Goal: Obtain resource: Download file/media

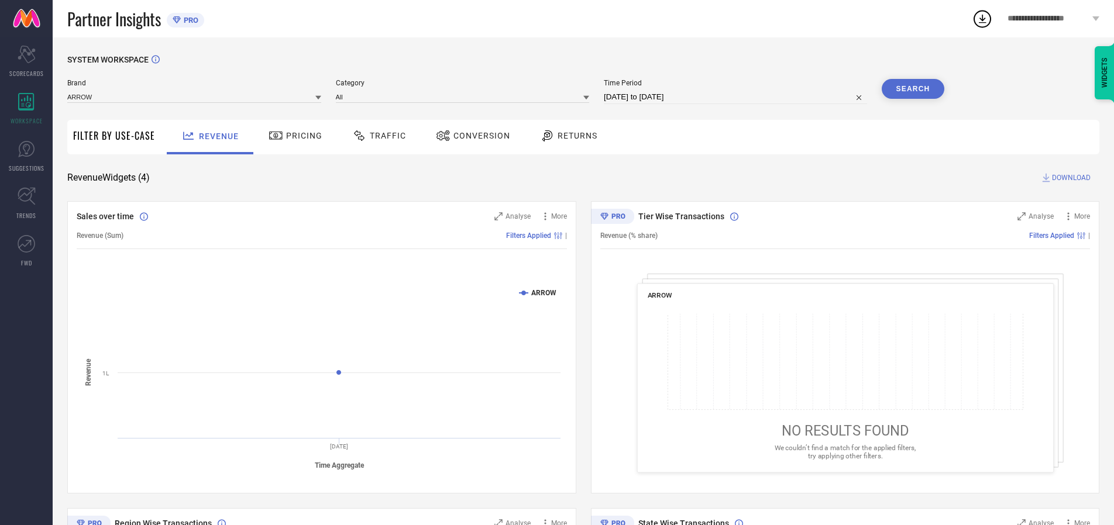
click at [376, 136] on span "Traffic" at bounding box center [388, 135] width 36 height 9
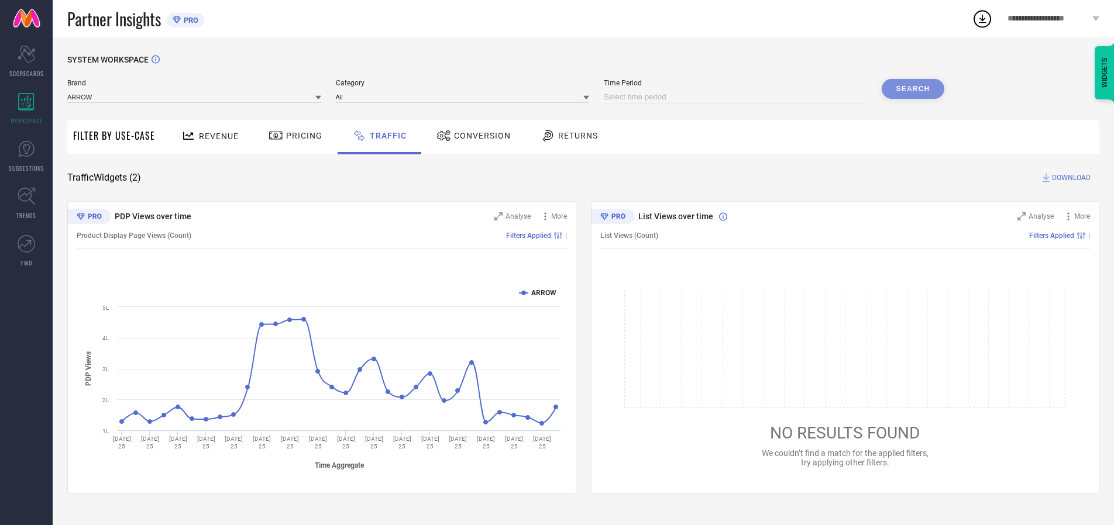
click at [737, 97] on input at bounding box center [735, 97] width 263 height 14
select select "9"
select select "2025"
select select "10"
select select "2025"
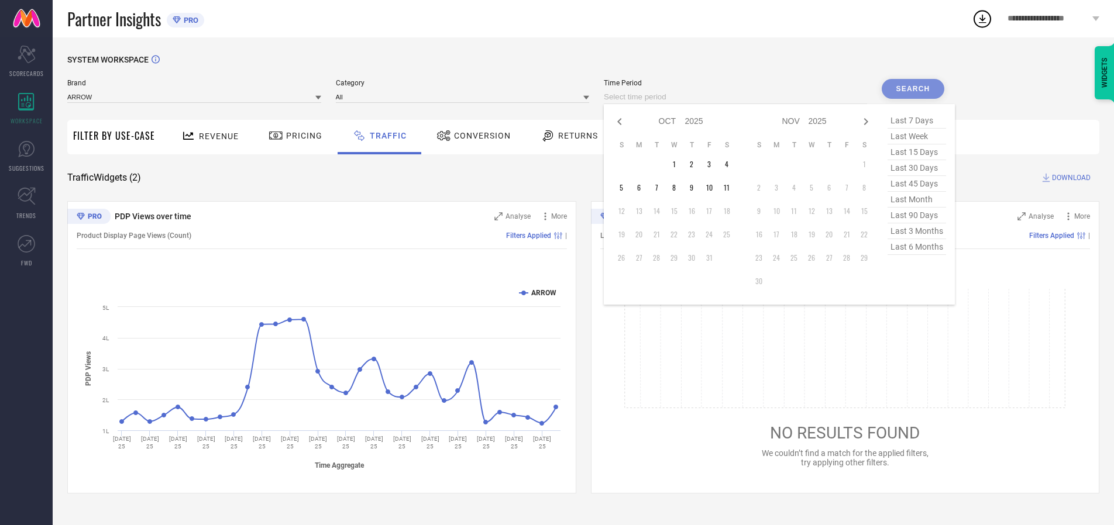
select select "8"
select select "2025"
select select "9"
select select "2025"
click at [730, 235] on td "27" at bounding box center [727, 235] width 18 height 18
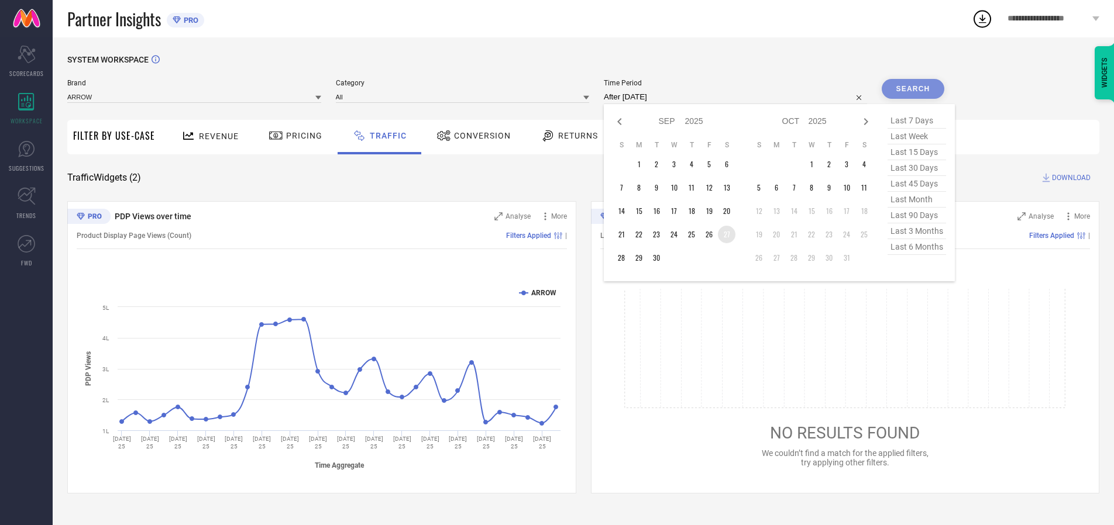
type input "[DATE] to [DATE]"
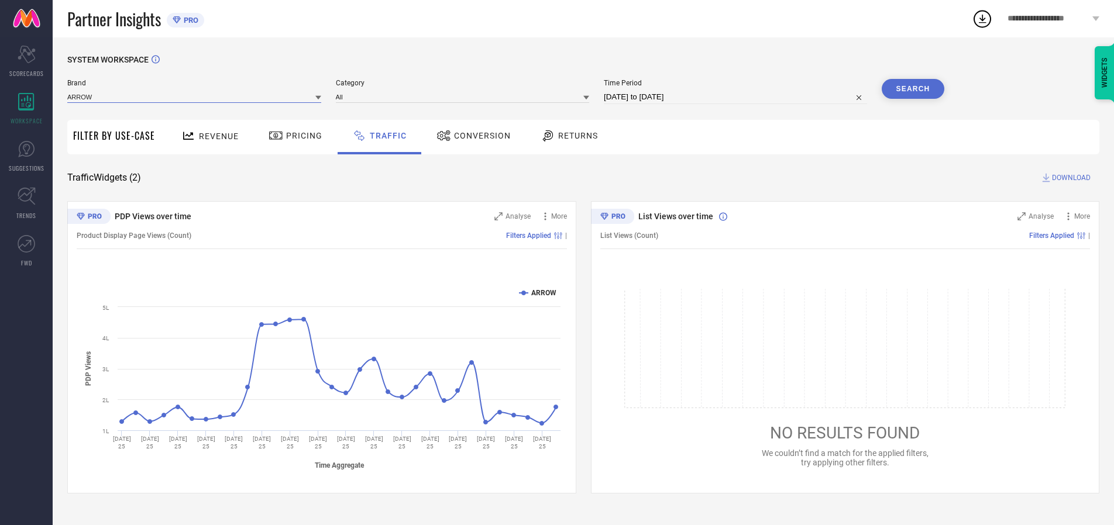
click at [195, 96] on input at bounding box center [194, 97] width 254 height 12
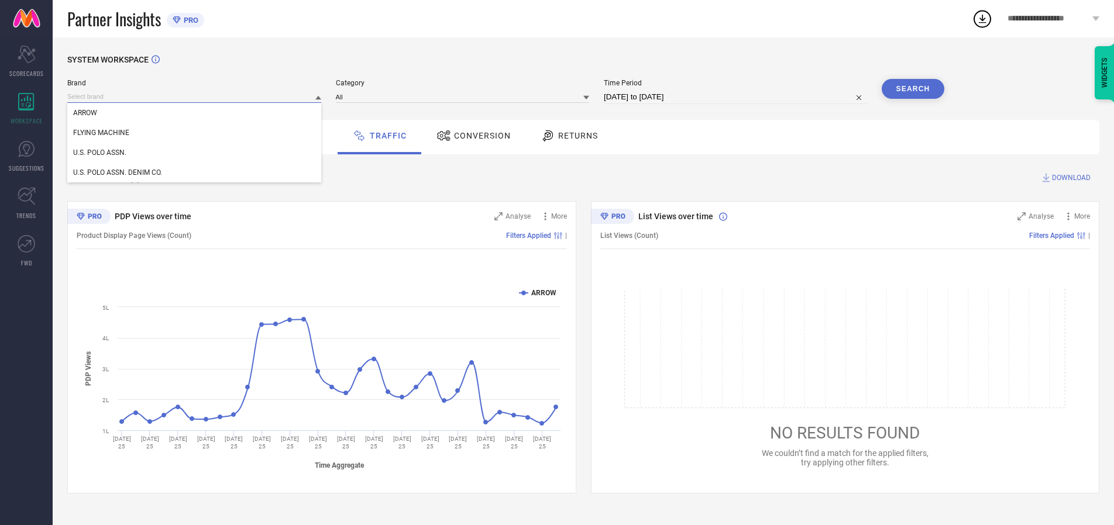
click at [195, 96] on input at bounding box center [194, 97] width 254 height 12
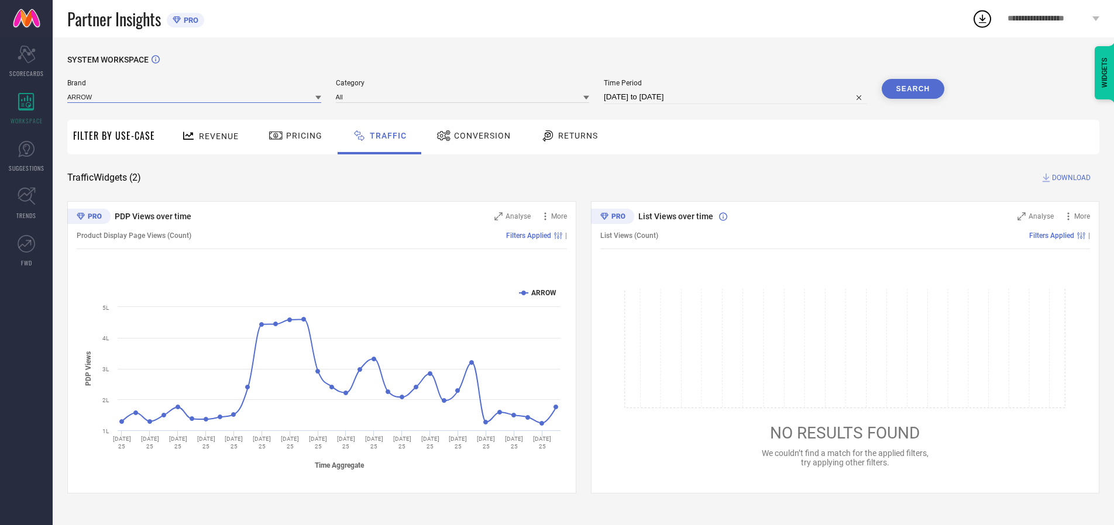
click at [195, 96] on input at bounding box center [194, 97] width 254 height 12
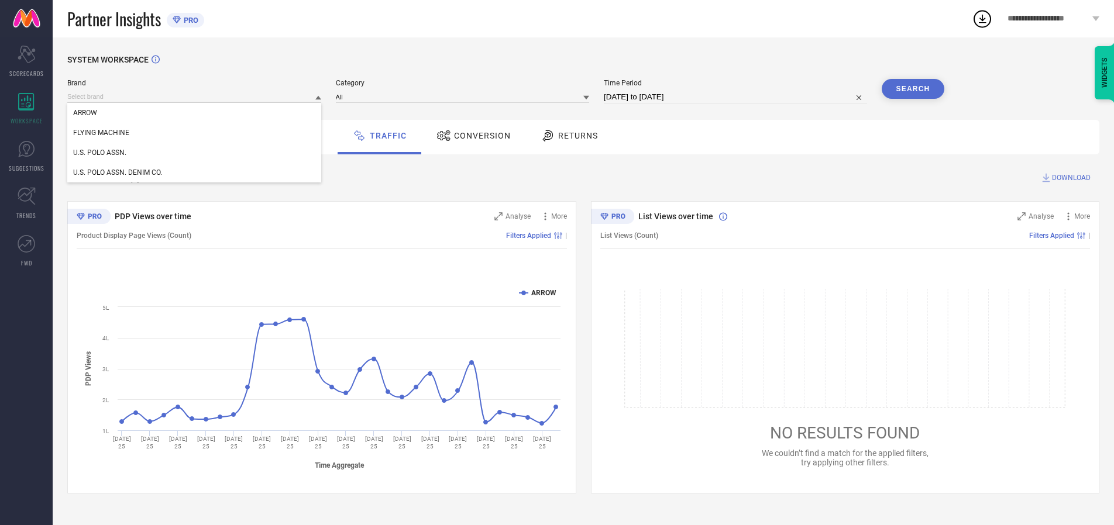
click at [195, 153] on div "U.S. POLO ASSN." at bounding box center [194, 153] width 254 height 20
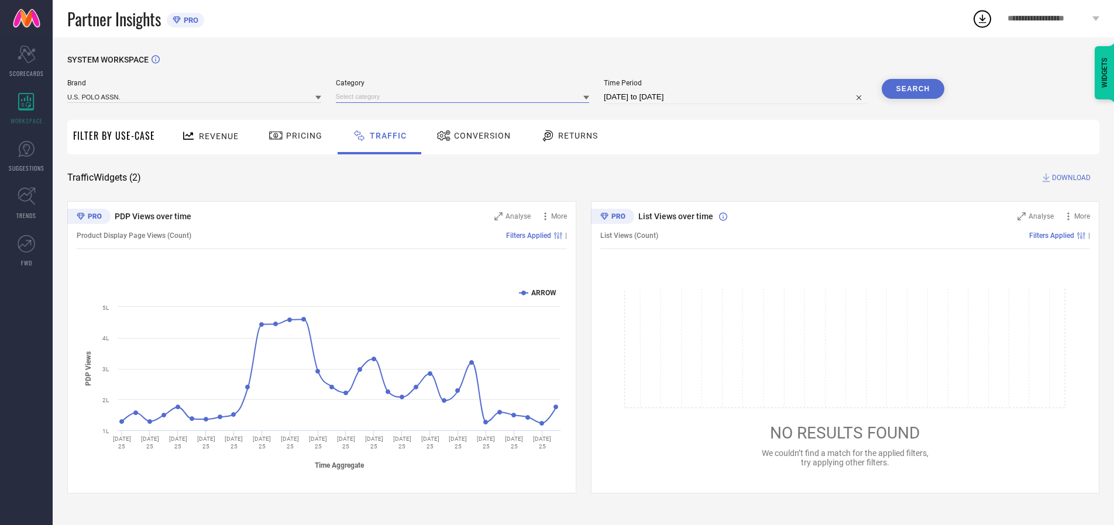
click at [465, 96] on input at bounding box center [463, 97] width 254 height 12
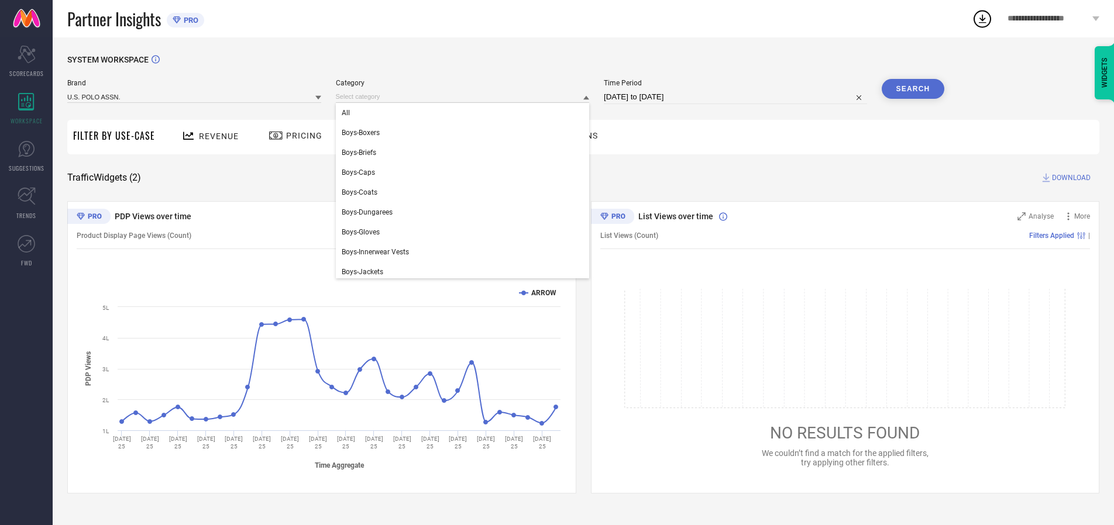
click at [465, 113] on div "All" at bounding box center [463, 113] width 254 height 20
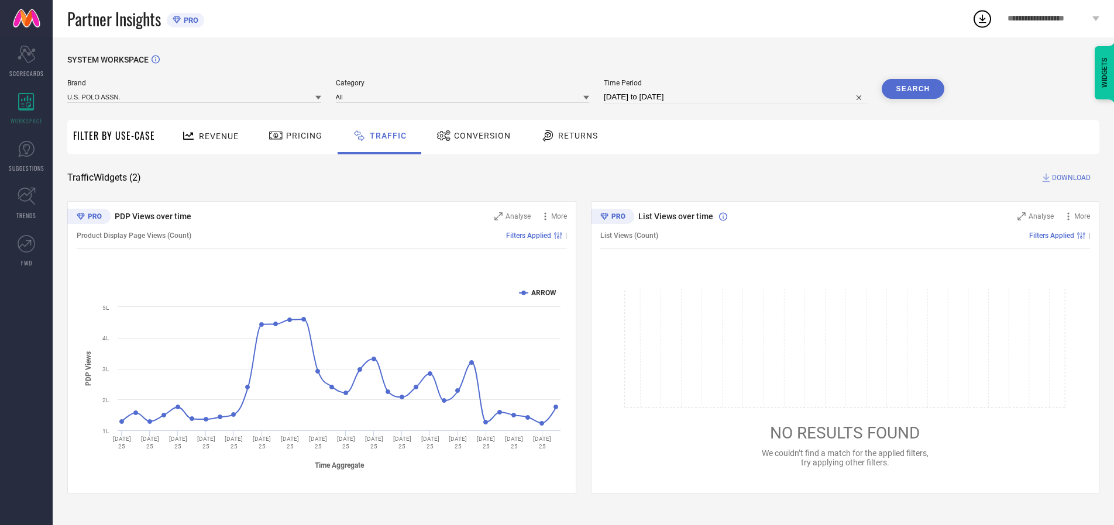
click at [912, 89] on button "Search" at bounding box center [912, 89] width 63 height 20
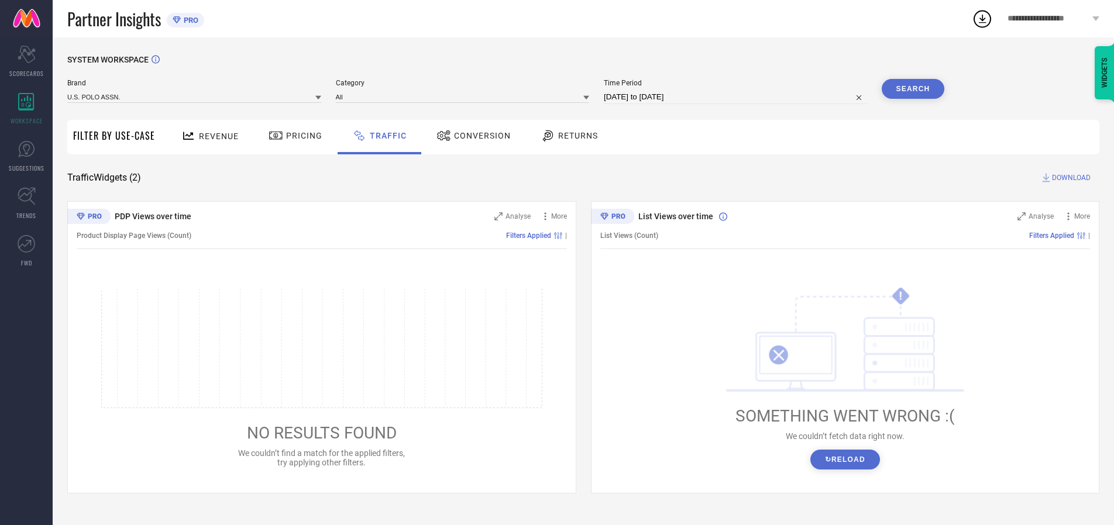
click at [1069, 178] on span "DOWNLOAD" at bounding box center [1071, 178] width 39 height 12
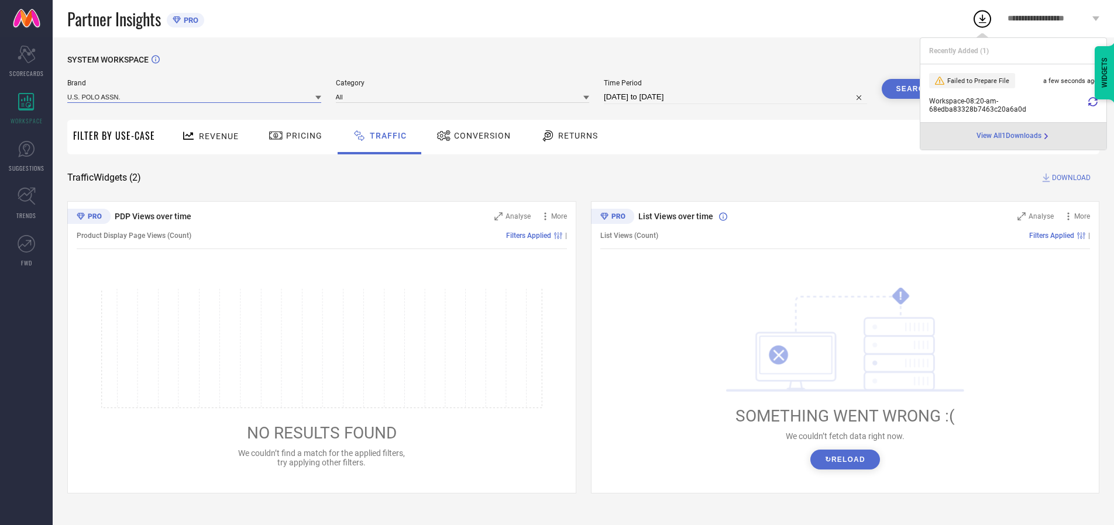
click at [195, 96] on input at bounding box center [194, 97] width 254 height 12
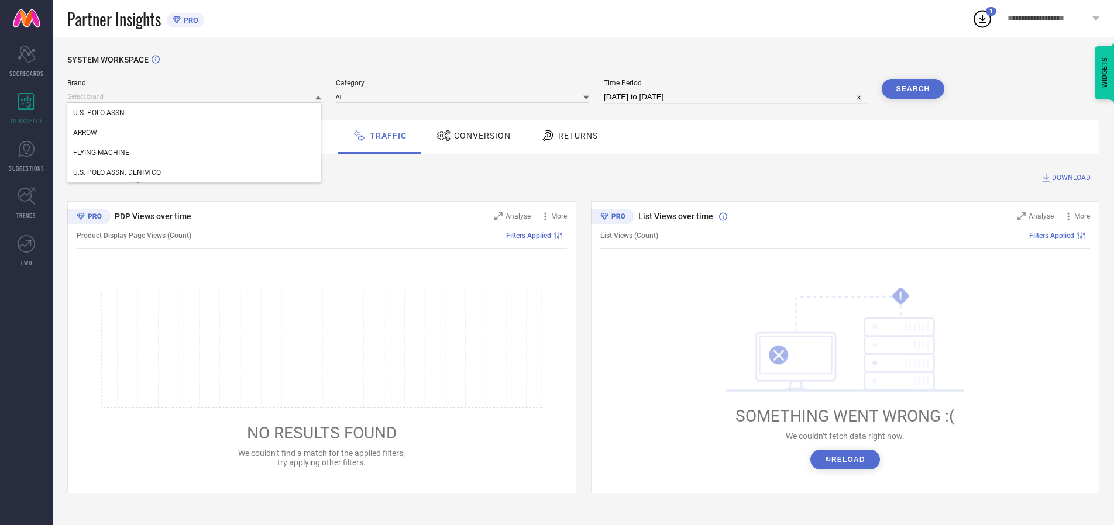
click at [195, 173] on div "U.S. POLO ASSN. DENIM CO." at bounding box center [194, 173] width 254 height 20
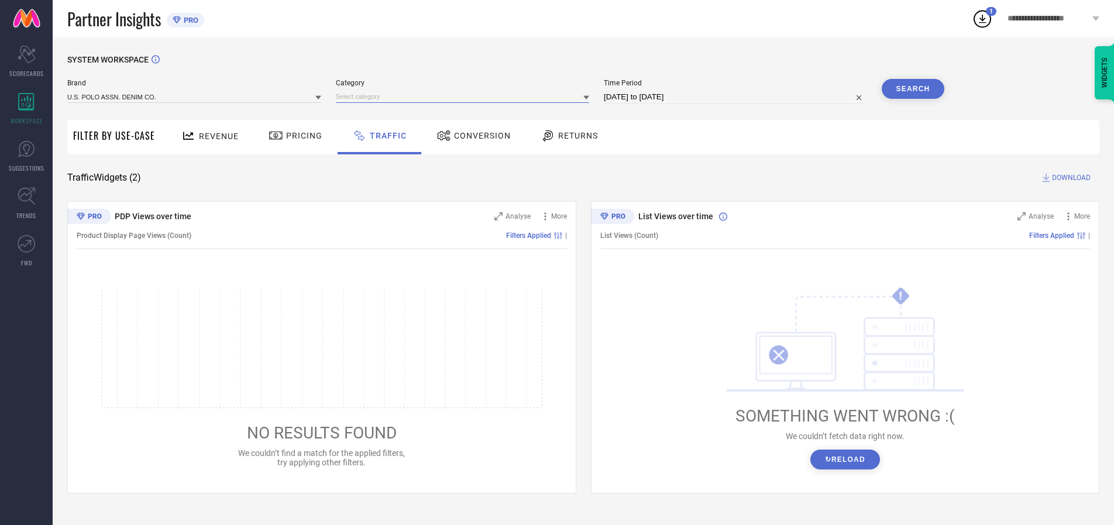
click at [465, 96] on input at bounding box center [463, 97] width 254 height 12
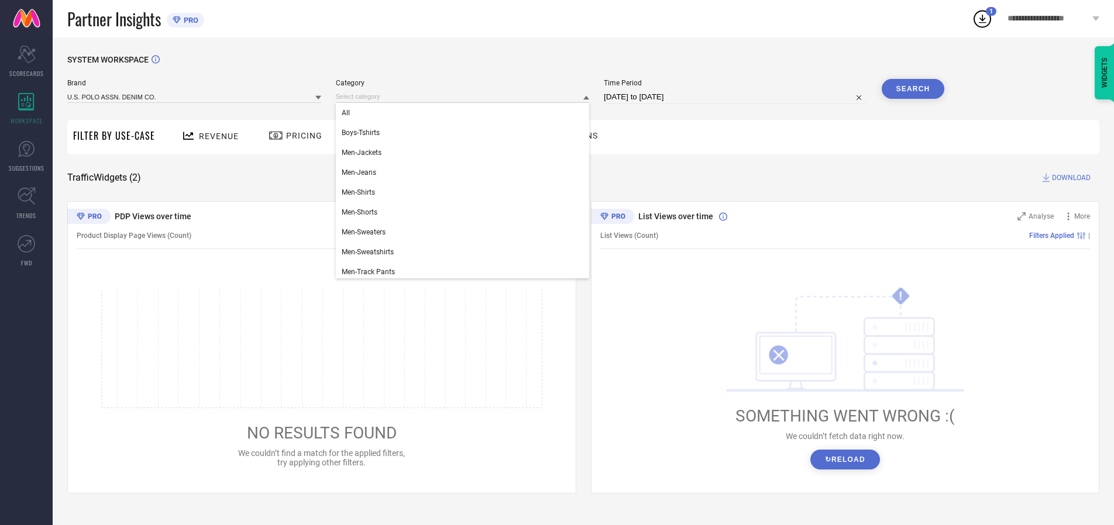
click at [465, 113] on div "All" at bounding box center [463, 113] width 254 height 20
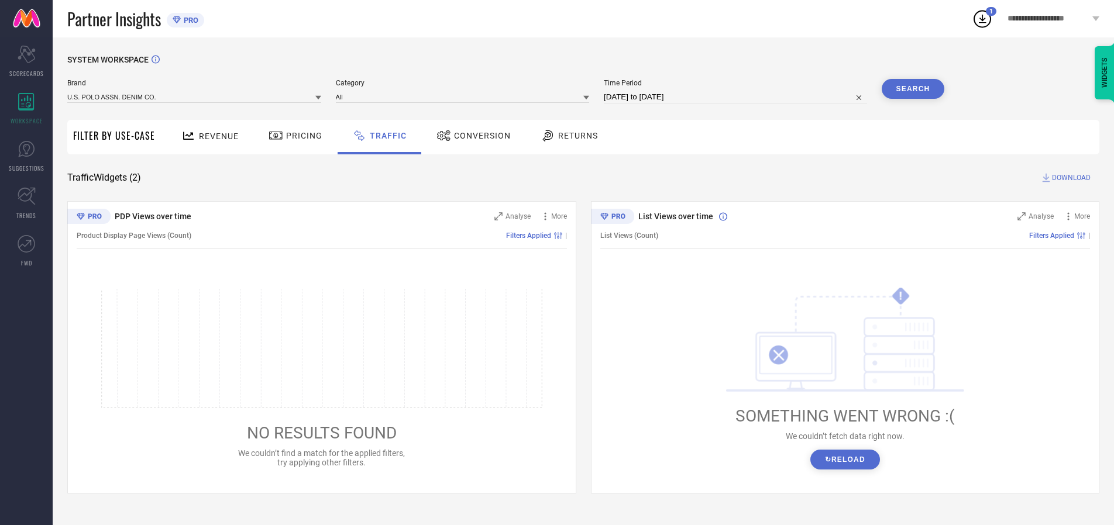
click at [912, 89] on button "Search" at bounding box center [912, 89] width 63 height 20
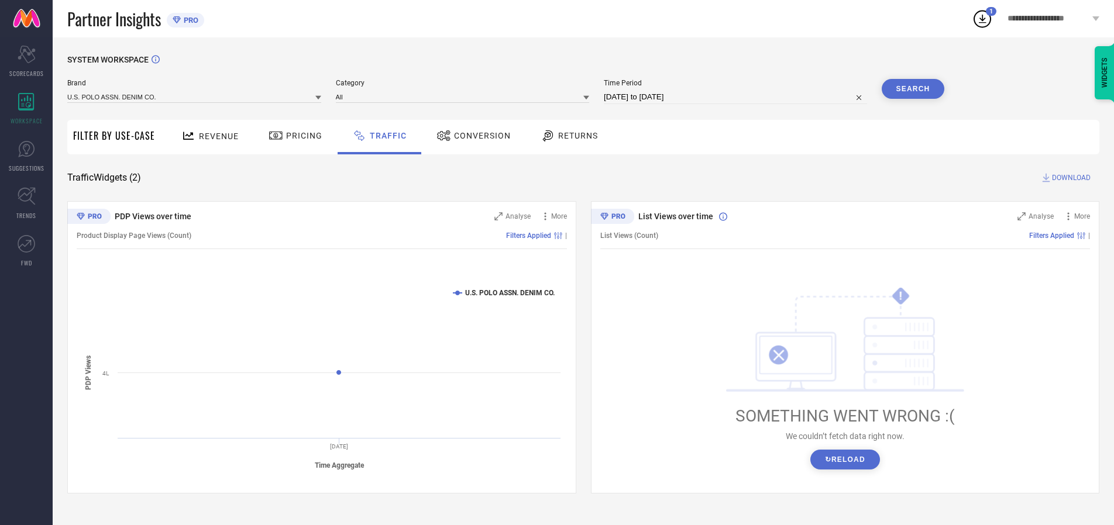
click at [1069, 178] on span "DOWNLOAD" at bounding box center [1071, 178] width 39 height 12
click at [737, 97] on input at bounding box center [735, 97] width 263 height 14
select select "9"
select select "2025"
select select "10"
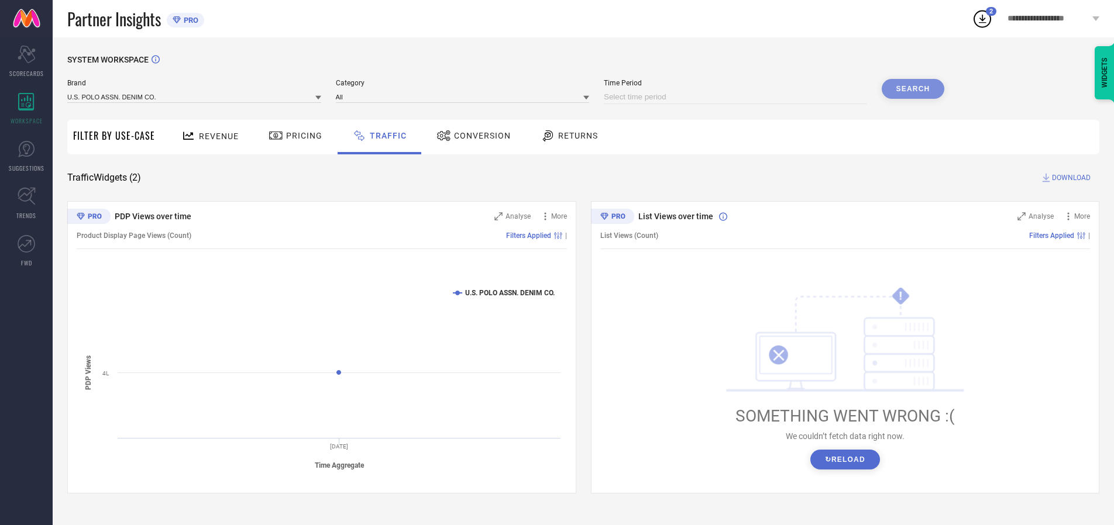
select select "2025"
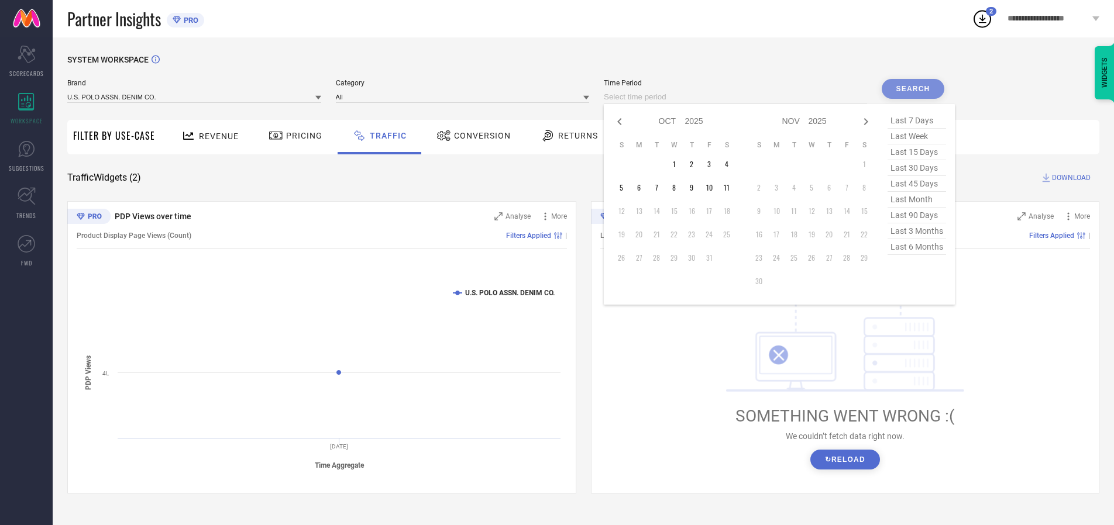
select select "8"
select select "2025"
select select "9"
select select "2025"
click at [625, 258] on td "28" at bounding box center [621, 258] width 18 height 18
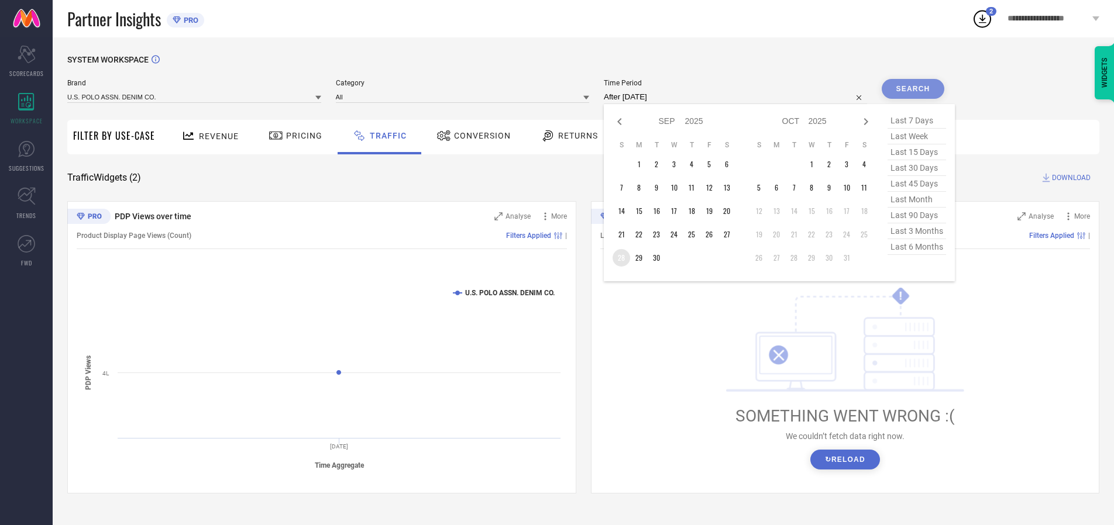
type input "[DATE] to [DATE]"
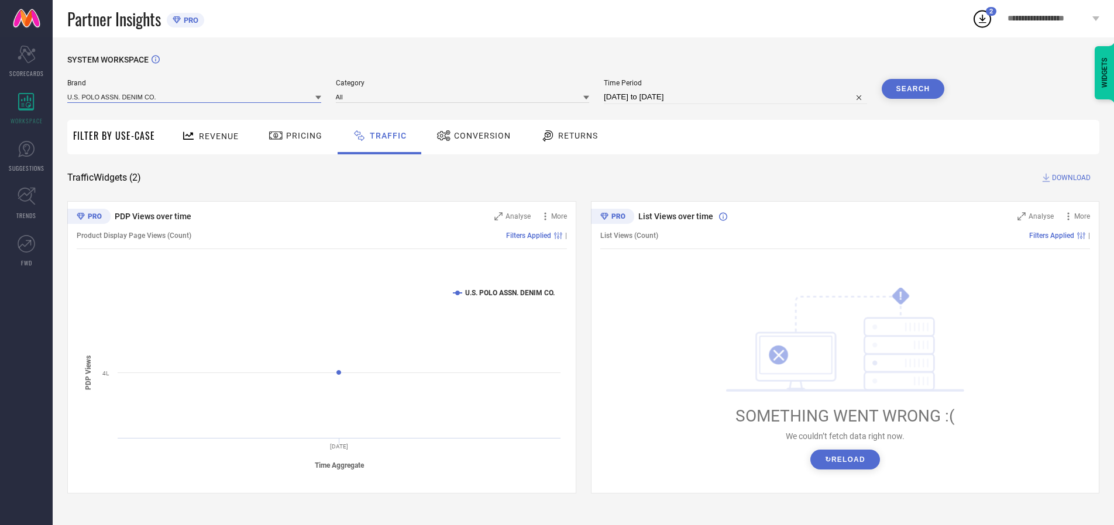
click at [195, 96] on input at bounding box center [194, 97] width 254 height 12
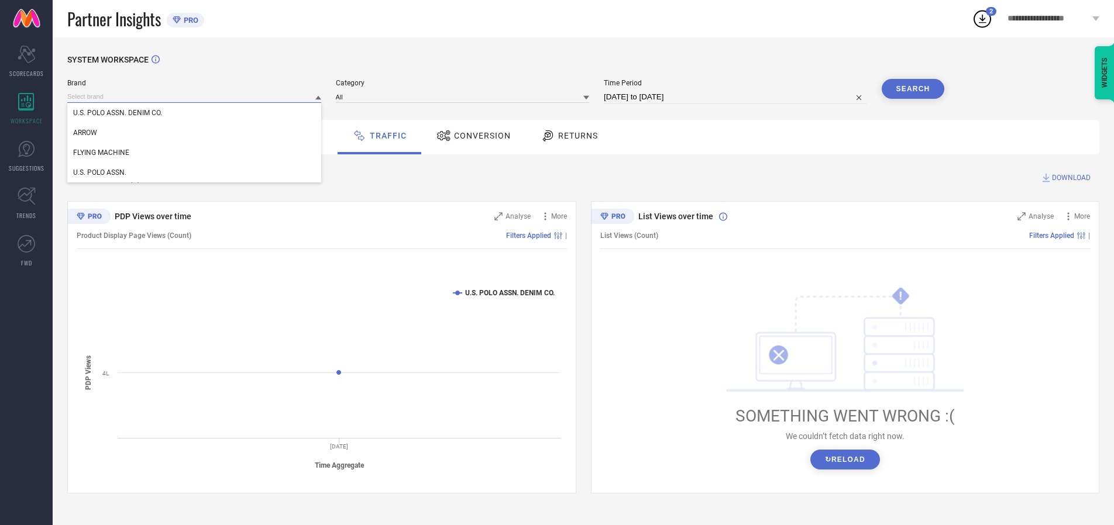
click at [195, 96] on input at bounding box center [194, 97] width 254 height 12
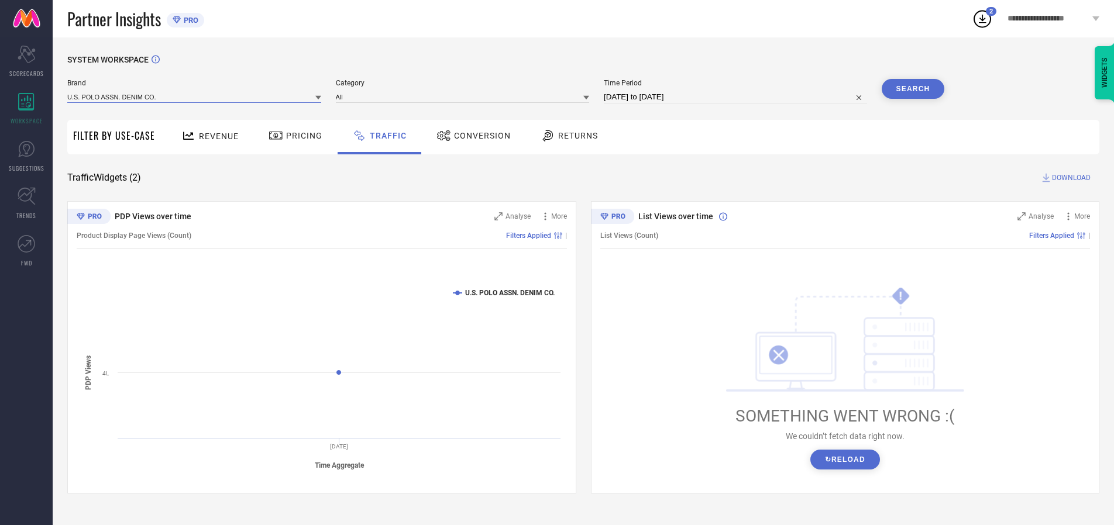
click at [195, 96] on input at bounding box center [194, 97] width 254 height 12
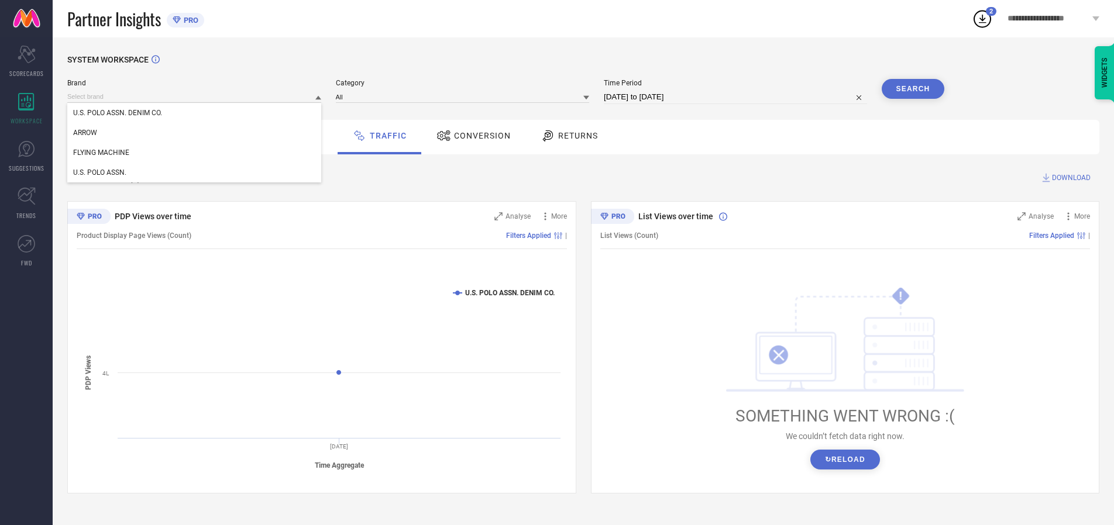
click at [195, 113] on div "U.S. POLO ASSN. DENIM CO." at bounding box center [194, 113] width 254 height 20
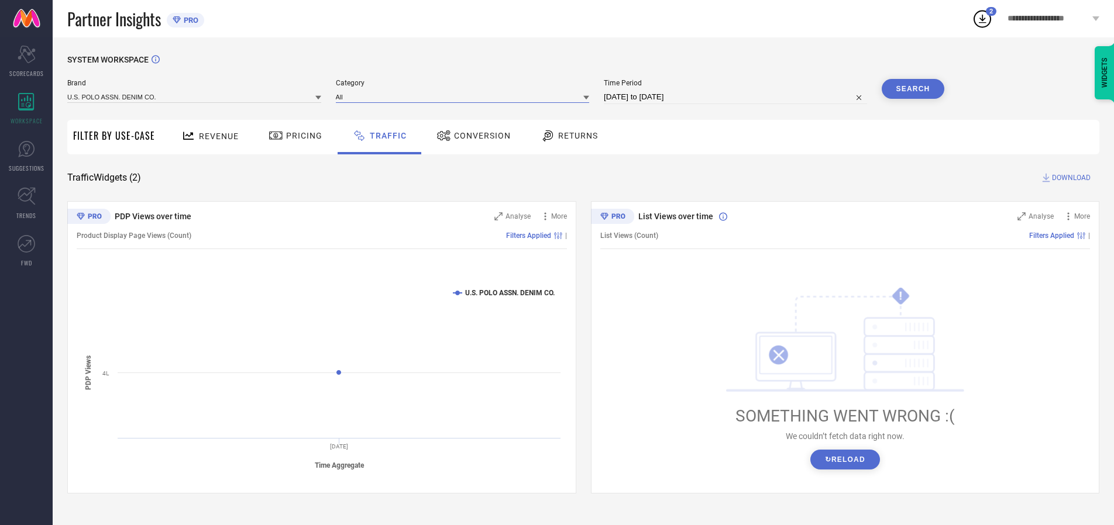
click at [465, 96] on input at bounding box center [463, 97] width 254 height 12
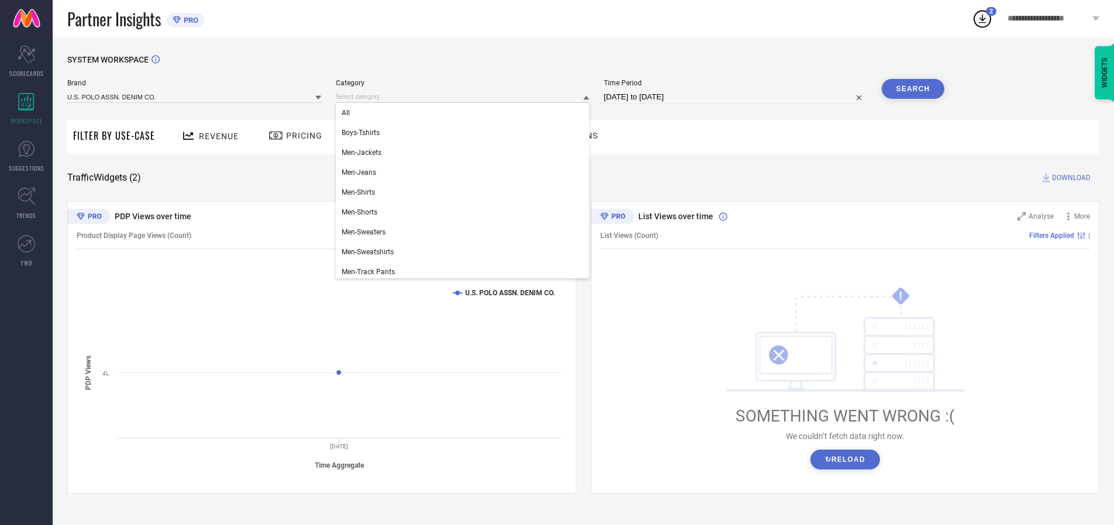
click at [465, 113] on div "All" at bounding box center [463, 113] width 254 height 20
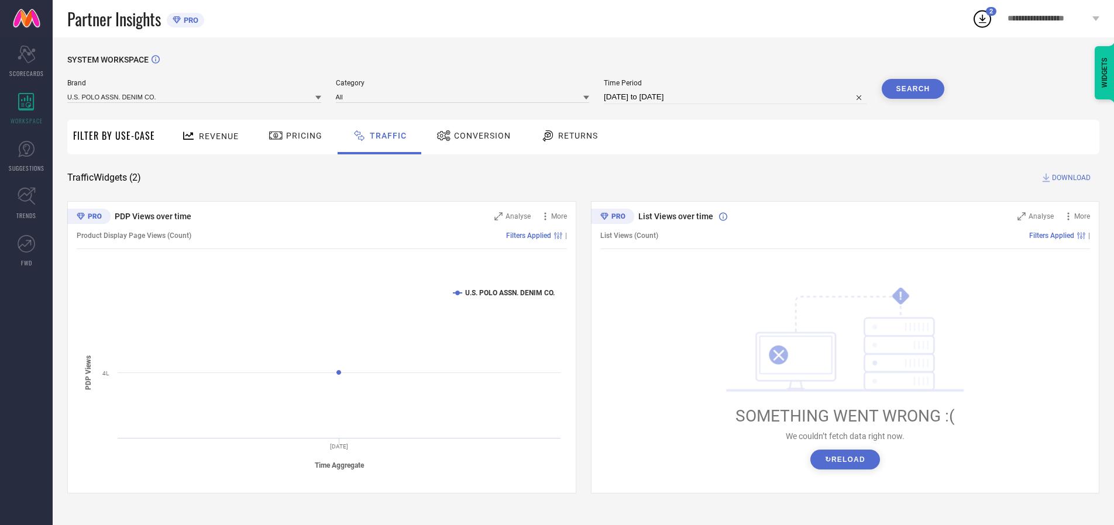
click at [912, 89] on button "Search" at bounding box center [912, 89] width 63 height 20
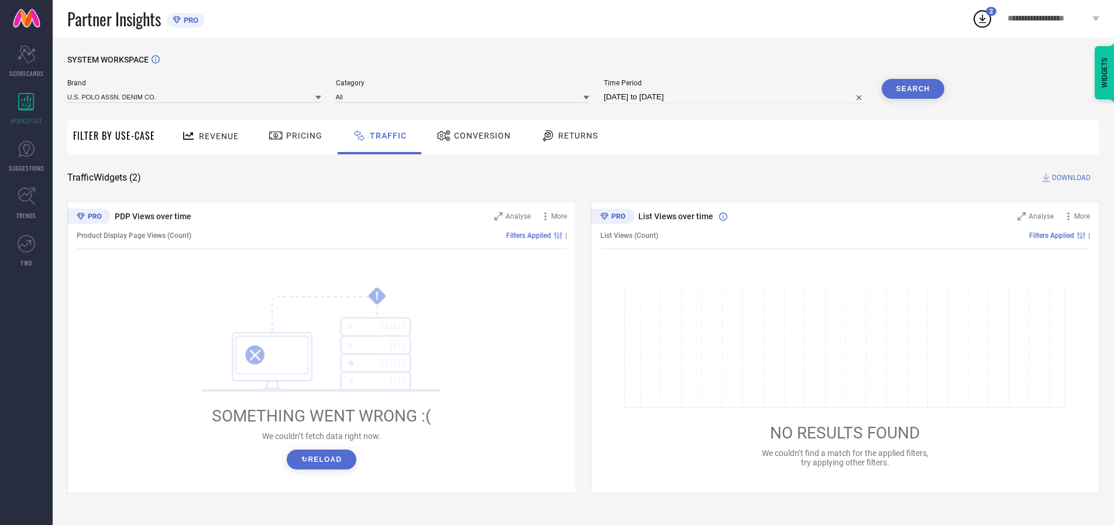
click at [1069, 178] on span "DOWNLOAD" at bounding box center [1071, 178] width 39 height 12
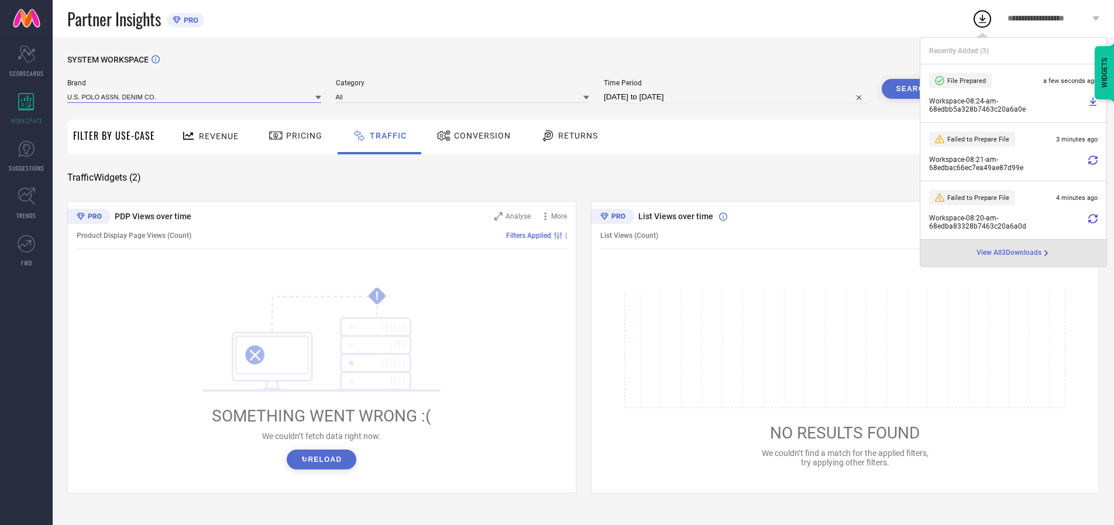
click at [195, 96] on input at bounding box center [194, 97] width 254 height 12
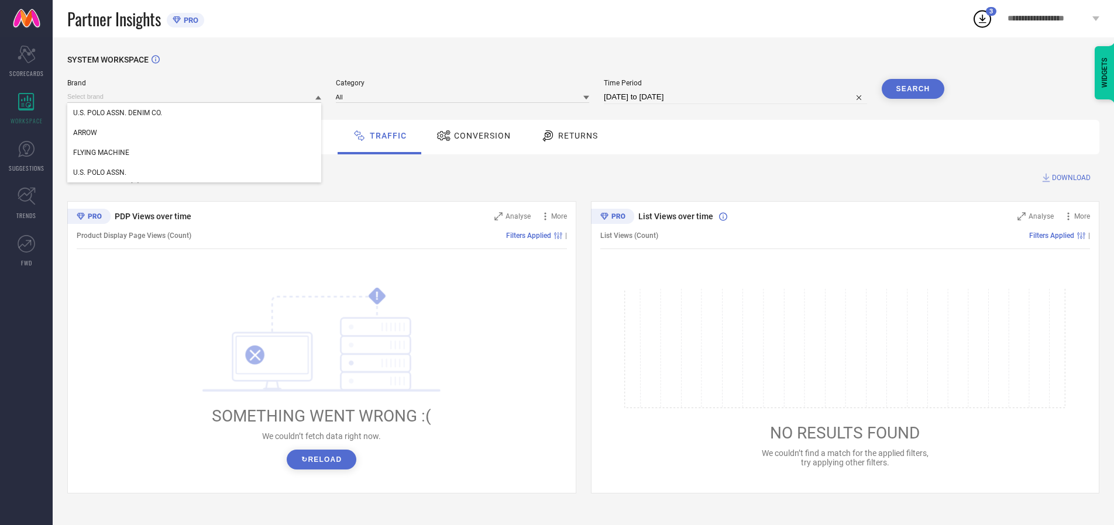
click at [195, 173] on div "U.S. POLO ASSN." at bounding box center [194, 173] width 254 height 20
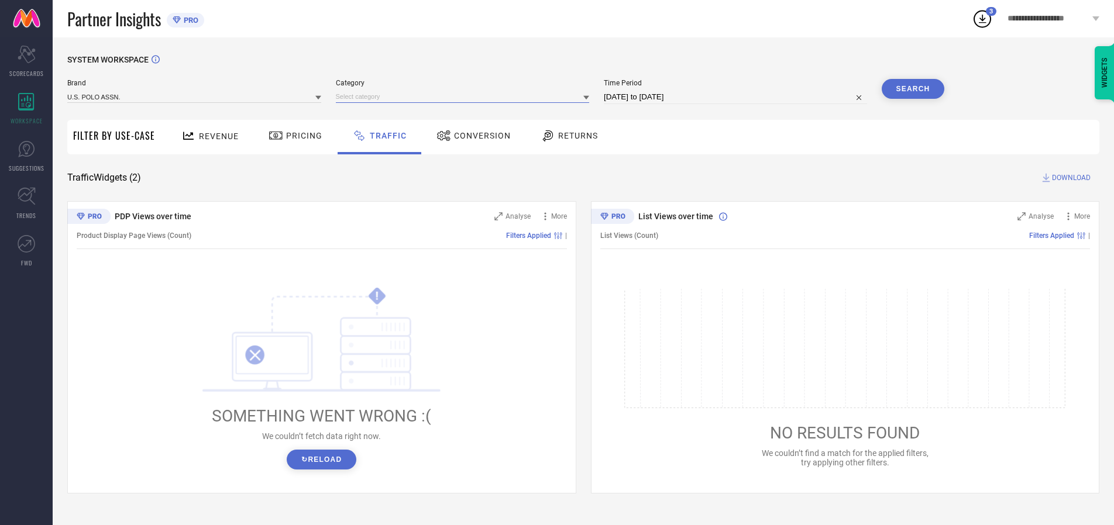
click at [465, 96] on input at bounding box center [463, 97] width 254 height 12
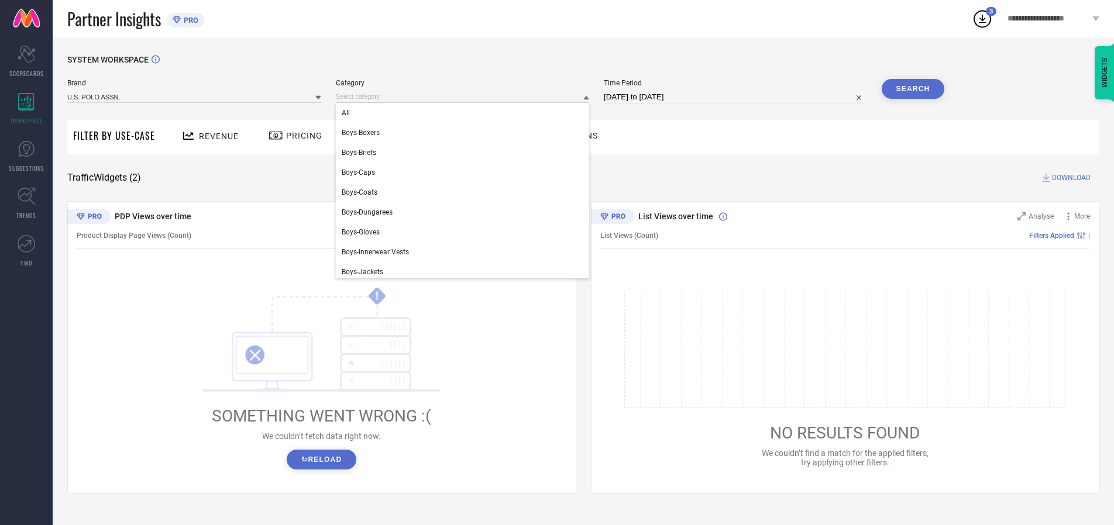
click at [465, 113] on div "All" at bounding box center [463, 113] width 254 height 20
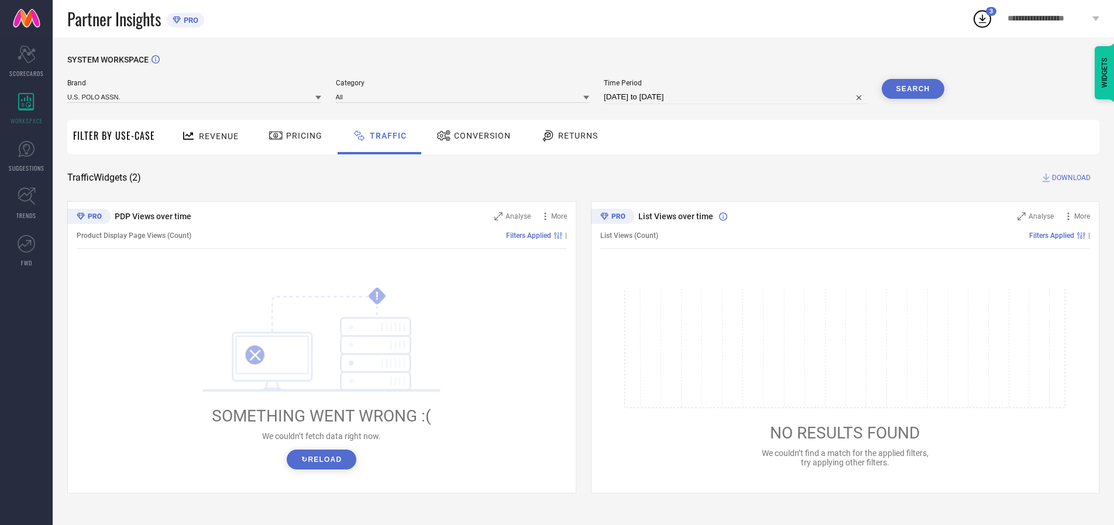
click at [912, 89] on button "Search" at bounding box center [912, 89] width 63 height 20
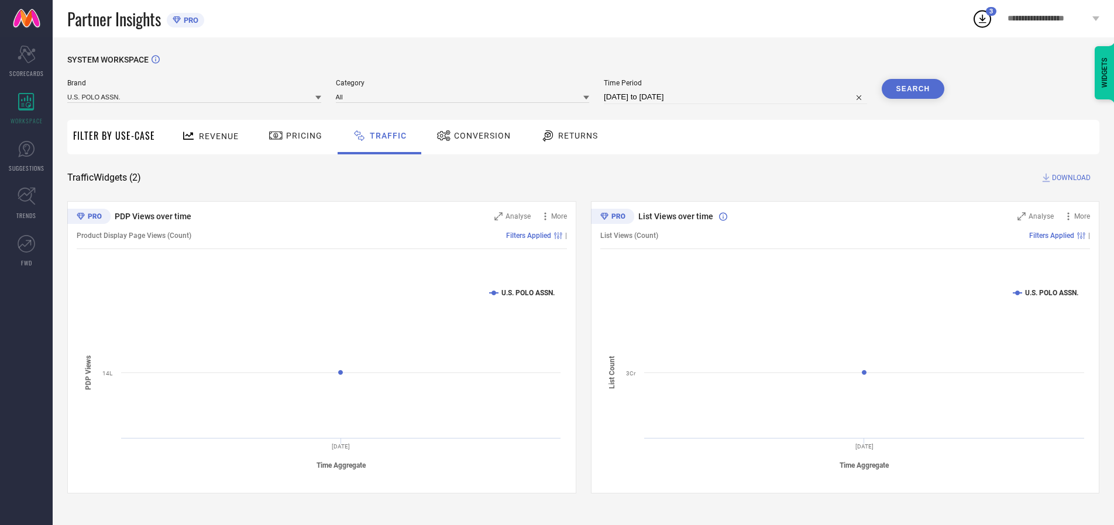
click at [1069, 178] on span "DOWNLOAD" at bounding box center [1071, 178] width 39 height 12
click at [737, 97] on input at bounding box center [735, 97] width 263 height 14
select select "9"
select select "2025"
select select "10"
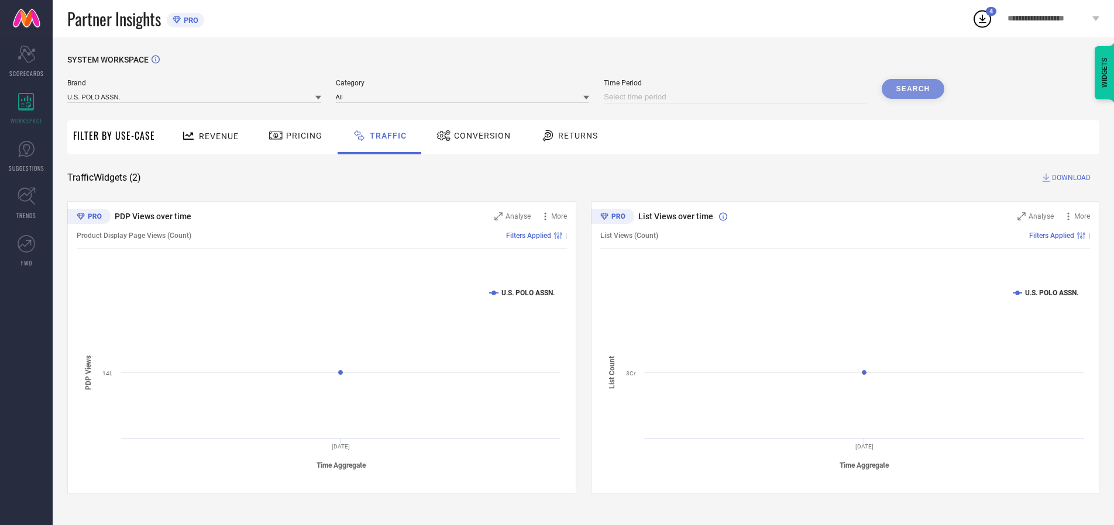
select select "2025"
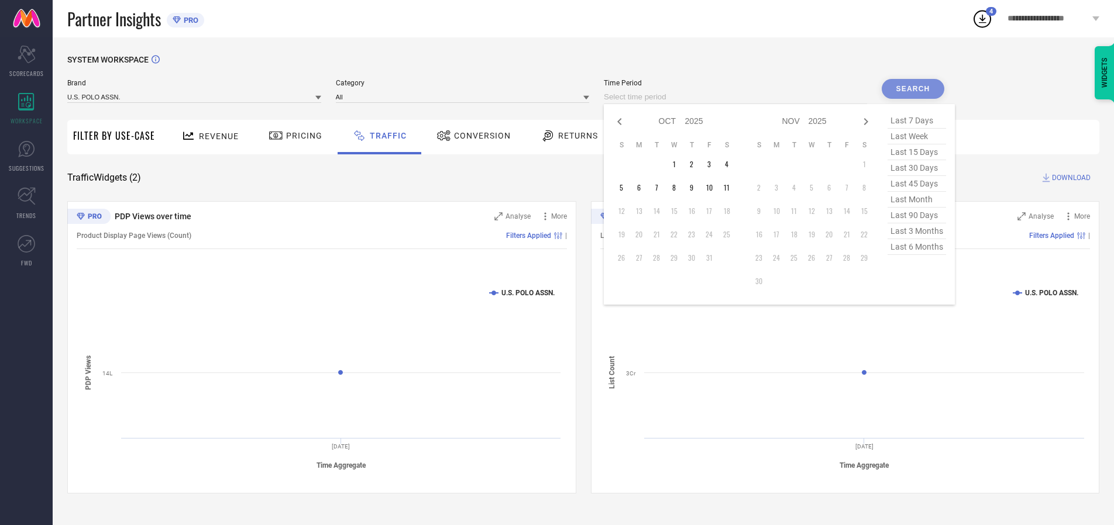
select select "8"
select select "2025"
select select "9"
select select "2025"
click at [642, 258] on td "29" at bounding box center [639, 258] width 18 height 18
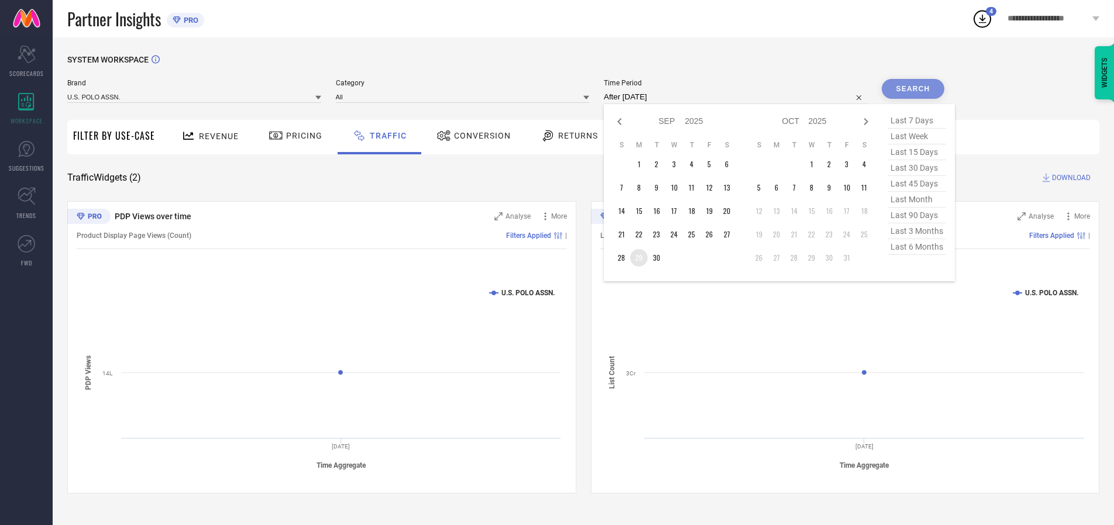
type input "[DATE] to [DATE]"
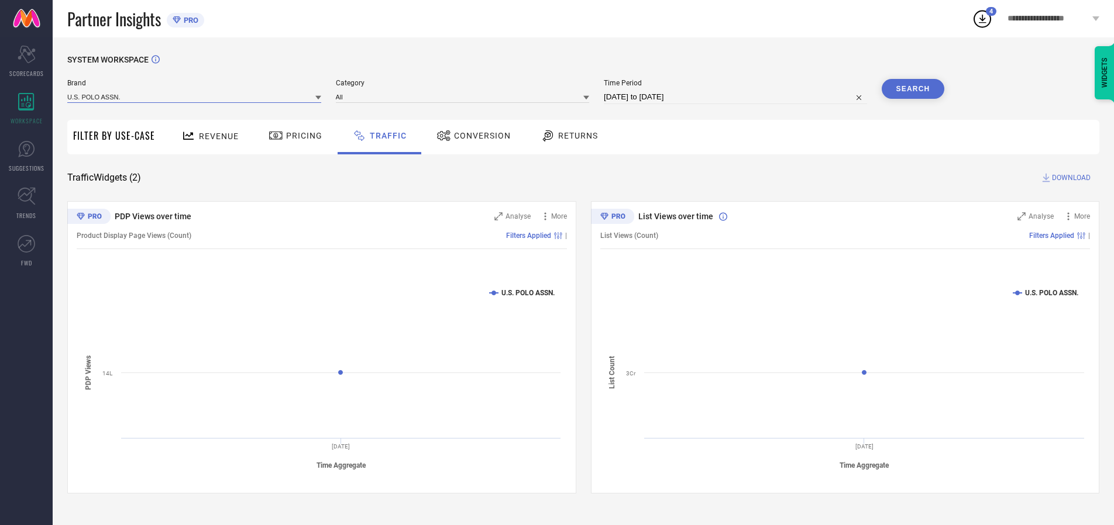
click at [195, 96] on input at bounding box center [194, 97] width 254 height 12
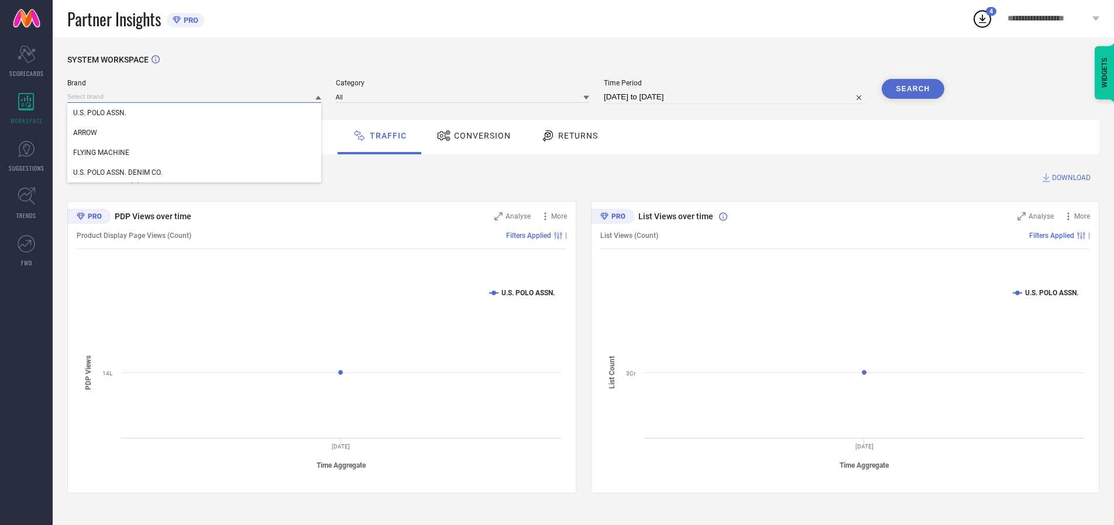
click at [195, 96] on input at bounding box center [194, 97] width 254 height 12
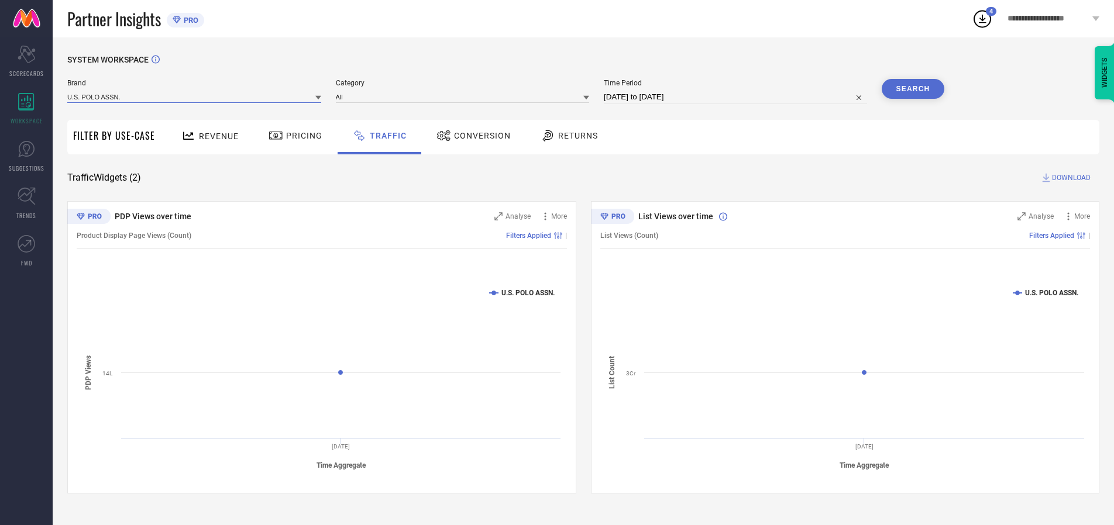
click at [195, 96] on input at bounding box center [194, 97] width 254 height 12
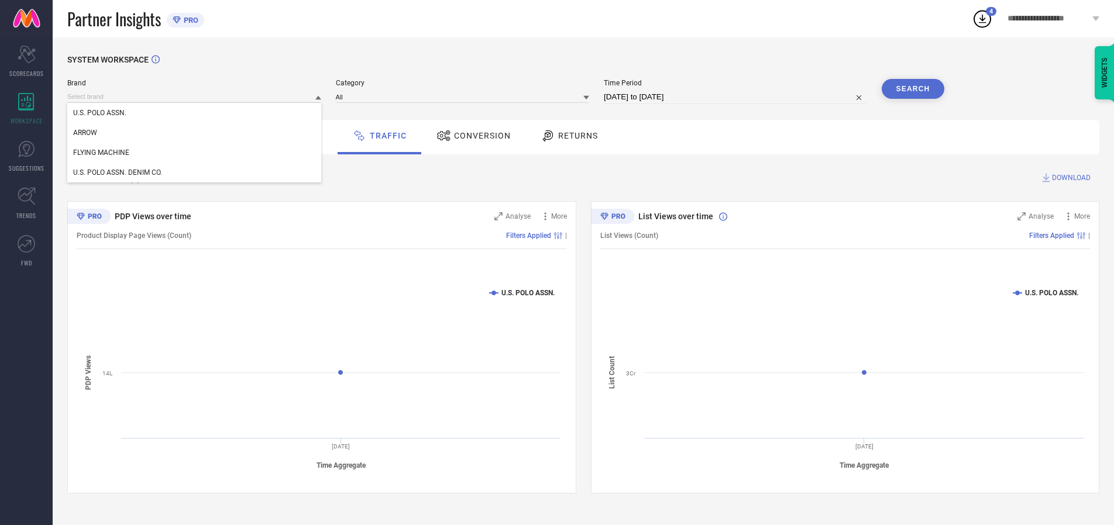
click at [195, 113] on div "U.S. POLO ASSN." at bounding box center [194, 113] width 254 height 20
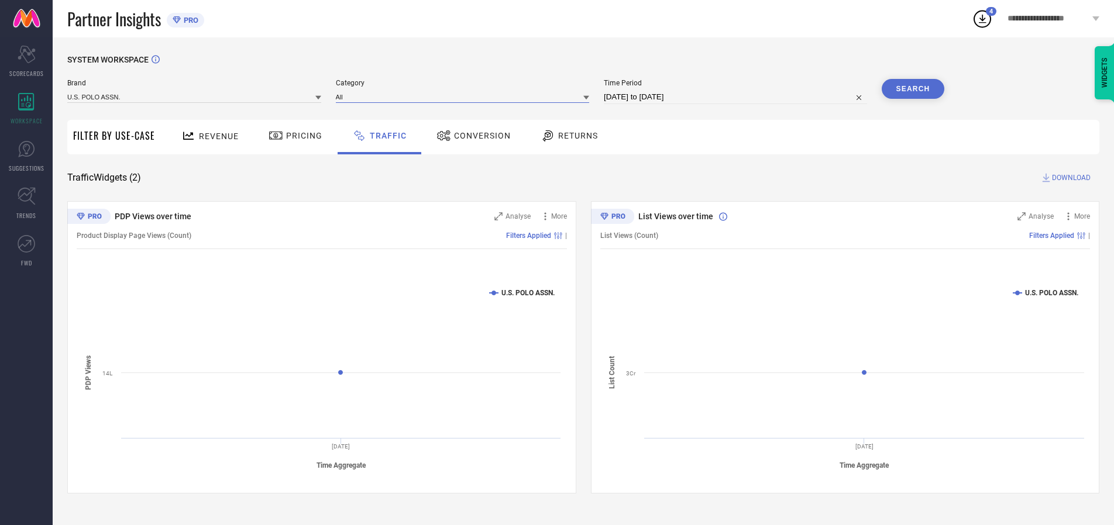
click at [465, 96] on input at bounding box center [463, 97] width 254 height 12
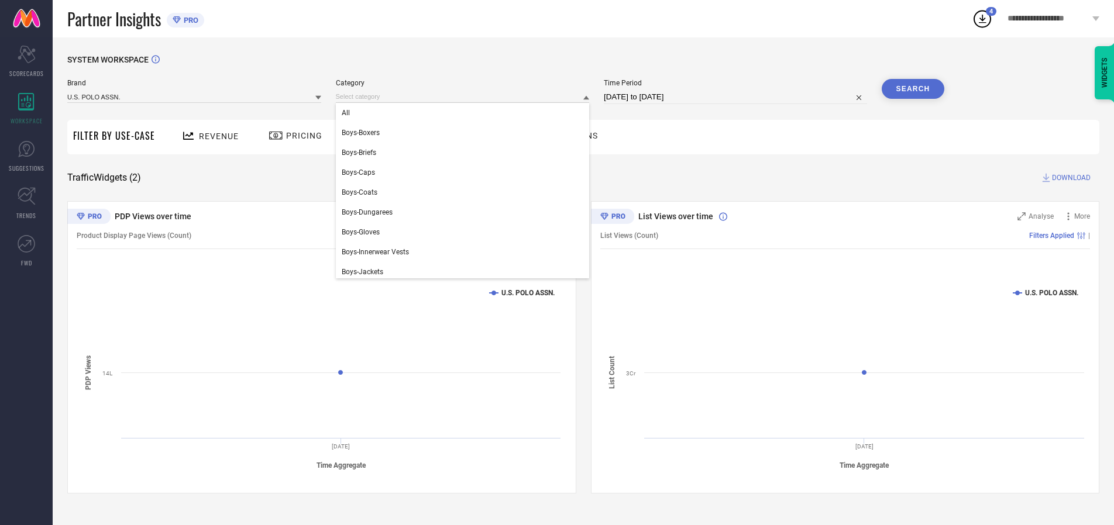
click at [465, 113] on div "All" at bounding box center [463, 113] width 254 height 20
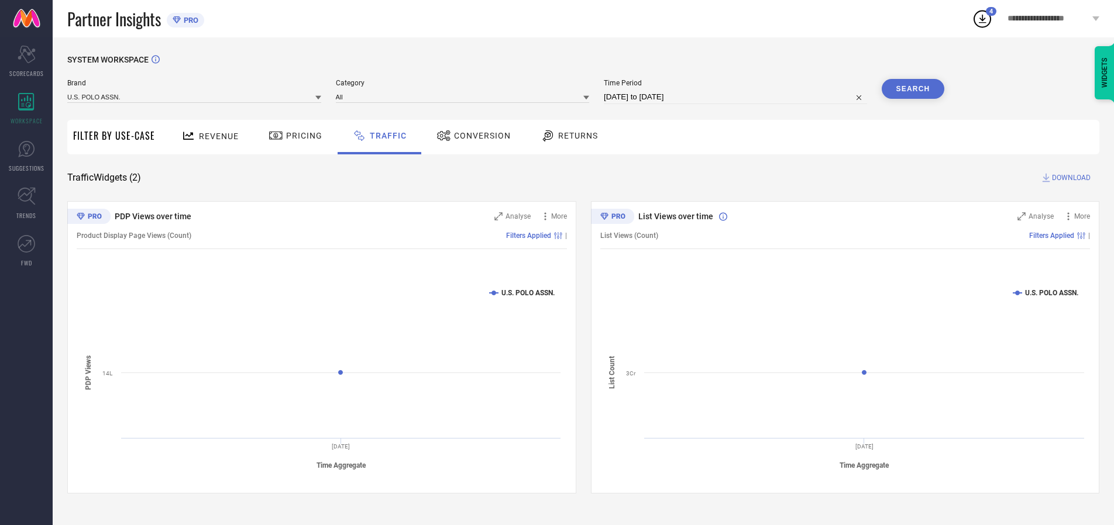
click at [912, 89] on button "Search" at bounding box center [912, 89] width 63 height 20
click at [1069, 178] on span "DOWNLOAD" at bounding box center [1071, 178] width 39 height 12
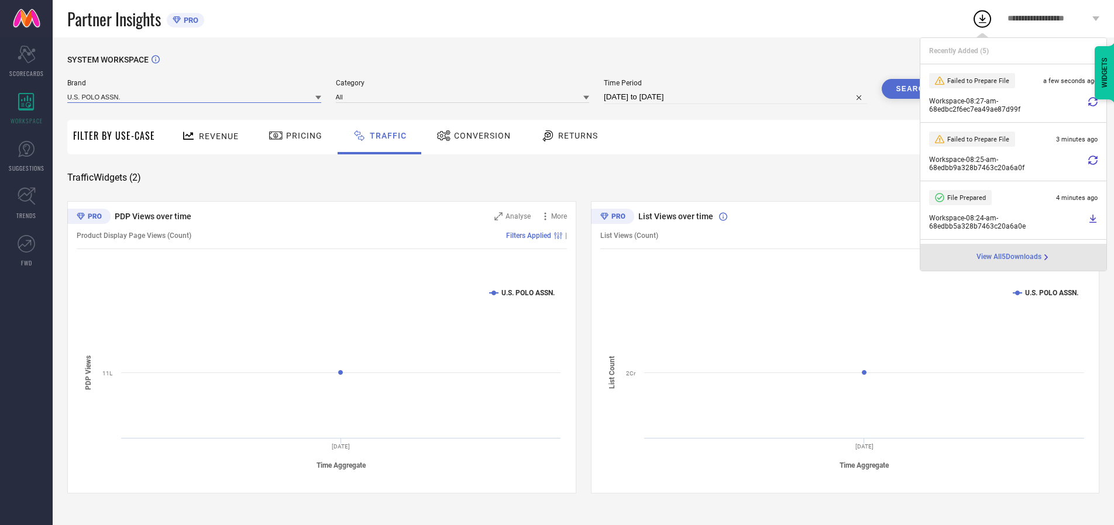
click at [195, 96] on input at bounding box center [194, 97] width 254 height 12
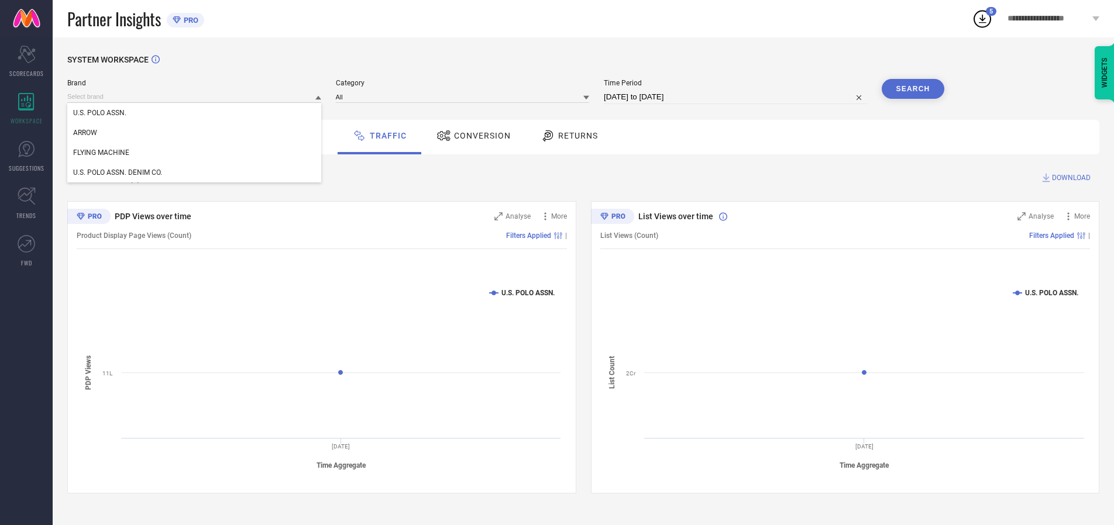
click at [195, 173] on div "U.S. POLO ASSN. DENIM CO." at bounding box center [194, 173] width 254 height 20
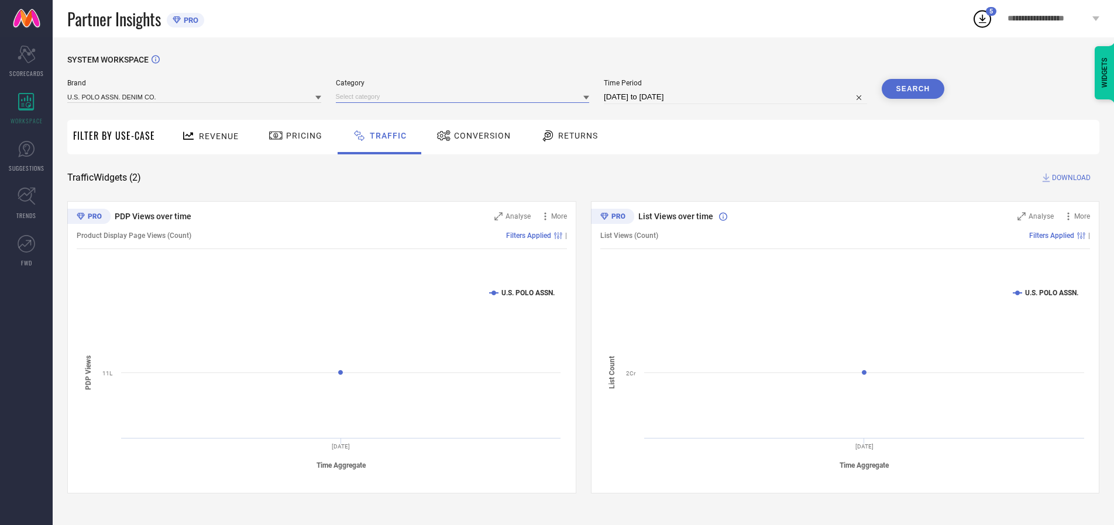
click at [465, 96] on input at bounding box center [463, 97] width 254 height 12
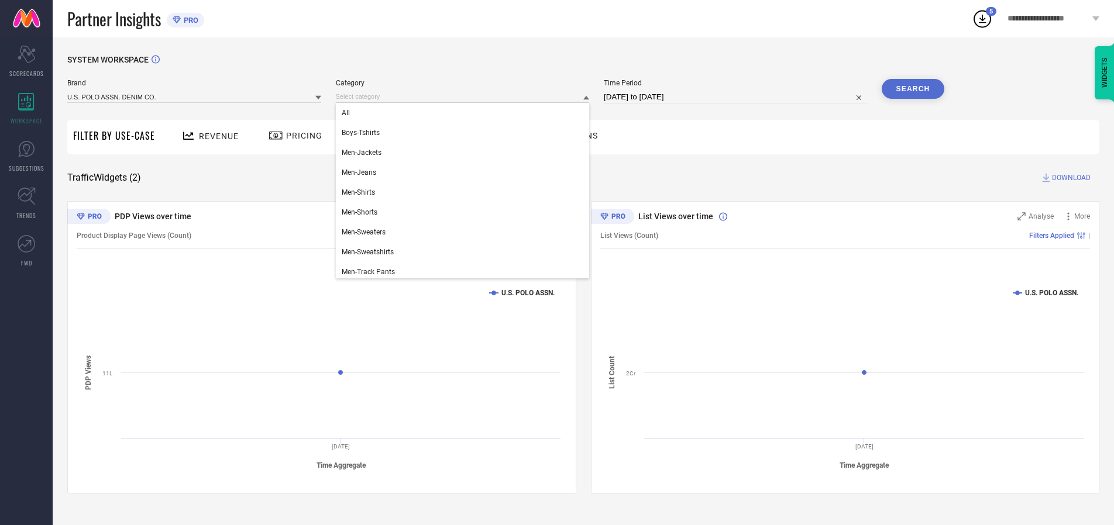
click at [465, 113] on div "All" at bounding box center [463, 113] width 254 height 20
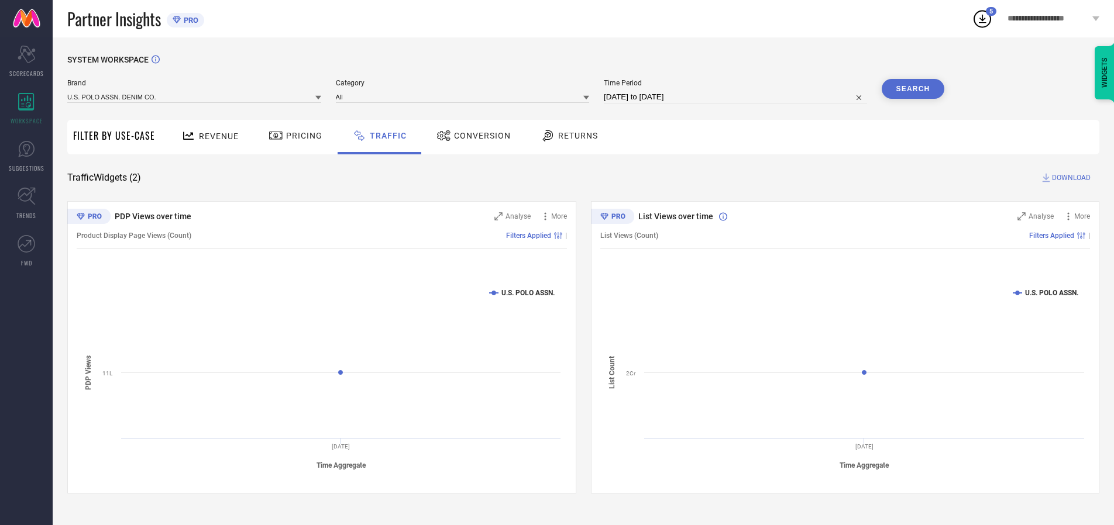
click at [912, 89] on button "Search" at bounding box center [912, 89] width 63 height 20
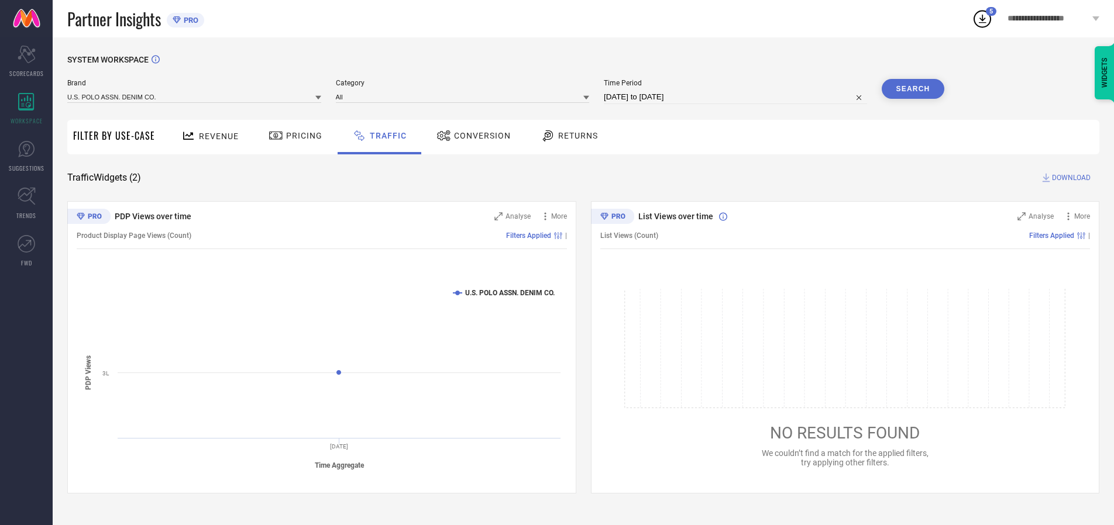
click at [1069, 178] on span "DOWNLOAD" at bounding box center [1071, 178] width 39 height 12
click at [737, 97] on input at bounding box center [735, 97] width 263 height 14
select select "9"
select select "2025"
select select "10"
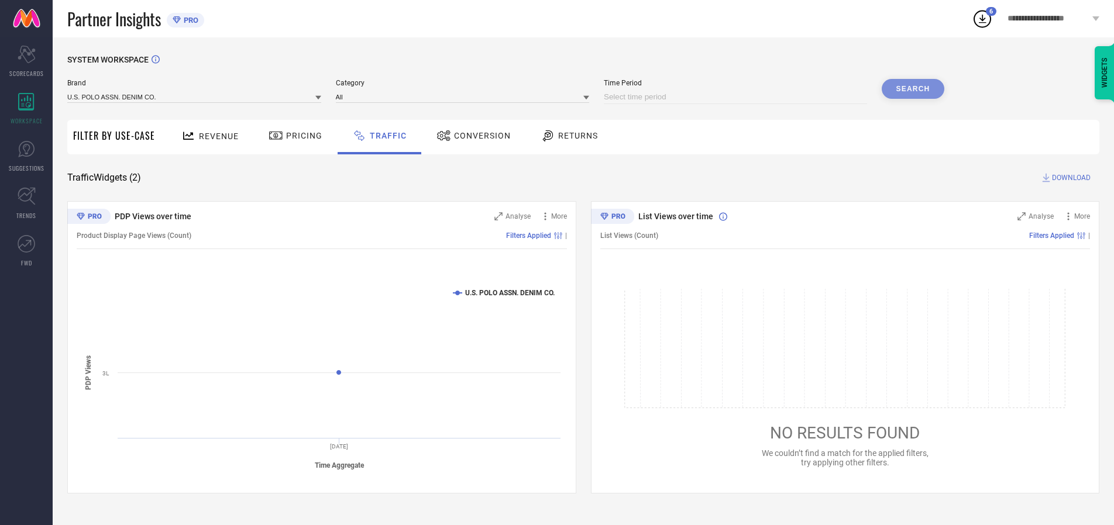
select select "2025"
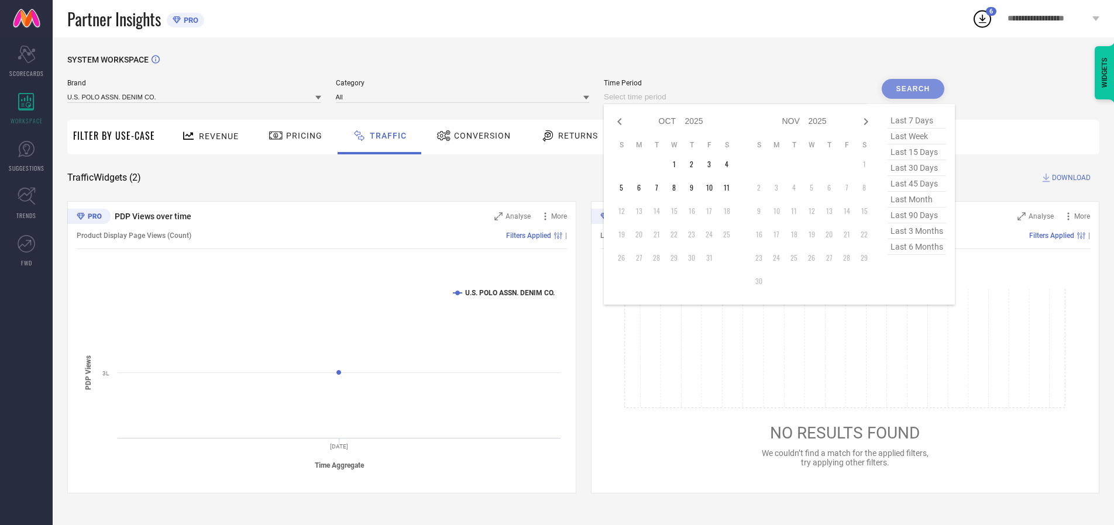
select select "8"
select select "2025"
select select "9"
select select "2025"
click at [660, 258] on td "30" at bounding box center [656, 258] width 18 height 18
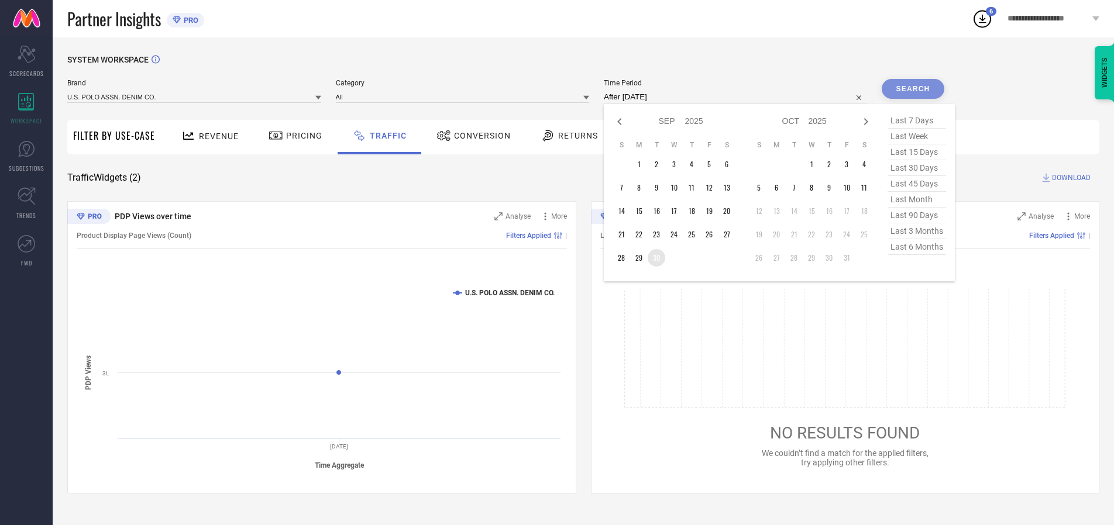
type input "[DATE] to [DATE]"
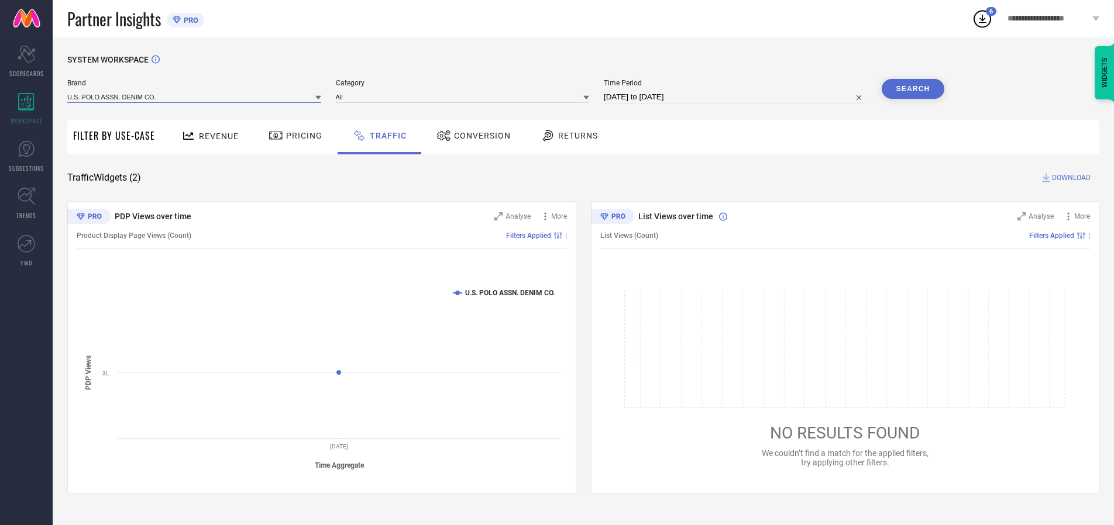
click at [195, 96] on input at bounding box center [194, 97] width 254 height 12
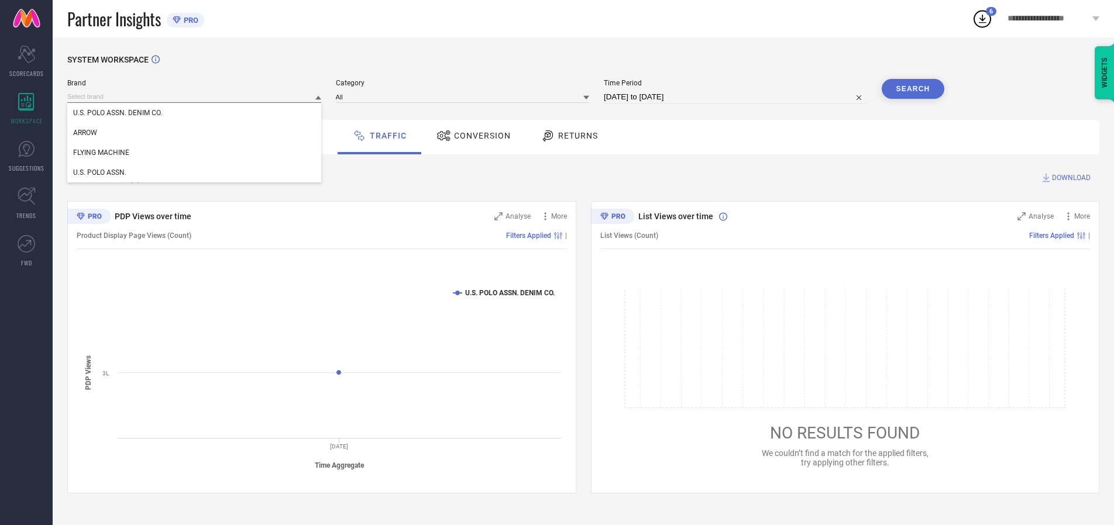
click at [195, 96] on input at bounding box center [194, 97] width 254 height 12
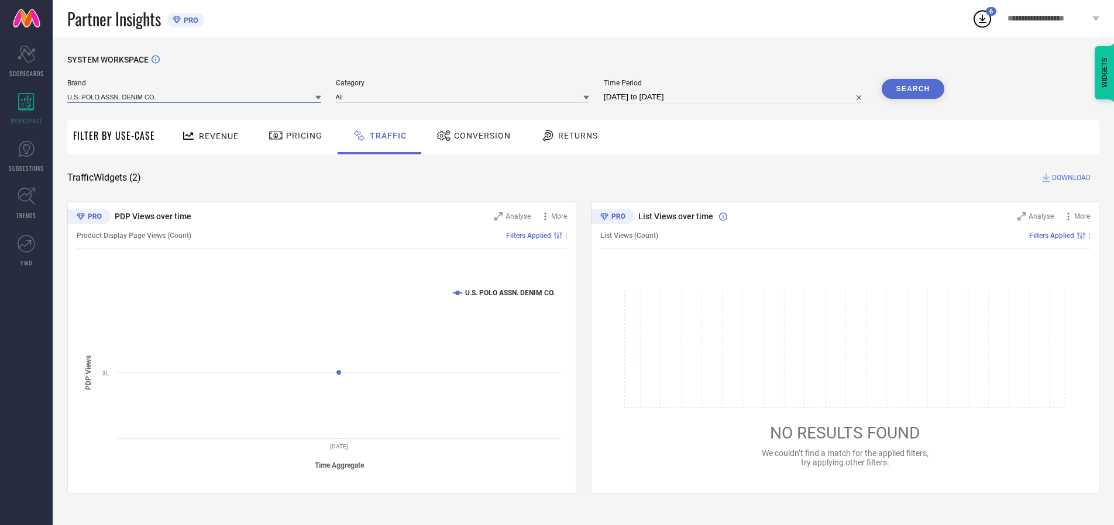
click at [195, 96] on input at bounding box center [194, 97] width 254 height 12
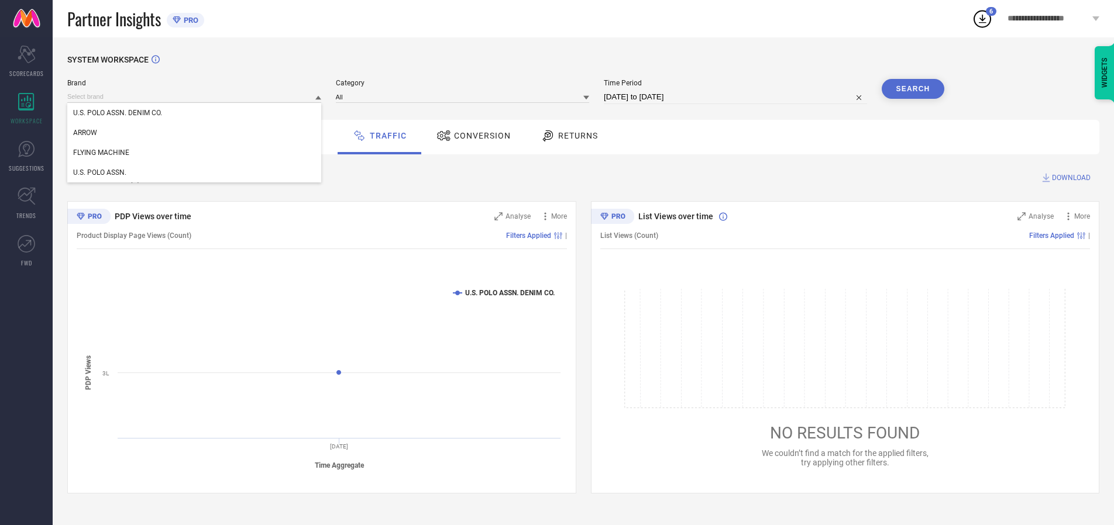
click at [195, 113] on div "U.S. POLO ASSN. DENIM CO." at bounding box center [194, 113] width 254 height 20
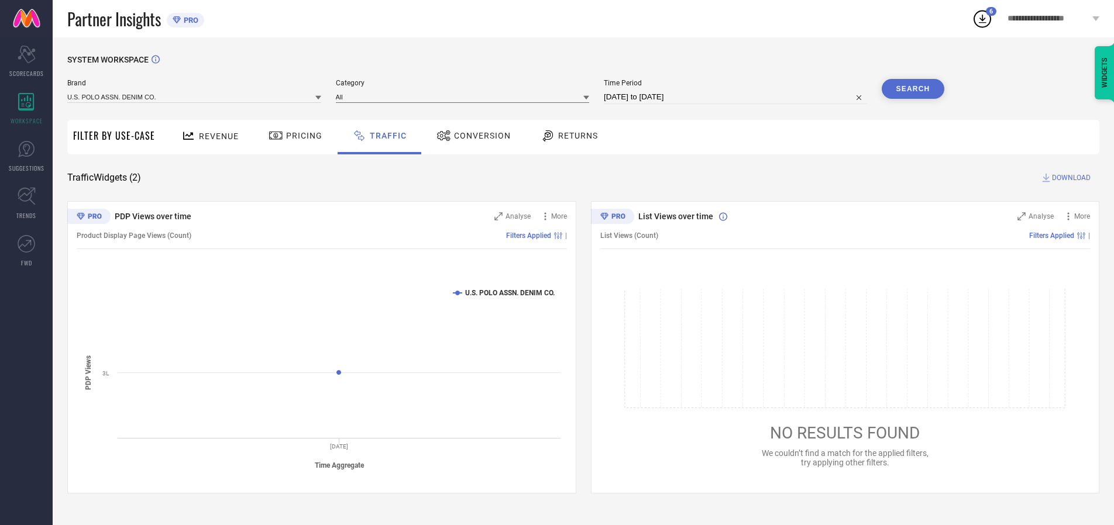
click at [465, 96] on input at bounding box center [463, 97] width 254 height 12
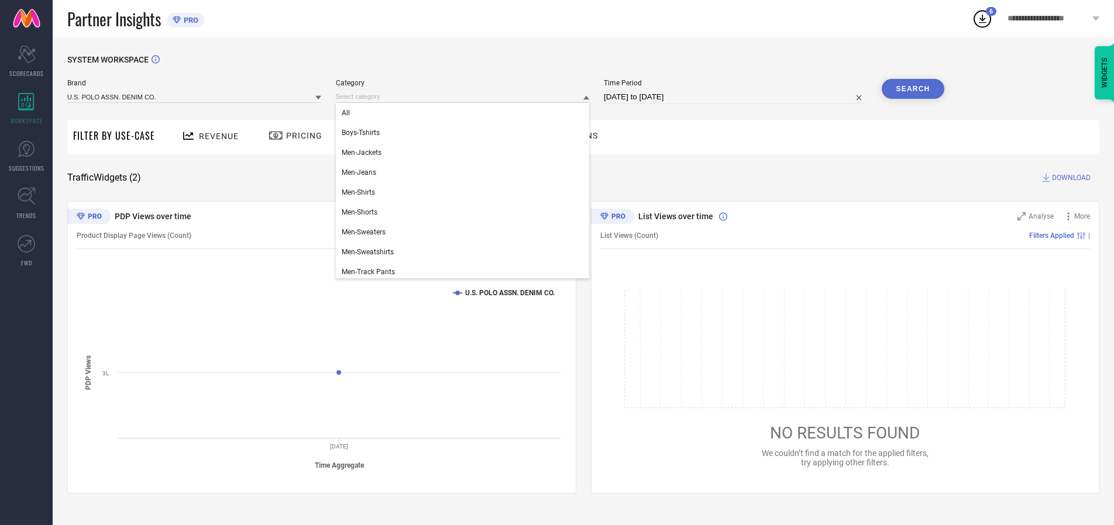
click at [465, 113] on div "All" at bounding box center [463, 113] width 254 height 20
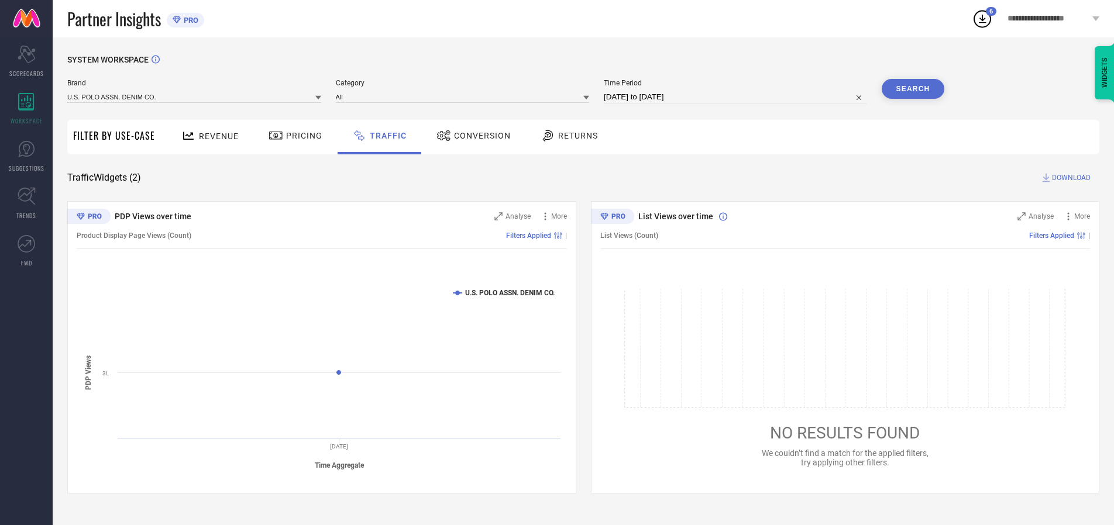
click at [912, 89] on button "Search" at bounding box center [912, 89] width 63 height 20
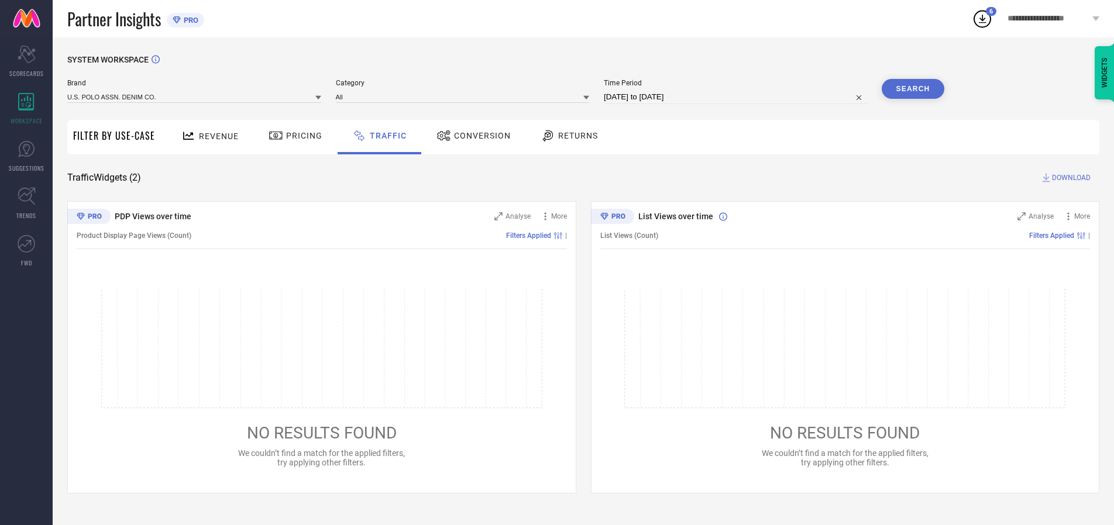
click at [1069, 178] on span "DOWNLOAD" at bounding box center [1071, 178] width 39 height 12
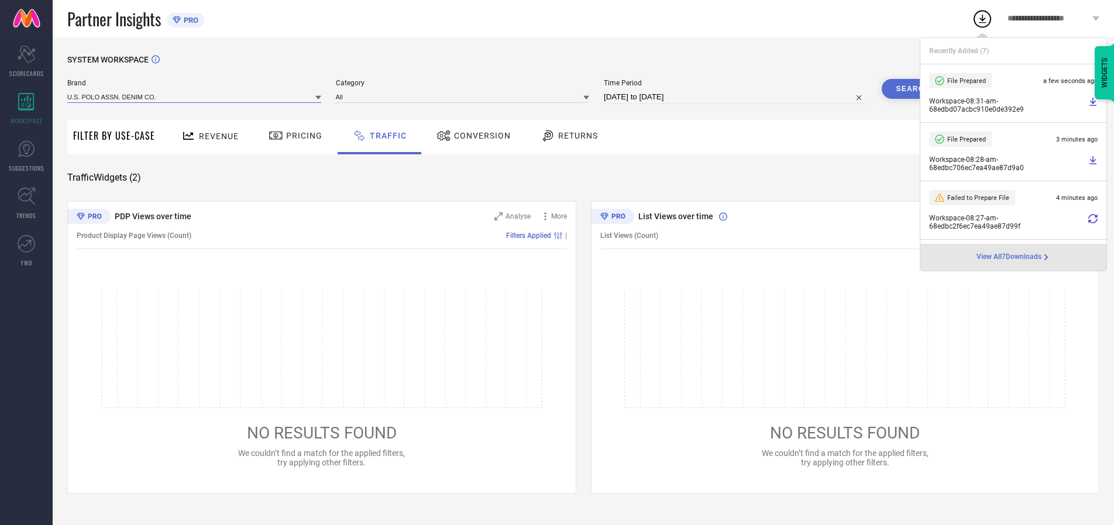
click at [195, 96] on input at bounding box center [194, 97] width 254 height 12
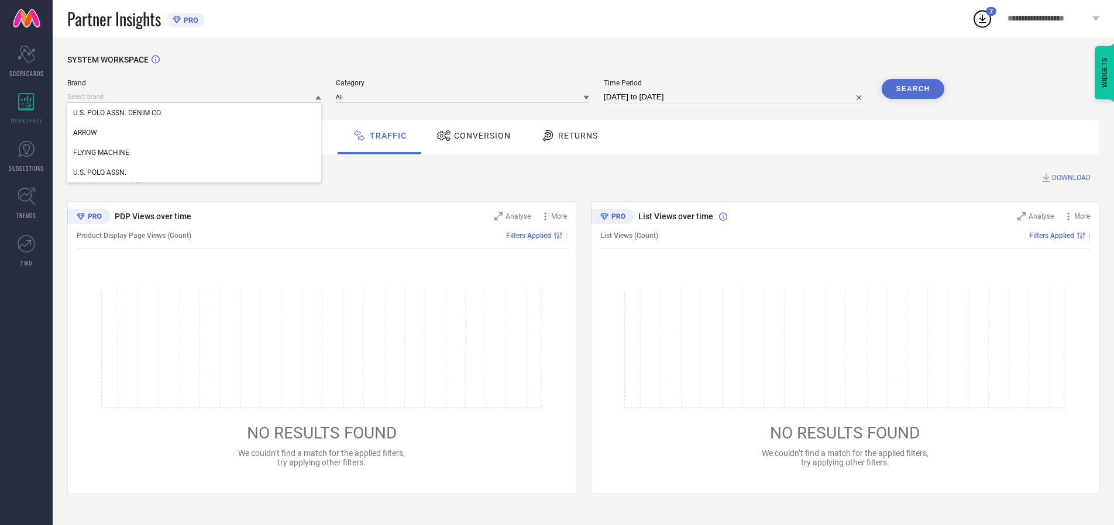
click at [195, 173] on div "U.S. POLO ASSN." at bounding box center [194, 173] width 254 height 20
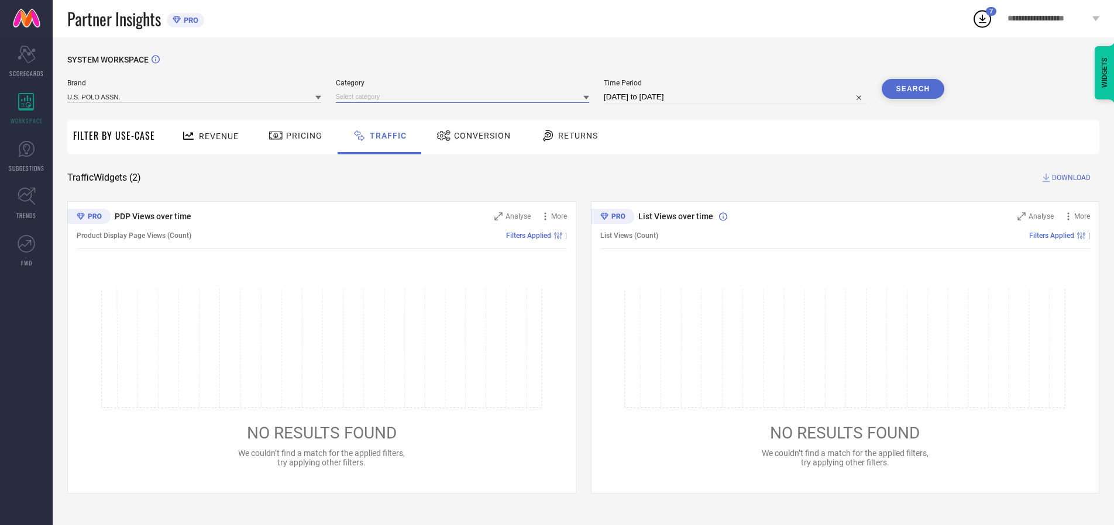
click at [465, 96] on input at bounding box center [463, 97] width 254 height 12
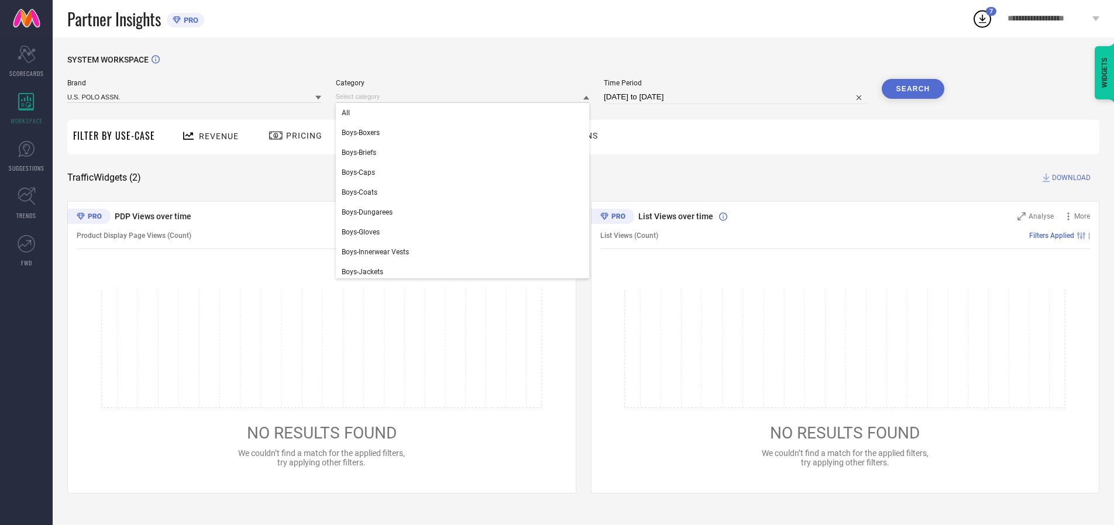
click at [465, 113] on div "All" at bounding box center [463, 113] width 254 height 20
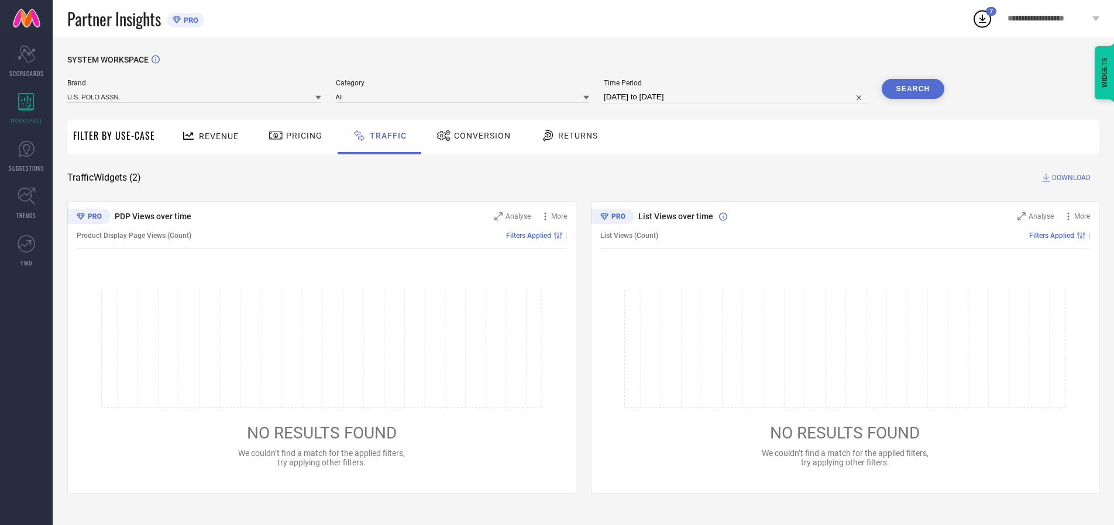
click at [912, 89] on button "Search" at bounding box center [912, 89] width 63 height 20
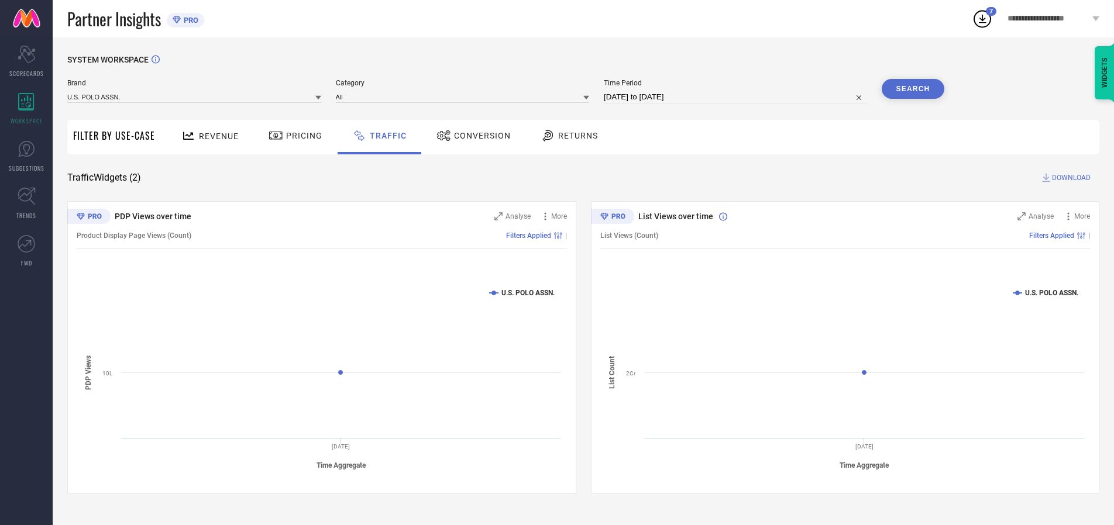
click at [1069, 178] on span "DOWNLOAD" at bounding box center [1071, 178] width 39 height 12
click at [737, 97] on input at bounding box center [735, 97] width 263 height 14
select select "9"
select select "2025"
select select "10"
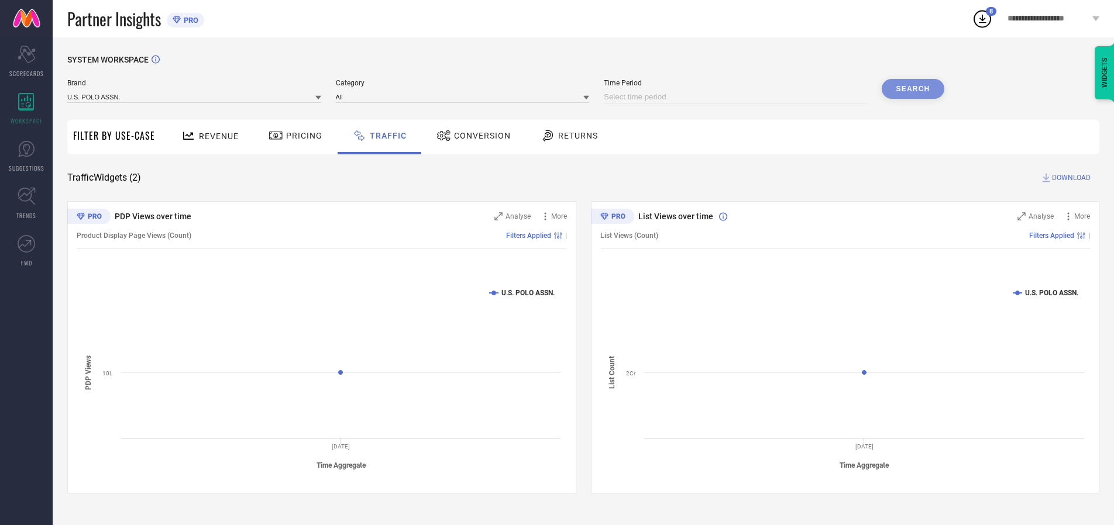
select select "2025"
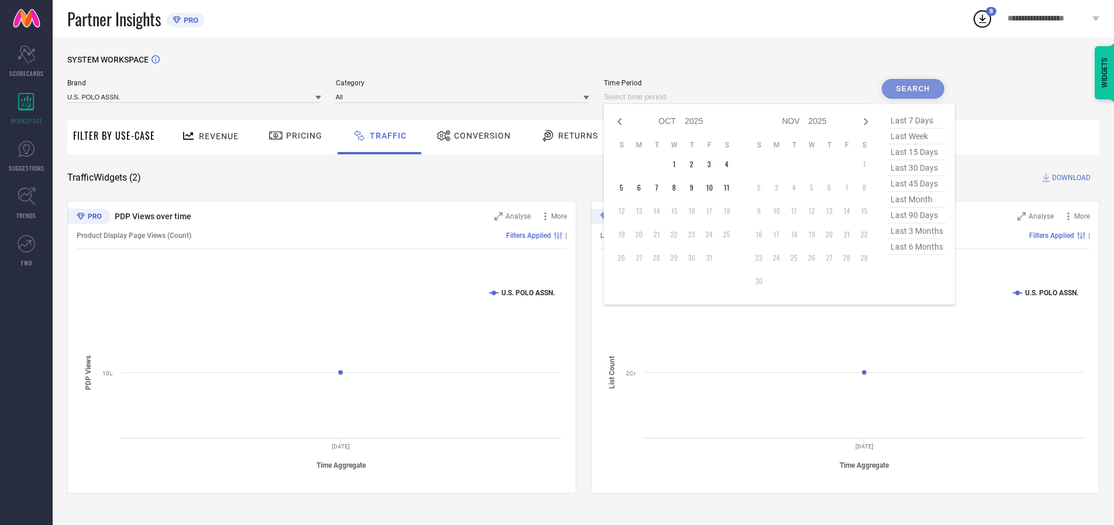
click at [677, 164] on td "1" at bounding box center [674, 165] width 18 height 18
type input "[DATE] to [DATE]"
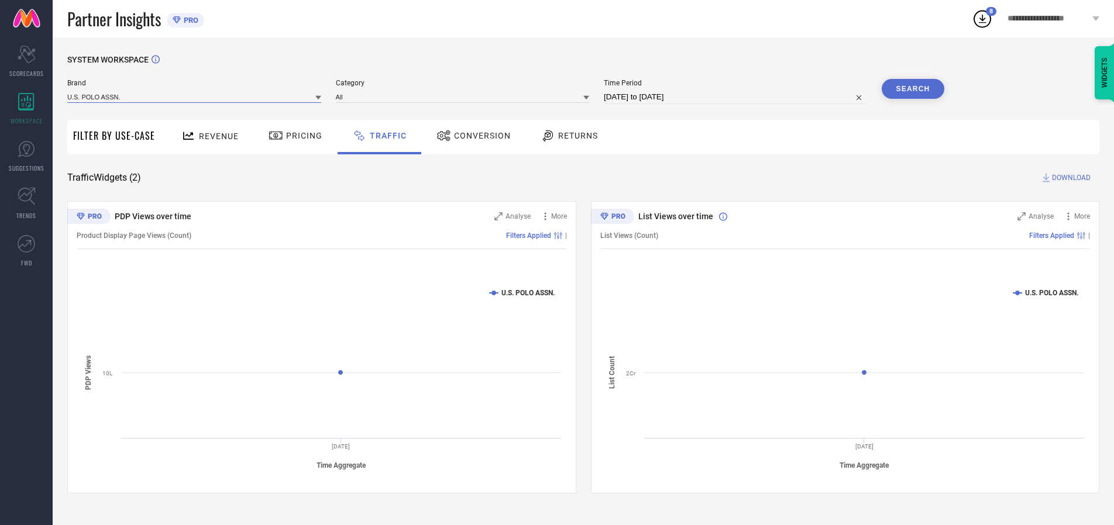
click at [195, 96] on input at bounding box center [194, 97] width 254 height 12
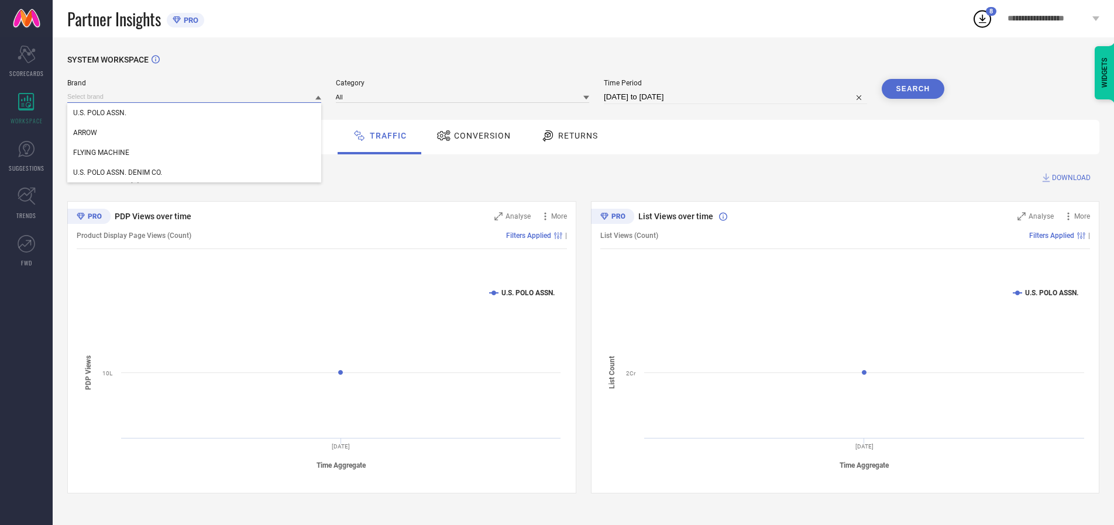
click at [195, 96] on input at bounding box center [194, 97] width 254 height 12
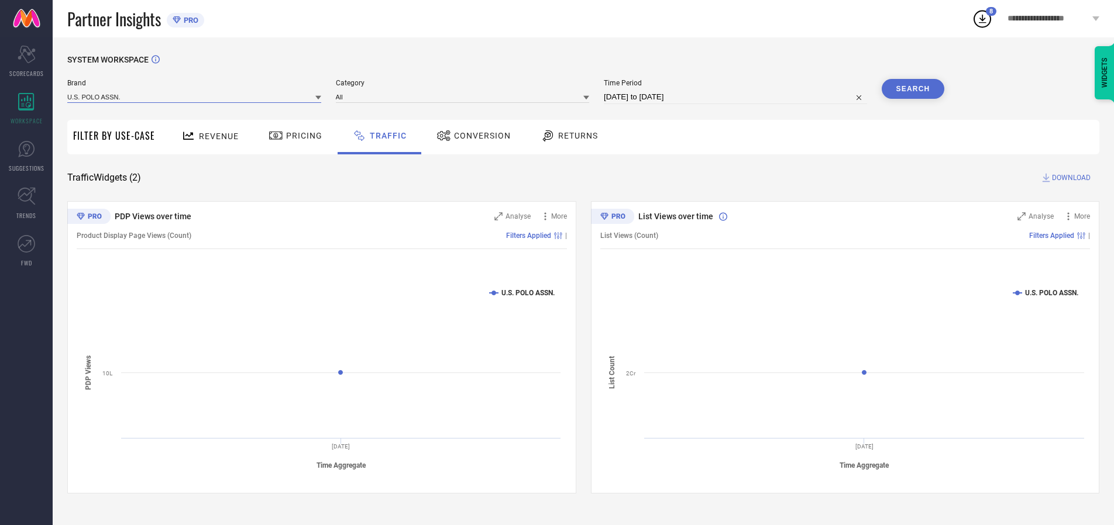
click at [195, 96] on input at bounding box center [194, 97] width 254 height 12
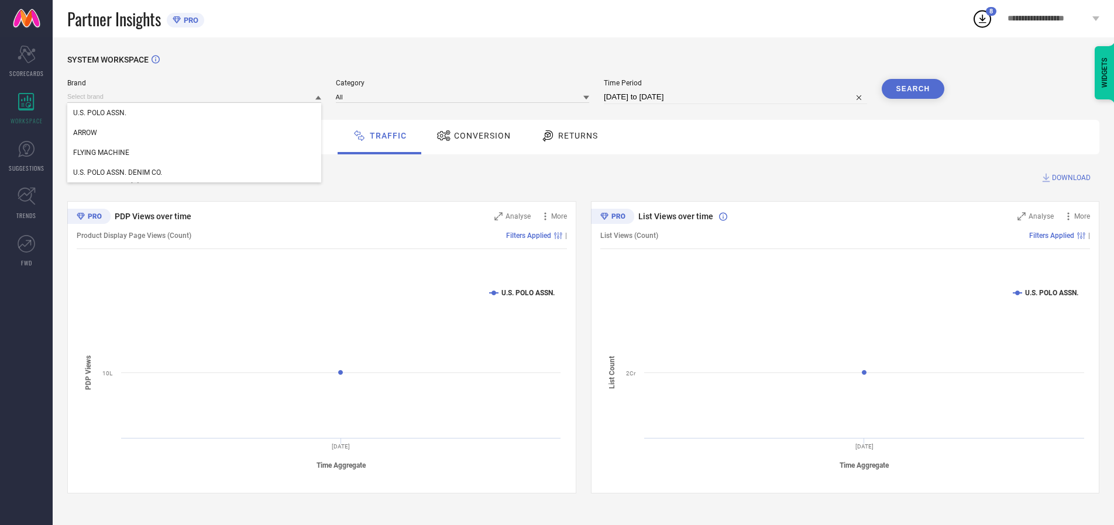
click at [195, 113] on div "U.S. POLO ASSN." at bounding box center [194, 113] width 254 height 20
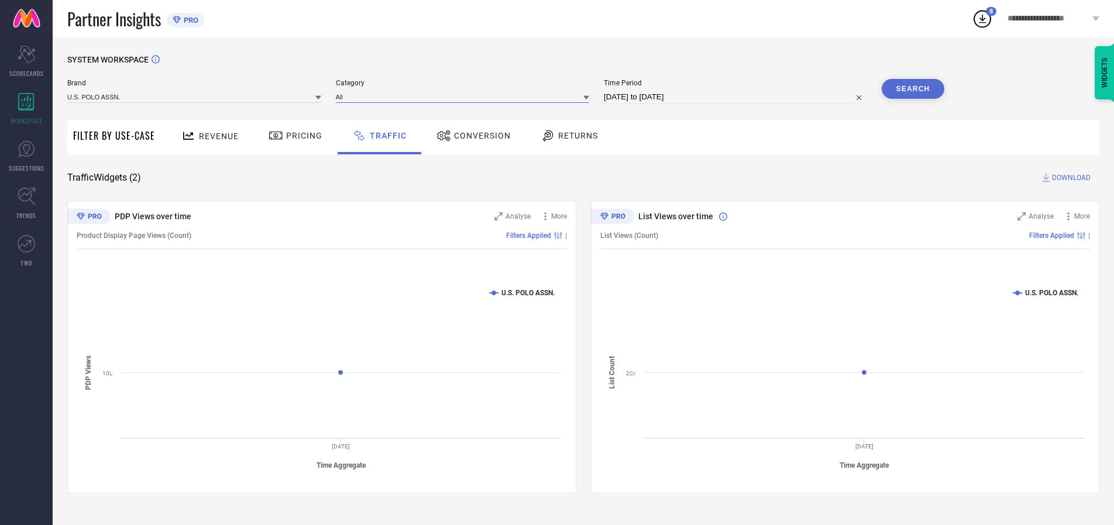
click at [465, 96] on input at bounding box center [463, 97] width 254 height 12
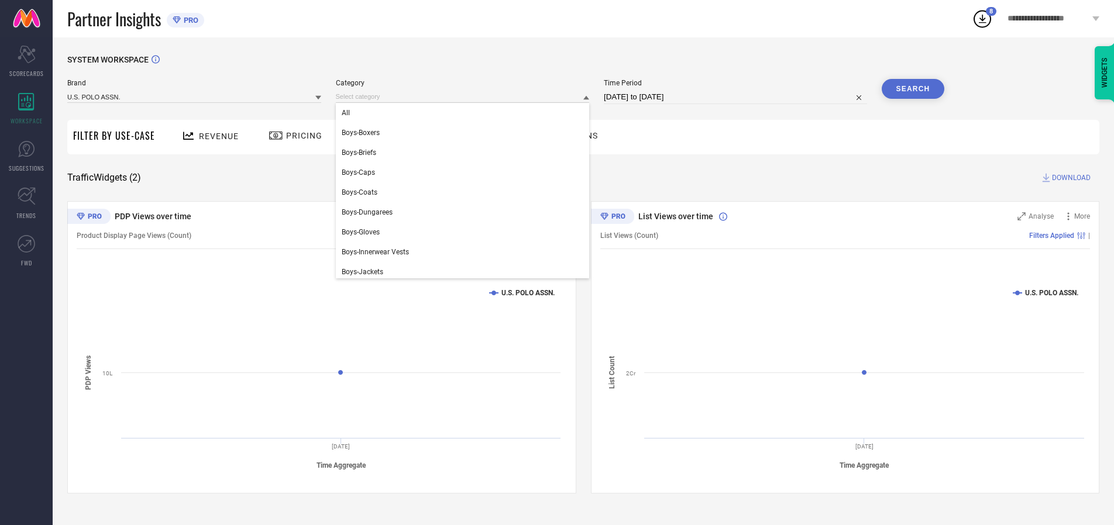
click at [465, 113] on div "All" at bounding box center [463, 113] width 254 height 20
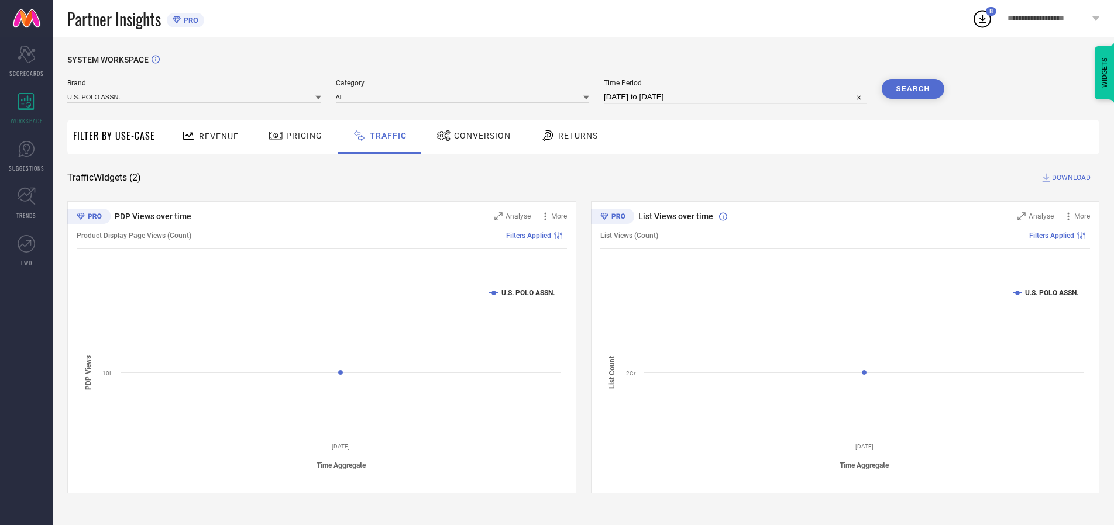
click at [912, 89] on button "Search" at bounding box center [912, 89] width 63 height 20
click at [1069, 178] on span "DOWNLOAD" at bounding box center [1071, 178] width 39 height 12
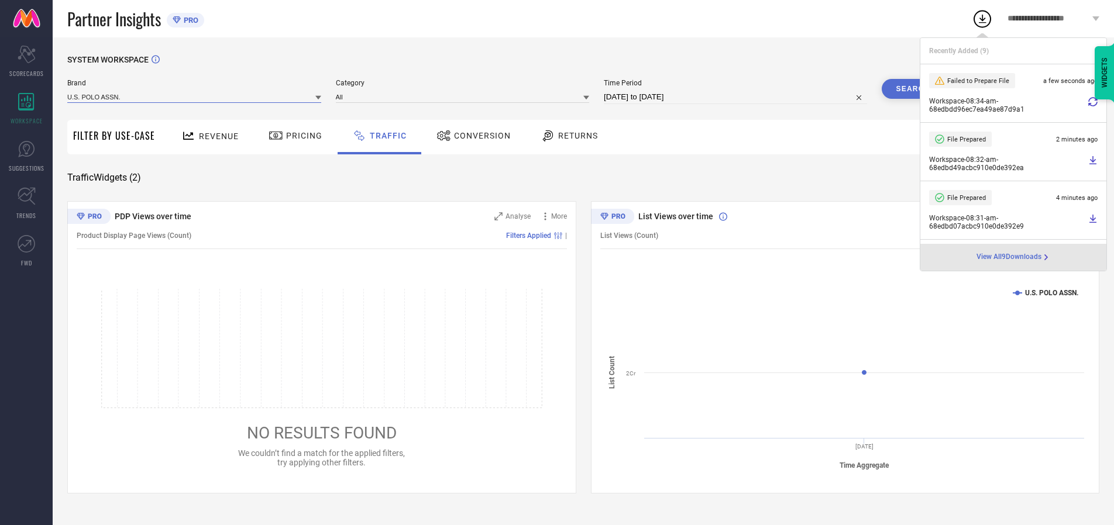
click at [195, 96] on input at bounding box center [194, 97] width 254 height 12
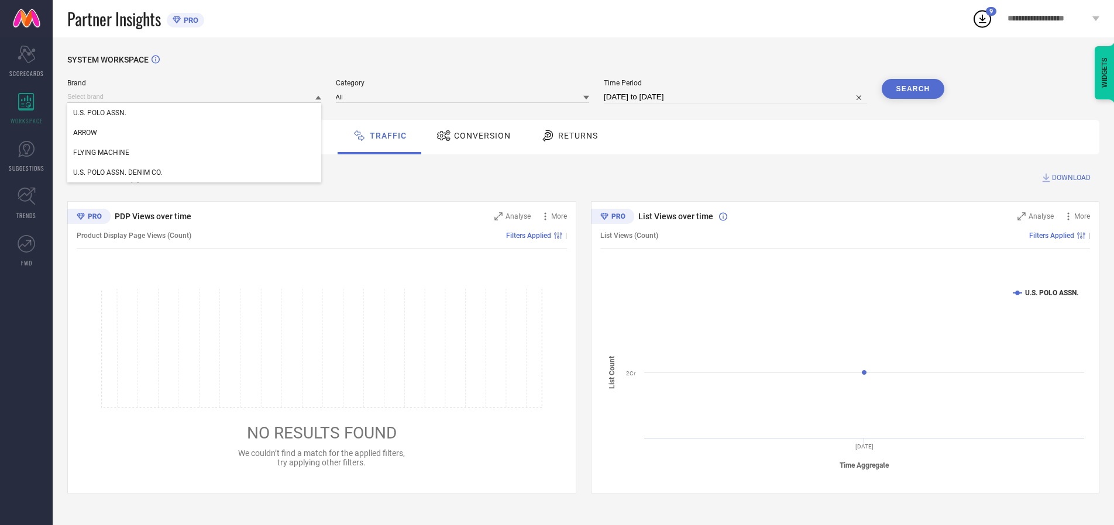
click at [195, 173] on div "U.S. POLO ASSN. DENIM CO." at bounding box center [194, 173] width 254 height 20
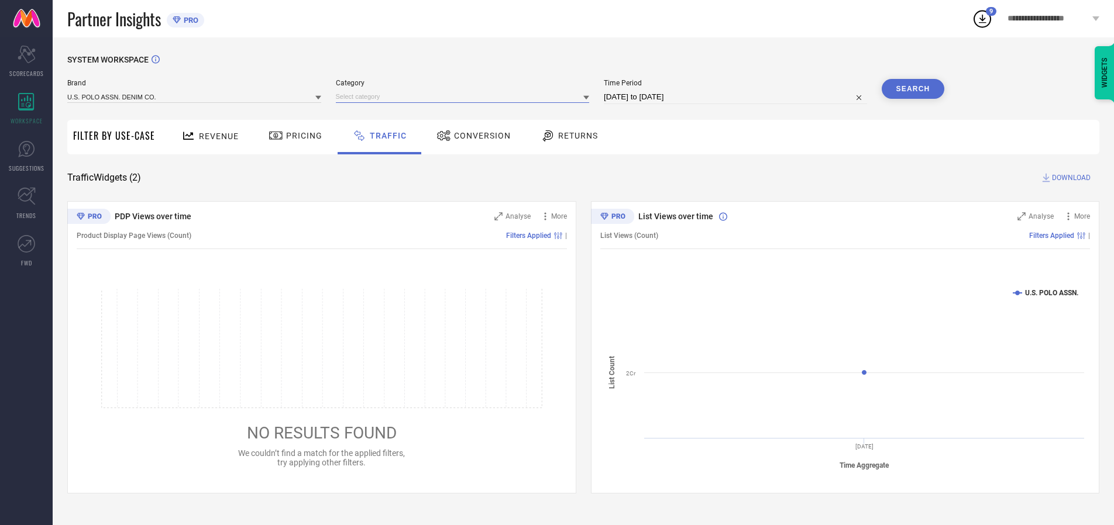
click at [465, 96] on input at bounding box center [463, 97] width 254 height 12
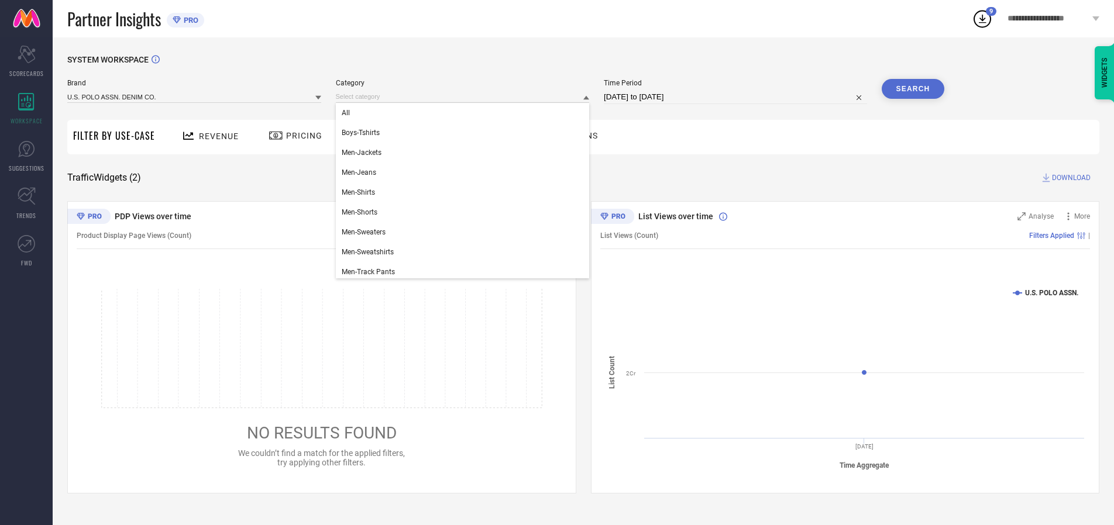
click at [465, 113] on div "All" at bounding box center [463, 113] width 254 height 20
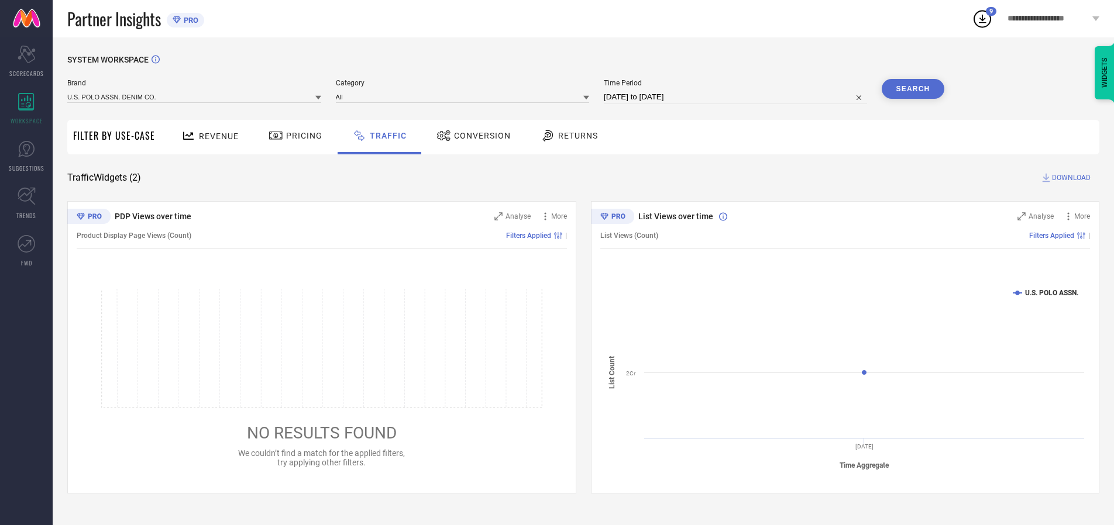
click at [912, 89] on button "Search" at bounding box center [912, 89] width 63 height 20
click at [1069, 178] on span "DOWNLOAD" at bounding box center [1071, 178] width 39 height 12
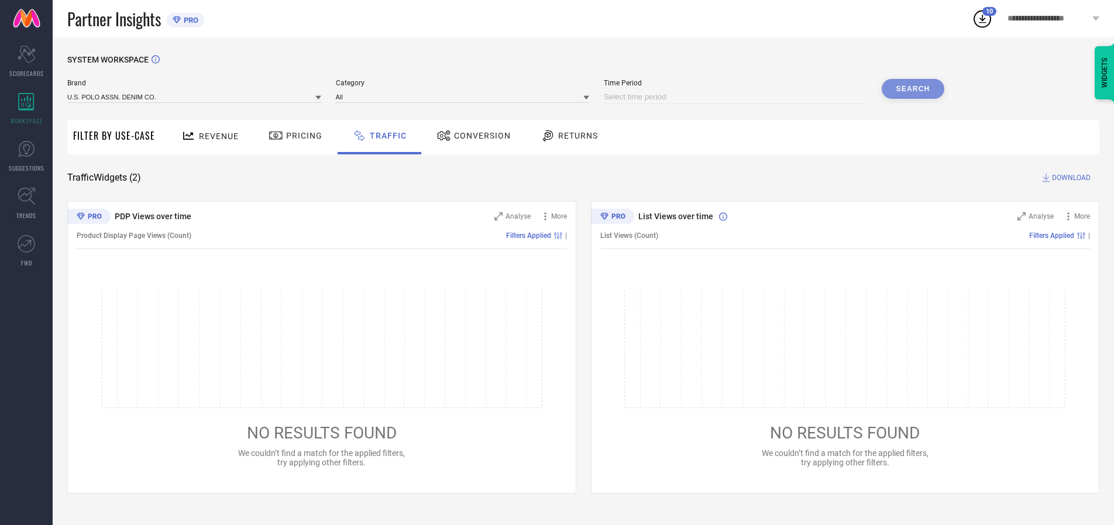
click at [737, 97] on input at bounding box center [735, 97] width 263 height 14
select select "9"
select select "2025"
select select "10"
select select "2025"
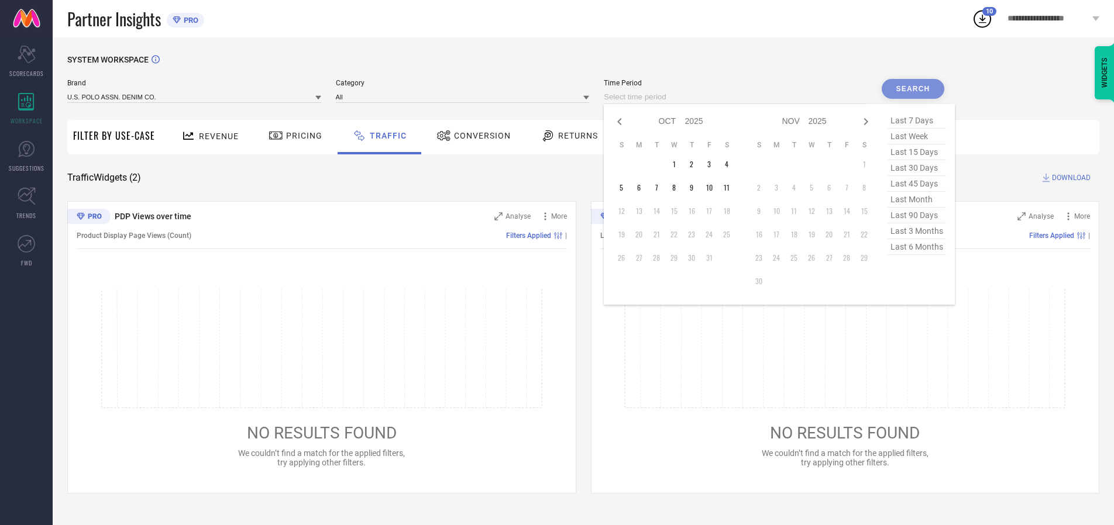
click at [695, 164] on td "2" at bounding box center [692, 165] width 18 height 18
type input "[DATE] to [DATE]"
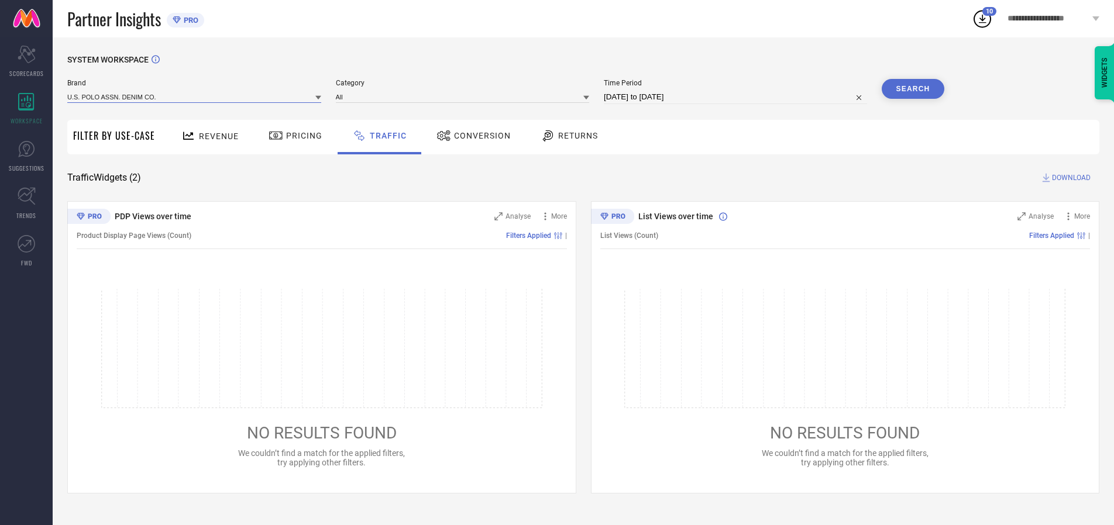
click at [195, 96] on input at bounding box center [194, 97] width 254 height 12
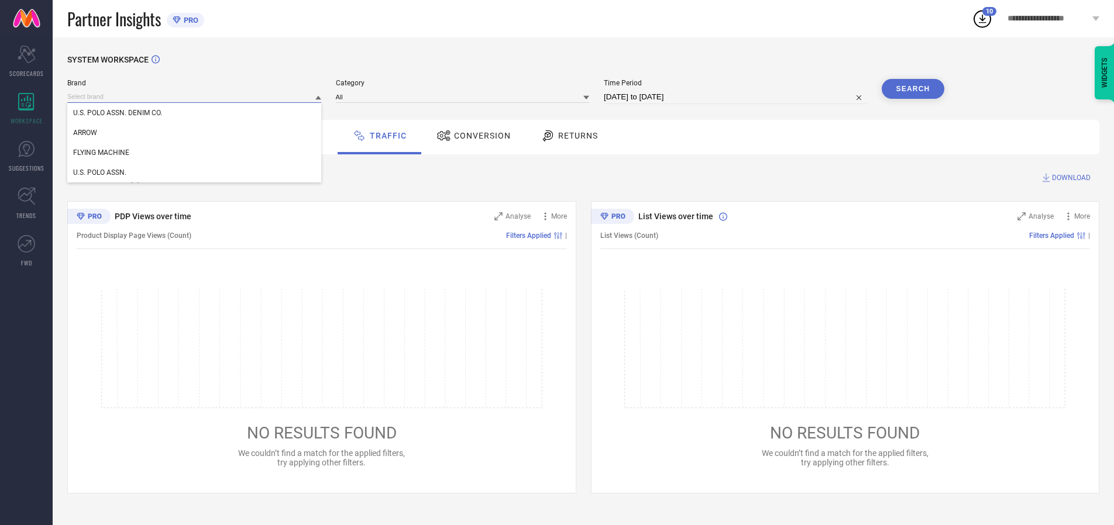
click at [195, 96] on input at bounding box center [194, 97] width 254 height 12
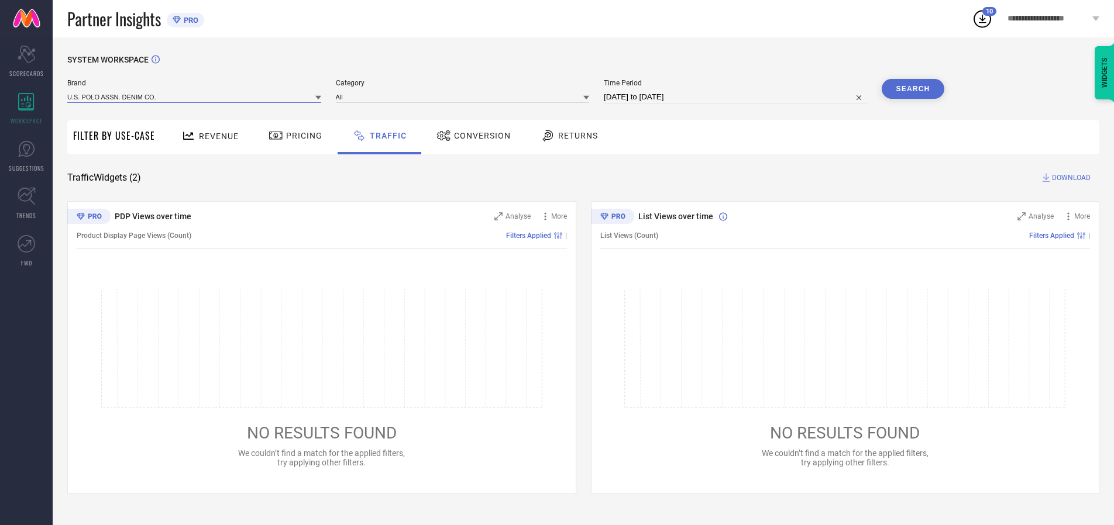
click at [195, 96] on input at bounding box center [194, 97] width 254 height 12
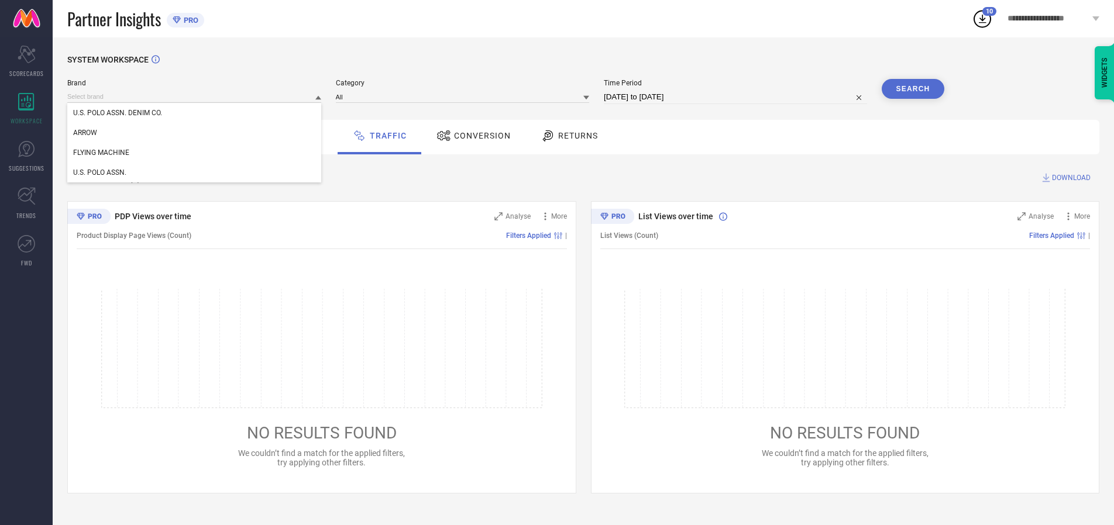
click at [195, 113] on div "U.S. POLO ASSN. DENIM CO." at bounding box center [194, 113] width 254 height 20
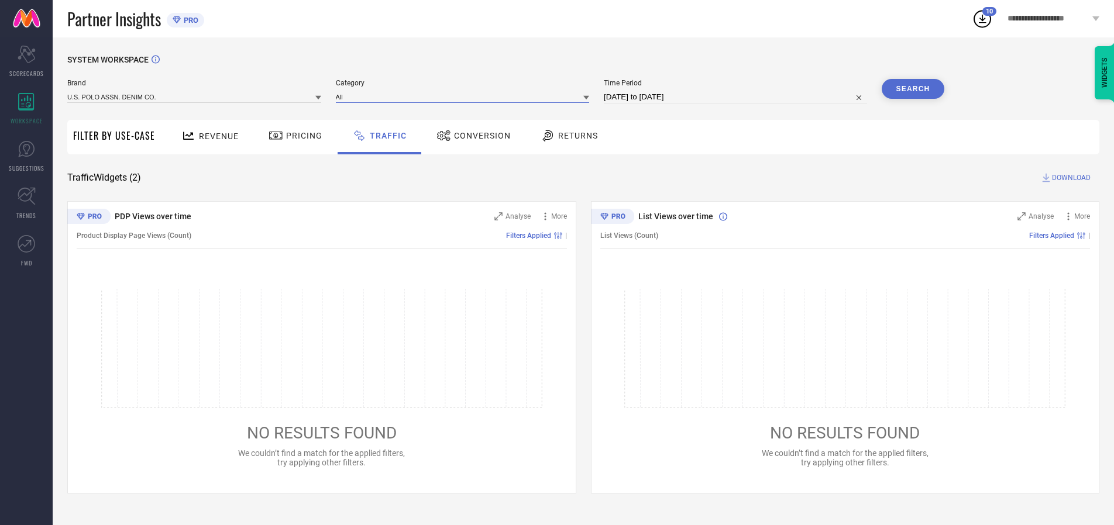
click at [465, 96] on input at bounding box center [463, 97] width 254 height 12
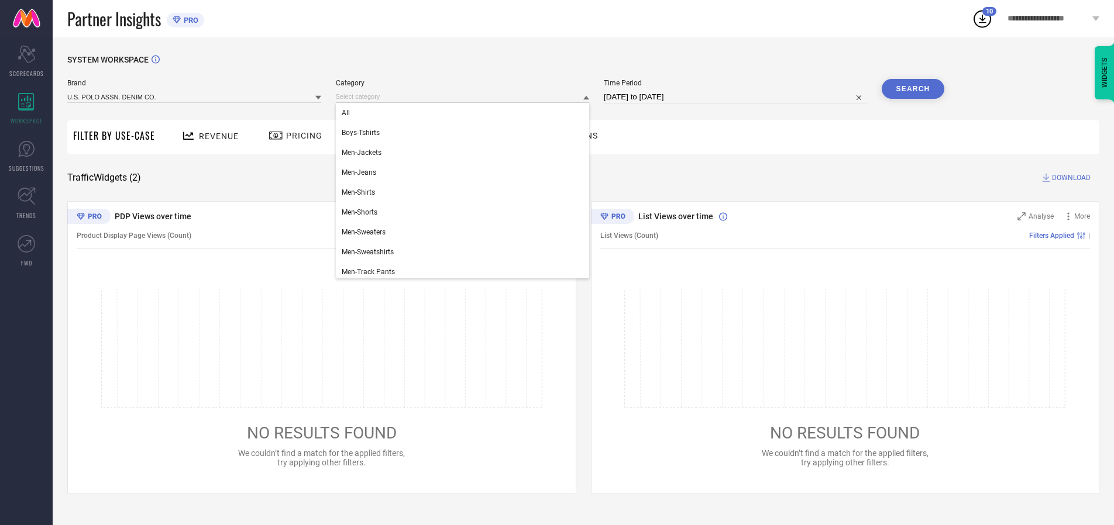
click at [465, 113] on div "All" at bounding box center [463, 113] width 254 height 20
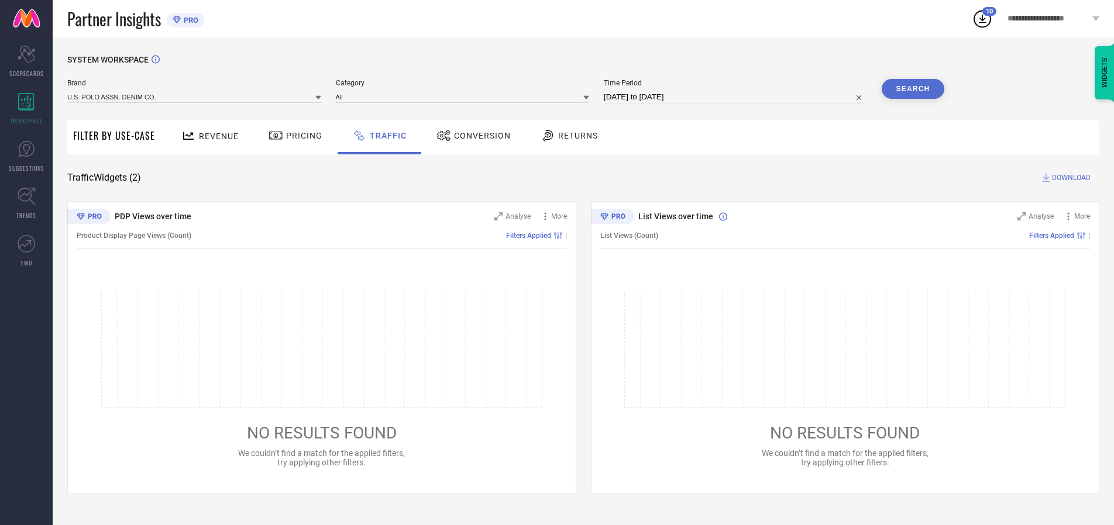
click at [912, 89] on button "Search" at bounding box center [912, 89] width 63 height 20
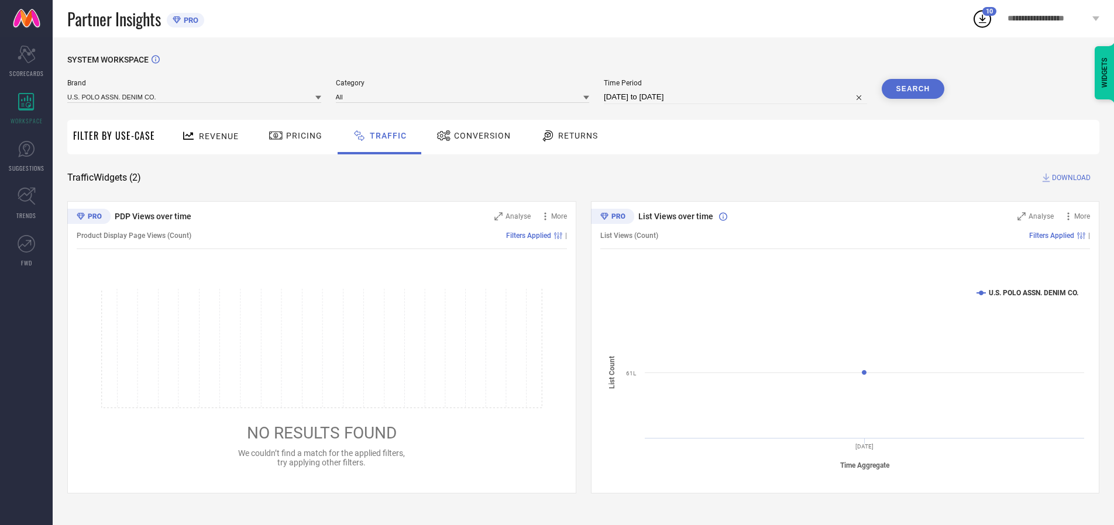
click at [1069, 178] on span "DOWNLOAD" at bounding box center [1071, 178] width 39 height 12
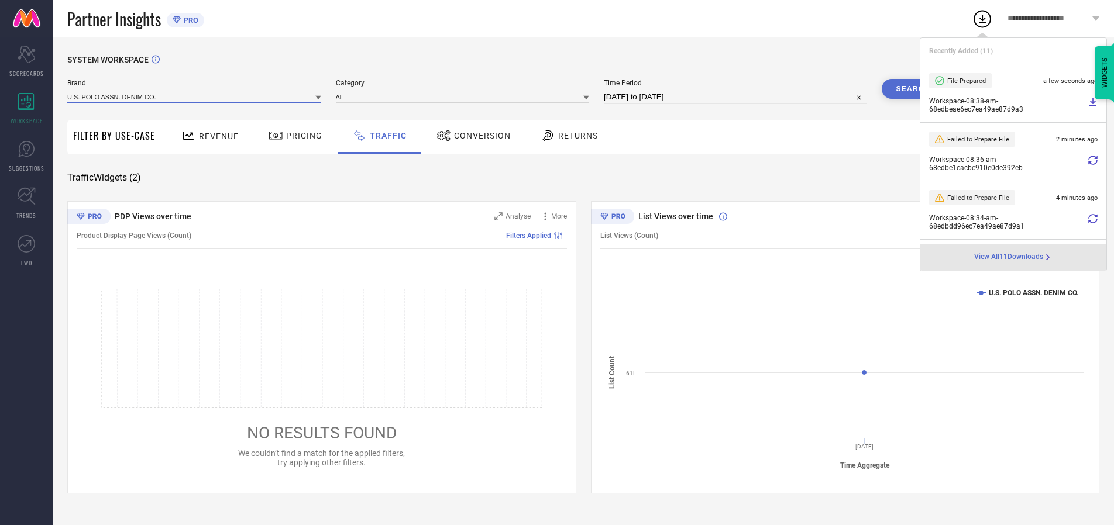
click at [195, 96] on input at bounding box center [194, 97] width 254 height 12
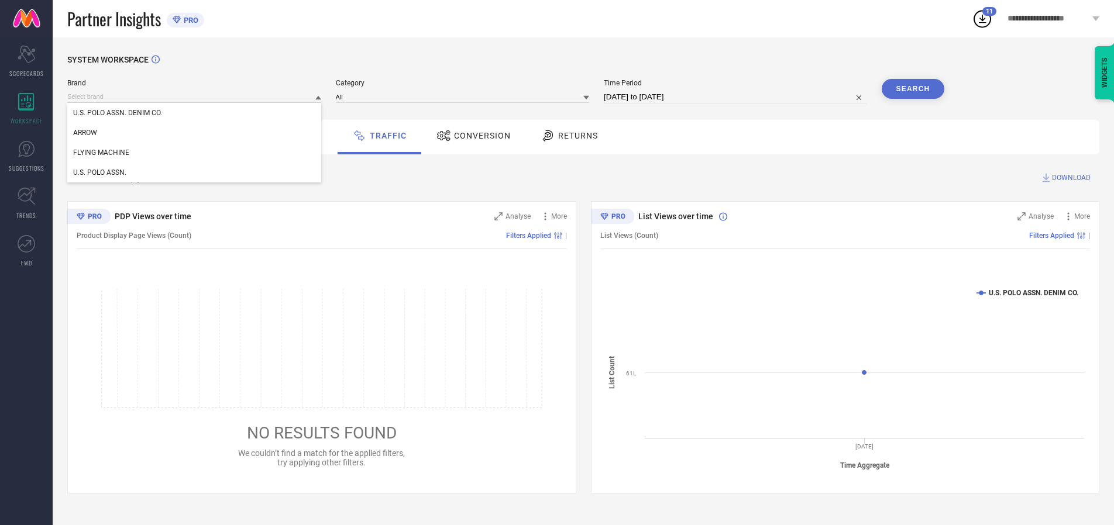
click at [195, 173] on div "U.S. POLO ASSN." at bounding box center [194, 173] width 254 height 20
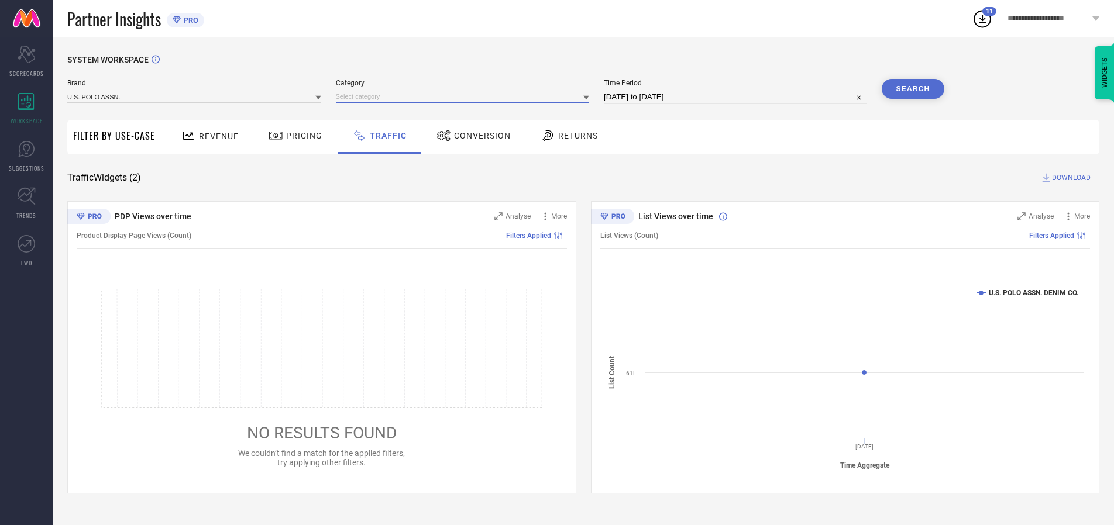
click at [465, 96] on input at bounding box center [463, 97] width 254 height 12
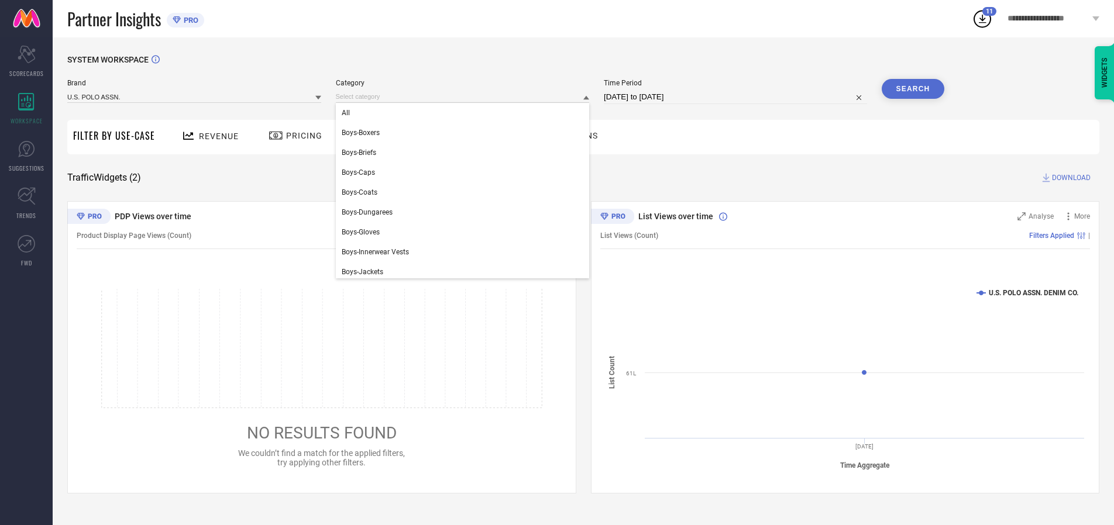
click at [465, 113] on div "All" at bounding box center [463, 113] width 254 height 20
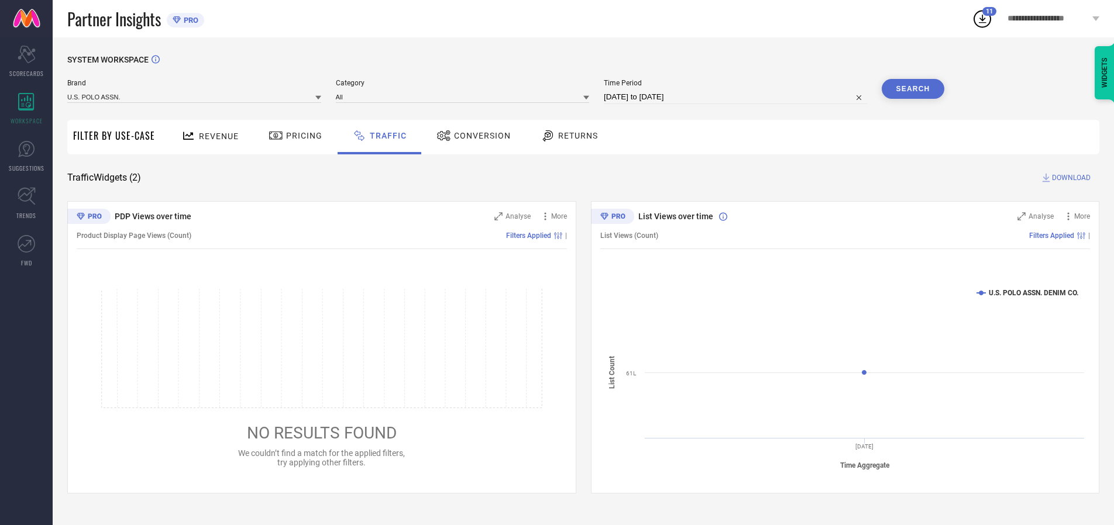
click at [912, 89] on button "Search" at bounding box center [912, 89] width 63 height 20
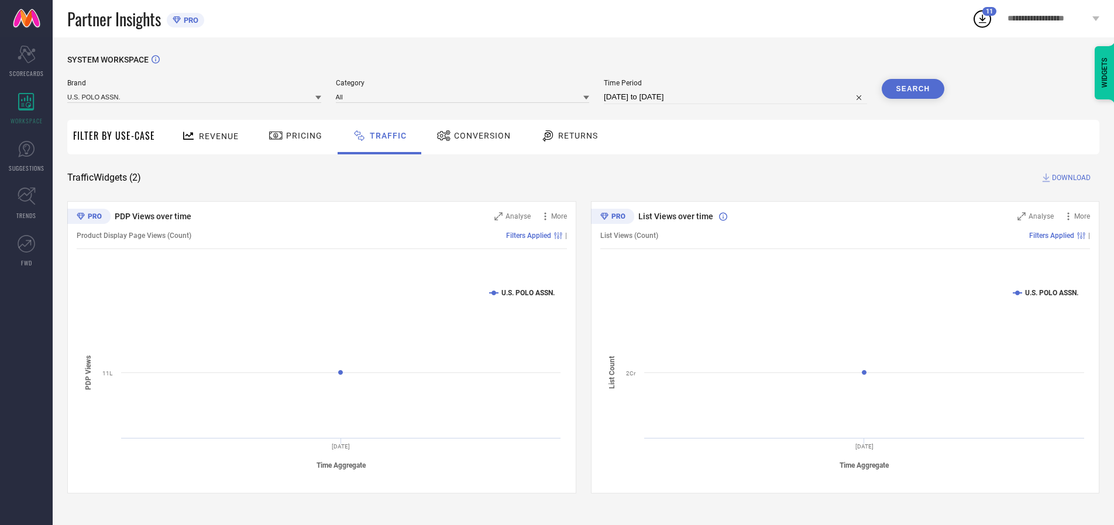
click at [1069, 178] on span "DOWNLOAD" at bounding box center [1071, 178] width 39 height 12
click at [737, 97] on input at bounding box center [735, 97] width 263 height 14
select select "9"
select select "2025"
select select "10"
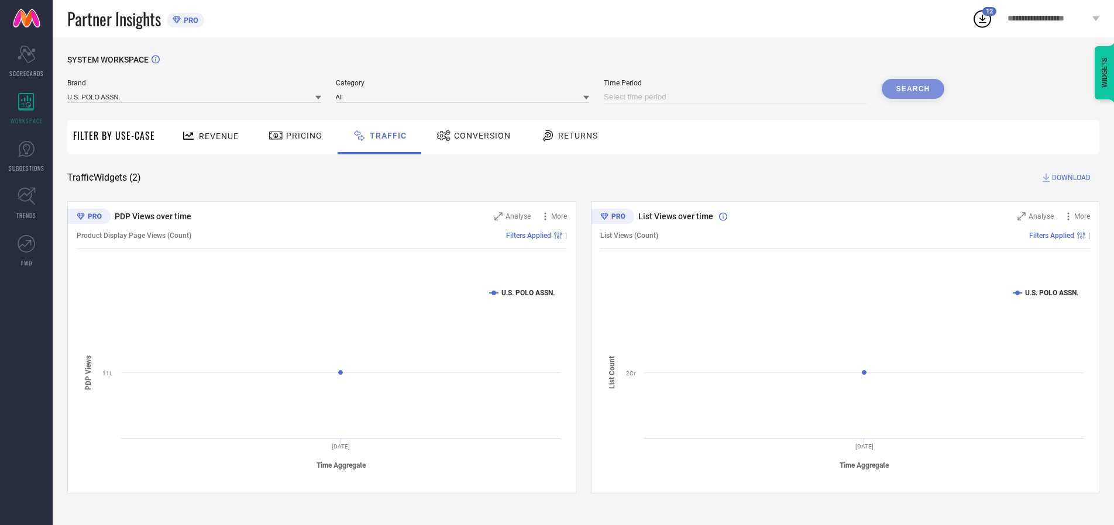
select select "2025"
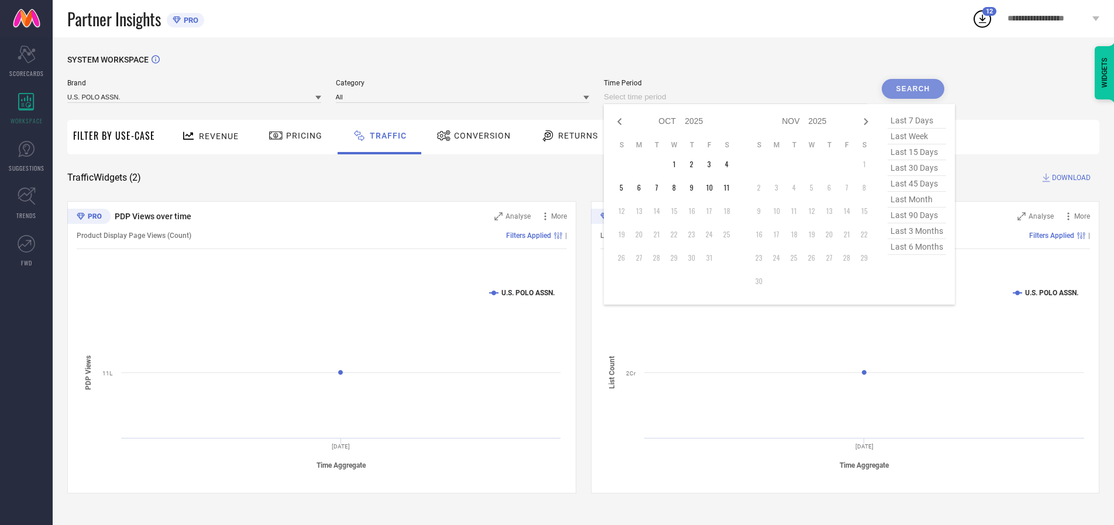
click at [712, 164] on td "3" at bounding box center [709, 165] width 18 height 18
type input "[DATE] to [DATE]"
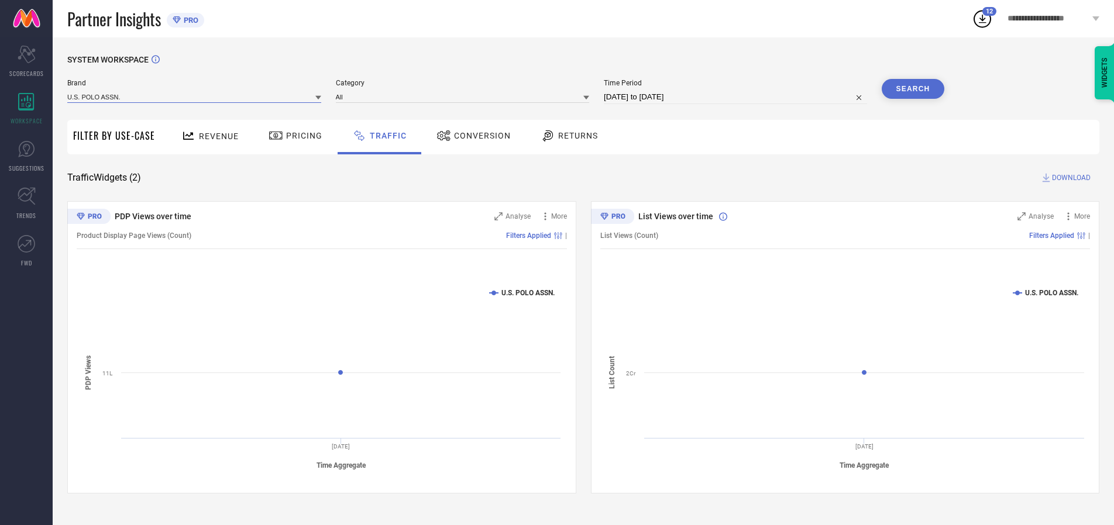
click at [195, 96] on input at bounding box center [194, 97] width 254 height 12
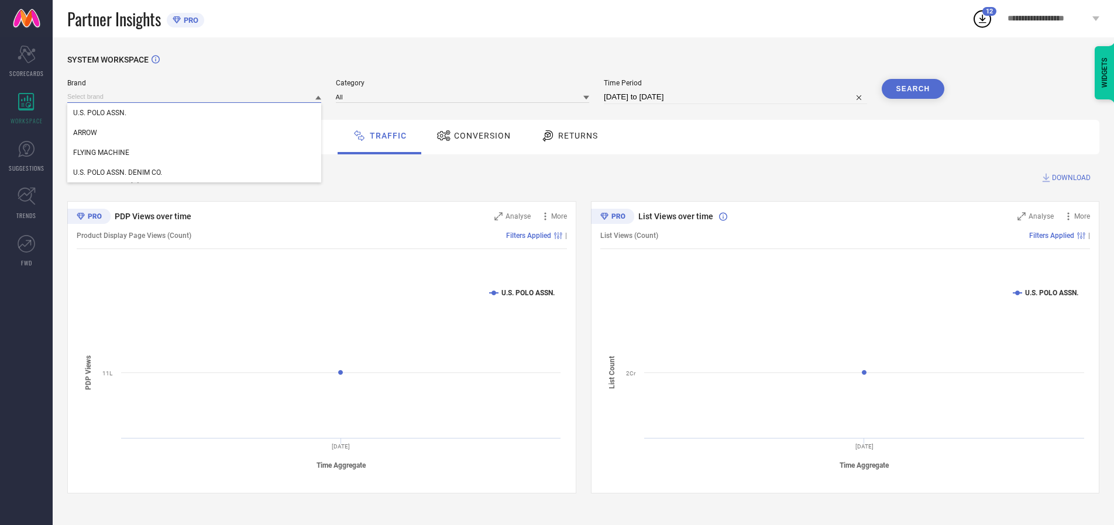
click at [195, 96] on input at bounding box center [194, 97] width 254 height 12
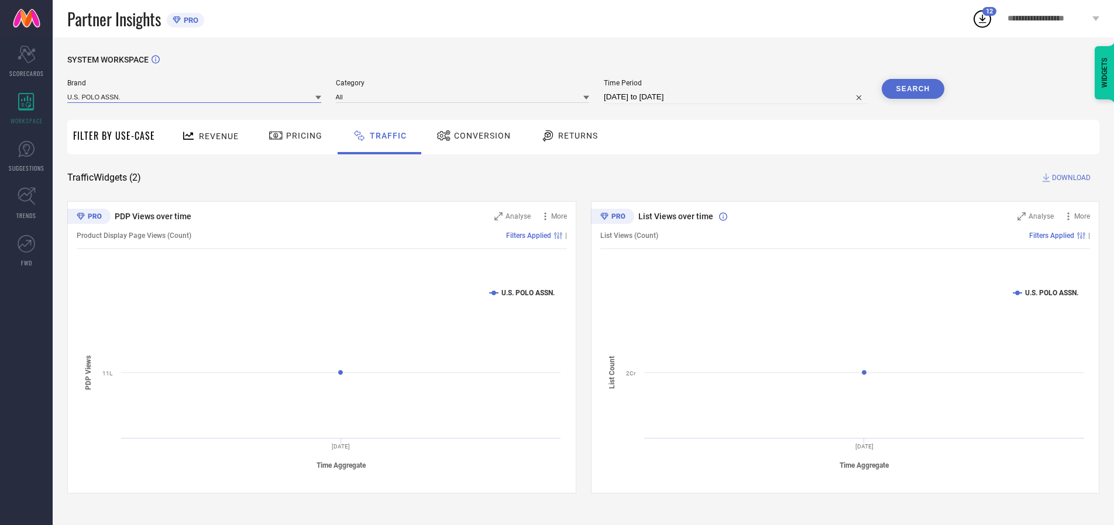
click at [195, 96] on input at bounding box center [194, 97] width 254 height 12
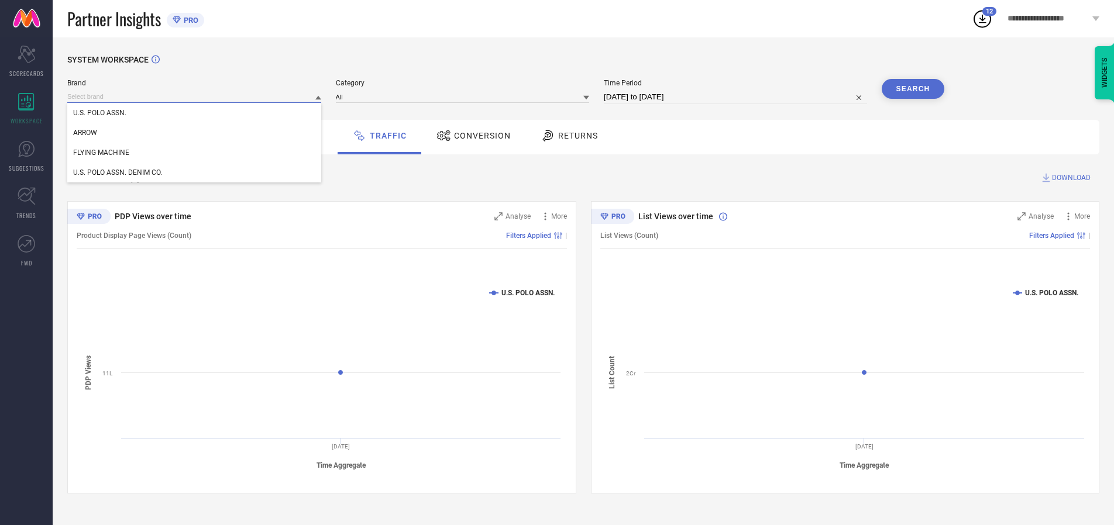
click at [195, 113] on div "U.S. POLO ASSN." at bounding box center [194, 113] width 254 height 20
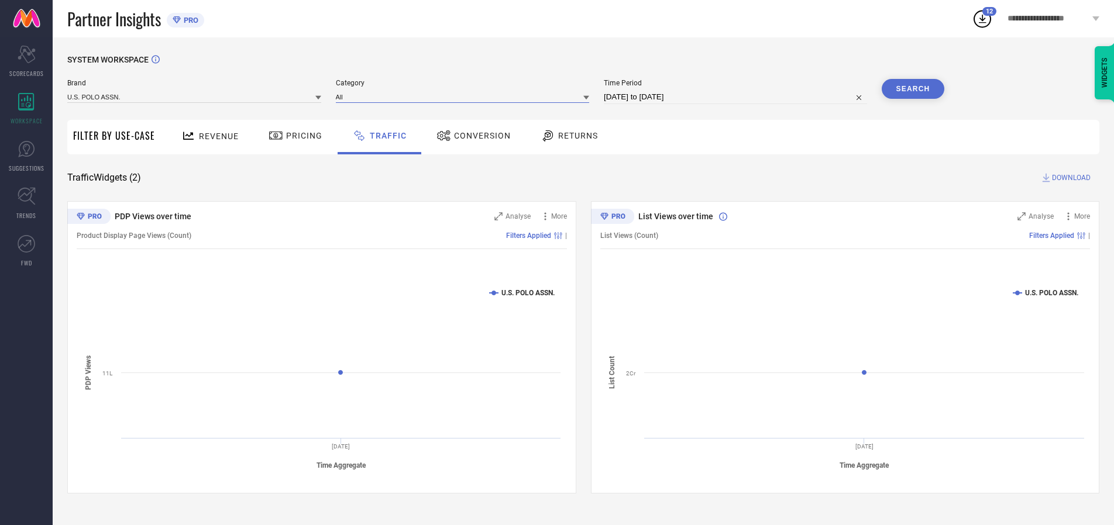
click at [465, 96] on input at bounding box center [463, 97] width 254 height 12
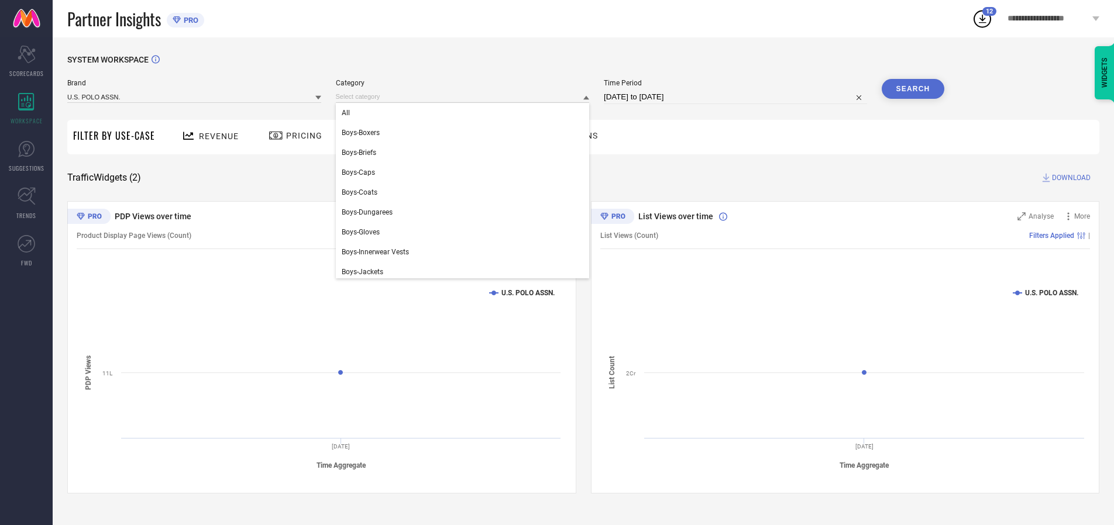
click at [465, 113] on div "All" at bounding box center [463, 113] width 254 height 20
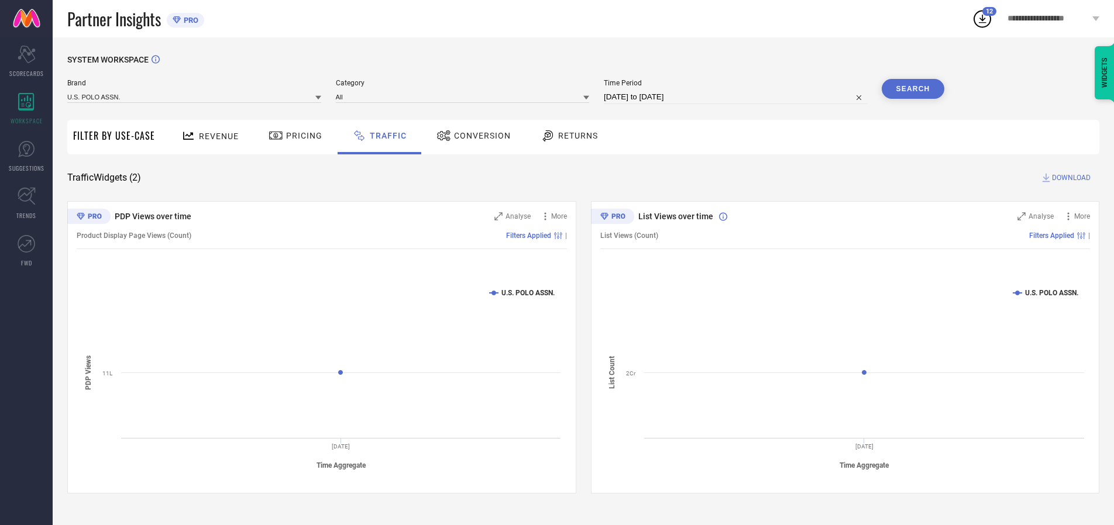
click at [912, 89] on button "Search" at bounding box center [912, 89] width 63 height 20
click at [1069, 178] on span "DOWNLOAD" at bounding box center [1071, 178] width 39 height 12
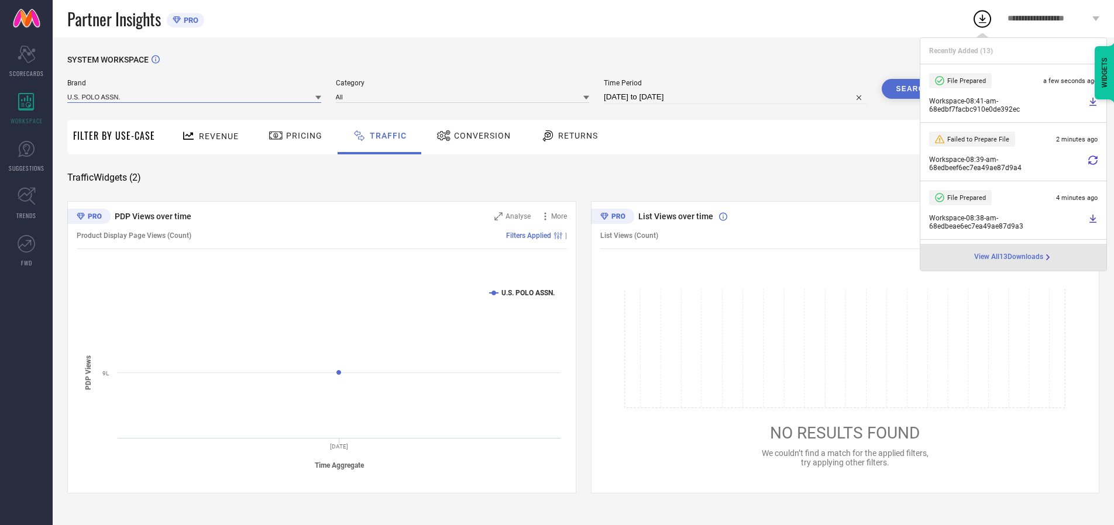
click at [195, 96] on input at bounding box center [194, 97] width 254 height 12
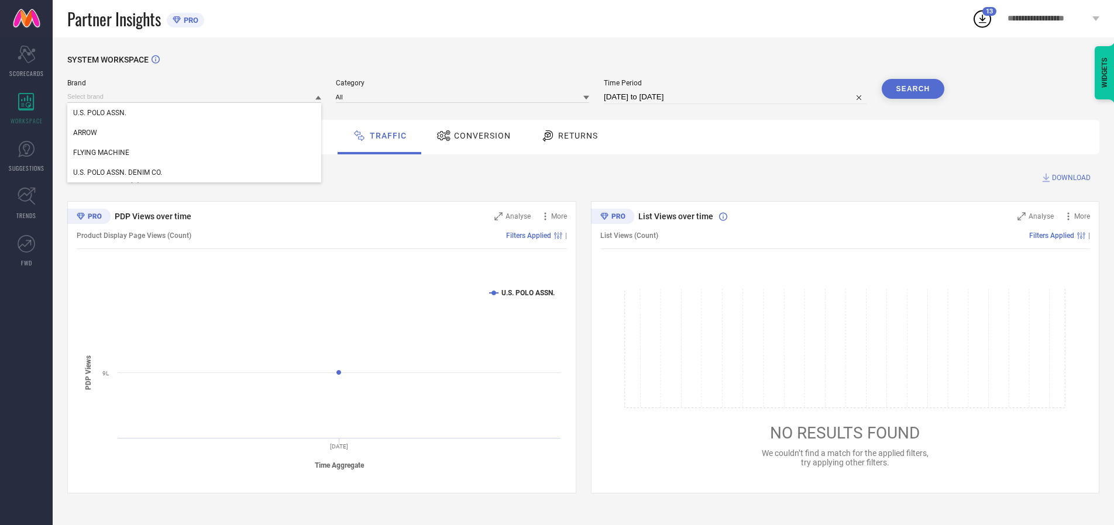
click at [195, 173] on div "U.S. POLO ASSN. DENIM CO." at bounding box center [194, 173] width 254 height 20
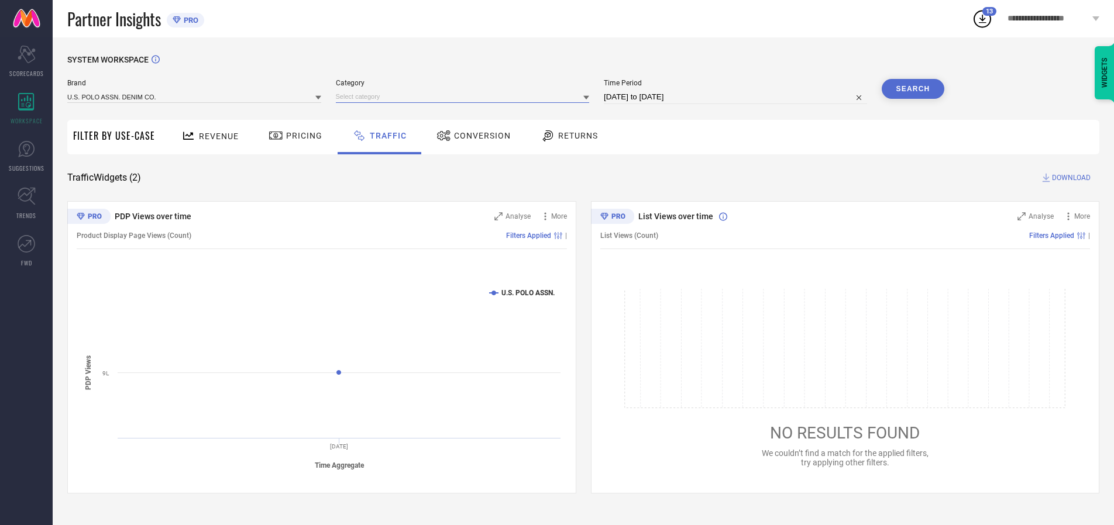
click at [465, 96] on input at bounding box center [463, 97] width 254 height 12
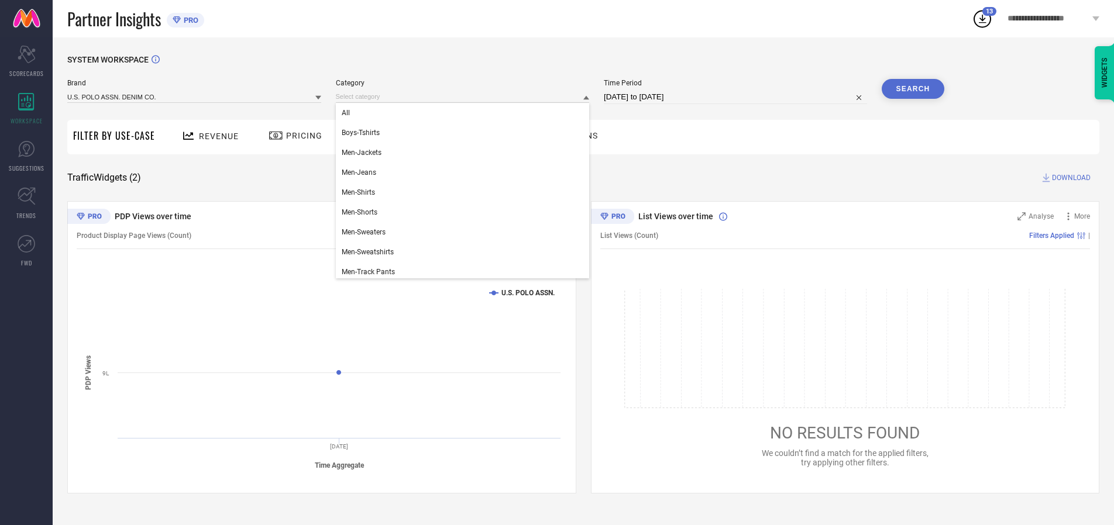
click at [465, 113] on div "All" at bounding box center [463, 113] width 254 height 20
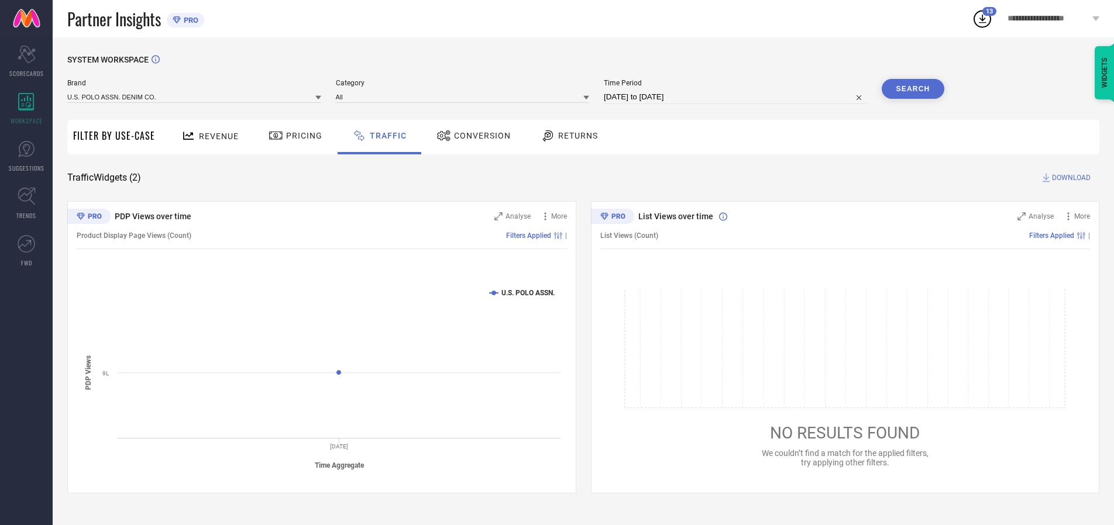
click at [912, 89] on button "Search" at bounding box center [912, 89] width 63 height 20
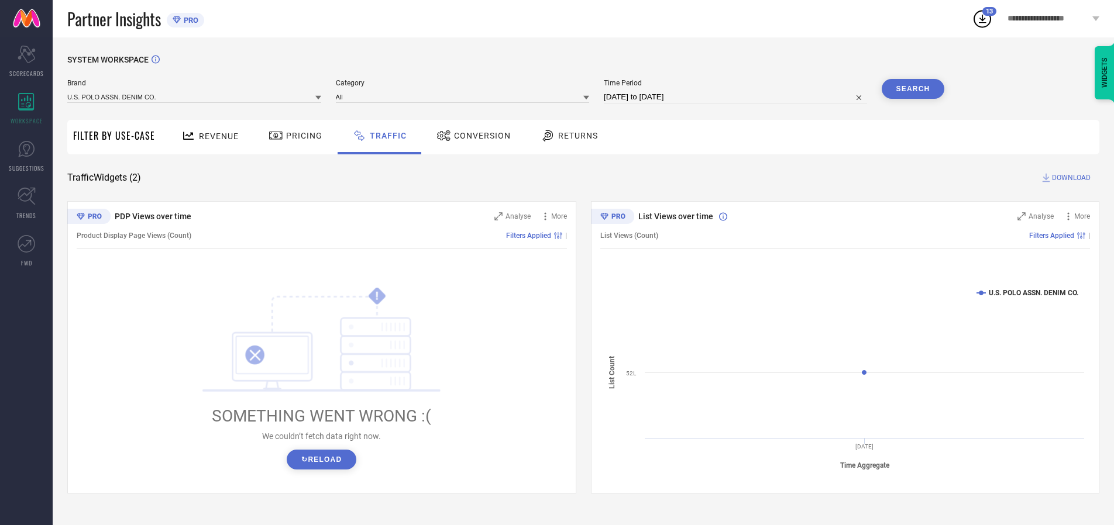
click at [1069, 178] on span "DOWNLOAD" at bounding box center [1071, 178] width 39 height 12
click at [737, 97] on input at bounding box center [735, 97] width 263 height 14
select select "9"
select select "2025"
select select "10"
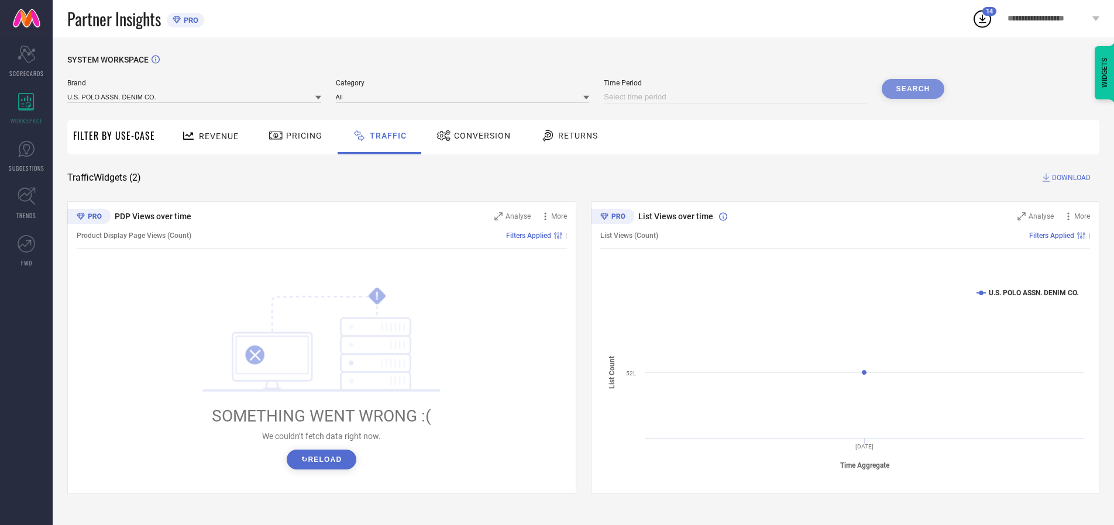
select select "2025"
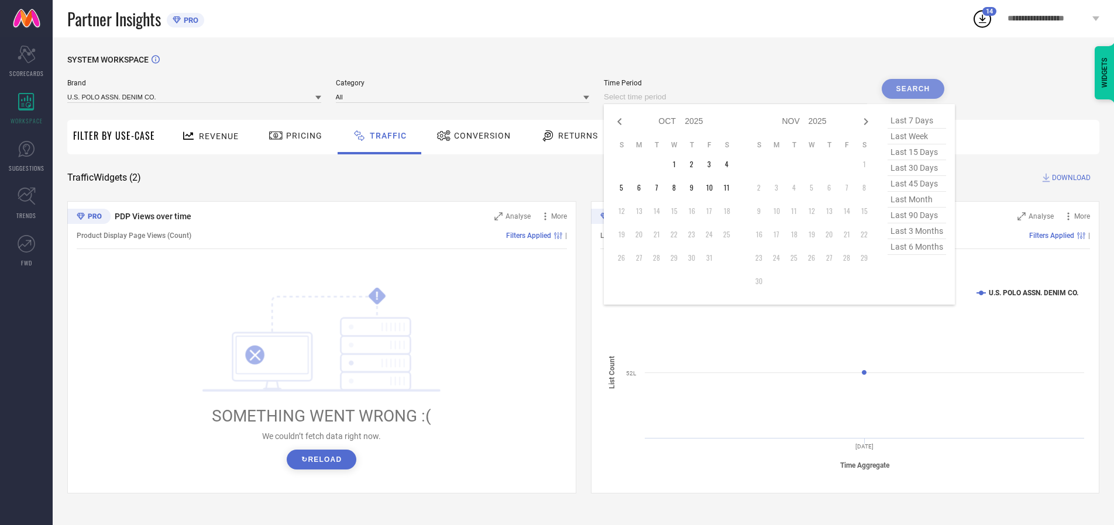
click at [730, 164] on td "4" at bounding box center [727, 165] width 18 height 18
type input "[DATE] to [DATE]"
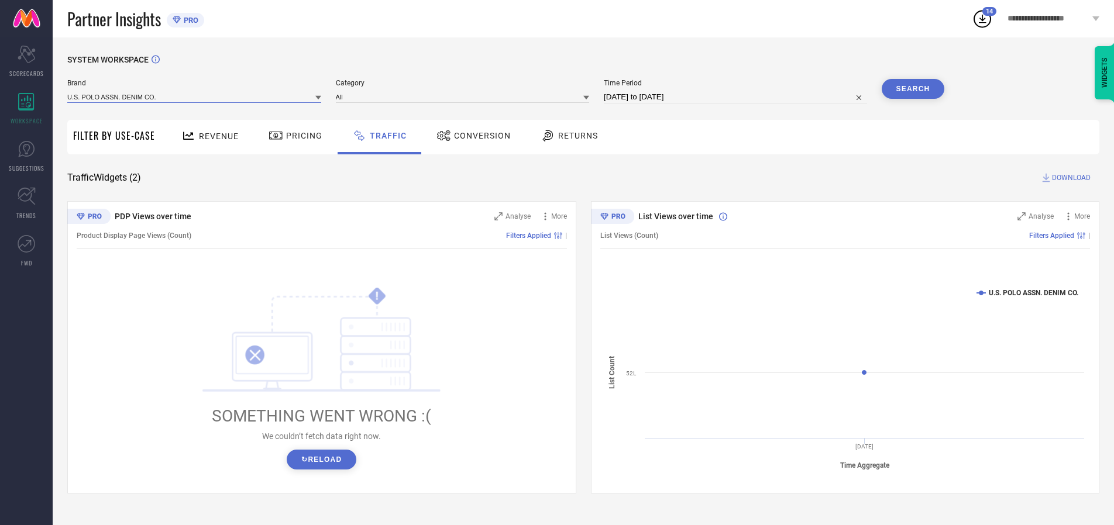
click at [195, 96] on input at bounding box center [194, 97] width 254 height 12
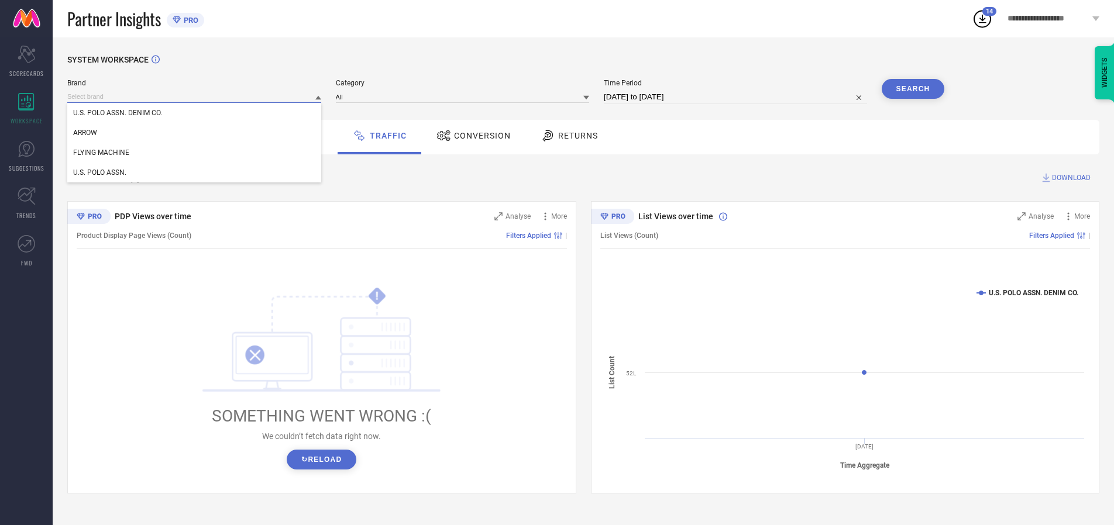
click at [195, 96] on input at bounding box center [194, 97] width 254 height 12
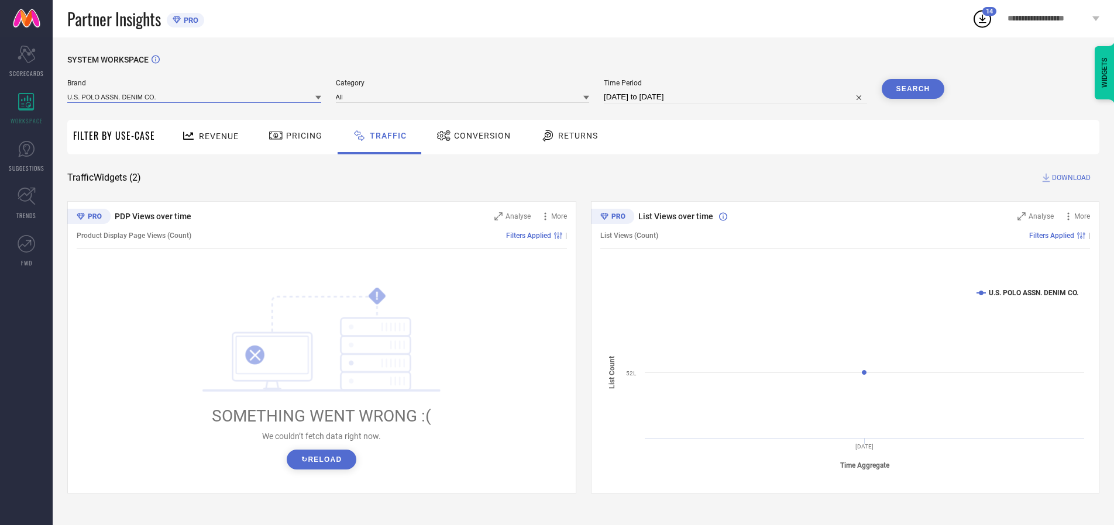
click at [195, 96] on input at bounding box center [194, 97] width 254 height 12
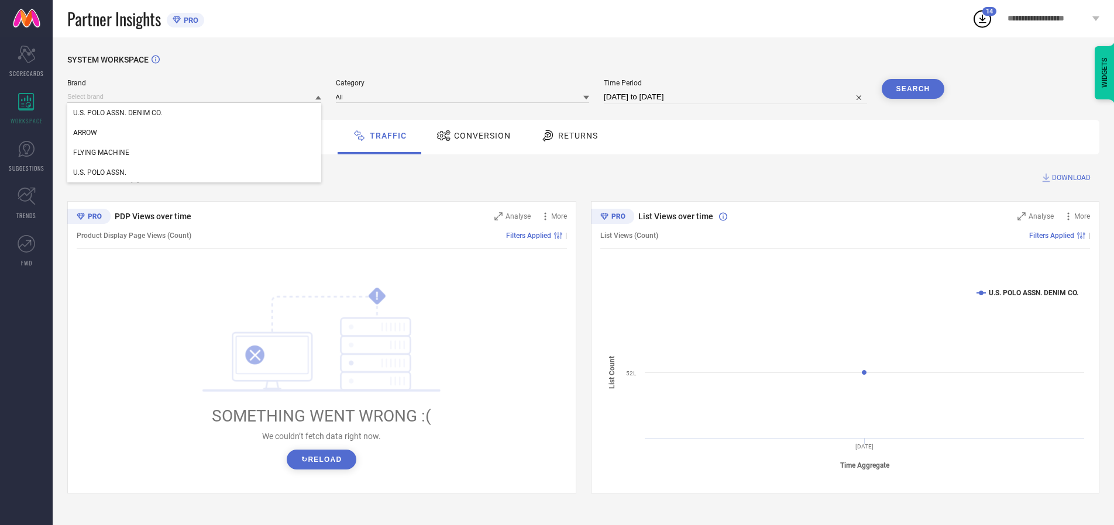
click at [195, 113] on div "U.S. POLO ASSN. DENIM CO." at bounding box center [194, 113] width 254 height 20
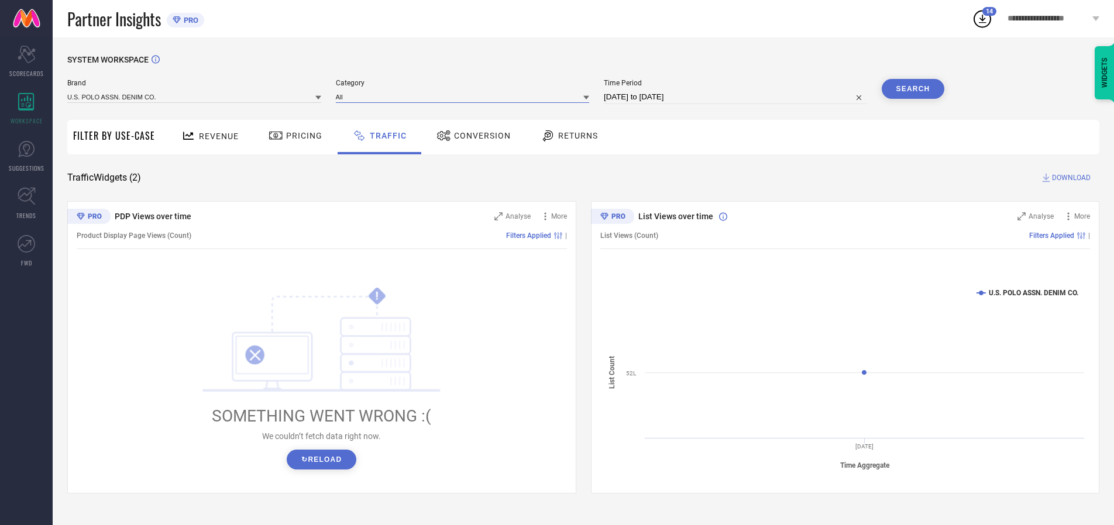
click at [465, 96] on input at bounding box center [463, 97] width 254 height 12
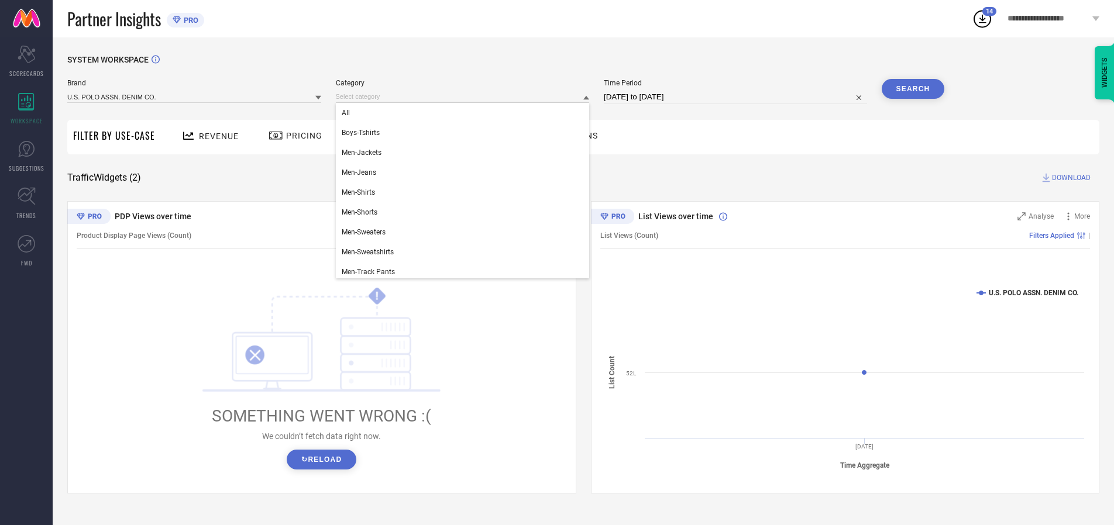
click at [465, 113] on div "All" at bounding box center [463, 113] width 254 height 20
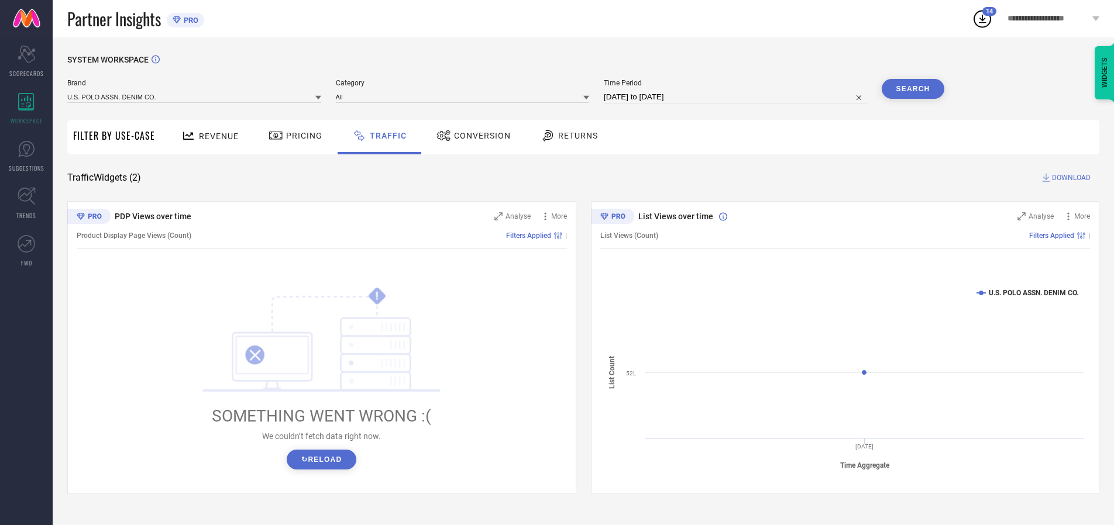
click at [912, 89] on button "Search" at bounding box center [912, 89] width 63 height 20
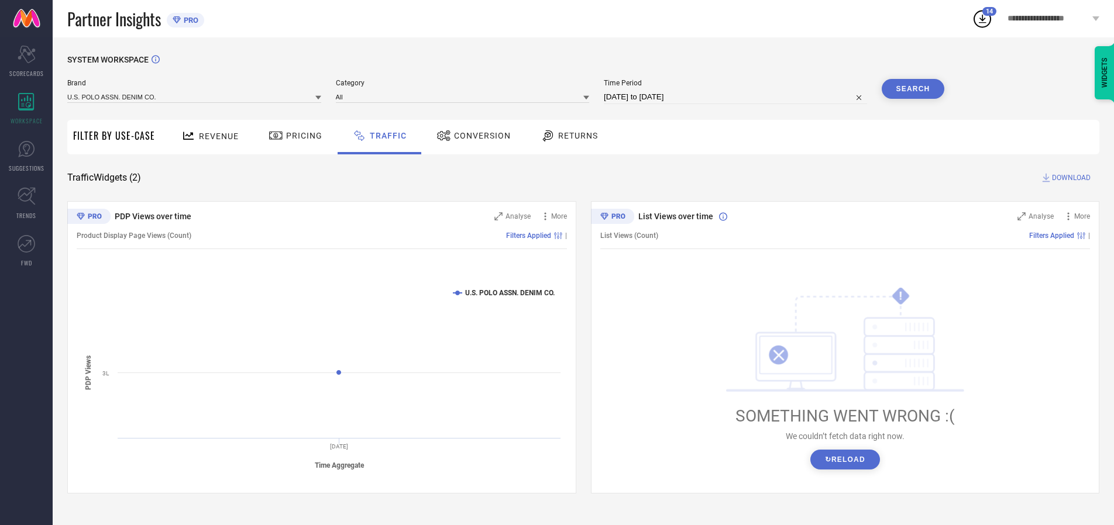
click at [1069, 178] on span "DOWNLOAD" at bounding box center [1071, 178] width 39 height 12
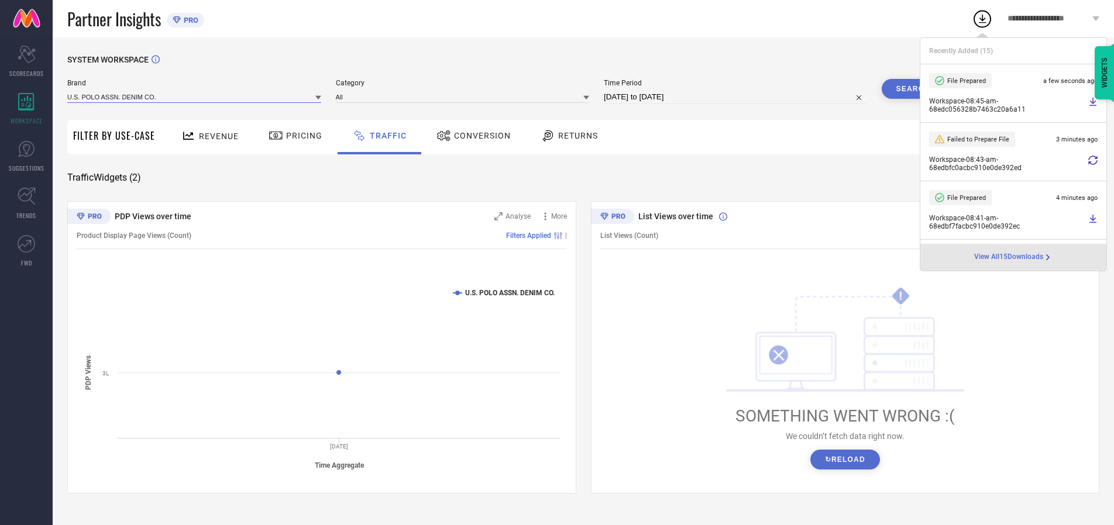
click at [195, 96] on input at bounding box center [194, 97] width 254 height 12
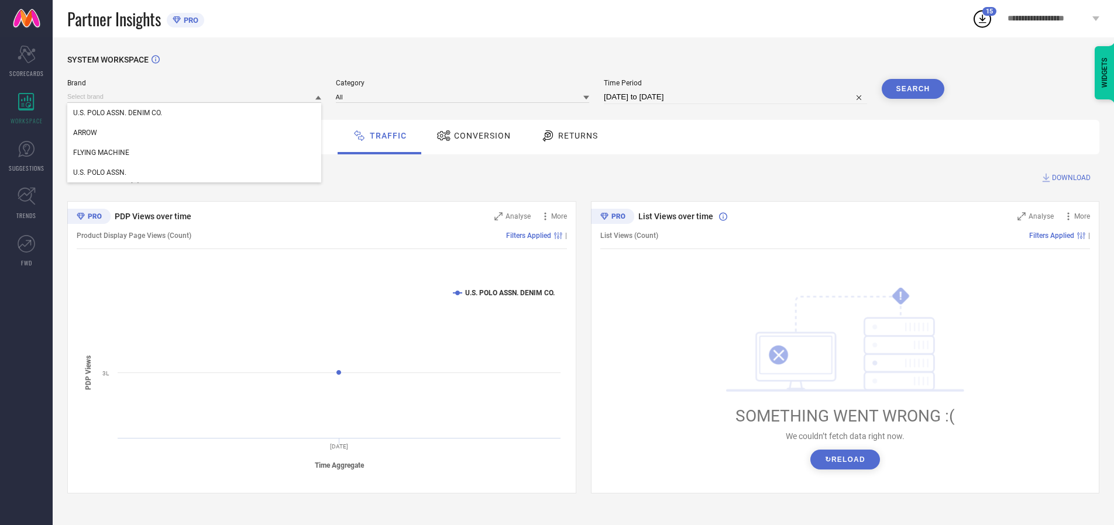
click at [195, 173] on div "U.S. POLO ASSN." at bounding box center [194, 173] width 254 height 20
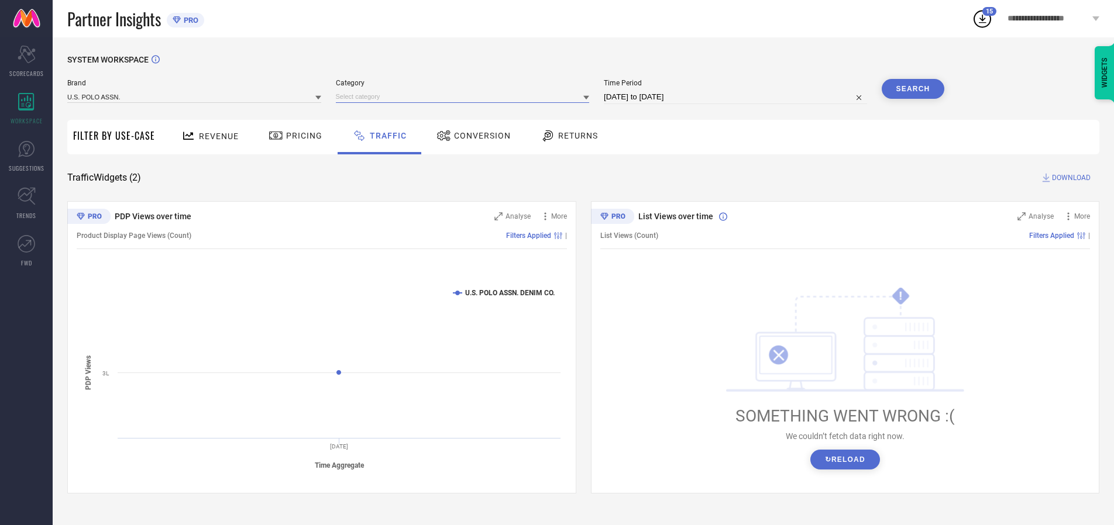
click at [465, 96] on input at bounding box center [463, 97] width 254 height 12
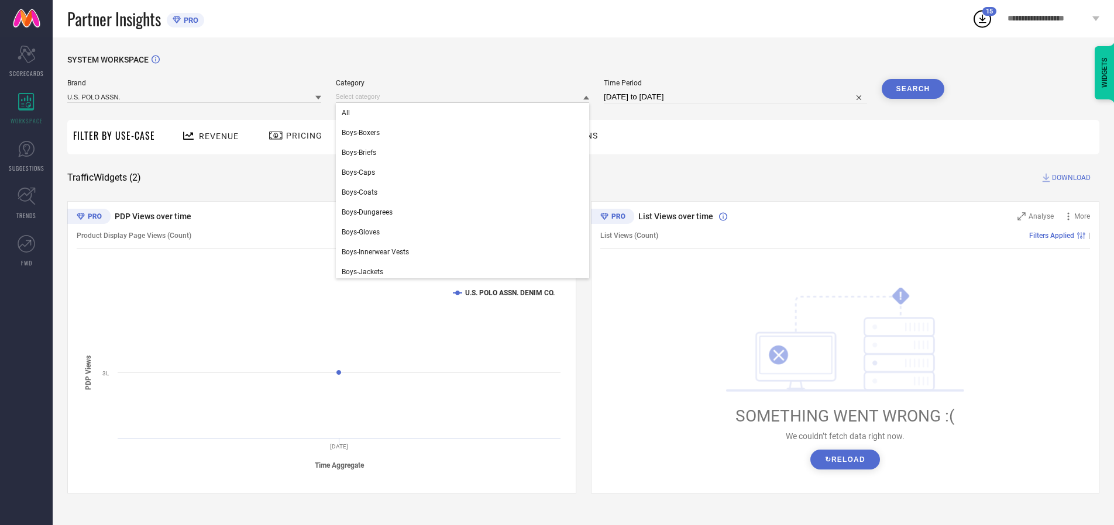
click at [465, 113] on div "All" at bounding box center [463, 113] width 254 height 20
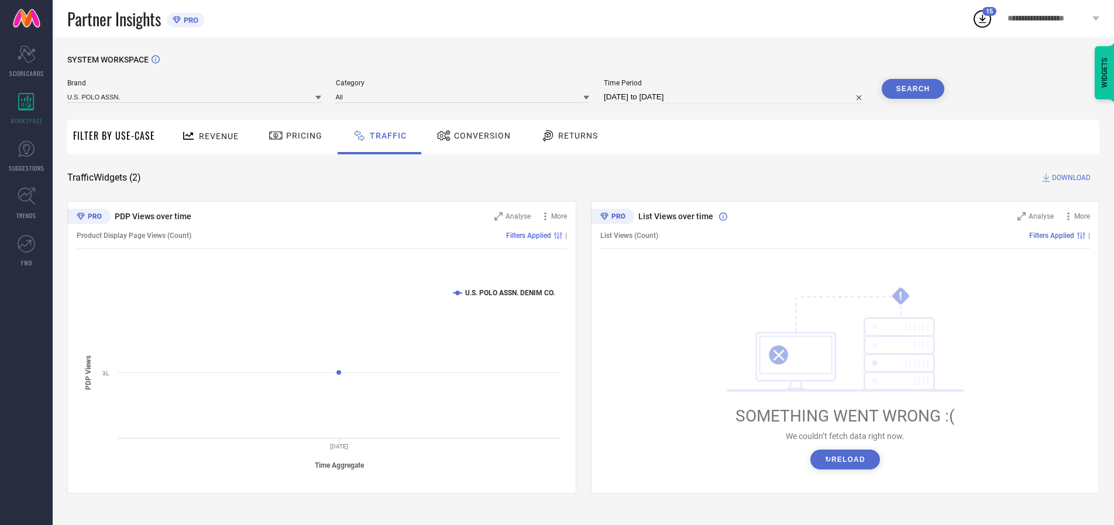
click at [912, 89] on button "Search" at bounding box center [912, 89] width 63 height 20
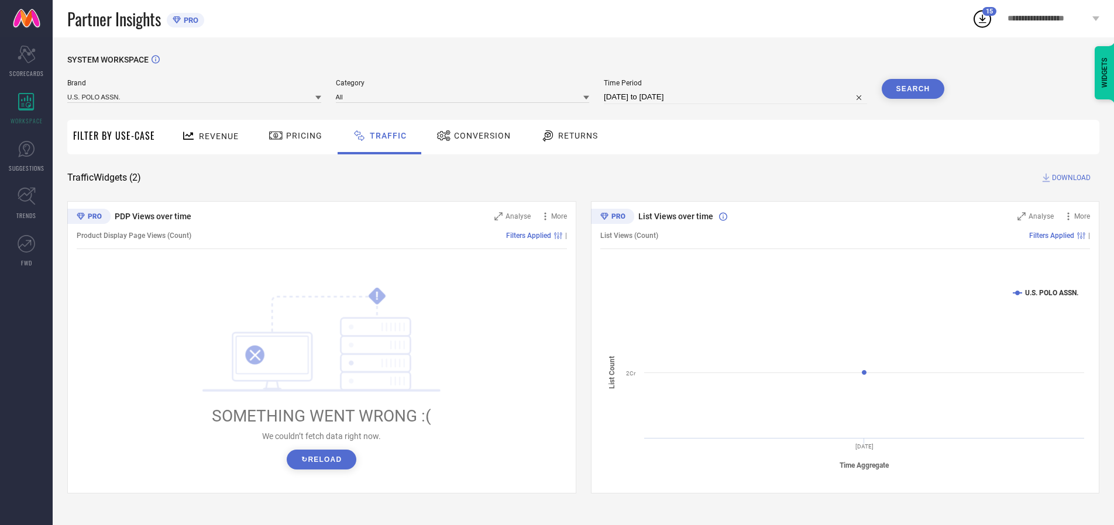
click at [1069, 178] on span "DOWNLOAD" at bounding box center [1071, 178] width 39 height 12
click at [737, 97] on input at bounding box center [735, 97] width 263 height 14
select select "9"
select select "2025"
select select "10"
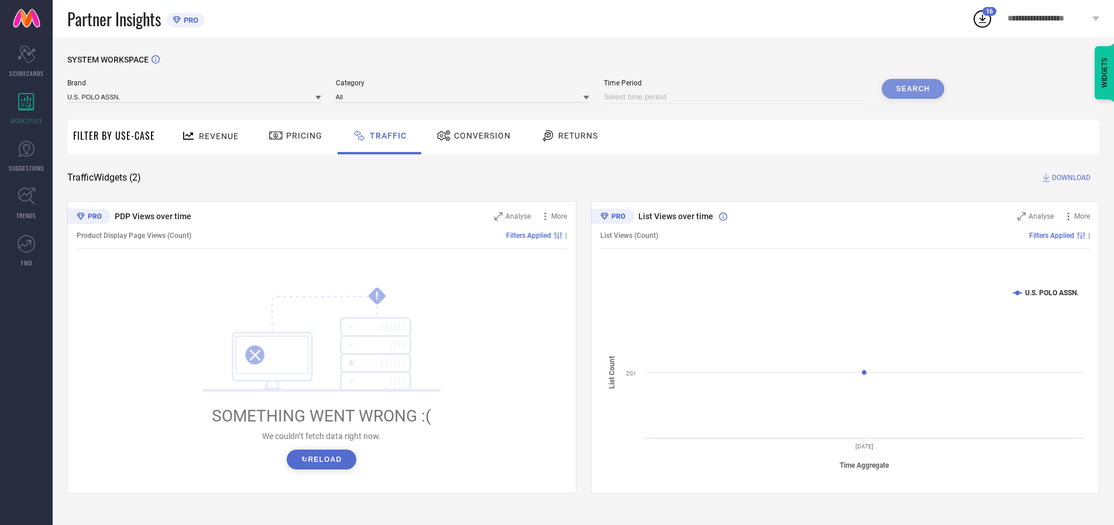
select select "2025"
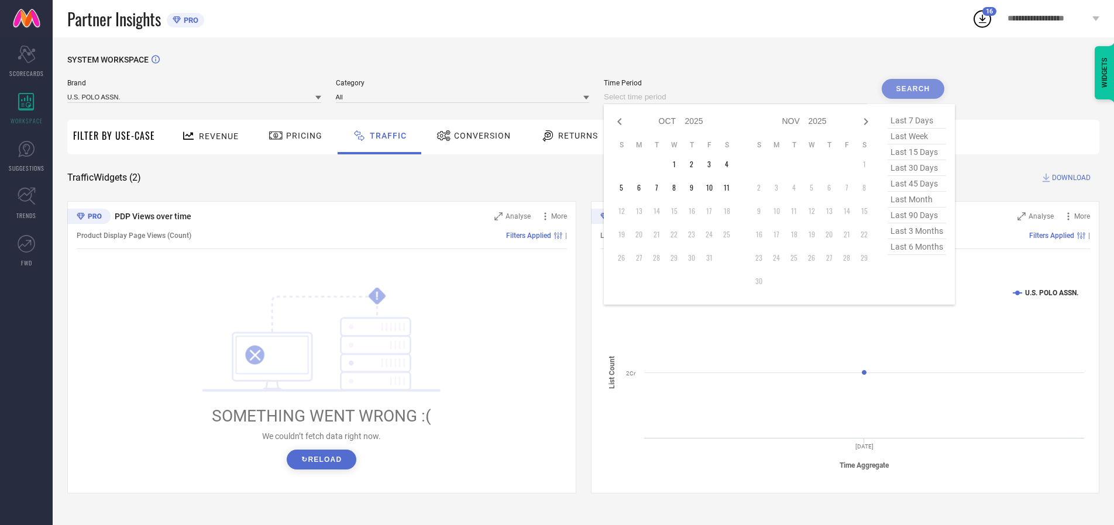
click at [625, 188] on td "5" at bounding box center [621, 188] width 18 height 18
type input "[DATE] to [DATE]"
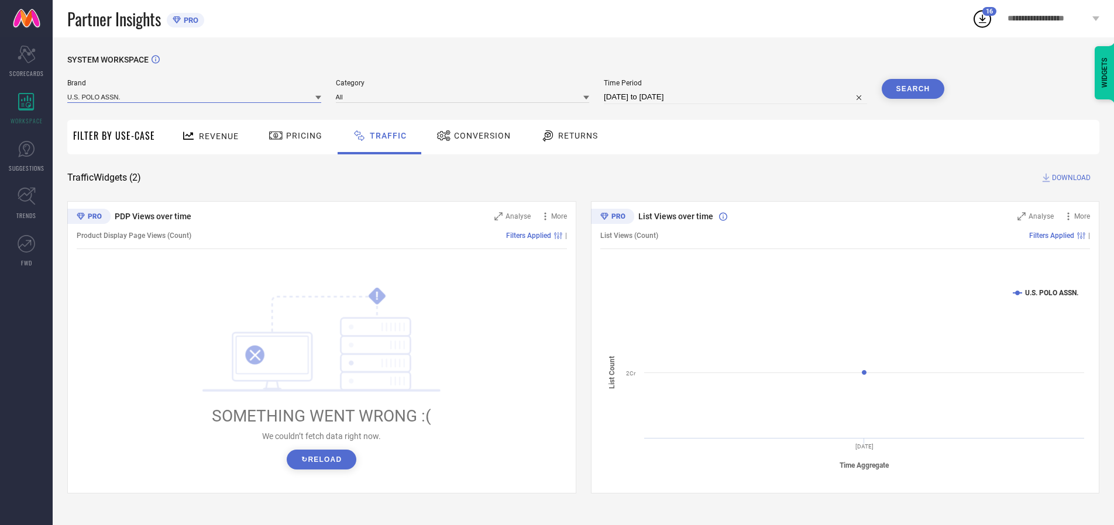
click at [195, 96] on input at bounding box center [194, 97] width 254 height 12
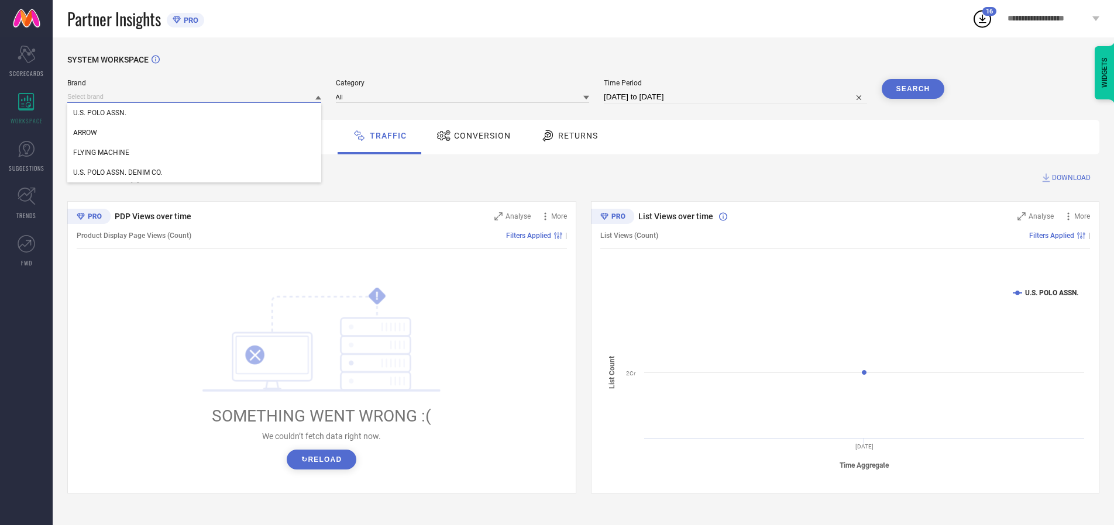
click at [195, 96] on input at bounding box center [194, 97] width 254 height 12
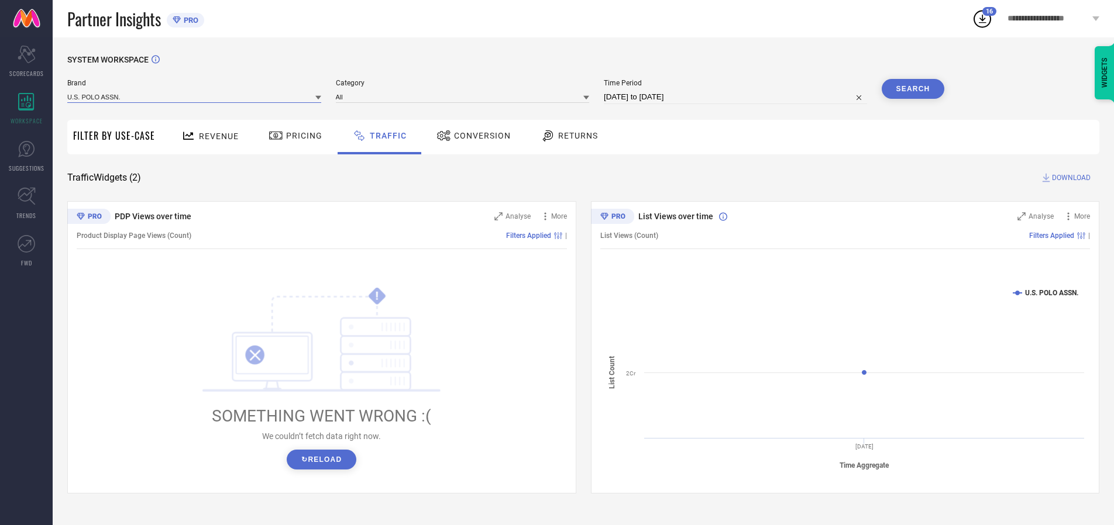
click at [195, 96] on input at bounding box center [194, 97] width 254 height 12
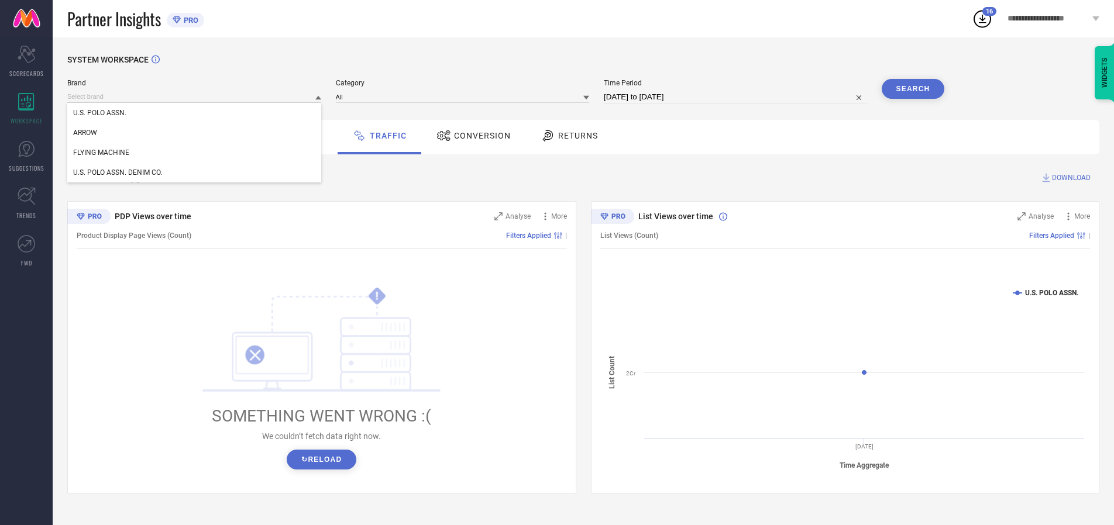
click at [195, 113] on div "U.S. POLO ASSN." at bounding box center [194, 113] width 254 height 20
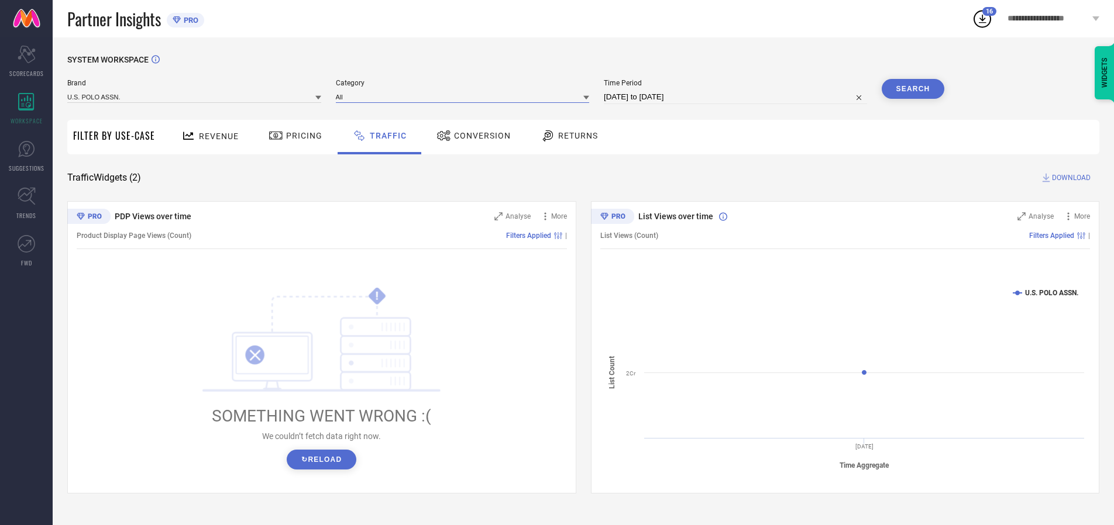
click at [465, 96] on input at bounding box center [463, 97] width 254 height 12
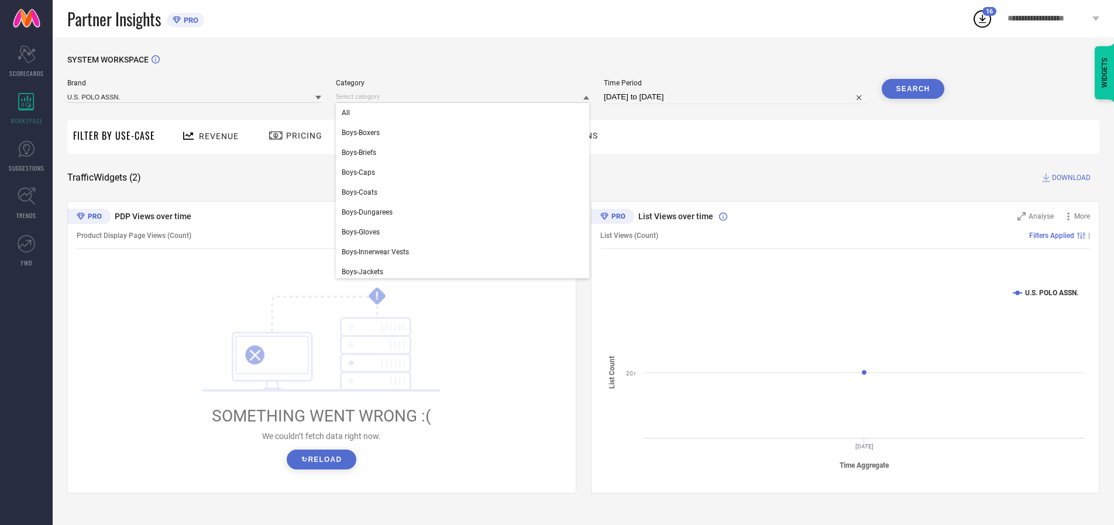
click at [465, 113] on div "All" at bounding box center [463, 113] width 254 height 20
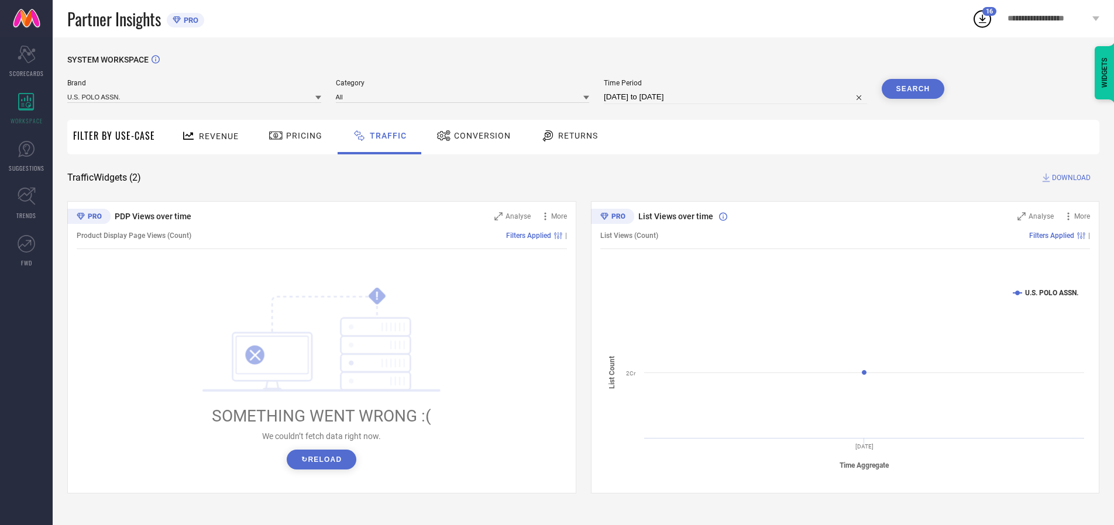
click at [912, 89] on button "Search" at bounding box center [912, 89] width 63 height 20
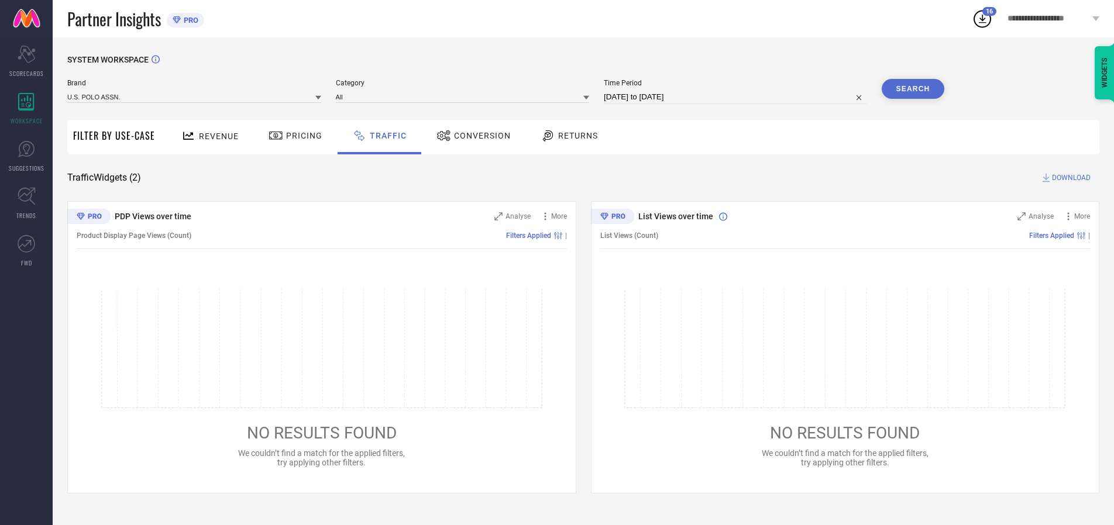
click at [1069, 178] on span "DOWNLOAD" at bounding box center [1071, 178] width 39 height 12
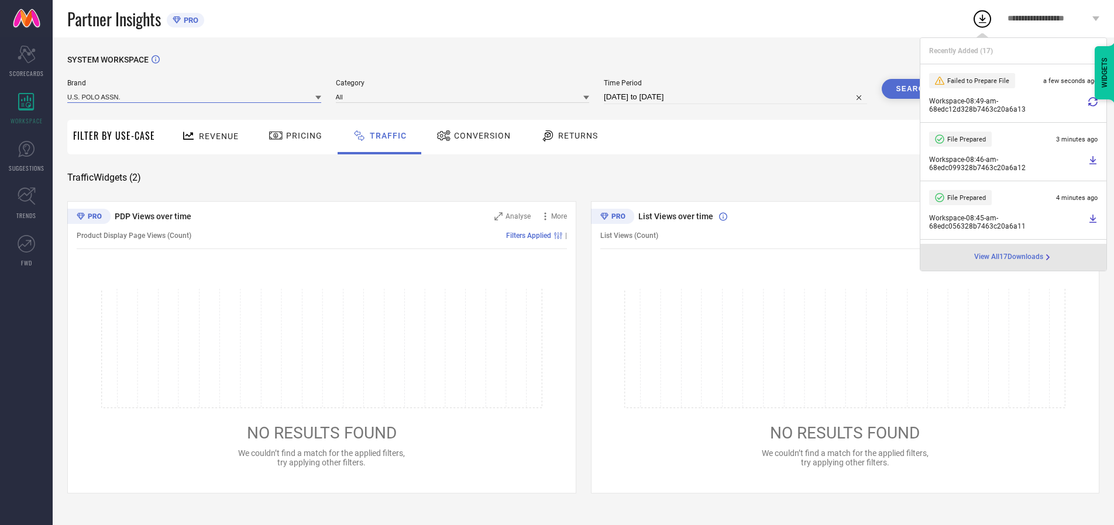
click at [195, 96] on input at bounding box center [194, 97] width 254 height 12
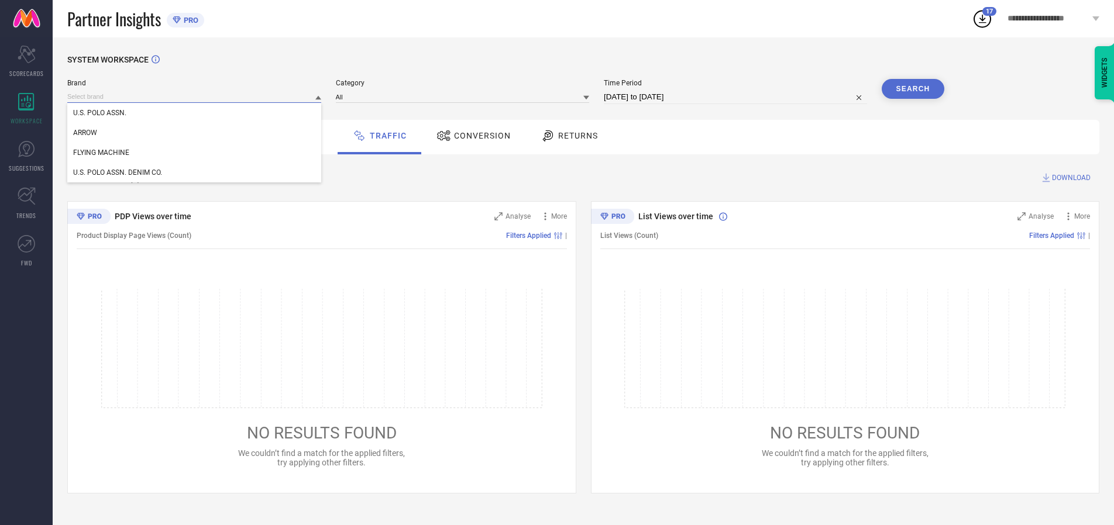
click at [195, 173] on div "U.S. POLO ASSN. DENIM CO." at bounding box center [194, 173] width 254 height 20
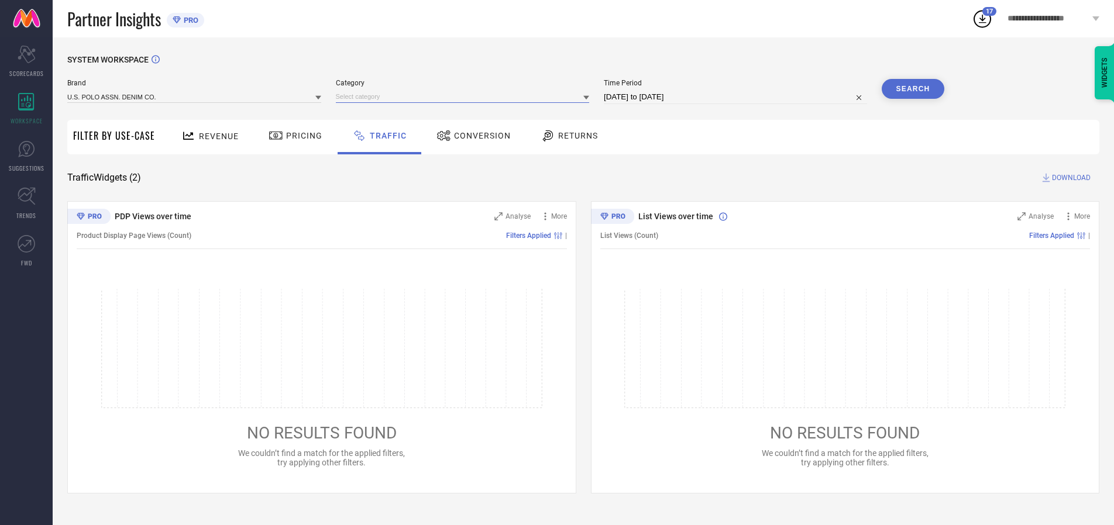
click at [465, 96] on input at bounding box center [463, 97] width 254 height 12
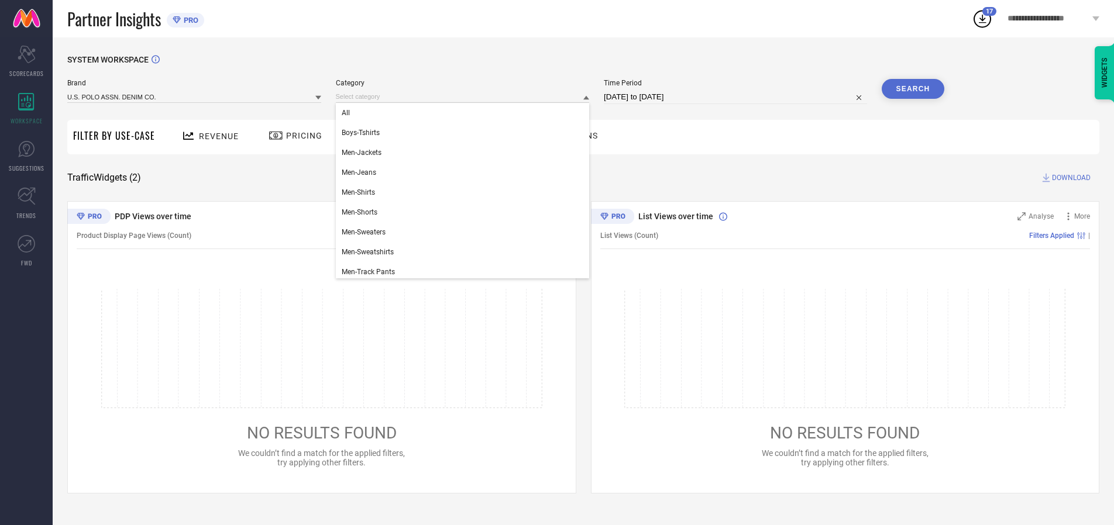
click at [465, 113] on div "All" at bounding box center [463, 113] width 254 height 20
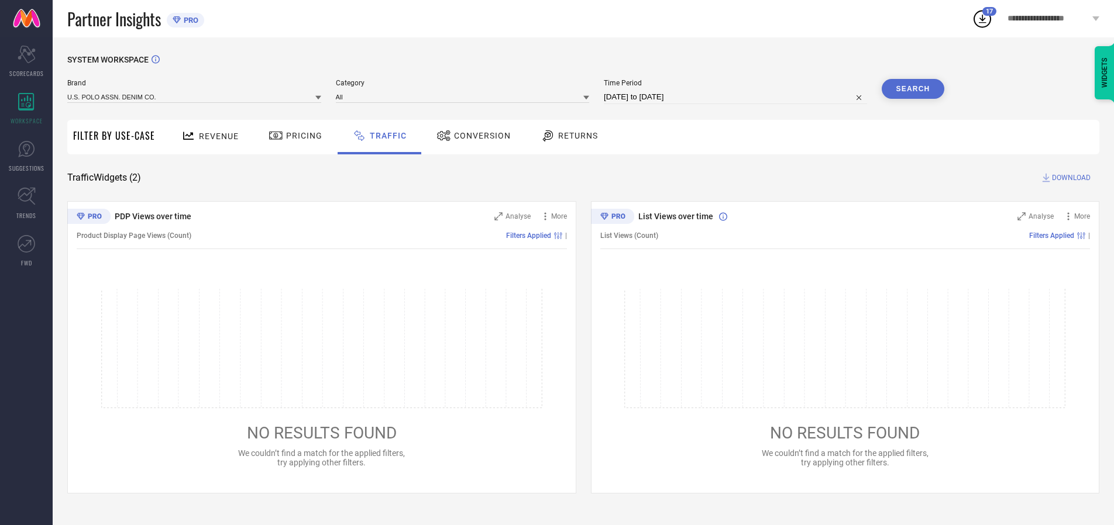
click at [912, 89] on button "Search" at bounding box center [912, 89] width 63 height 20
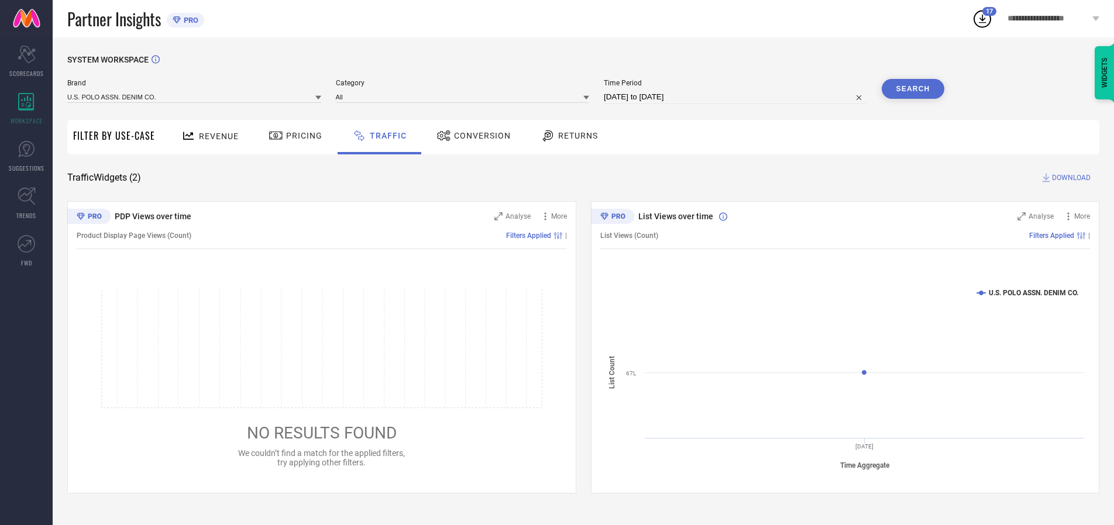
click at [1069, 178] on span "DOWNLOAD" at bounding box center [1071, 178] width 39 height 12
click at [737, 97] on input at bounding box center [735, 97] width 263 height 14
select select "9"
select select "2025"
select select "10"
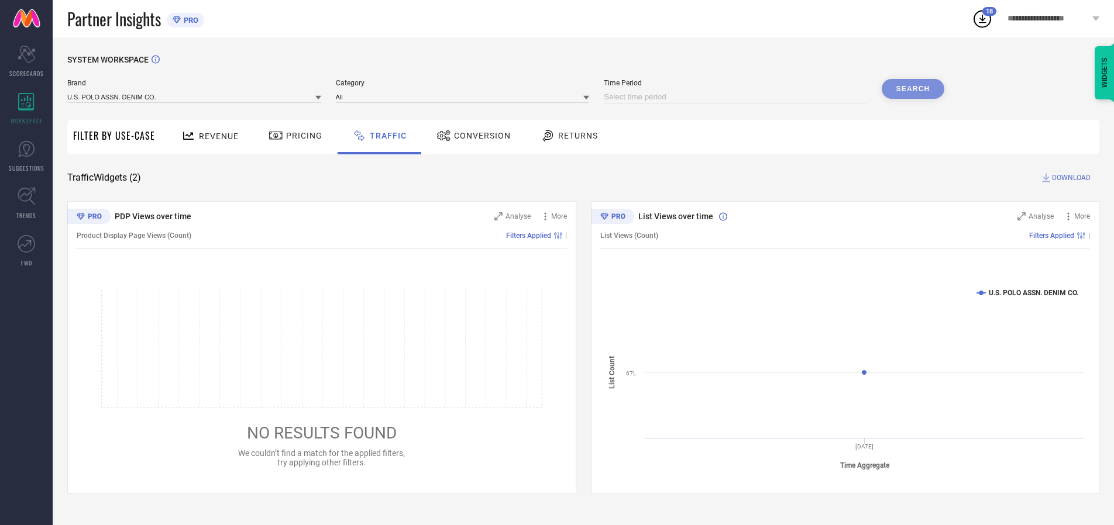
select select "2025"
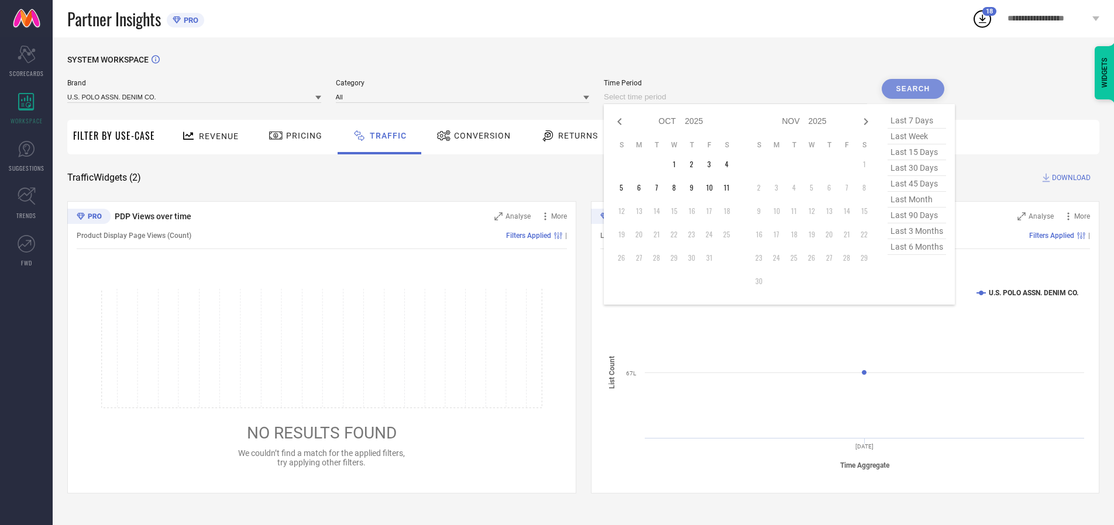
click at [642, 188] on td "6" at bounding box center [639, 188] width 18 height 18
type input "[DATE] to [DATE]"
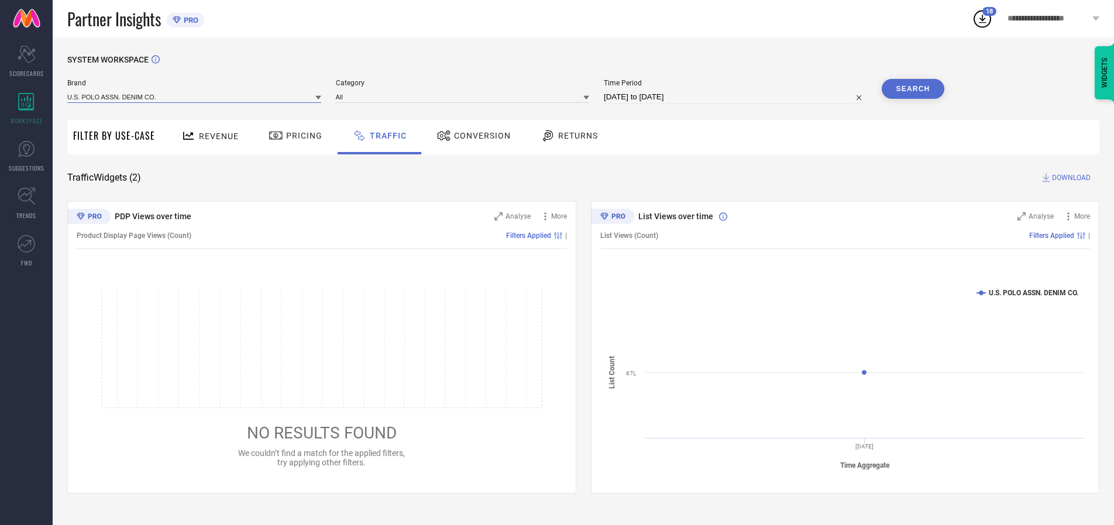
click at [195, 96] on input at bounding box center [194, 97] width 254 height 12
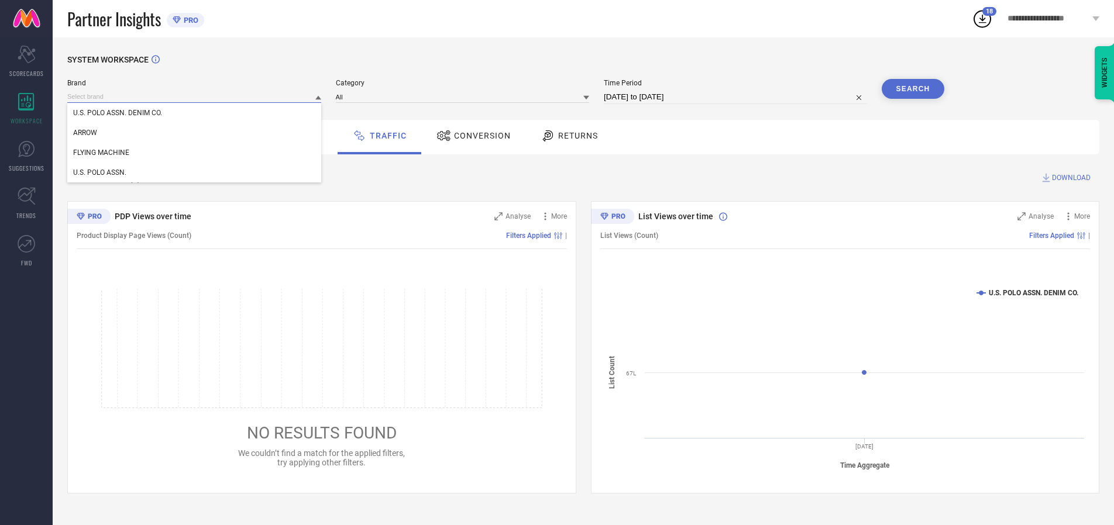
click at [195, 96] on input at bounding box center [194, 97] width 254 height 12
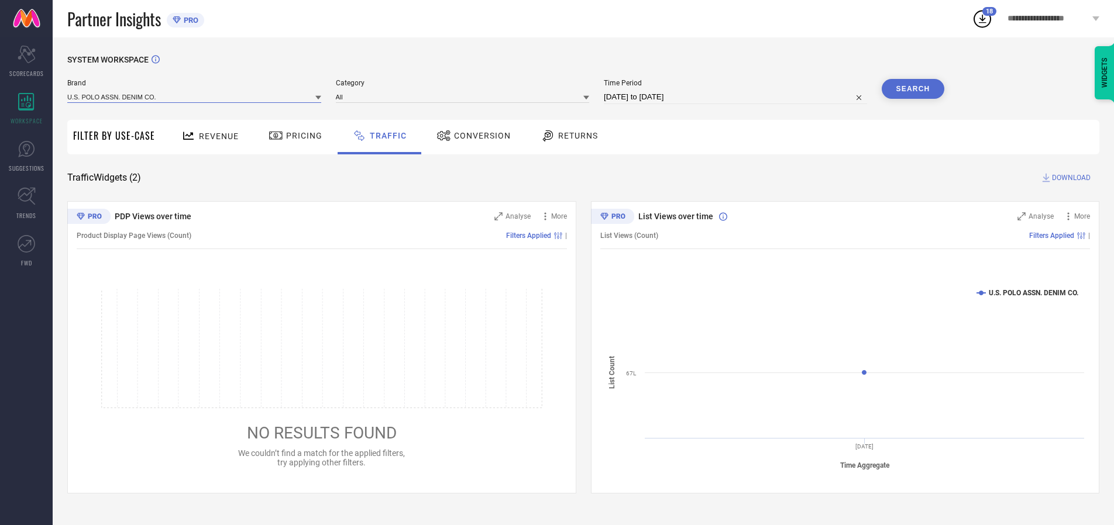
click at [195, 96] on input at bounding box center [194, 97] width 254 height 12
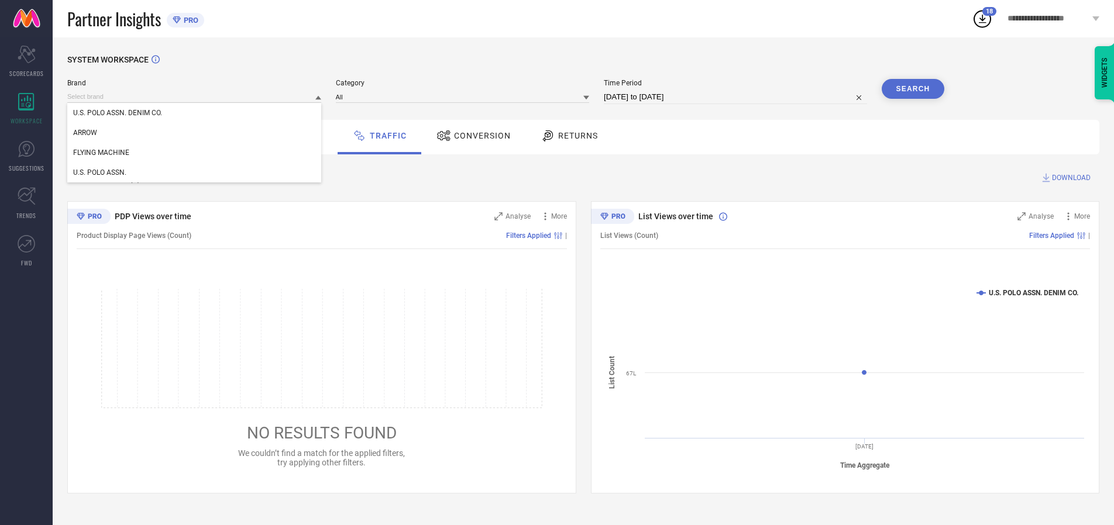
click at [195, 113] on div "U.S. POLO ASSN. DENIM CO." at bounding box center [194, 113] width 254 height 20
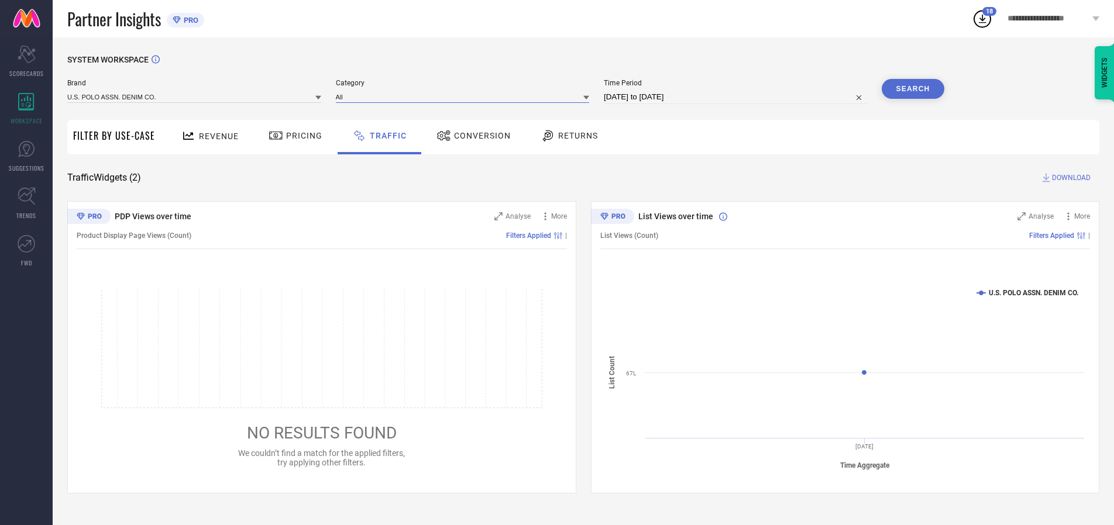
click at [465, 96] on input at bounding box center [463, 97] width 254 height 12
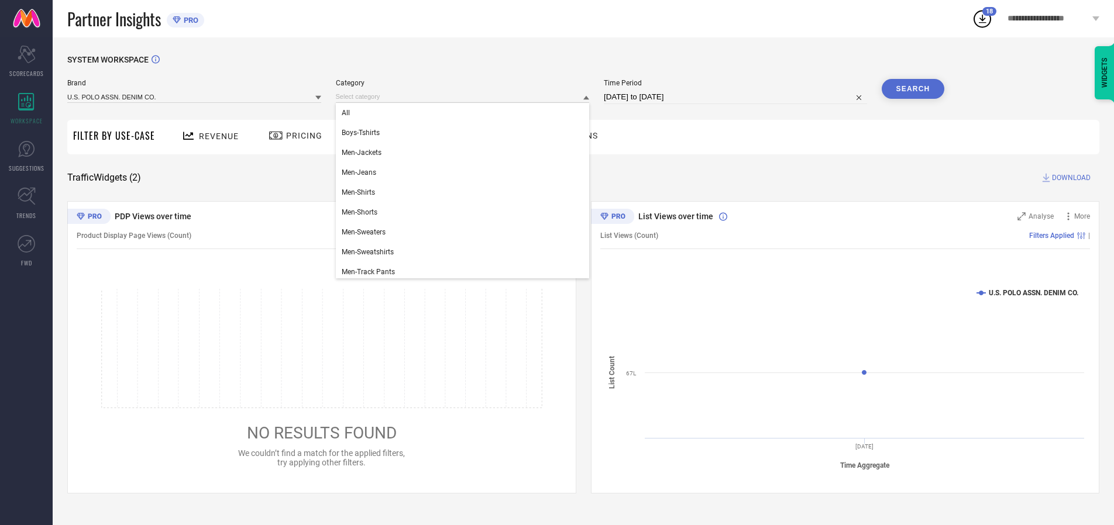
click at [465, 113] on div "All" at bounding box center [463, 113] width 254 height 20
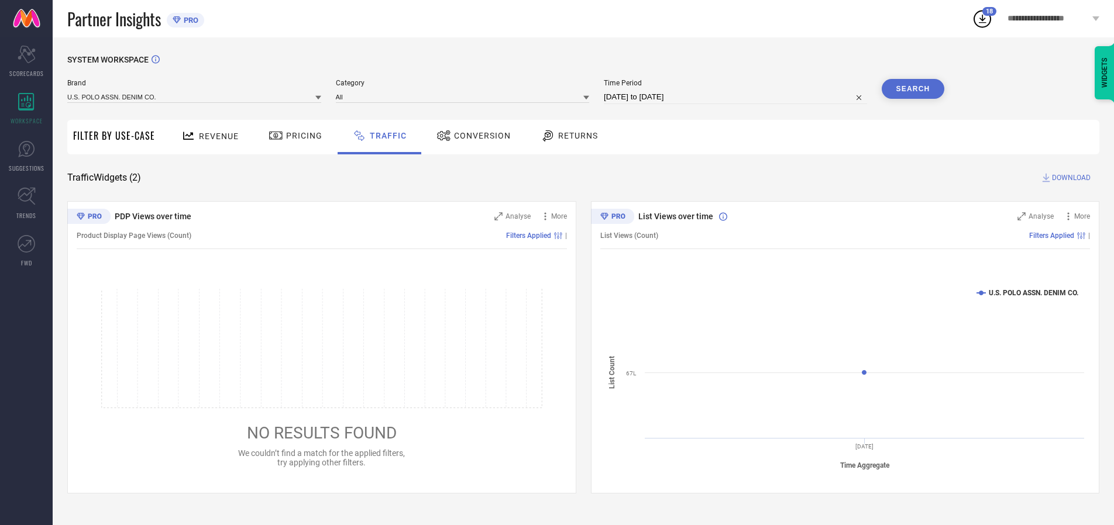
click at [912, 89] on button "Search" at bounding box center [912, 89] width 63 height 20
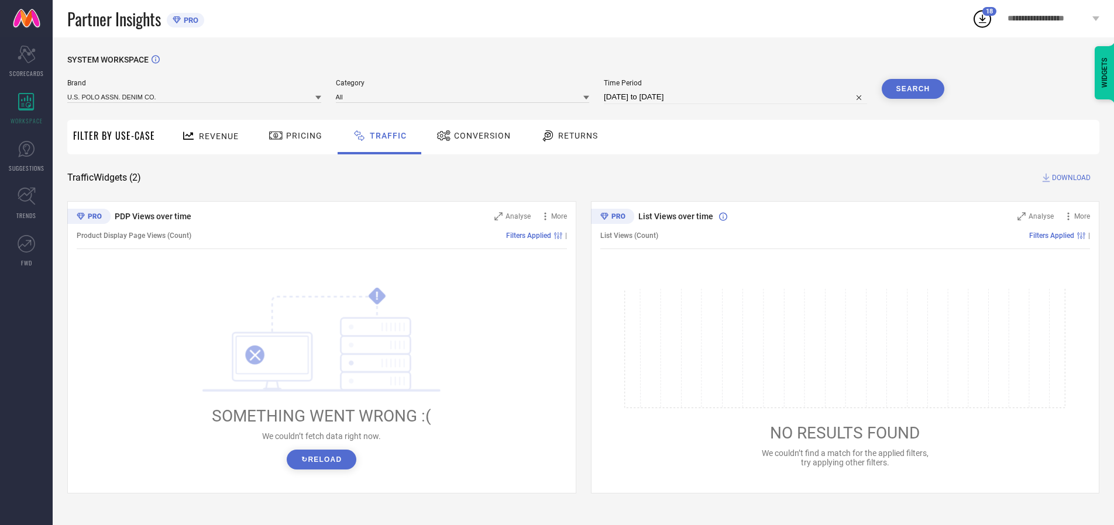
click at [1069, 178] on span "DOWNLOAD" at bounding box center [1071, 178] width 39 height 12
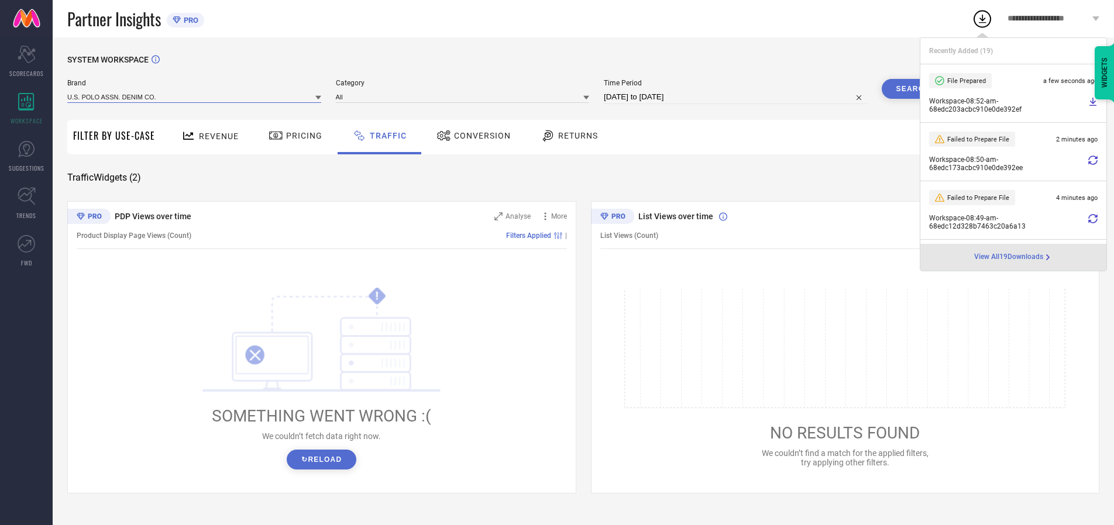
click at [195, 96] on input at bounding box center [194, 97] width 254 height 12
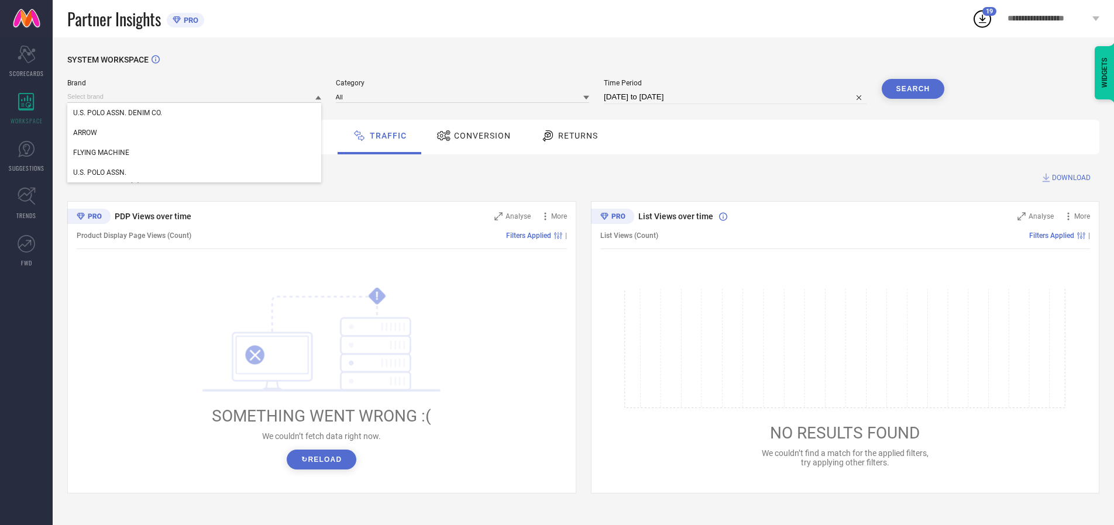
click at [195, 173] on div "U.S. POLO ASSN." at bounding box center [194, 173] width 254 height 20
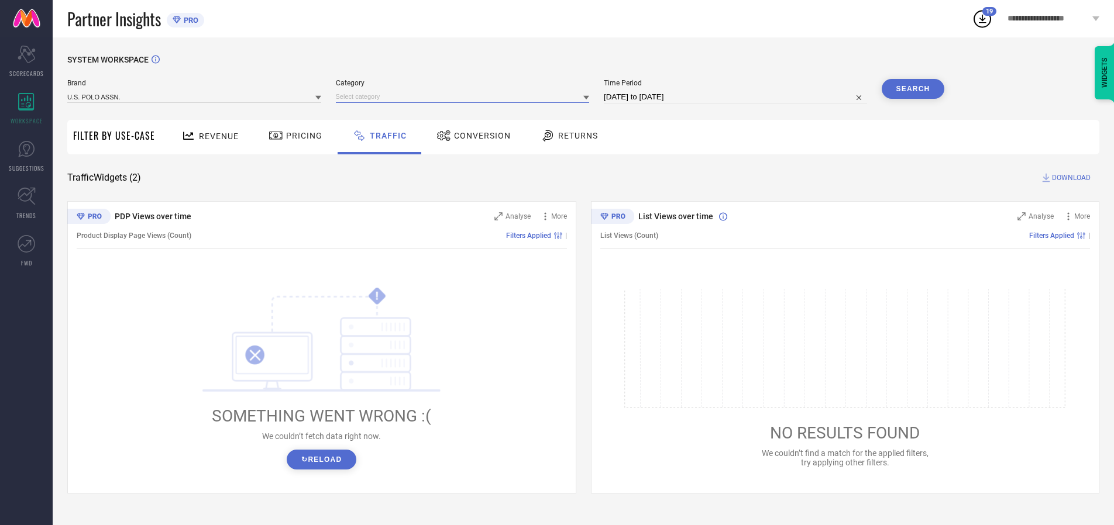
click at [465, 96] on input at bounding box center [463, 97] width 254 height 12
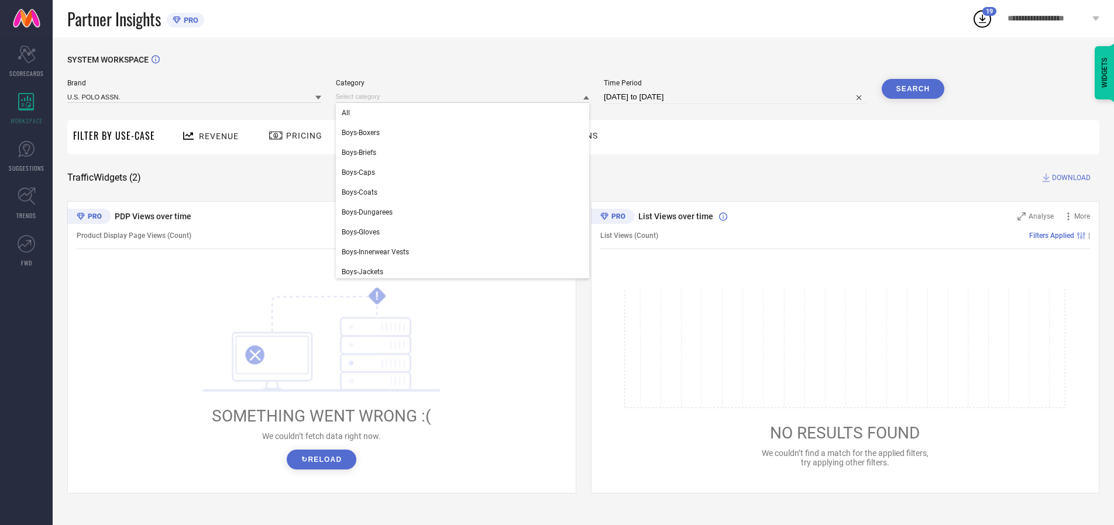
click at [465, 113] on div "All" at bounding box center [463, 113] width 254 height 20
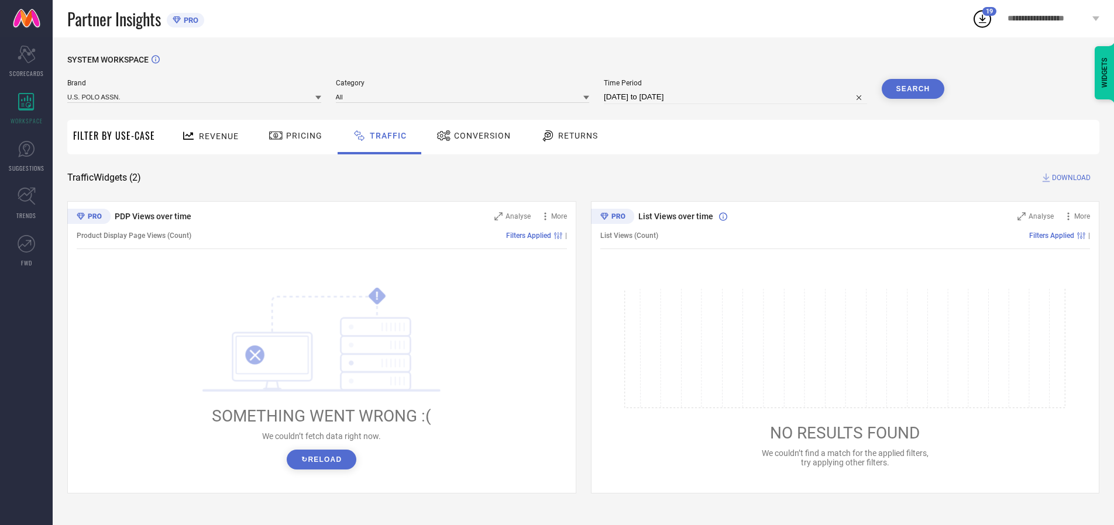
click at [912, 89] on button "Search" at bounding box center [912, 89] width 63 height 20
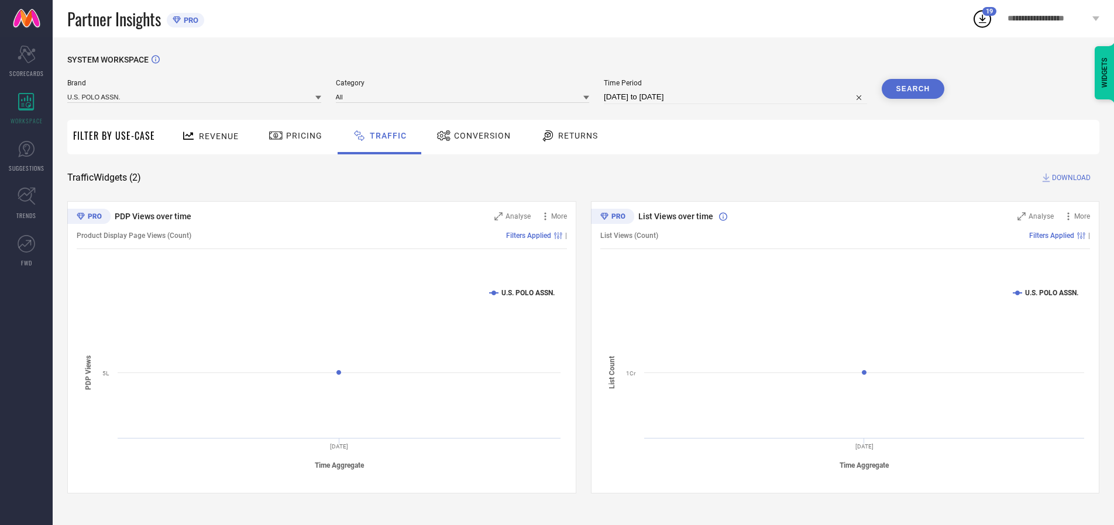
click at [1069, 178] on span "DOWNLOAD" at bounding box center [1071, 178] width 39 height 12
click at [737, 97] on input at bounding box center [735, 97] width 263 height 14
select select "9"
select select "2025"
select select "10"
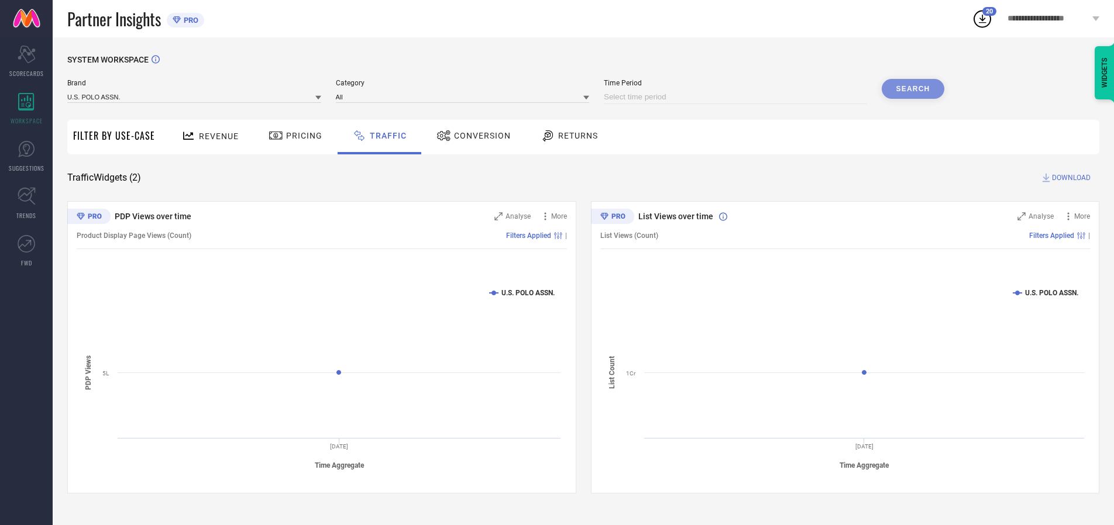
select select "2025"
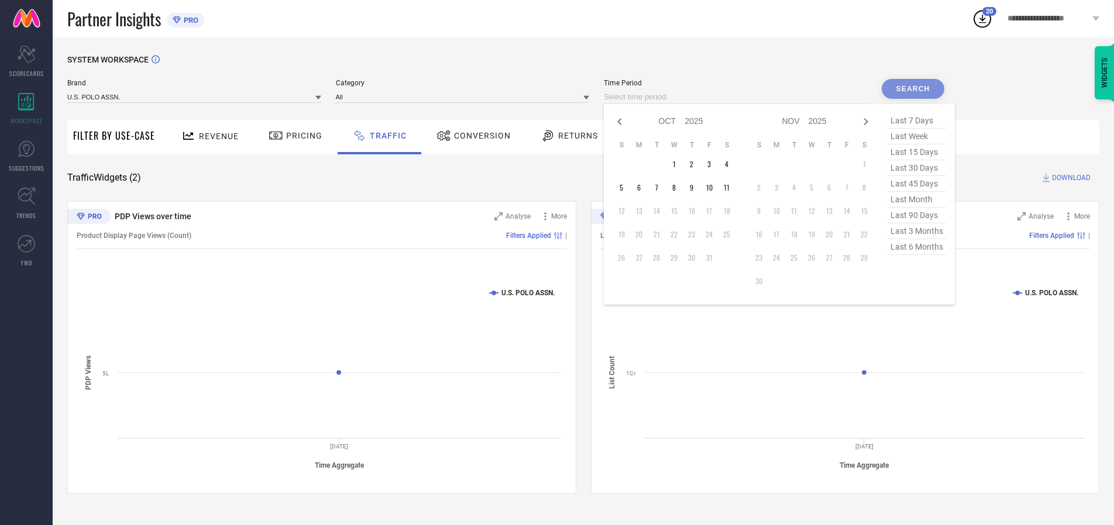
click at [660, 188] on td "7" at bounding box center [656, 188] width 18 height 18
type input "[DATE] to [DATE]"
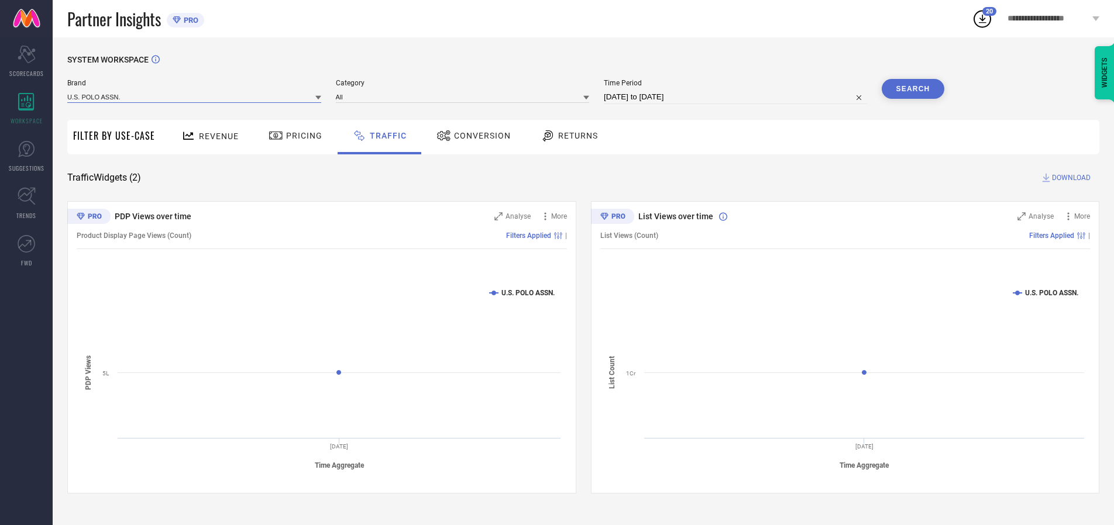
click at [195, 96] on input at bounding box center [194, 97] width 254 height 12
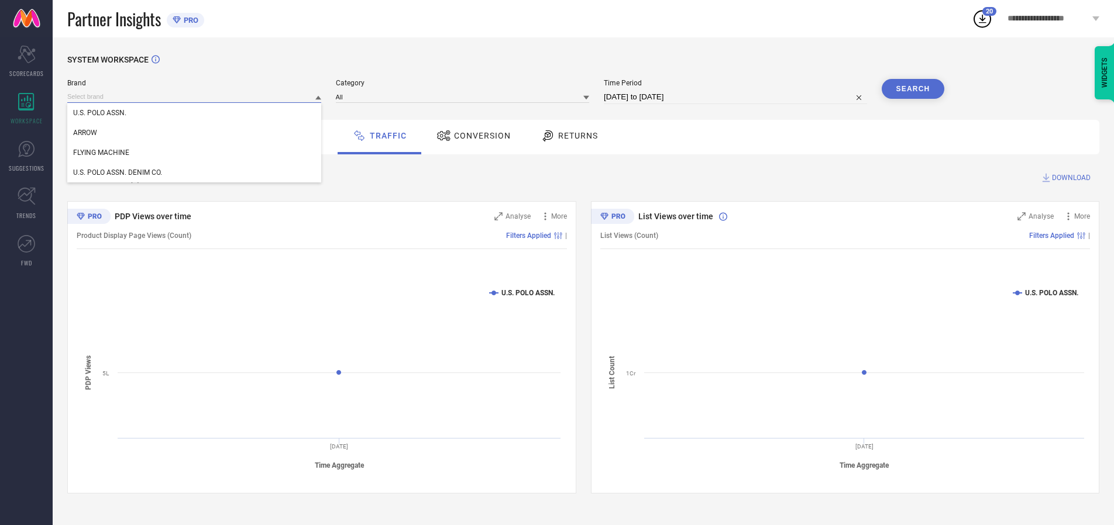
click at [195, 96] on input at bounding box center [194, 97] width 254 height 12
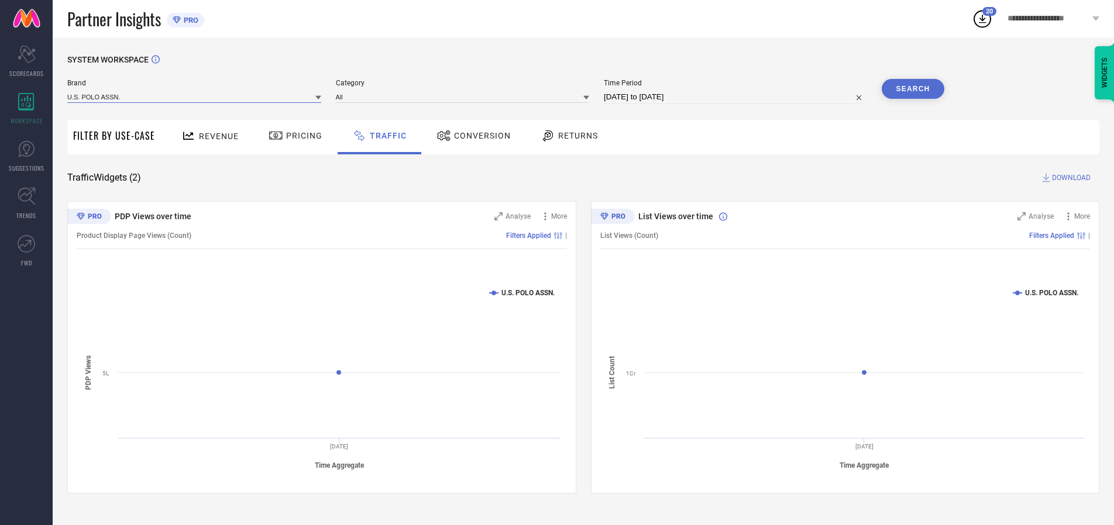
click at [195, 96] on input at bounding box center [194, 97] width 254 height 12
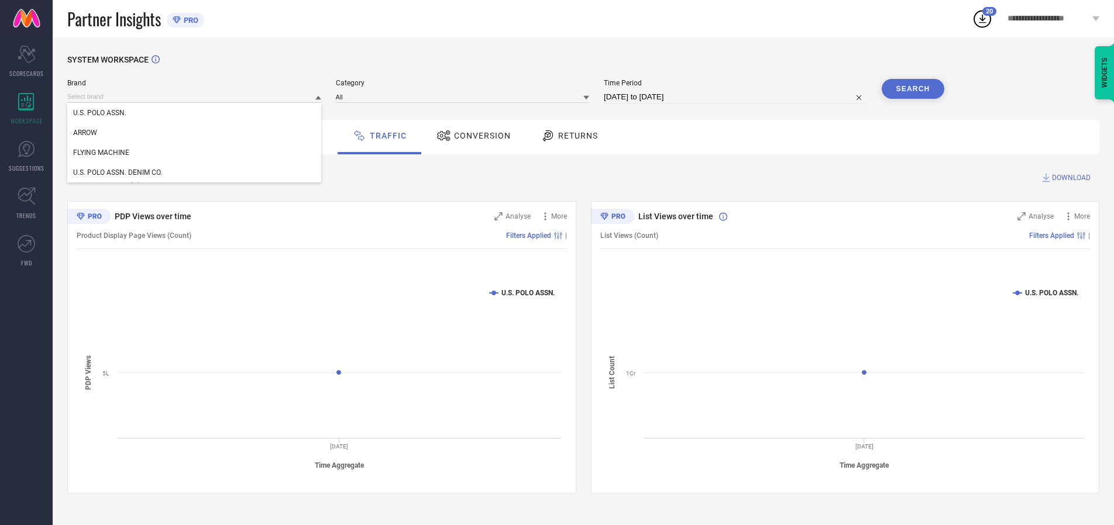
click at [195, 113] on div "U.S. POLO ASSN." at bounding box center [194, 113] width 254 height 20
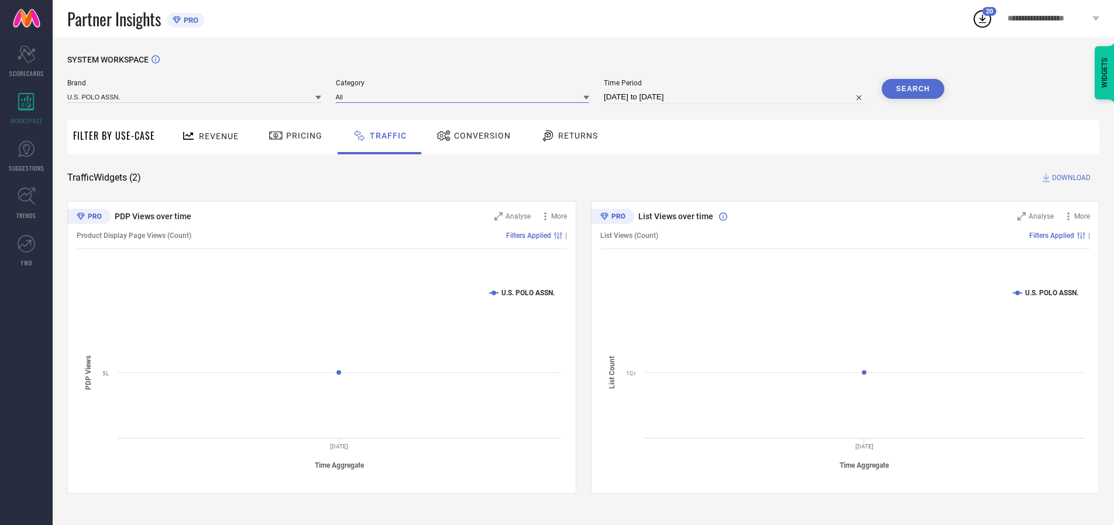
click at [465, 96] on input at bounding box center [463, 97] width 254 height 12
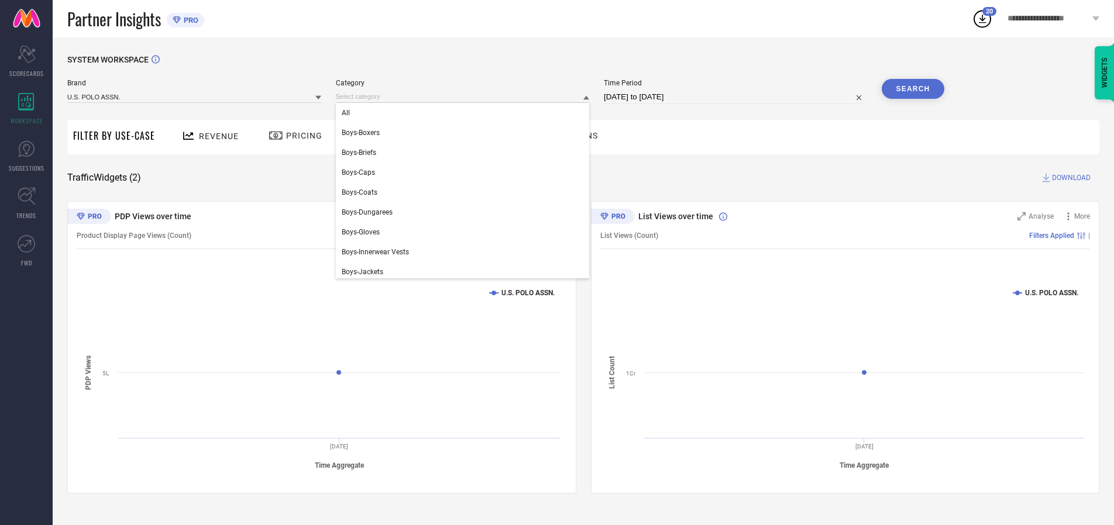
click at [465, 113] on div "All" at bounding box center [463, 113] width 254 height 20
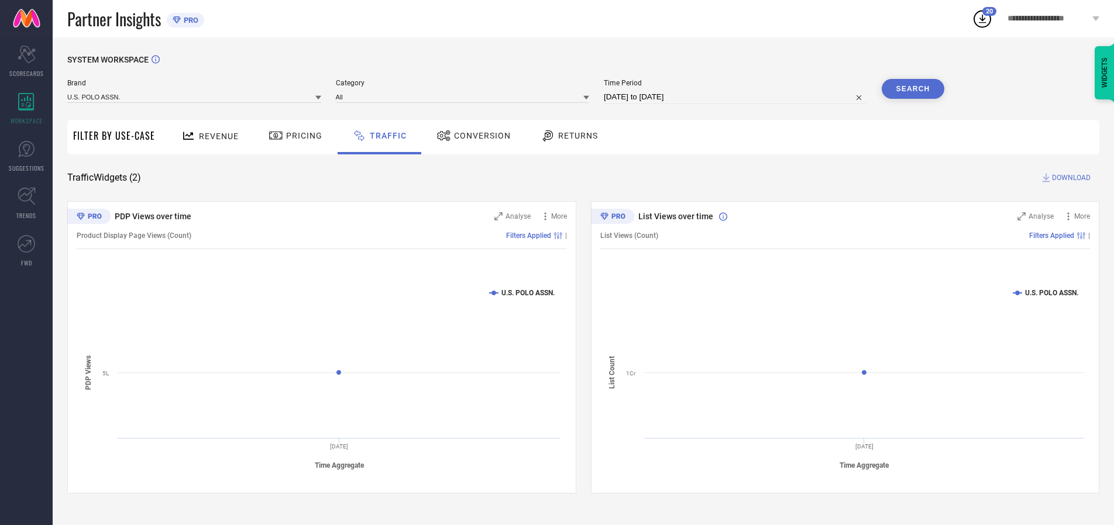
click at [912, 89] on button "Search" at bounding box center [912, 89] width 63 height 20
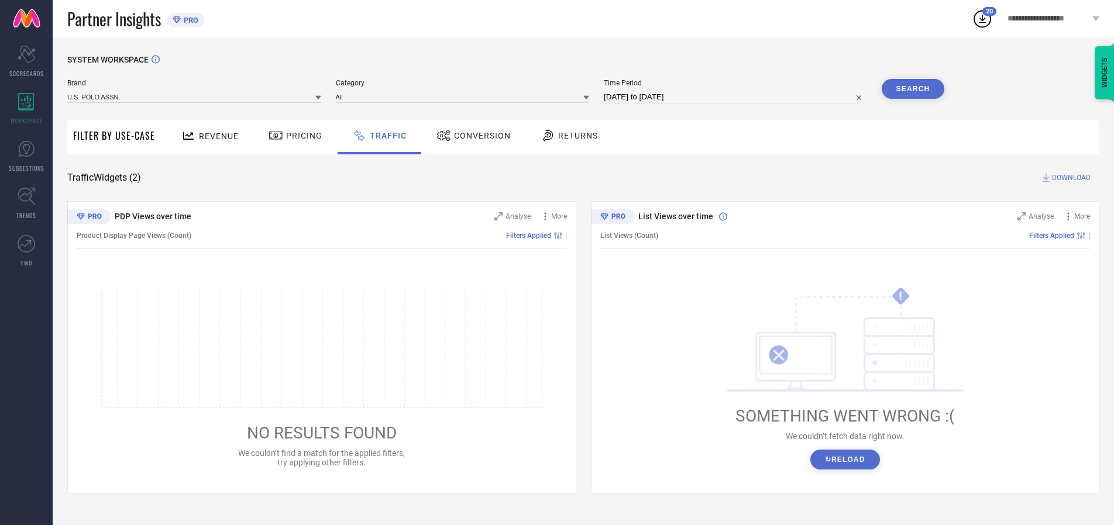
click at [1069, 178] on span "DOWNLOAD" at bounding box center [1071, 178] width 39 height 12
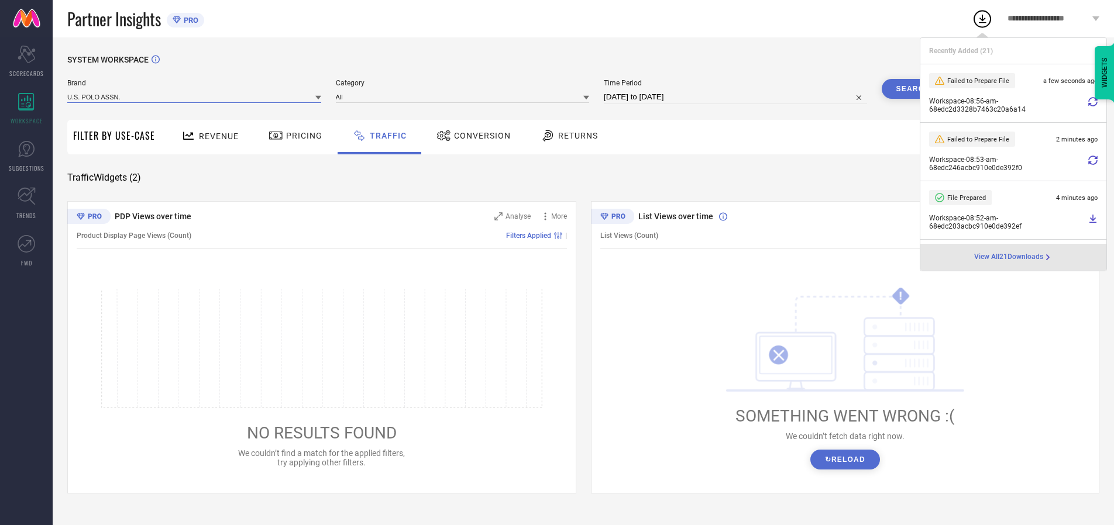
click at [195, 96] on input at bounding box center [194, 97] width 254 height 12
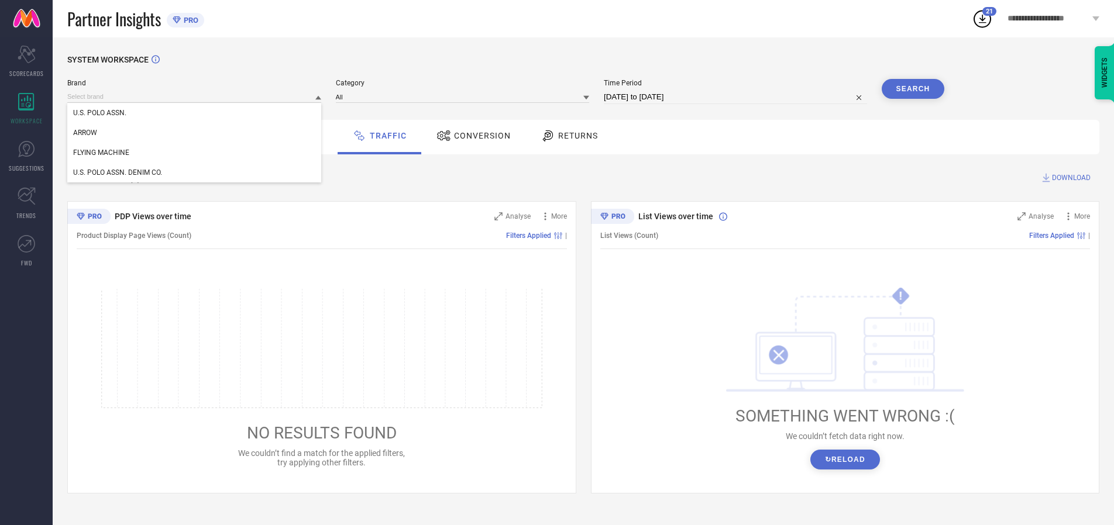
click at [195, 173] on div "U.S. POLO ASSN. DENIM CO." at bounding box center [194, 173] width 254 height 20
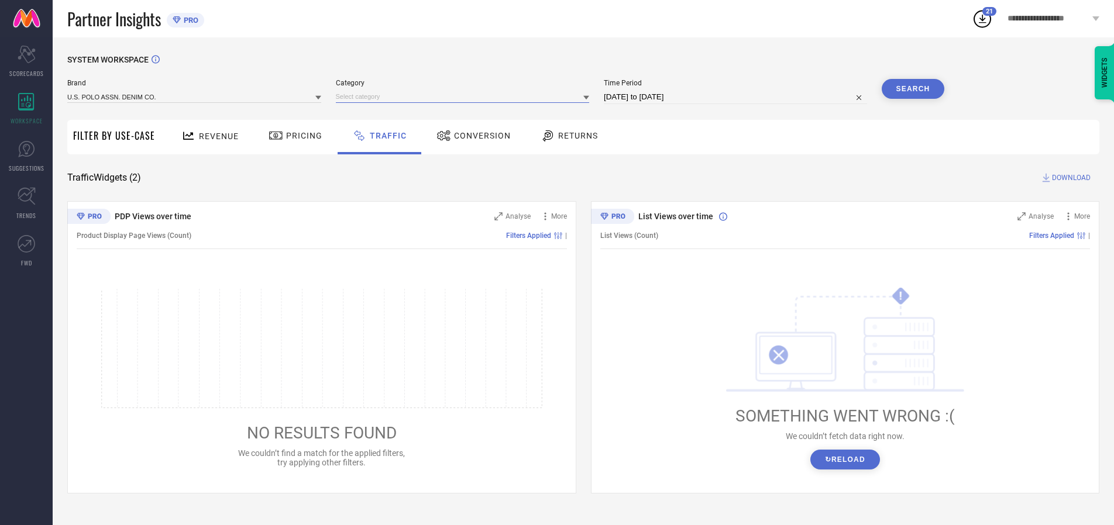
click at [465, 96] on input at bounding box center [463, 97] width 254 height 12
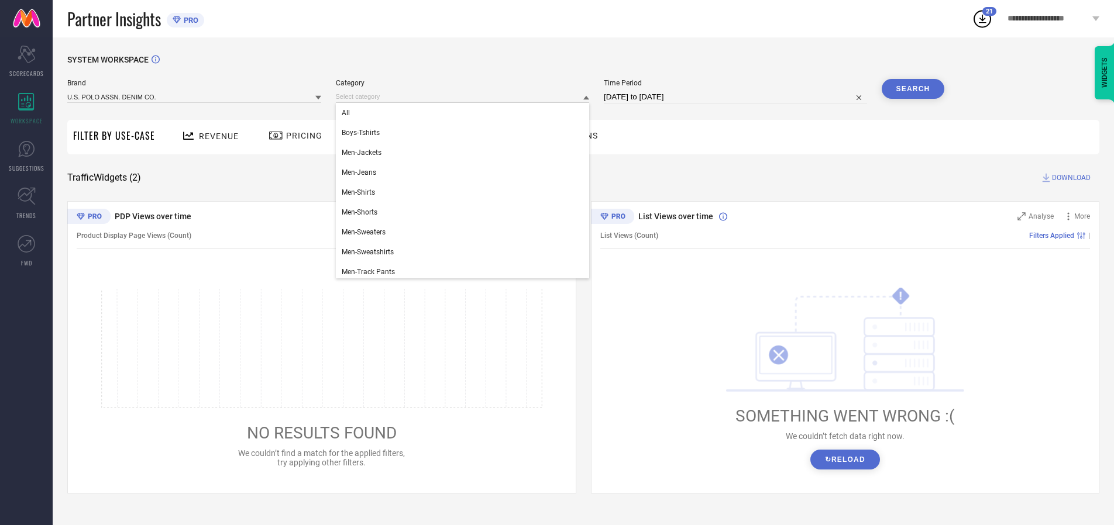
click at [465, 113] on div "All" at bounding box center [463, 113] width 254 height 20
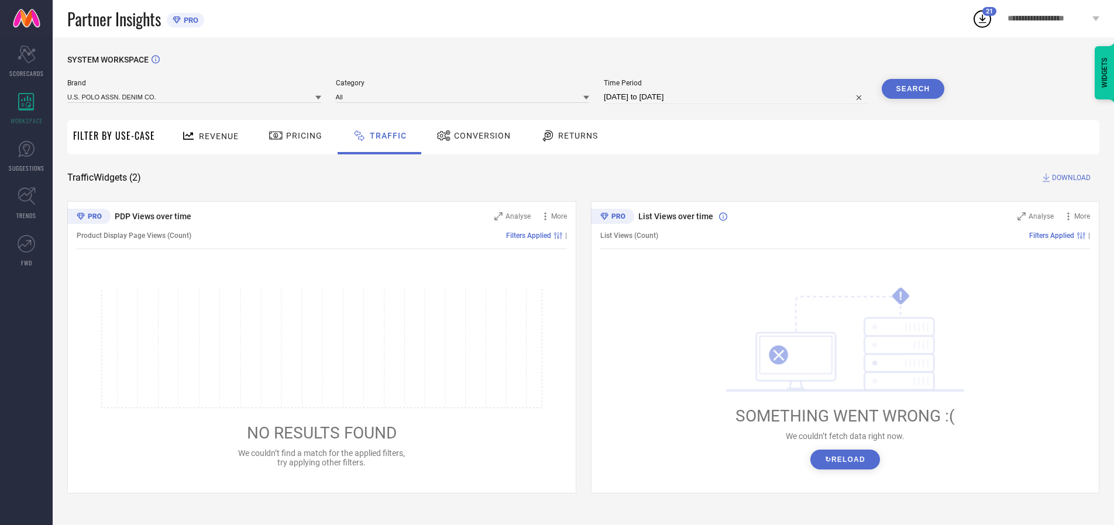
click at [912, 89] on button "Search" at bounding box center [912, 89] width 63 height 20
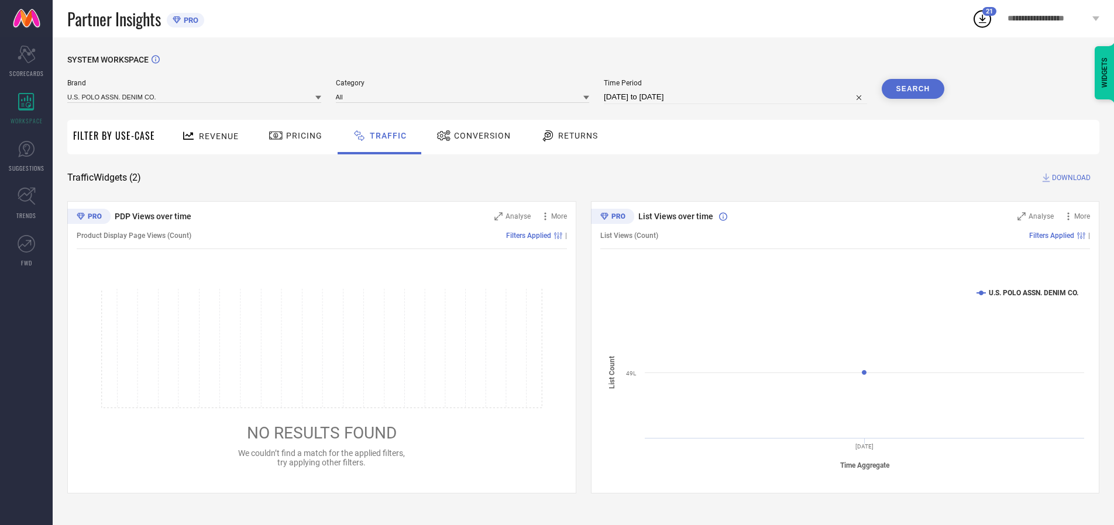
click at [1069, 178] on span "DOWNLOAD" at bounding box center [1071, 178] width 39 height 12
click at [737, 97] on input at bounding box center [735, 97] width 263 height 14
select select "9"
select select "2025"
select select "10"
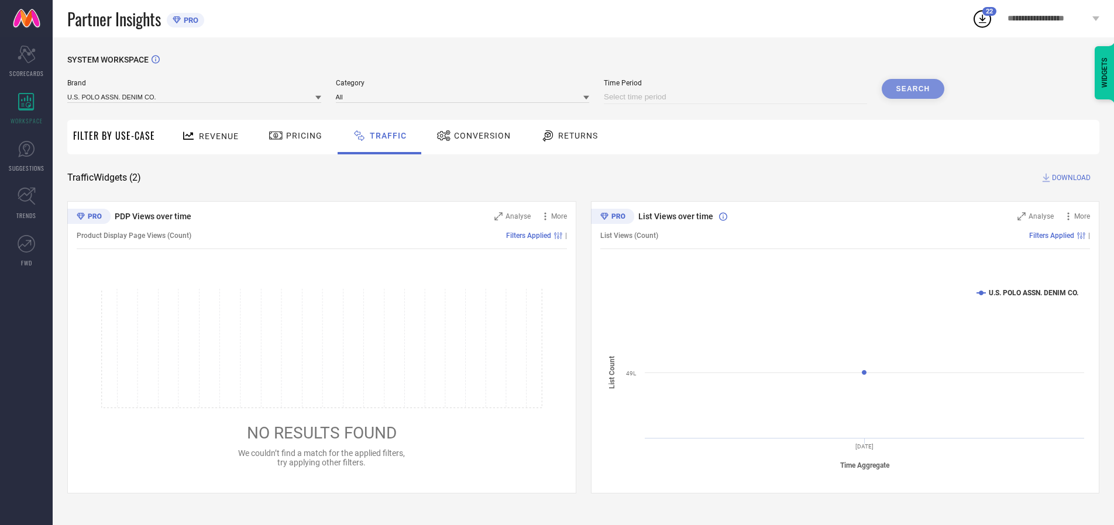
select select "2025"
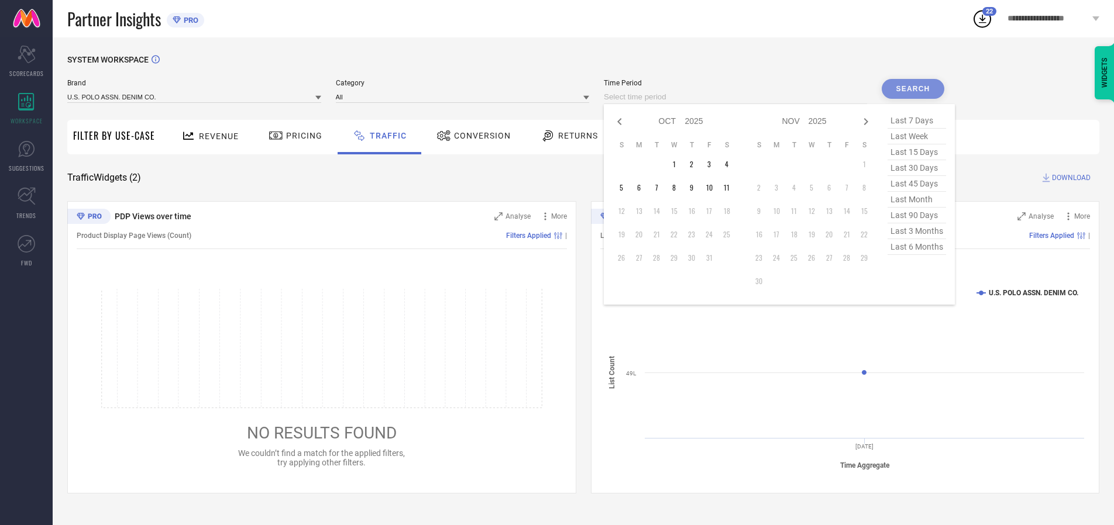
click at [677, 188] on td "8" at bounding box center [674, 188] width 18 height 18
type input "[DATE] to [DATE]"
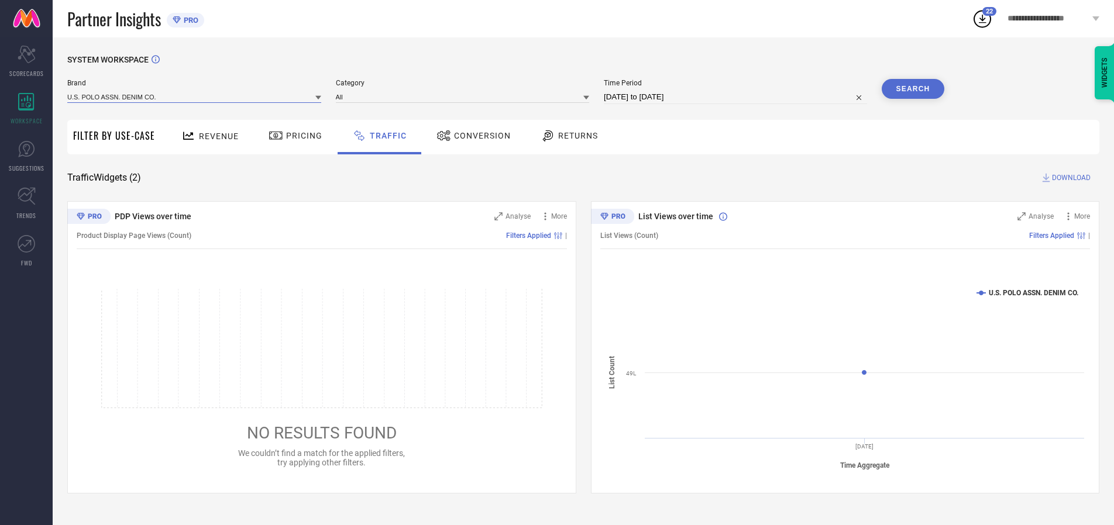
click at [195, 96] on input at bounding box center [194, 97] width 254 height 12
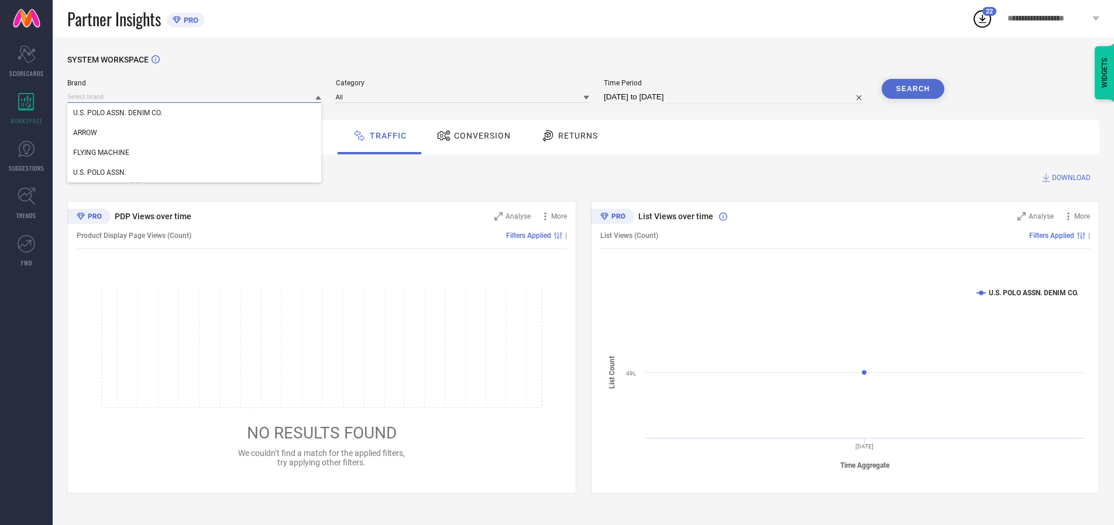
click at [195, 96] on input at bounding box center [194, 97] width 254 height 12
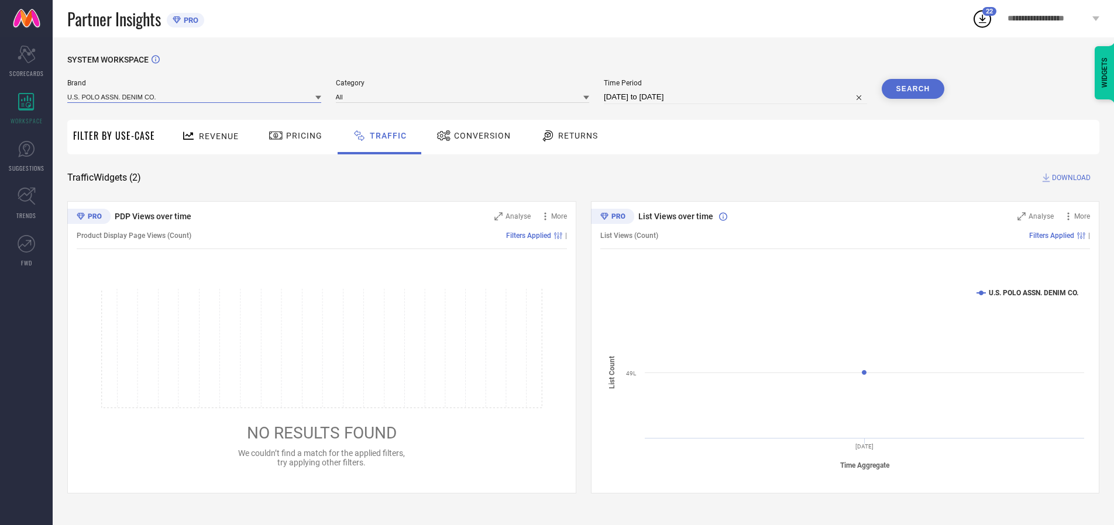
click at [195, 96] on input at bounding box center [194, 97] width 254 height 12
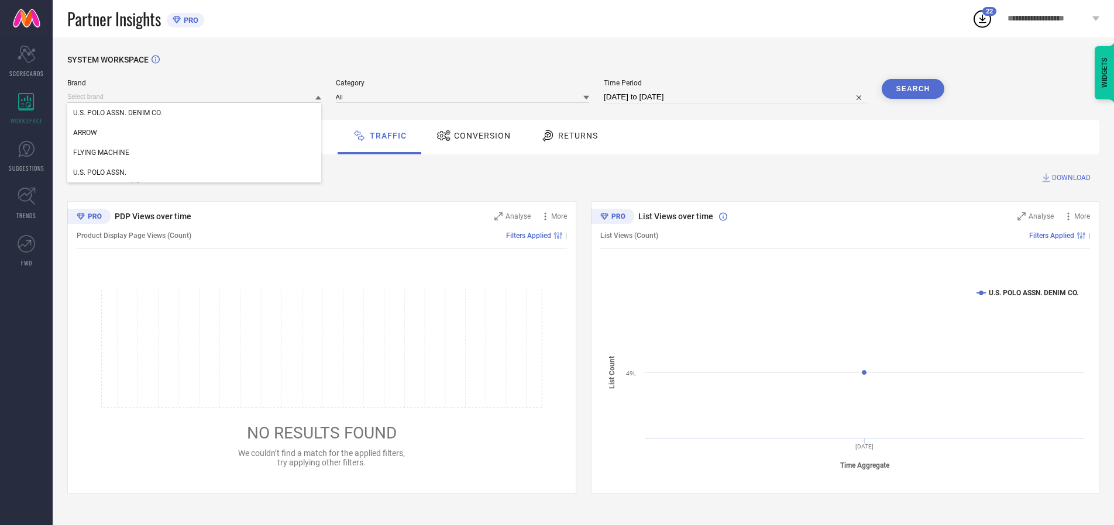
click at [195, 113] on div "U.S. POLO ASSN. DENIM CO." at bounding box center [194, 113] width 254 height 20
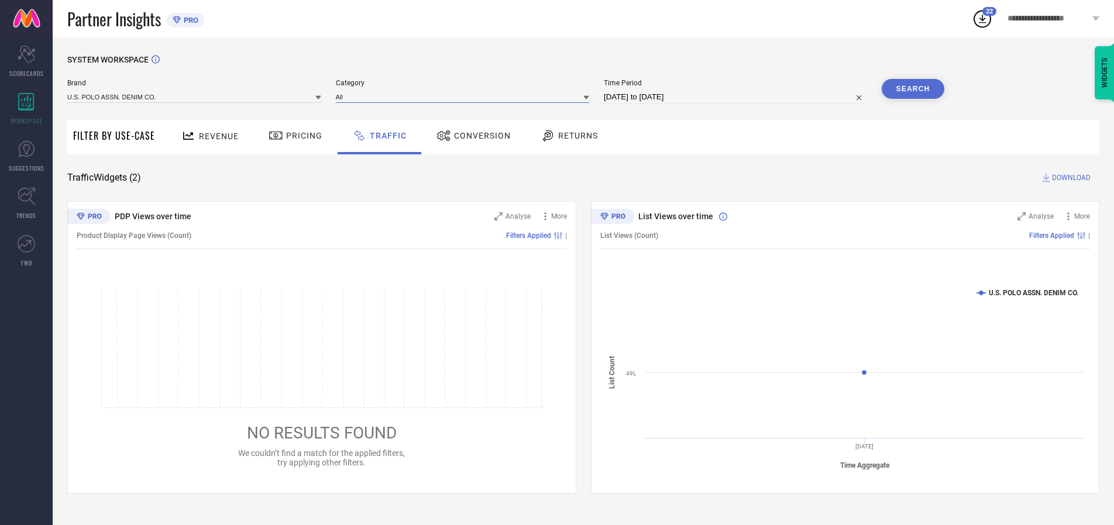
click at [465, 96] on input at bounding box center [463, 97] width 254 height 12
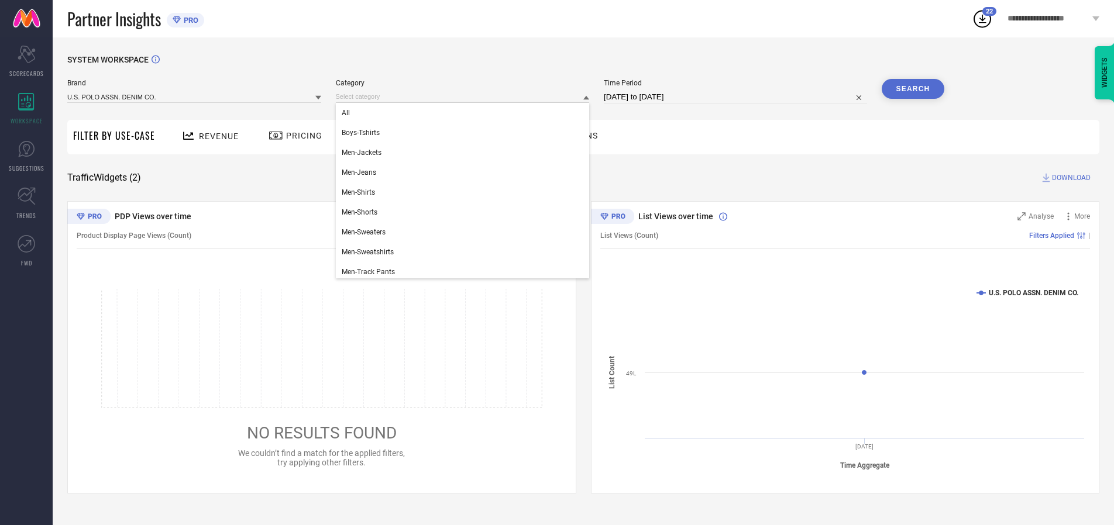
click at [465, 113] on div "All" at bounding box center [463, 113] width 254 height 20
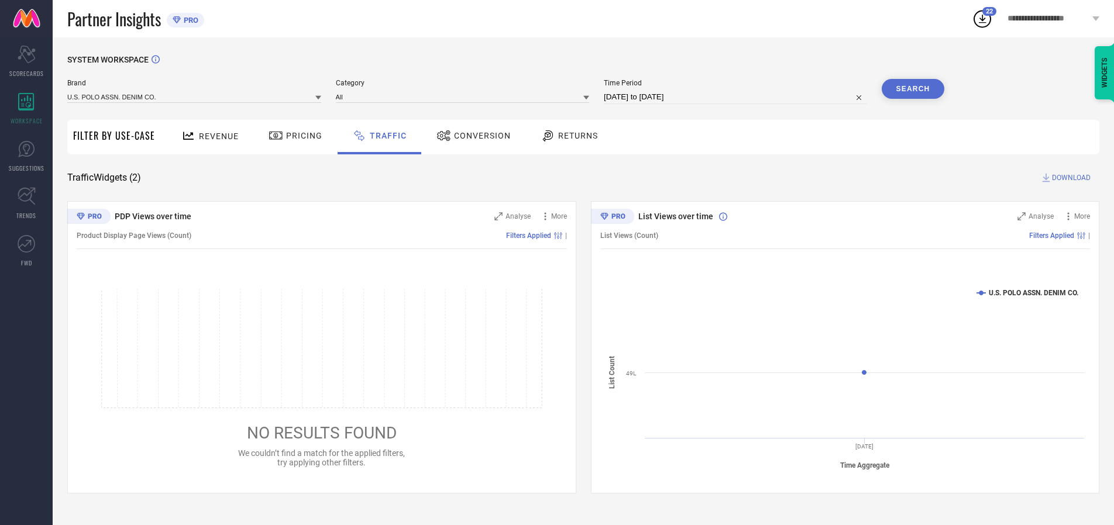
click at [912, 89] on button "Search" at bounding box center [912, 89] width 63 height 20
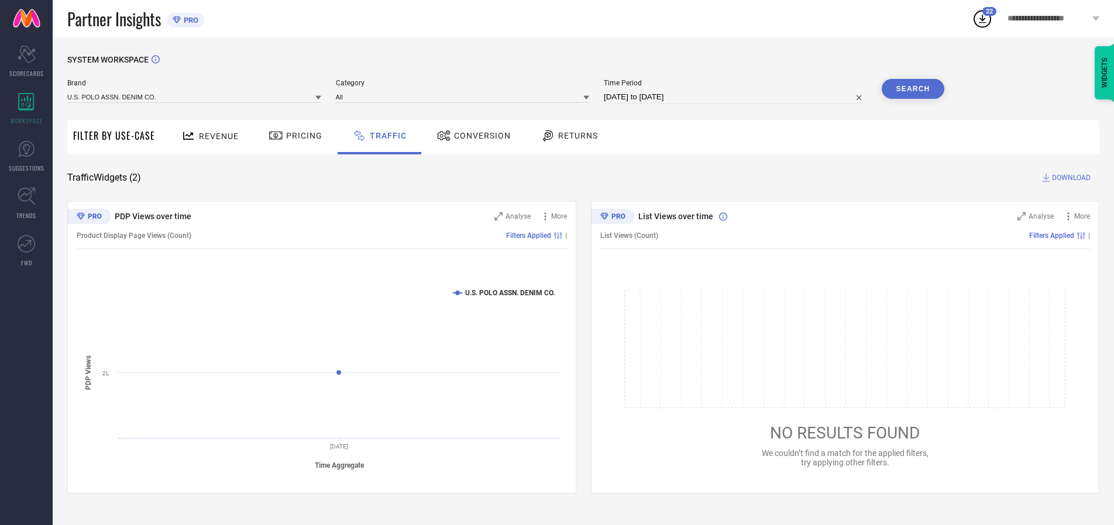
click at [1069, 178] on span "DOWNLOAD" at bounding box center [1071, 178] width 39 height 12
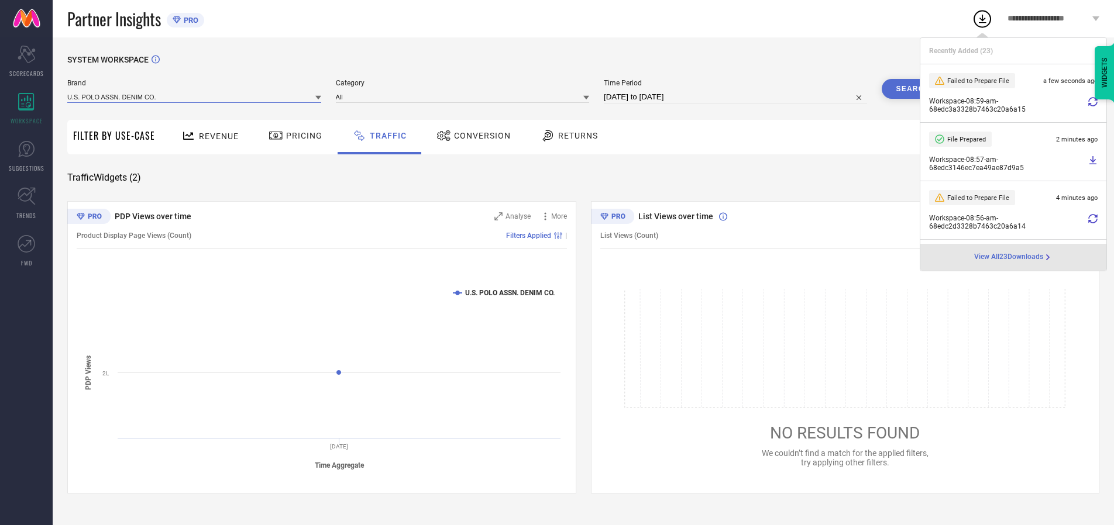
click at [195, 96] on input at bounding box center [194, 97] width 254 height 12
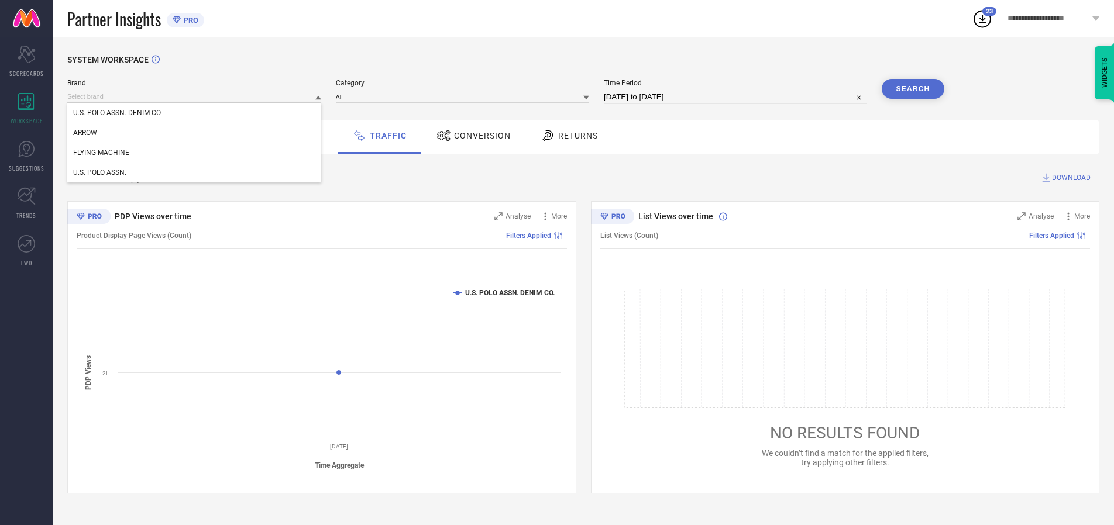
click at [195, 173] on div "U.S. POLO ASSN." at bounding box center [194, 173] width 254 height 20
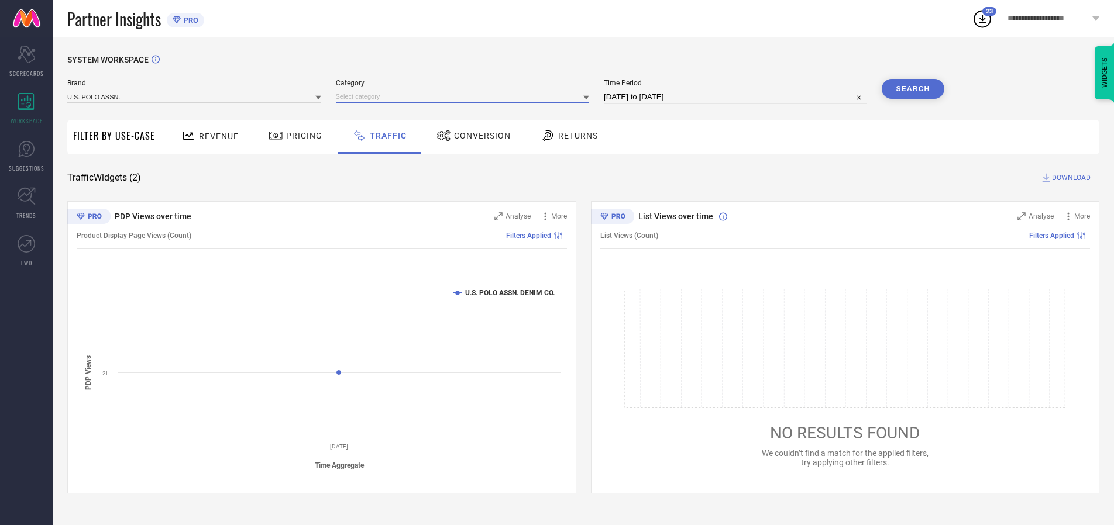
click at [465, 96] on input at bounding box center [463, 97] width 254 height 12
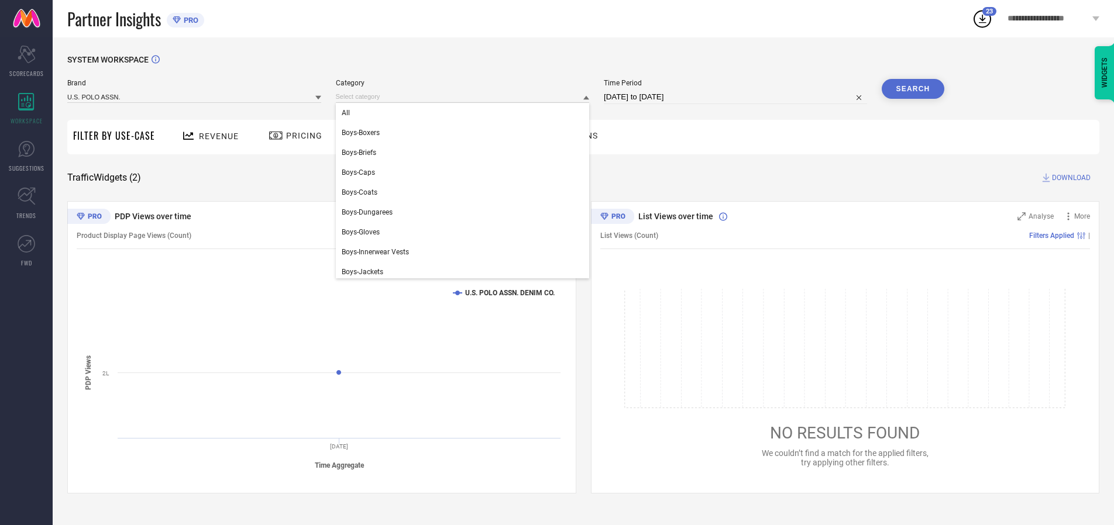
click at [465, 113] on div "All" at bounding box center [463, 113] width 254 height 20
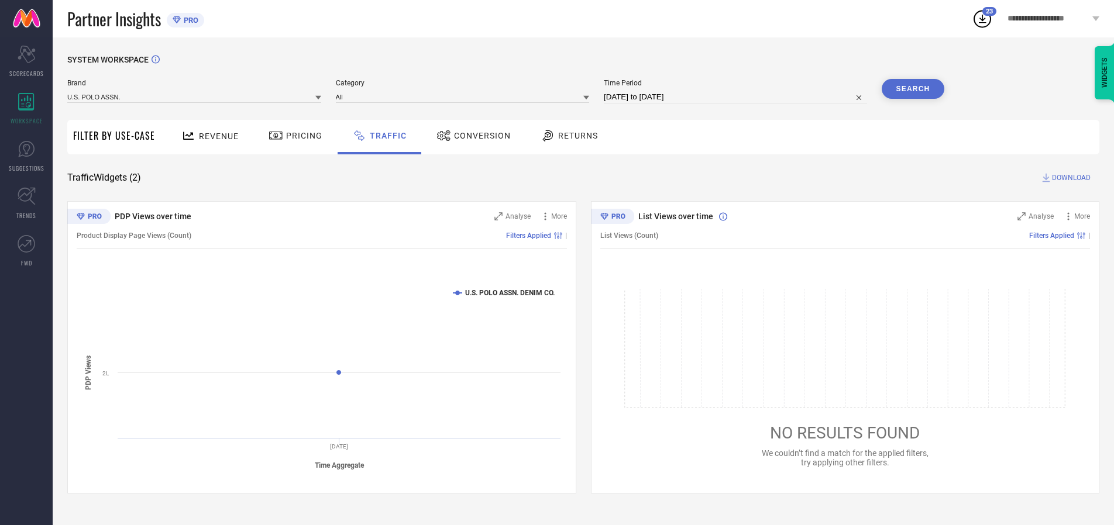
click at [912, 89] on button "Search" at bounding box center [912, 89] width 63 height 20
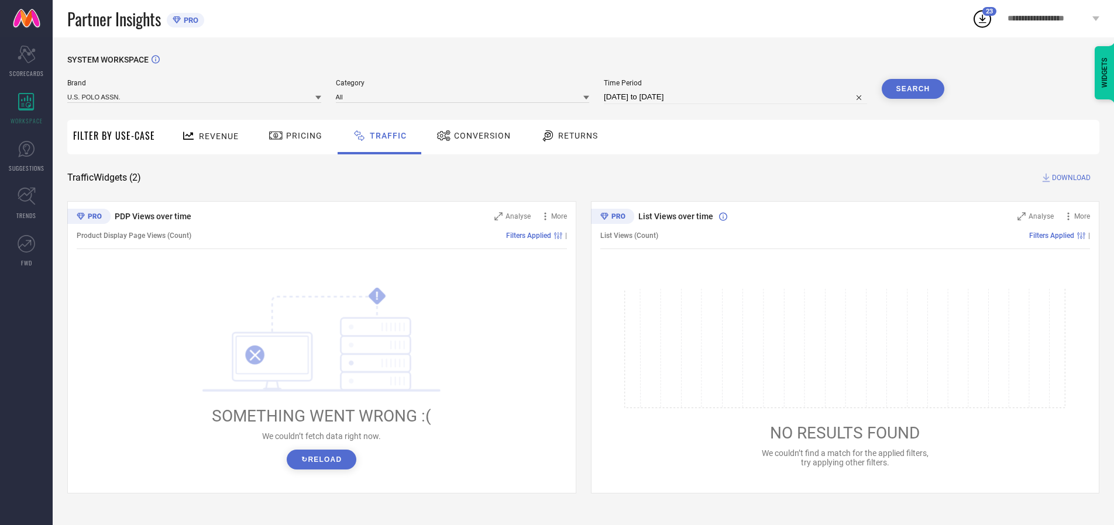
click at [1069, 178] on span "DOWNLOAD" at bounding box center [1071, 178] width 39 height 12
click at [737, 97] on input at bounding box center [735, 97] width 263 height 14
select select "9"
select select "2025"
select select "10"
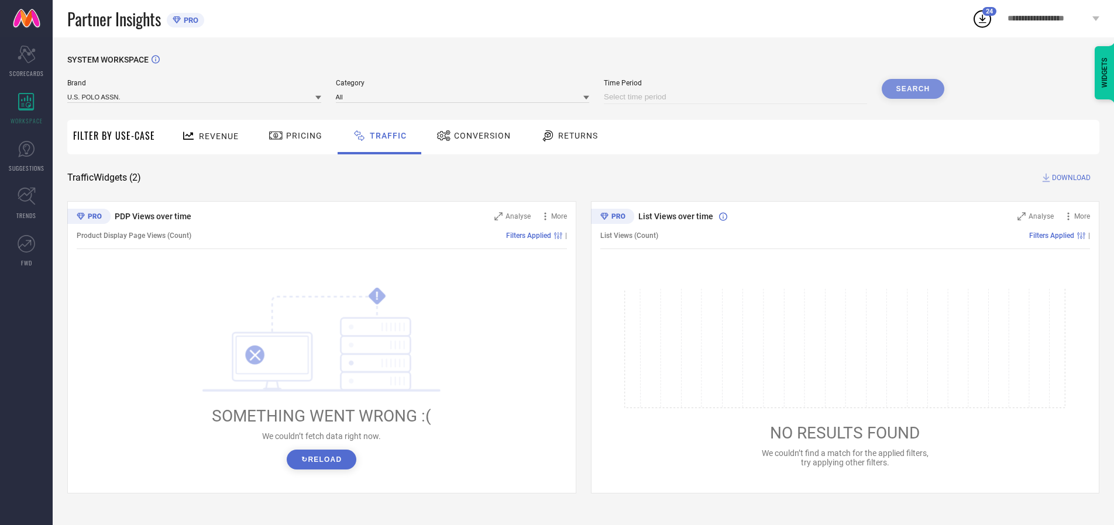
select select "2025"
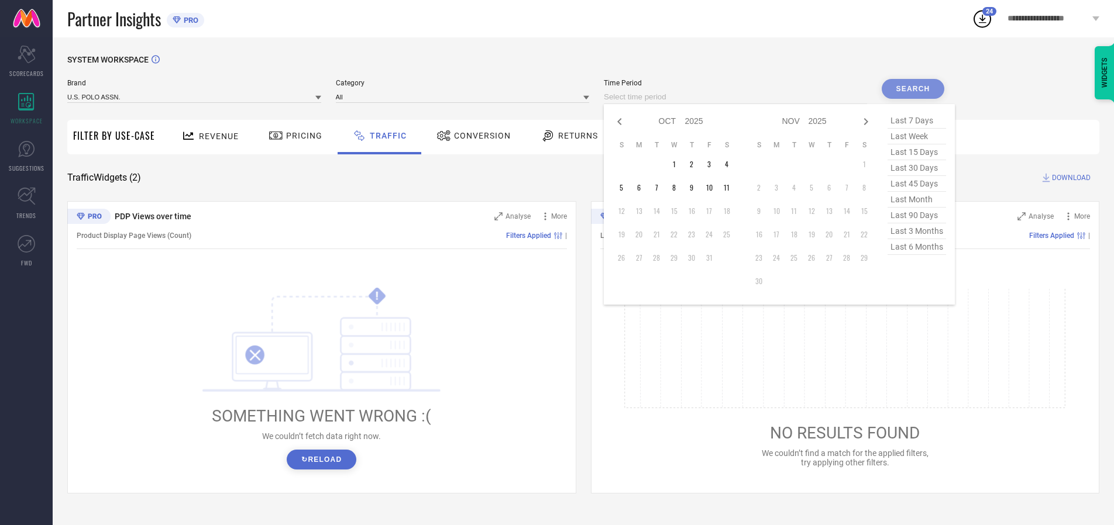
click at [695, 188] on td "9" at bounding box center [692, 188] width 18 height 18
type input "[DATE] to [DATE]"
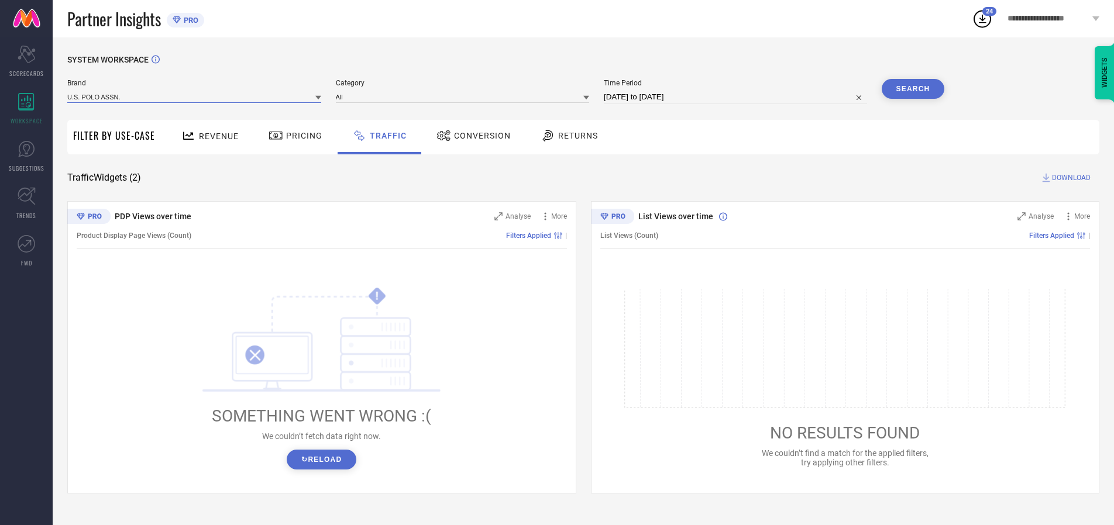
click at [195, 96] on input at bounding box center [194, 97] width 254 height 12
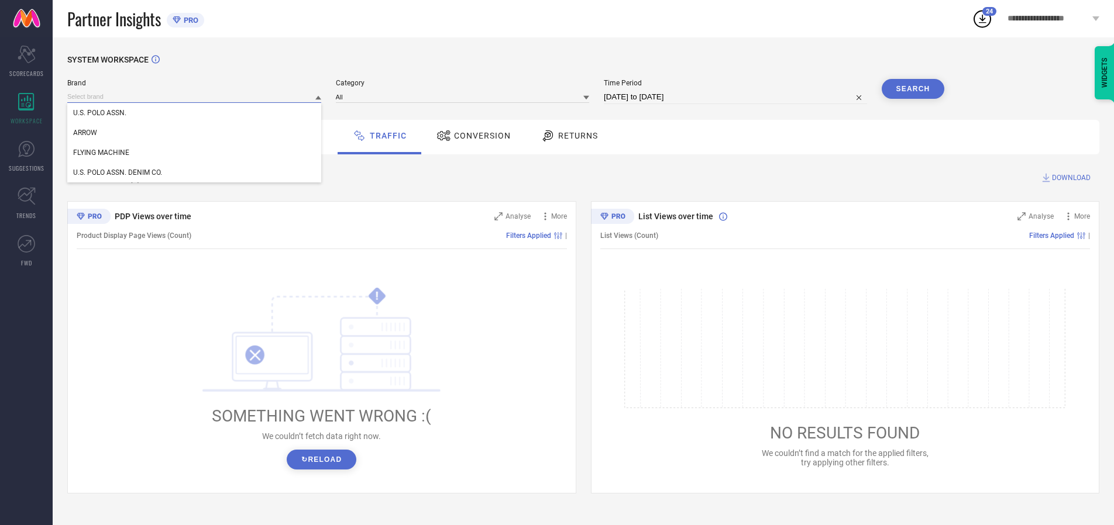
click at [195, 96] on input at bounding box center [194, 97] width 254 height 12
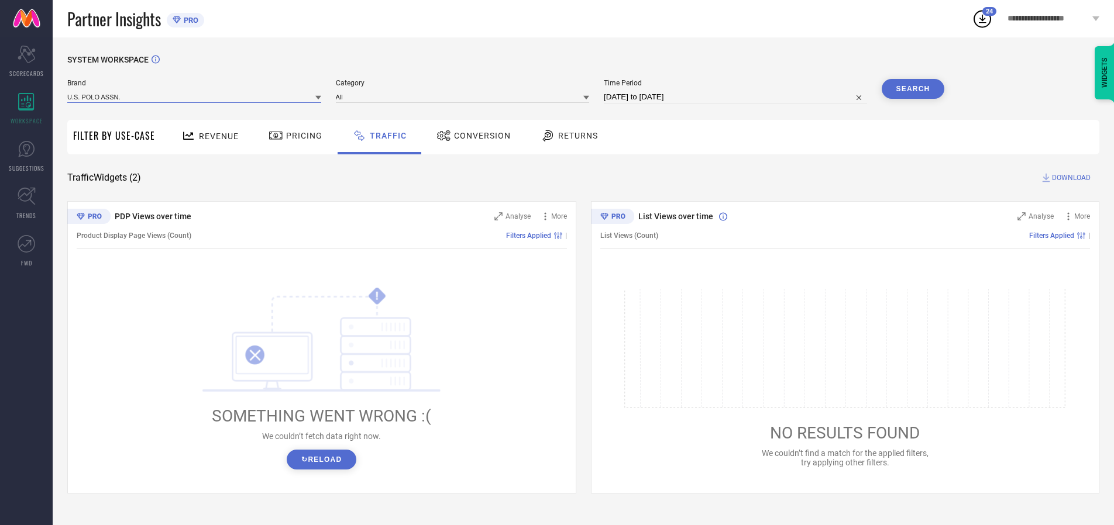
click at [195, 96] on input at bounding box center [194, 97] width 254 height 12
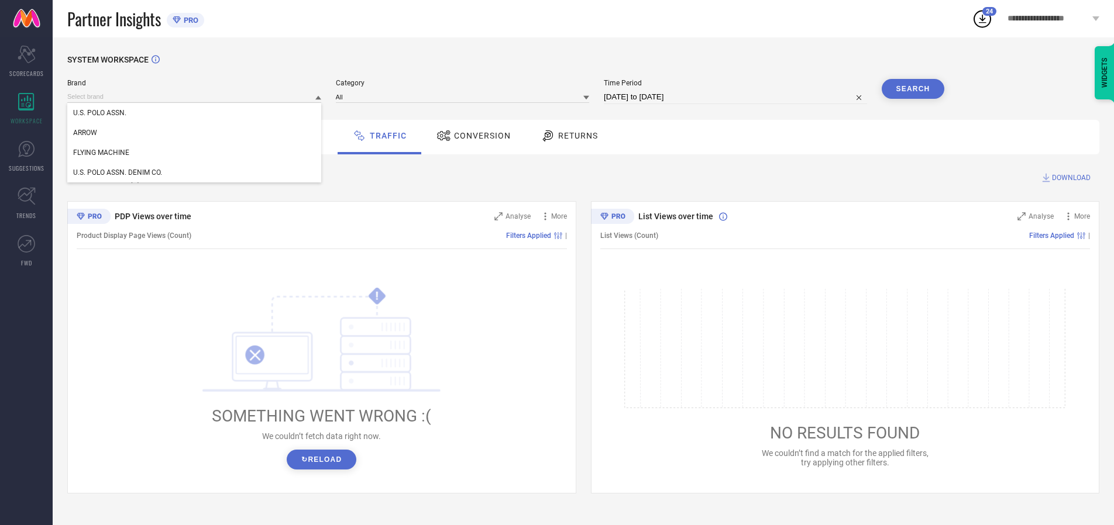
click at [195, 113] on div "U.S. POLO ASSN." at bounding box center [194, 113] width 254 height 20
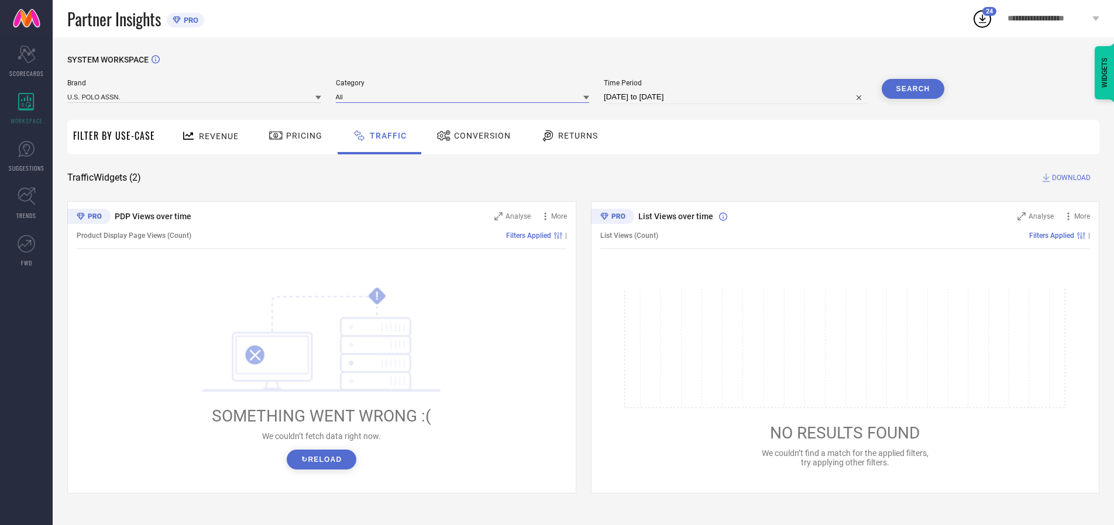
click at [465, 96] on input at bounding box center [463, 97] width 254 height 12
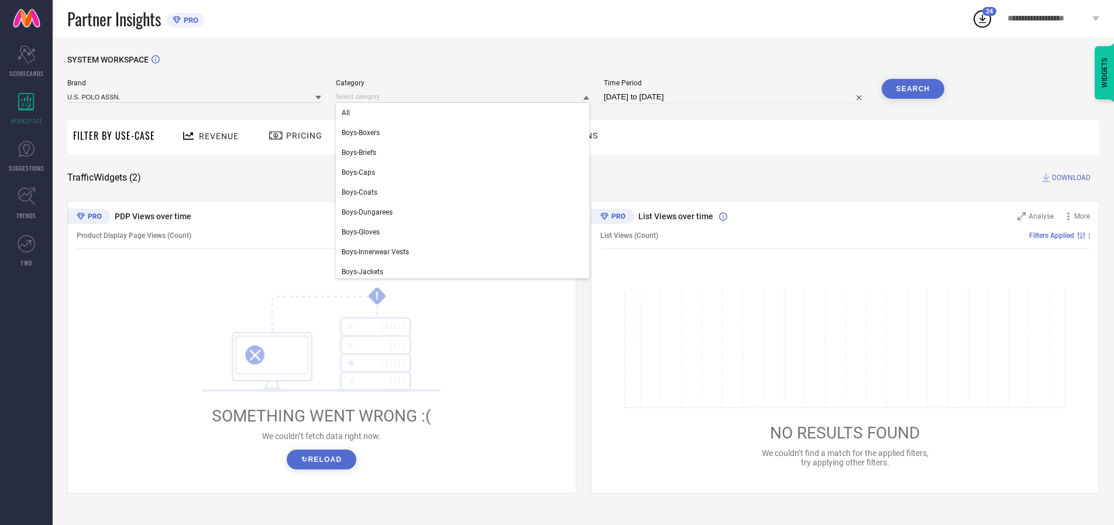
click at [465, 113] on div "All" at bounding box center [463, 113] width 254 height 20
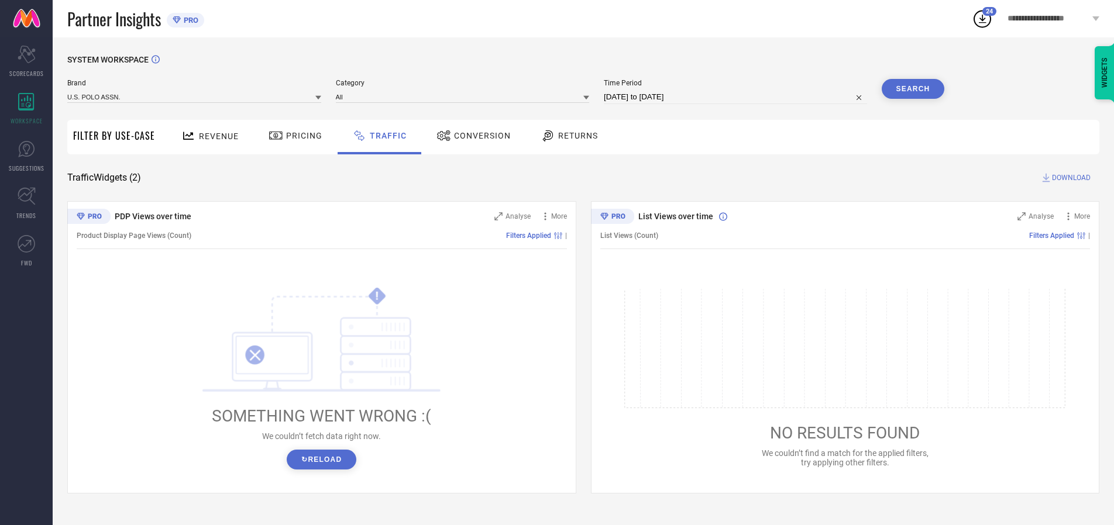
click at [912, 89] on button "Search" at bounding box center [912, 89] width 63 height 20
click at [1069, 178] on span "DOWNLOAD" at bounding box center [1071, 178] width 39 height 12
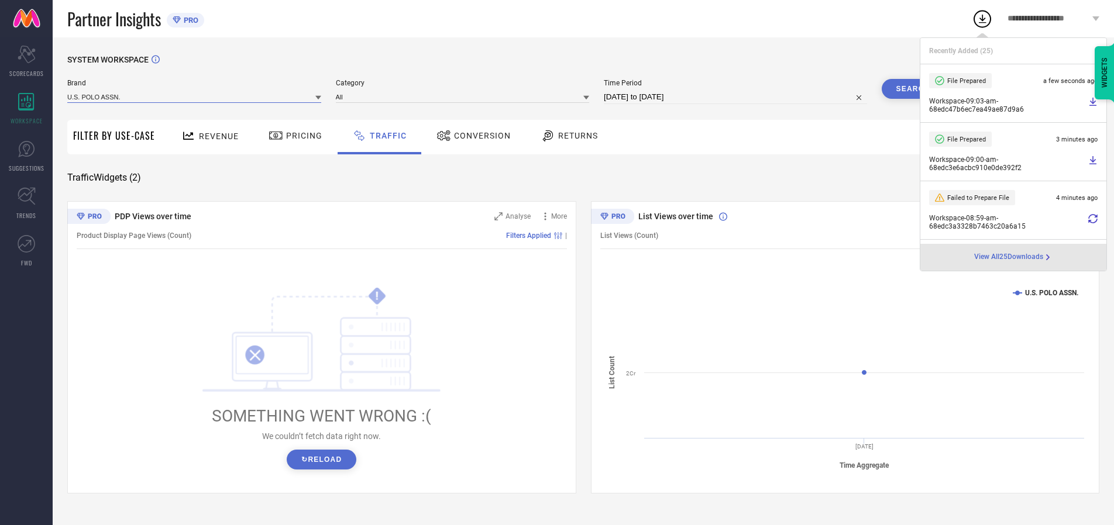
click at [195, 96] on input at bounding box center [194, 97] width 254 height 12
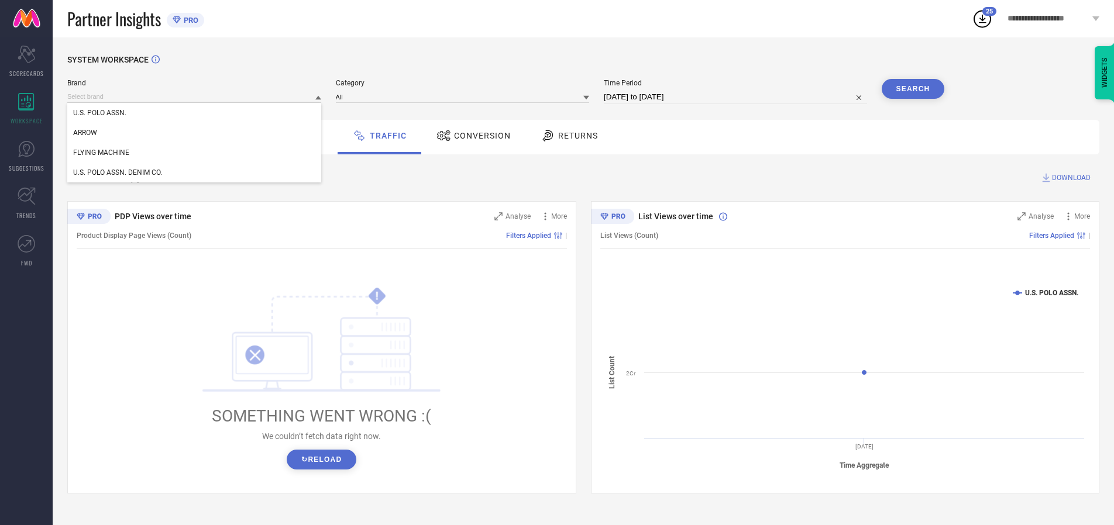
click at [195, 173] on div "U.S. POLO ASSN. DENIM CO." at bounding box center [194, 173] width 254 height 20
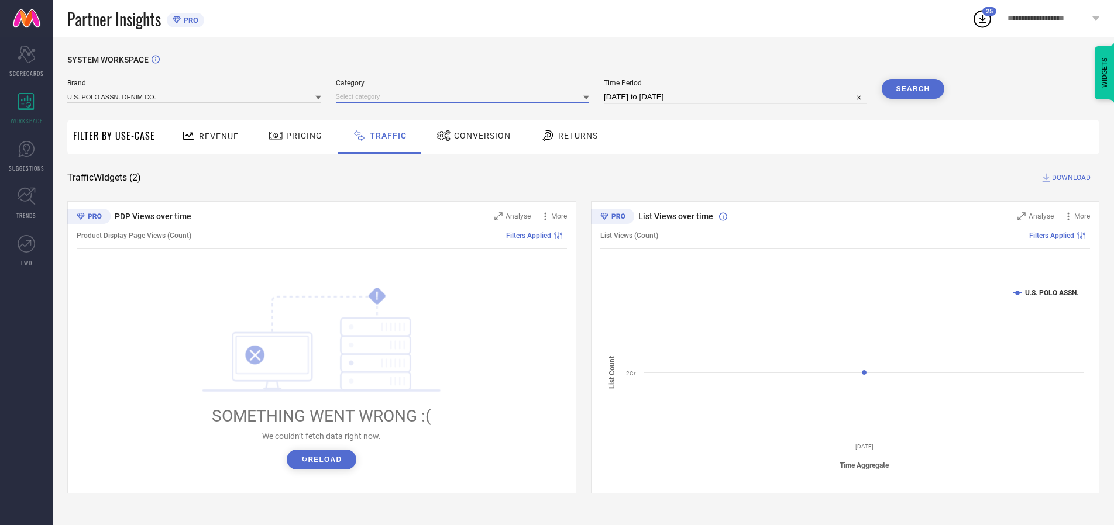
click at [465, 96] on input at bounding box center [463, 97] width 254 height 12
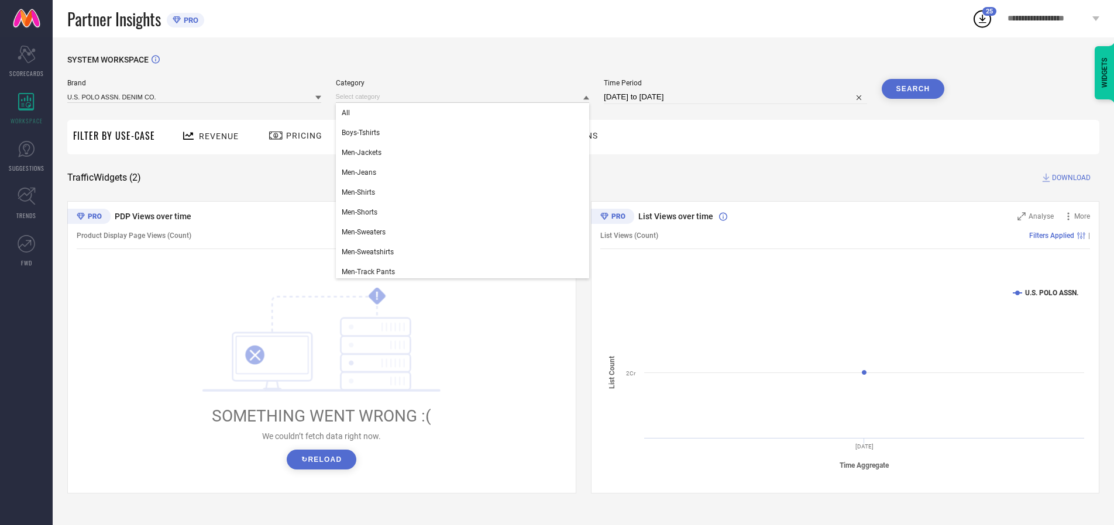
click at [465, 113] on div "All" at bounding box center [463, 113] width 254 height 20
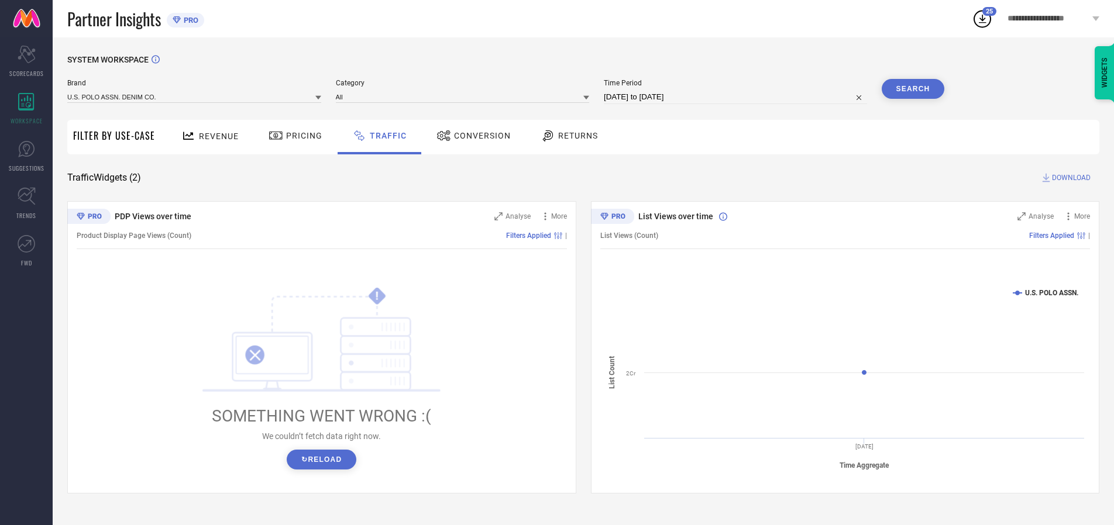
click at [912, 89] on button "Search" at bounding box center [912, 89] width 63 height 20
click at [1069, 178] on span "DOWNLOAD" at bounding box center [1071, 178] width 39 height 12
click at [737, 97] on input at bounding box center [735, 97] width 263 height 14
select select "9"
select select "2025"
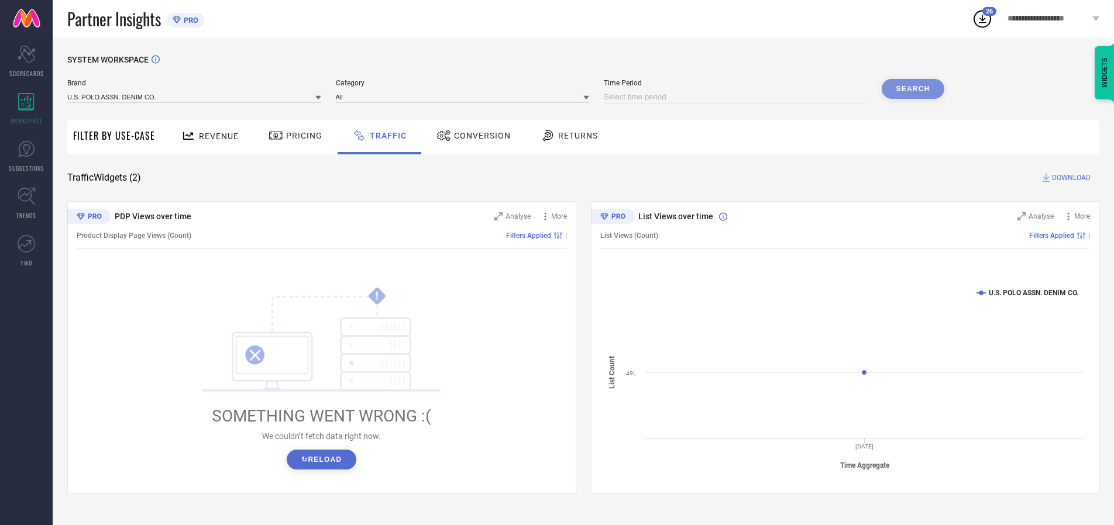
select select "10"
select select "2025"
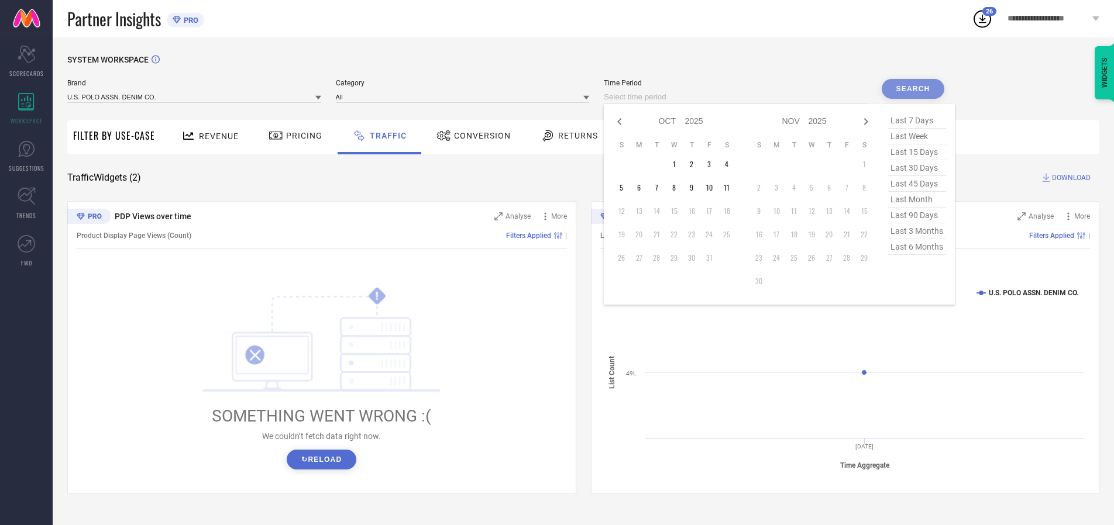
click at [712, 188] on td "10" at bounding box center [709, 188] width 18 height 18
type input "[DATE] to [DATE]"
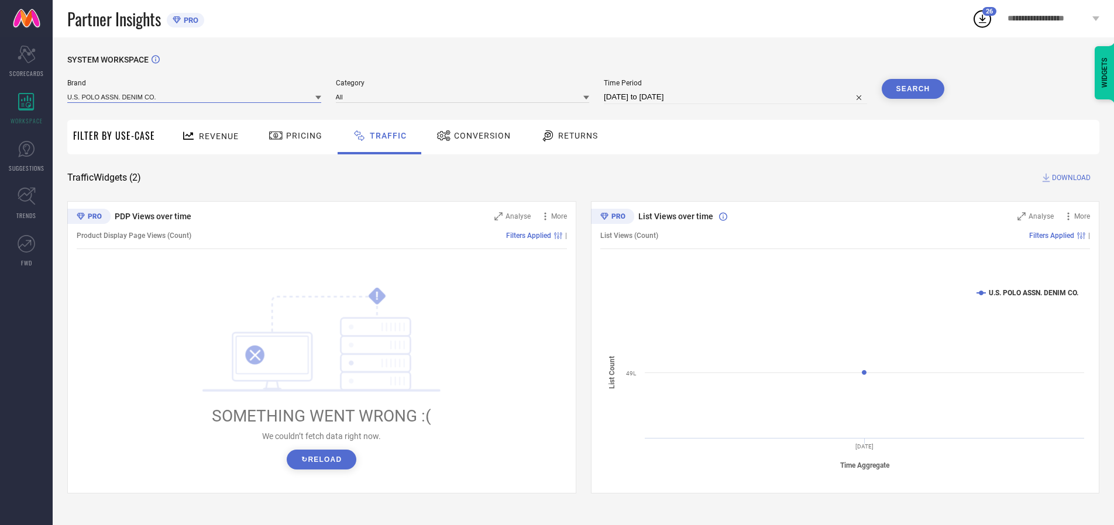
click at [195, 96] on input at bounding box center [194, 97] width 254 height 12
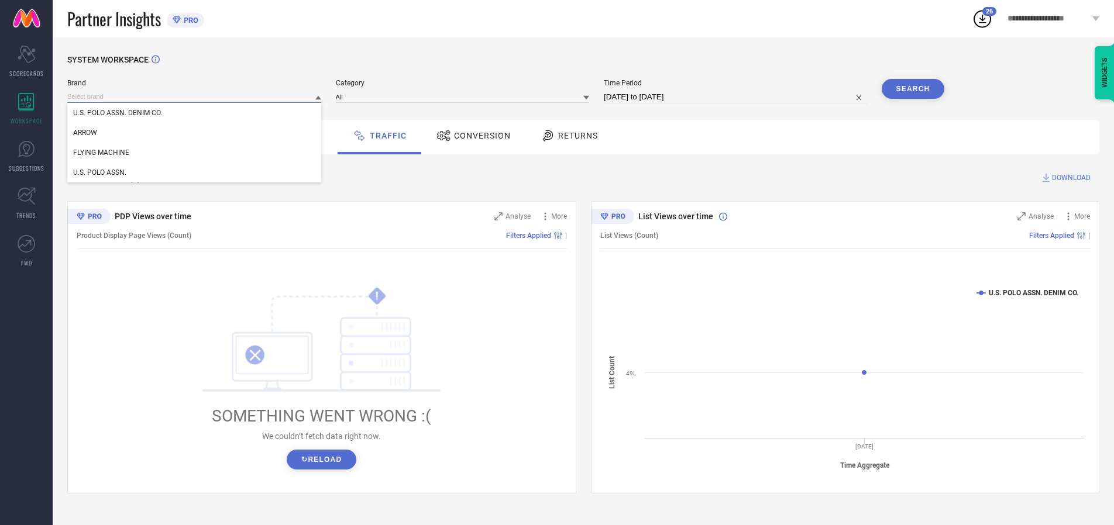
click at [195, 96] on input at bounding box center [194, 97] width 254 height 12
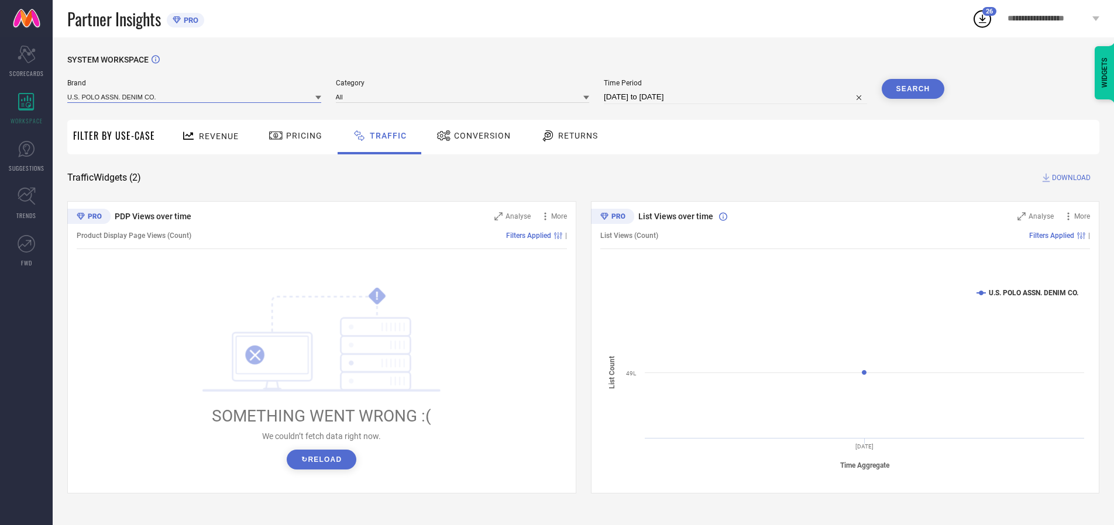
click at [195, 96] on input at bounding box center [194, 97] width 254 height 12
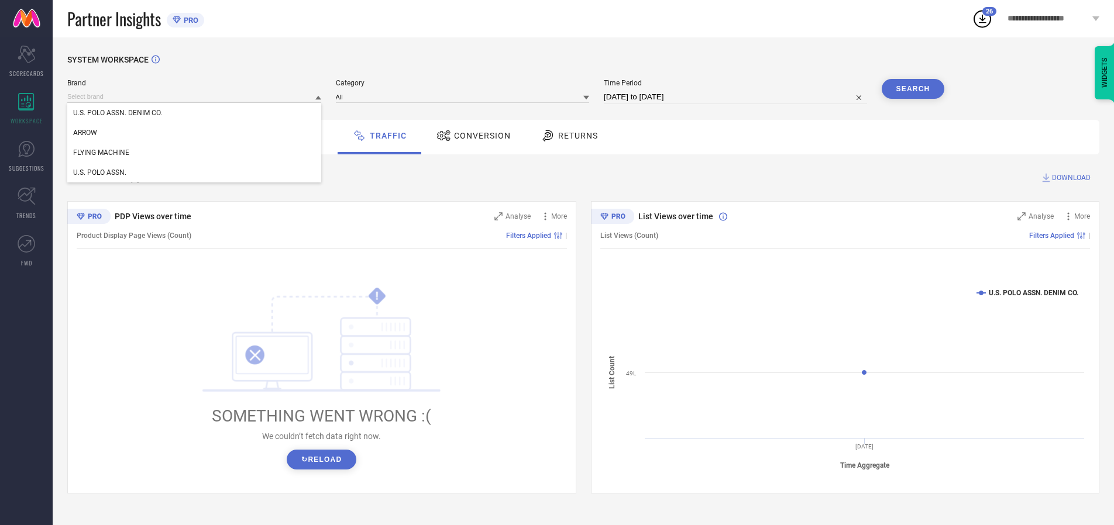
click at [195, 113] on div "U.S. POLO ASSN. DENIM CO." at bounding box center [194, 113] width 254 height 20
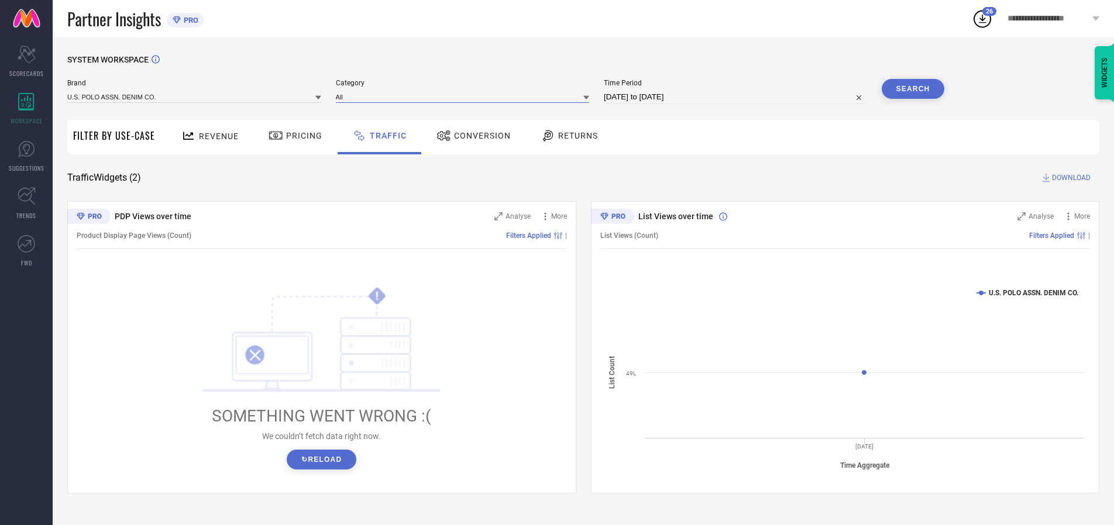
click at [465, 96] on input at bounding box center [463, 97] width 254 height 12
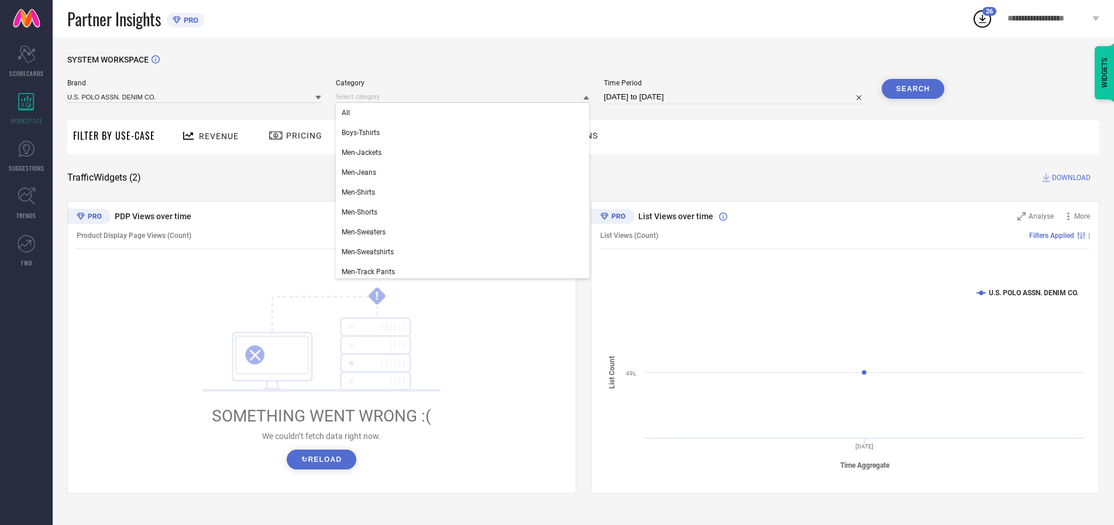
click at [465, 113] on div "All" at bounding box center [463, 113] width 254 height 20
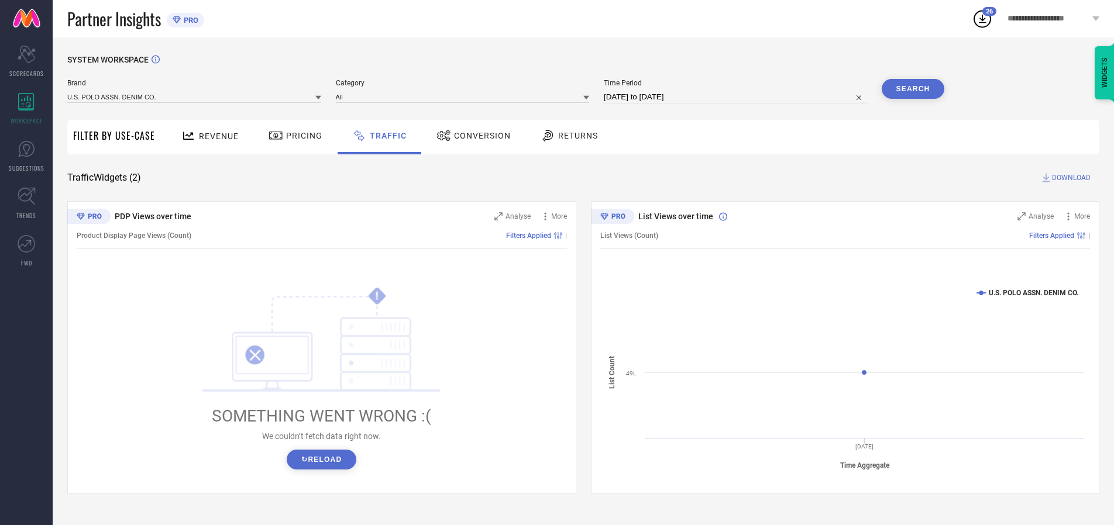
click at [912, 89] on button "Search" at bounding box center [912, 89] width 63 height 20
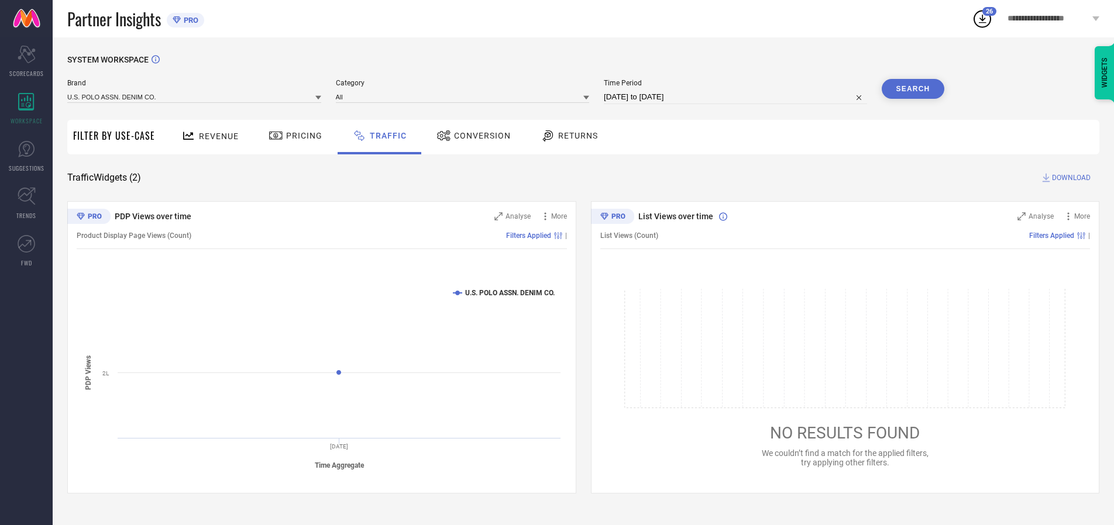
click at [1069, 178] on span "DOWNLOAD" at bounding box center [1071, 178] width 39 height 12
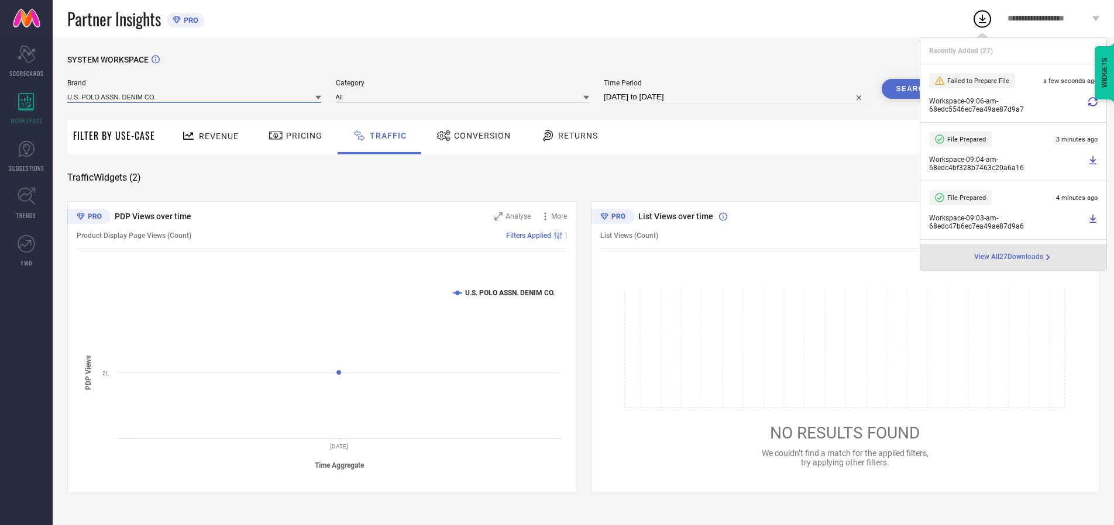
click at [195, 96] on input at bounding box center [194, 97] width 254 height 12
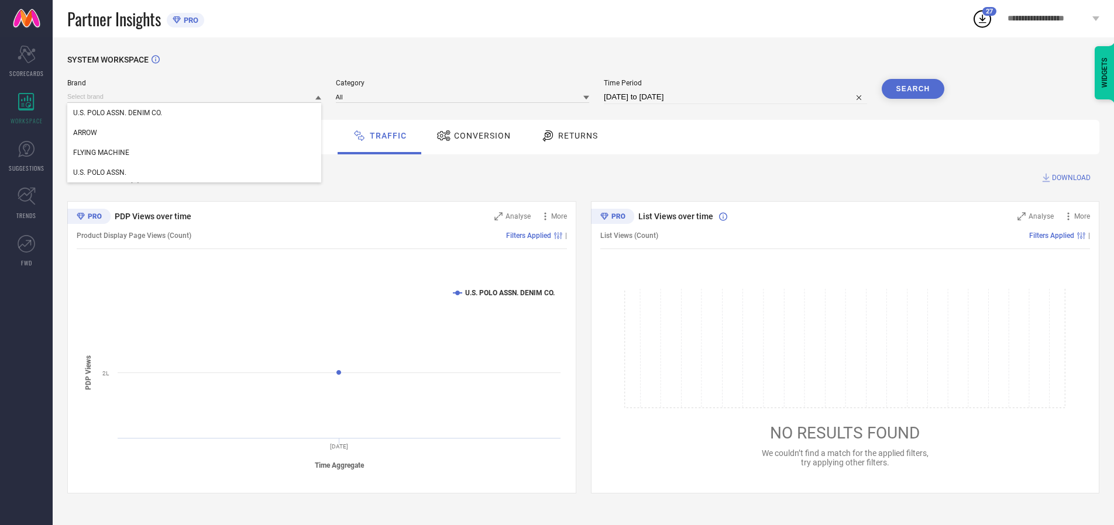
click at [195, 173] on div "U.S. POLO ASSN." at bounding box center [194, 173] width 254 height 20
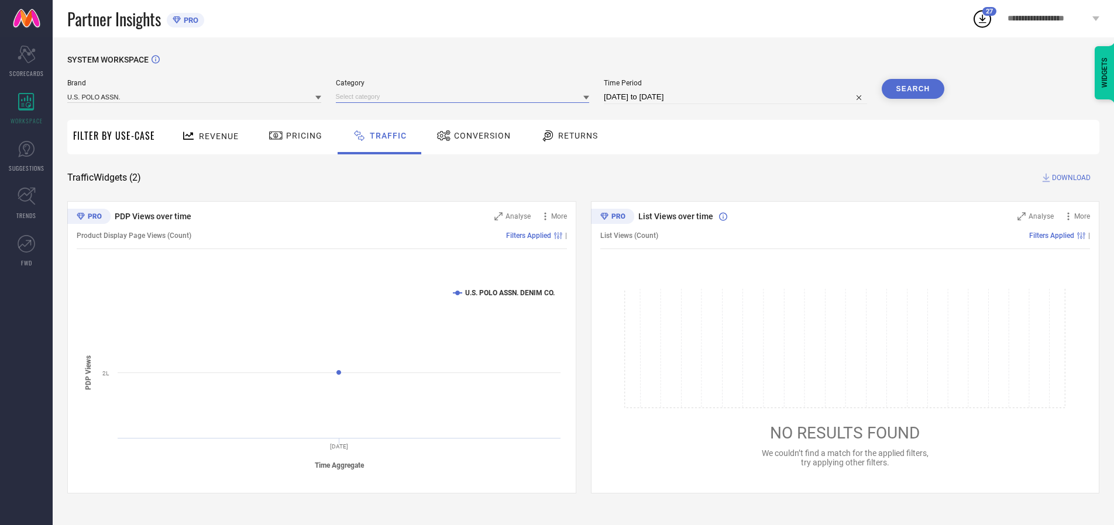
click at [465, 96] on input at bounding box center [463, 97] width 254 height 12
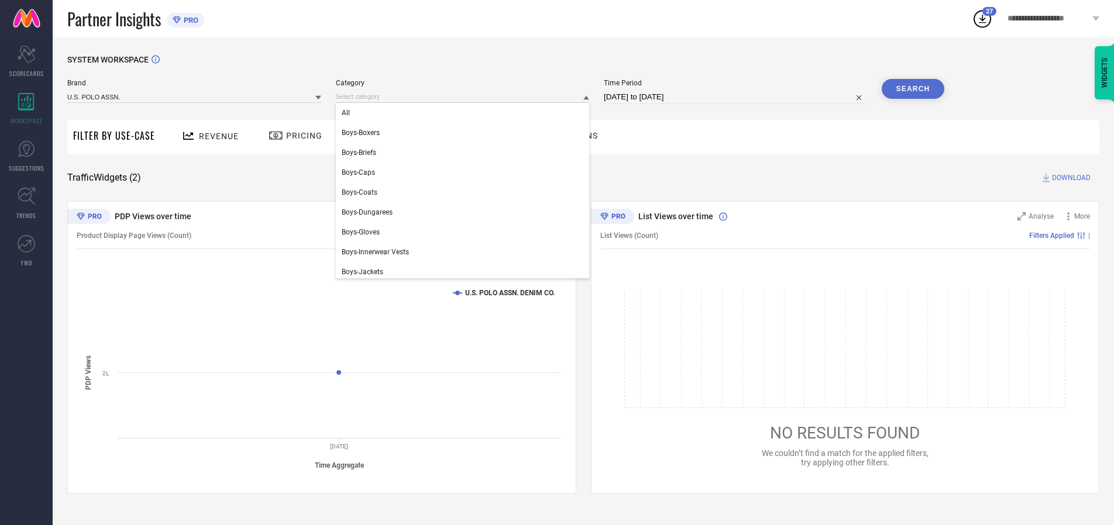
click at [465, 113] on div "All" at bounding box center [463, 113] width 254 height 20
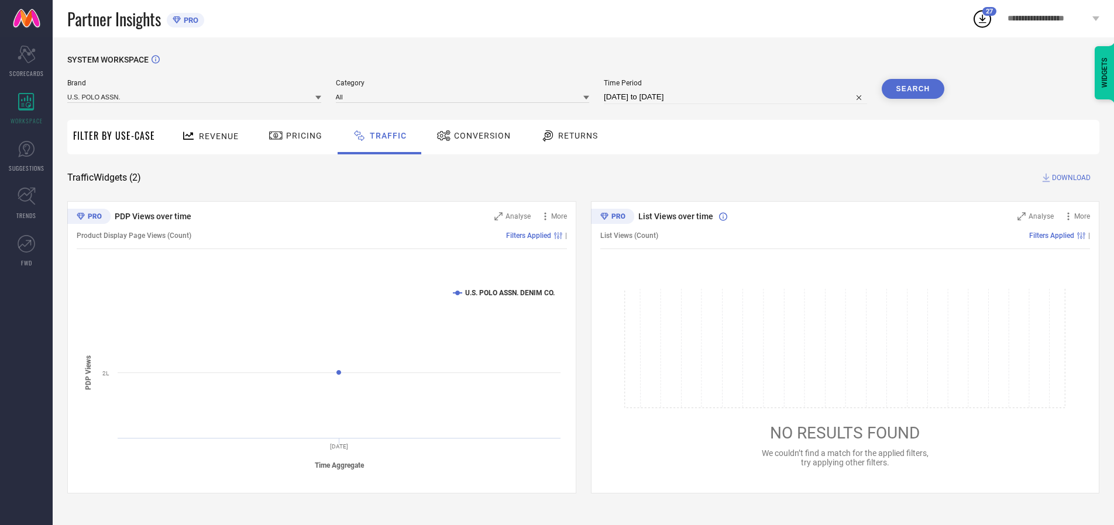
click at [912, 89] on button "Search" at bounding box center [912, 89] width 63 height 20
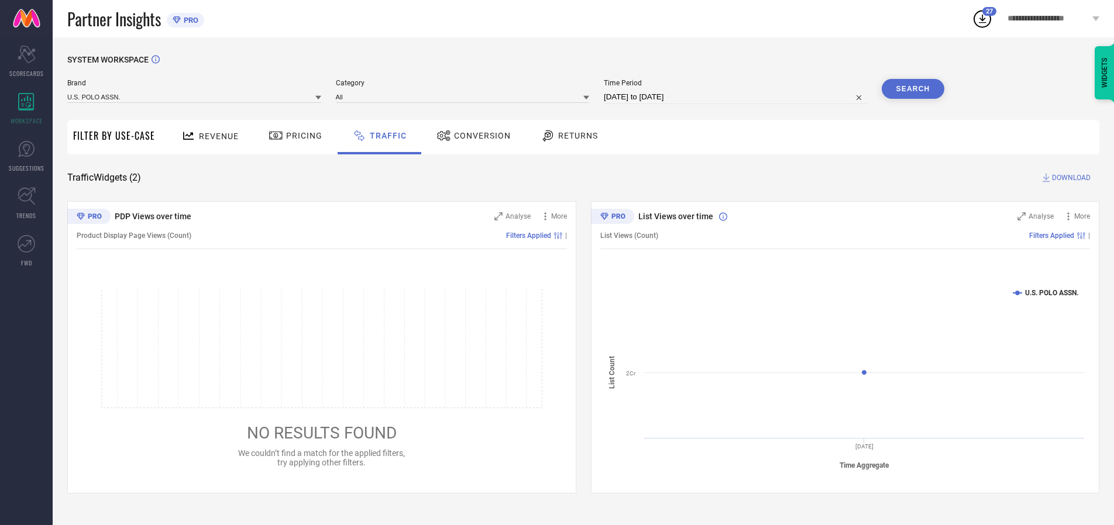
click at [1069, 178] on span "DOWNLOAD" at bounding box center [1071, 178] width 39 height 12
click at [737, 97] on input at bounding box center [735, 97] width 263 height 14
select select "9"
select select "2025"
select select "10"
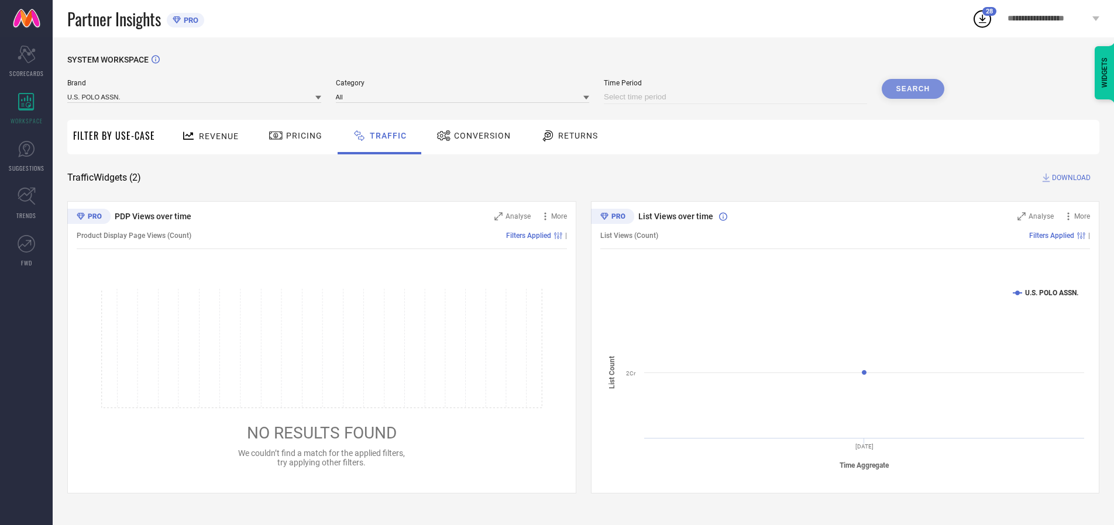
select select "2025"
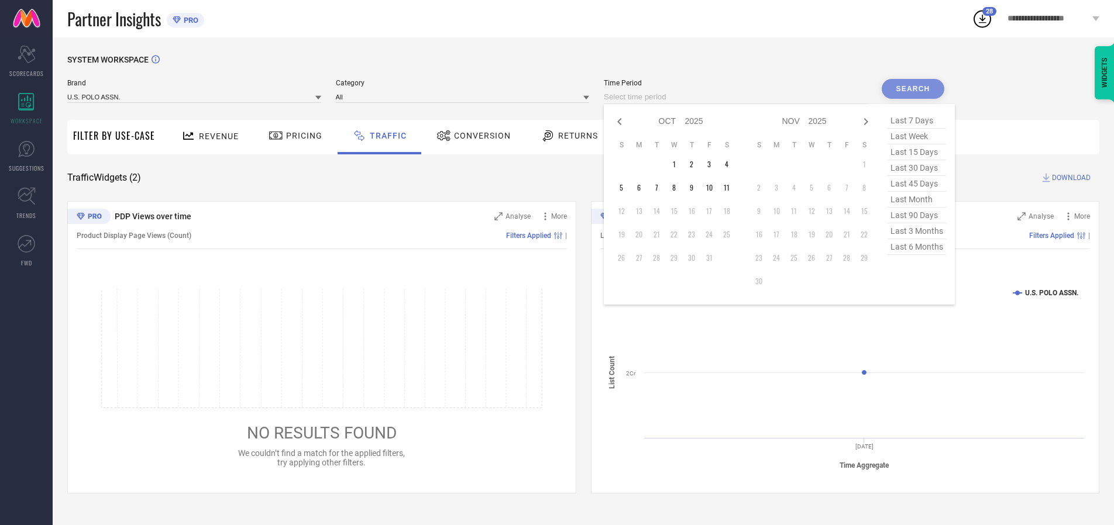
click at [730, 188] on td "11" at bounding box center [727, 188] width 18 height 18
type input "[DATE] to [DATE]"
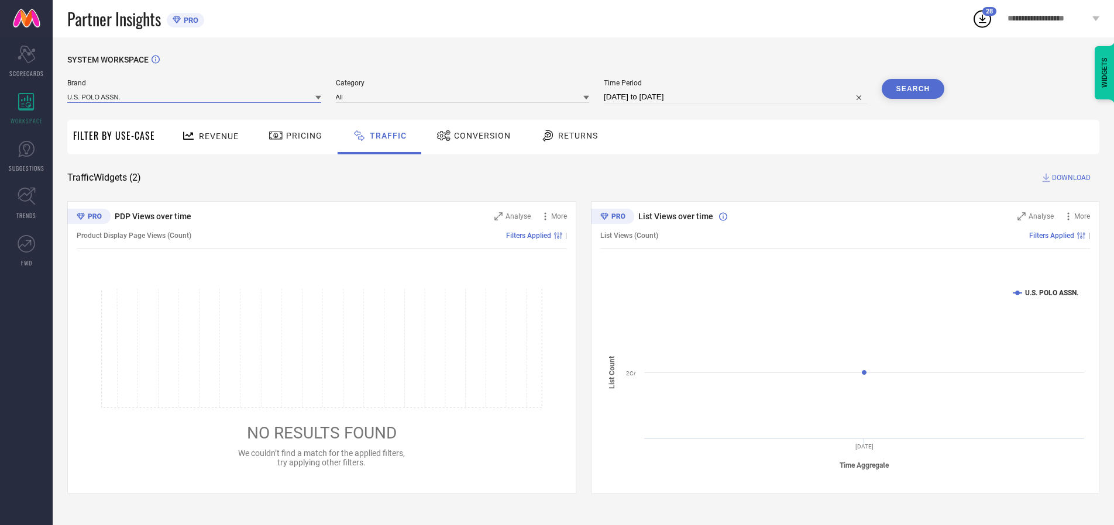
click at [195, 96] on input at bounding box center [194, 97] width 254 height 12
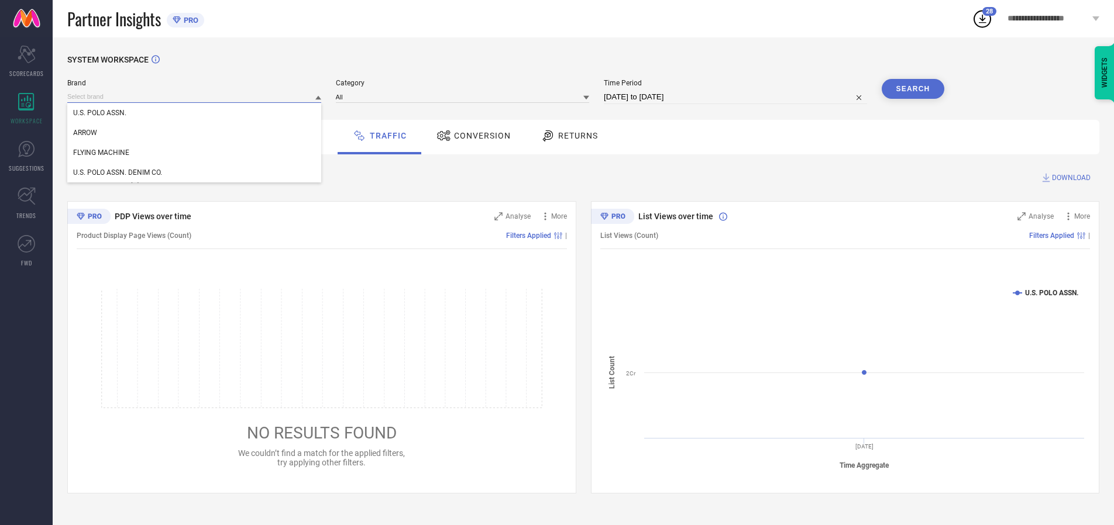
click at [195, 96] on input at bounding box center [194, 97] width 254 height 12
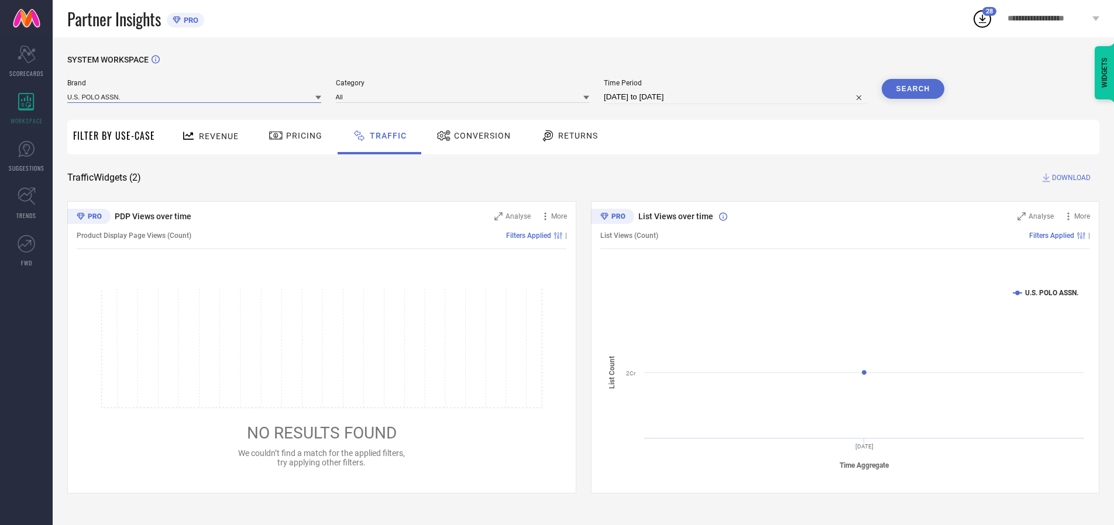
click at [195, 96] on input at bounding box center [194, 97] width 254 height 12
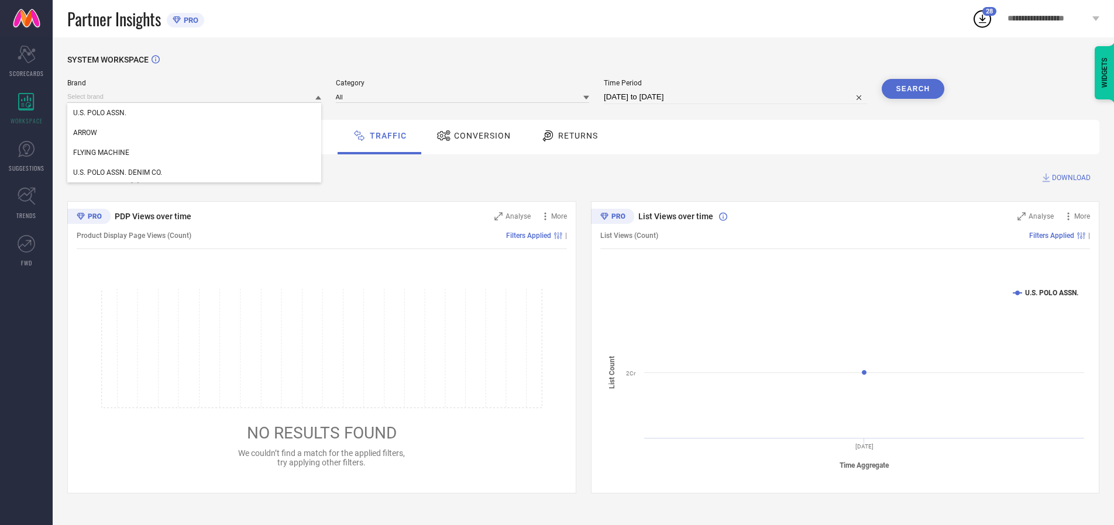
click at [195, 113] on div "U.S. POLO ASSN." at bounding box center [194, 113] width 254 height 20
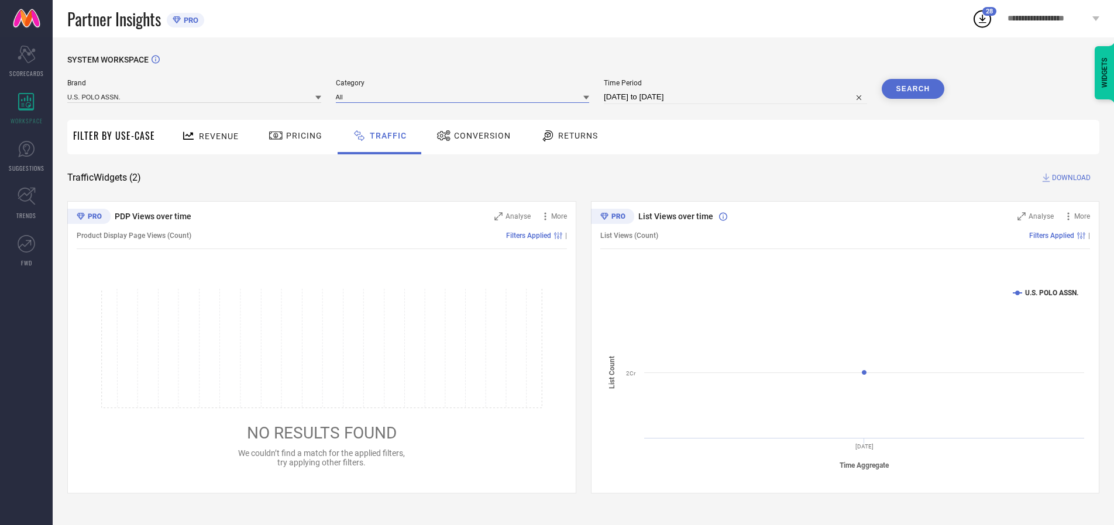
click at [465, 96] on input at bounding box center [463, 97] width 254 height 12
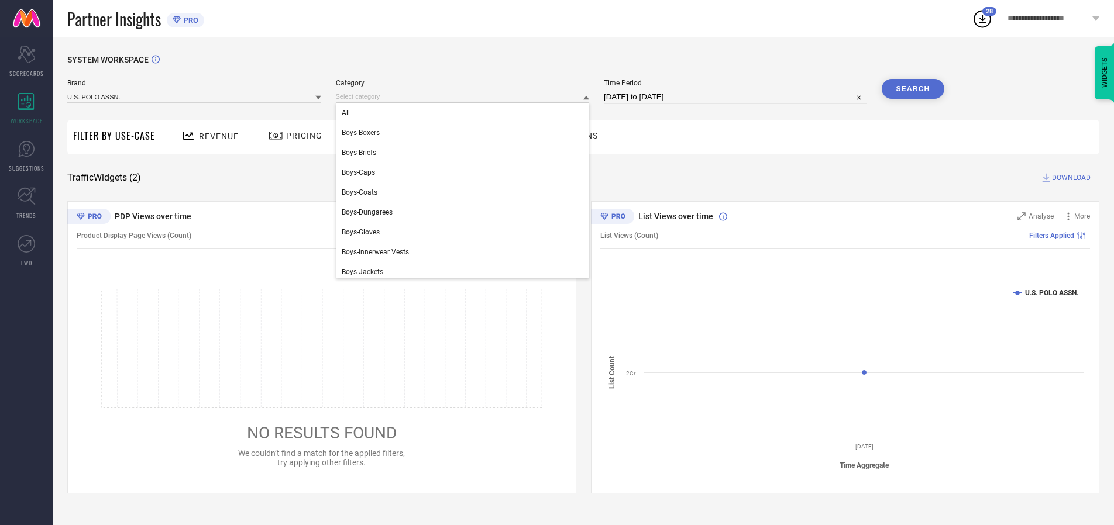
click at [465, 113] on div "All" at bounding box center [463, 113] width 254 height 20
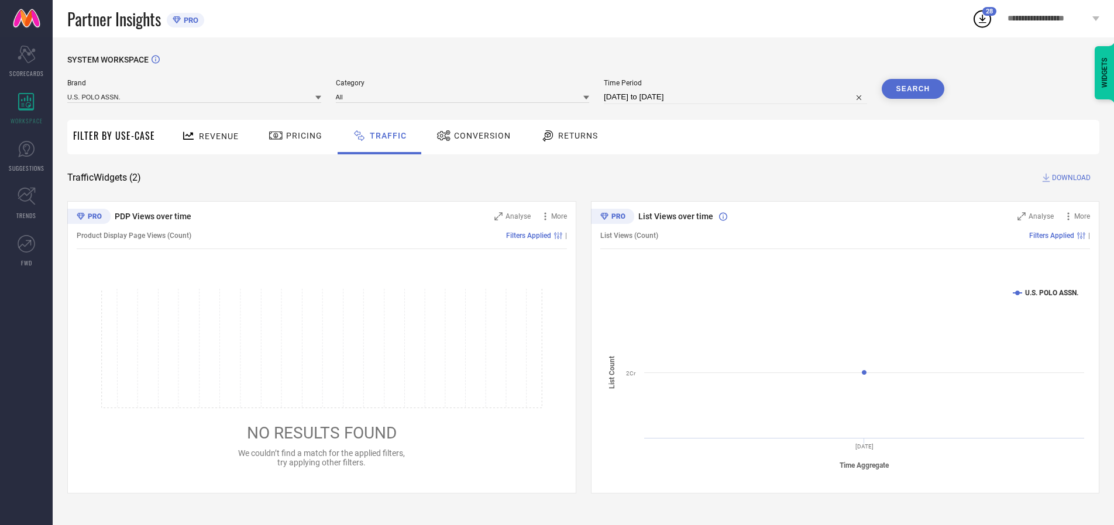
click at [912, 89] on button "Search" at bounding box center [912, 89] width 63 height 20
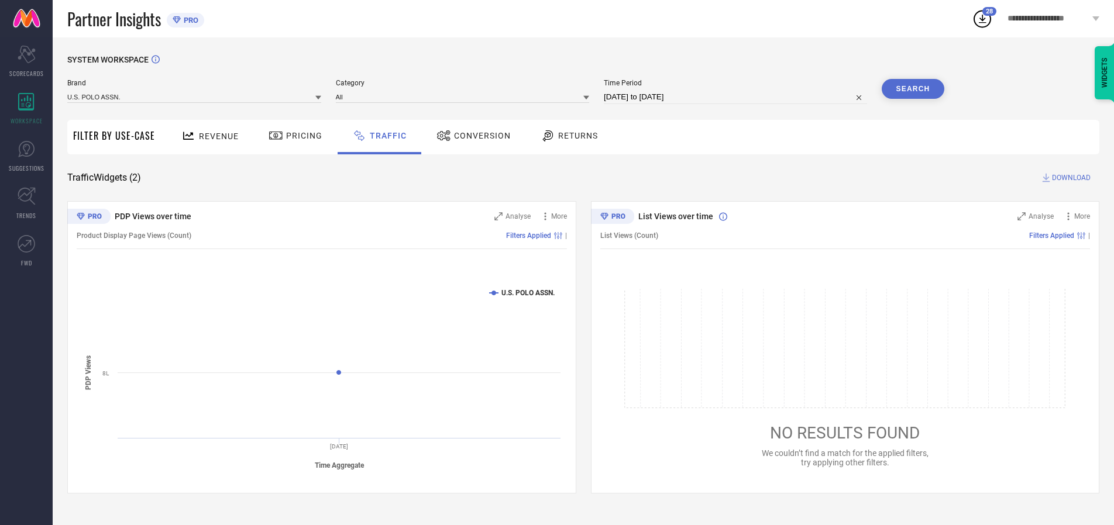
click at [1069, 178] on span "DOWNLOAD" at bounding box center [1071, 178] width 39 height 12
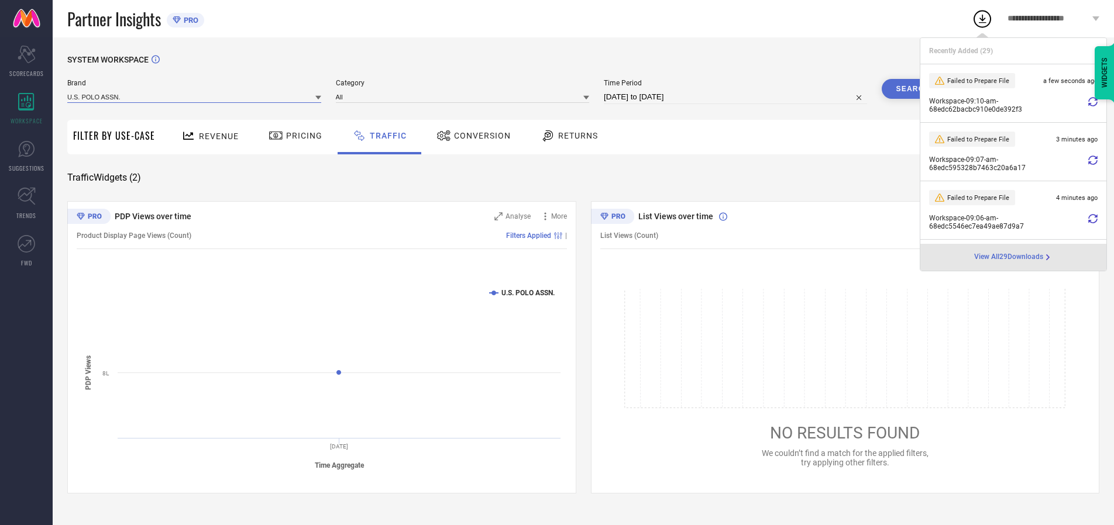
click at [195, 96] on input at bounding box center [194, 97] width 254 height 12
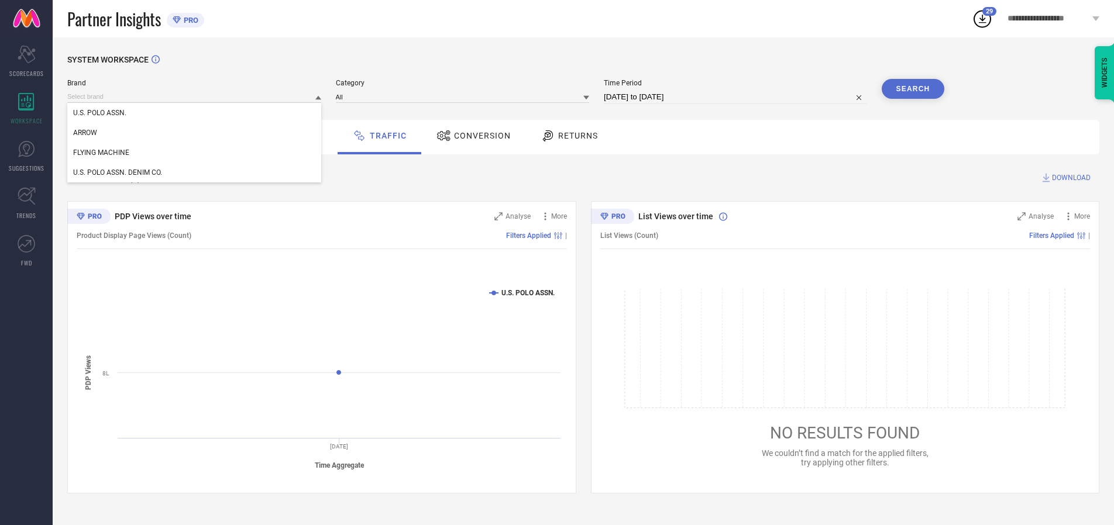
click at [195, 173] on div "U.S. POLO ASSN. DENIM CO." at bounding box center [194, 173] width 254 height 20
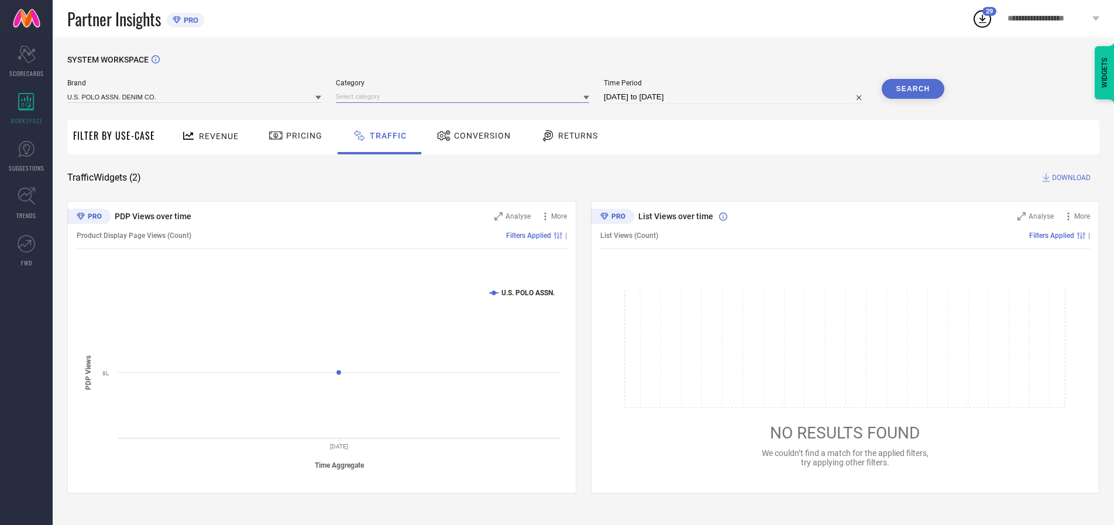
click at [465, 96] on input at bounding box center [463, 97] width 254 height 12
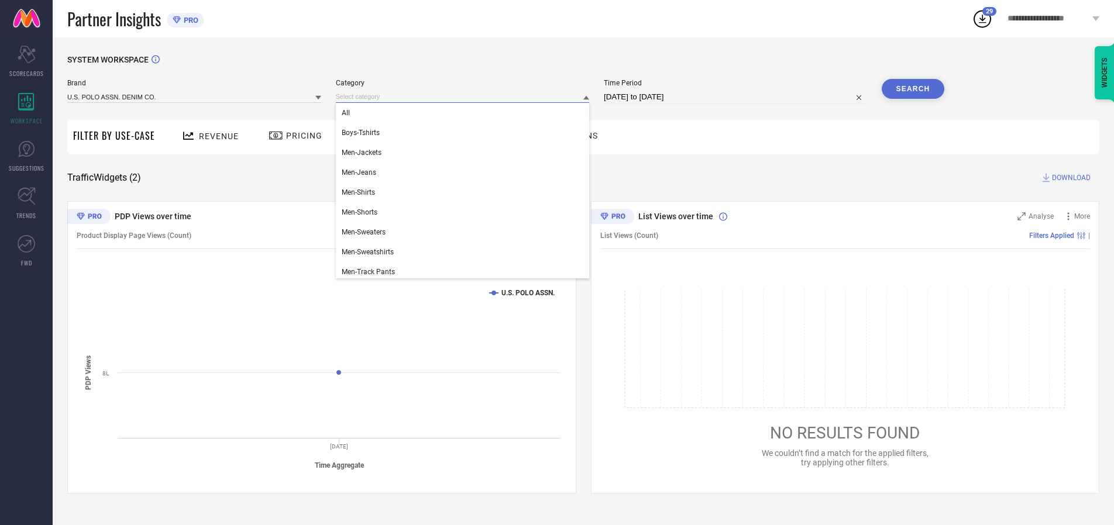
click at [465, 113] on div "All" at bounding box center [463, 113] width 254 height 20
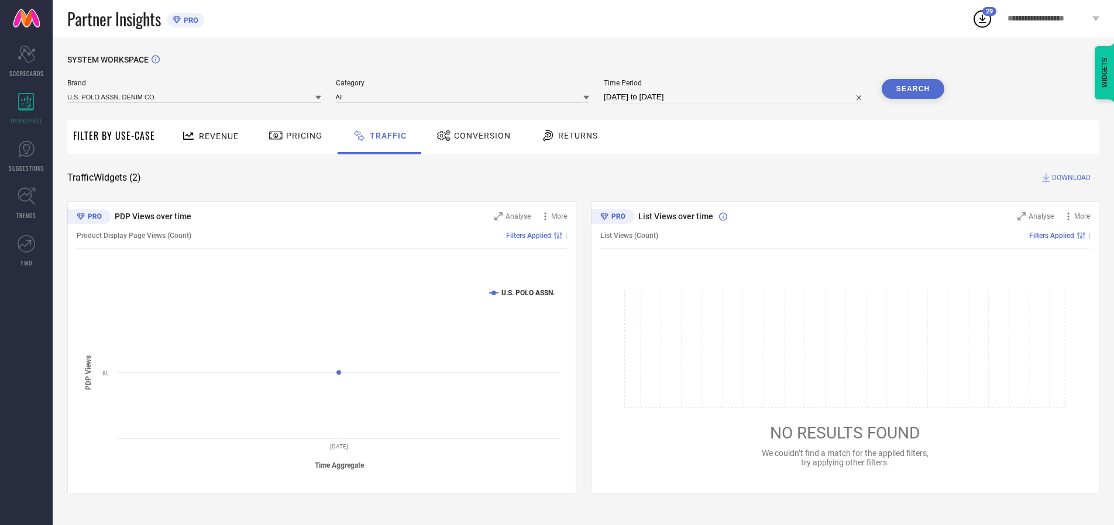
click at [912, 89] on button "Search" at bounding box center [912, 89] width 63 height 20
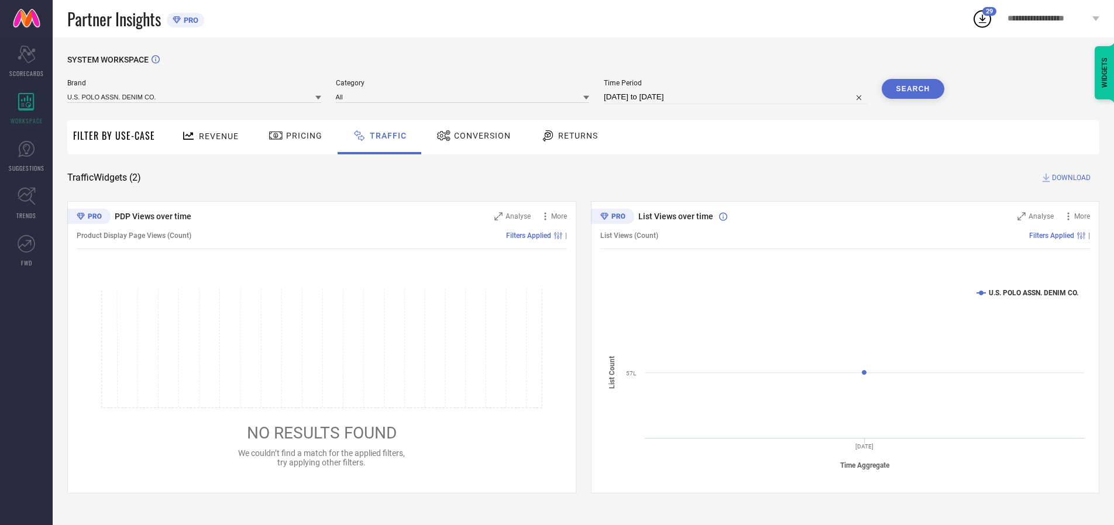
click at [1069, 178] on span "DOWNLOAD" at bounding box center [1071, 178] width 39 height 12
